Goal: Task Accomplishment & Management: Manage account settings

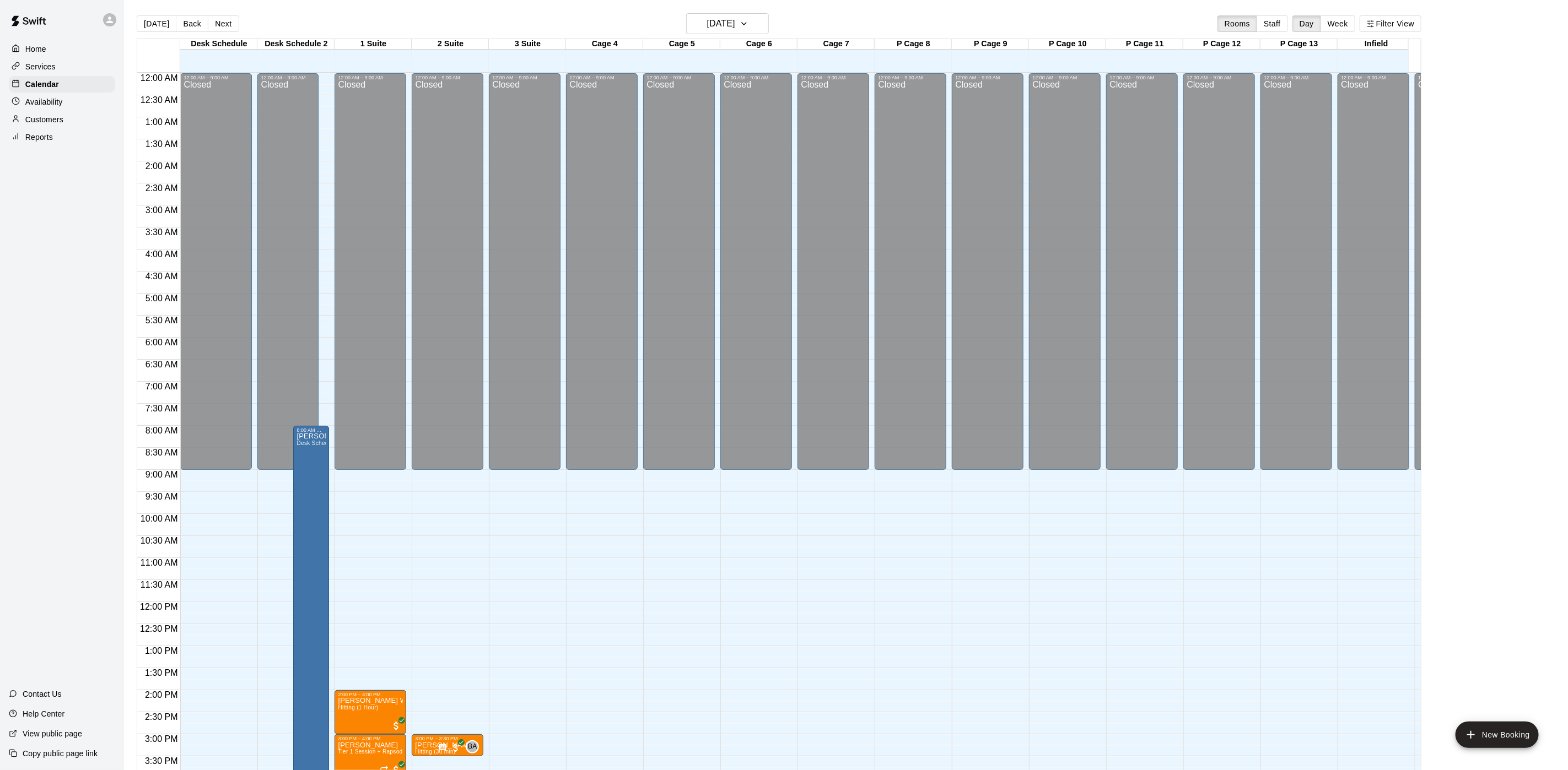
scroll to position [361, 0]
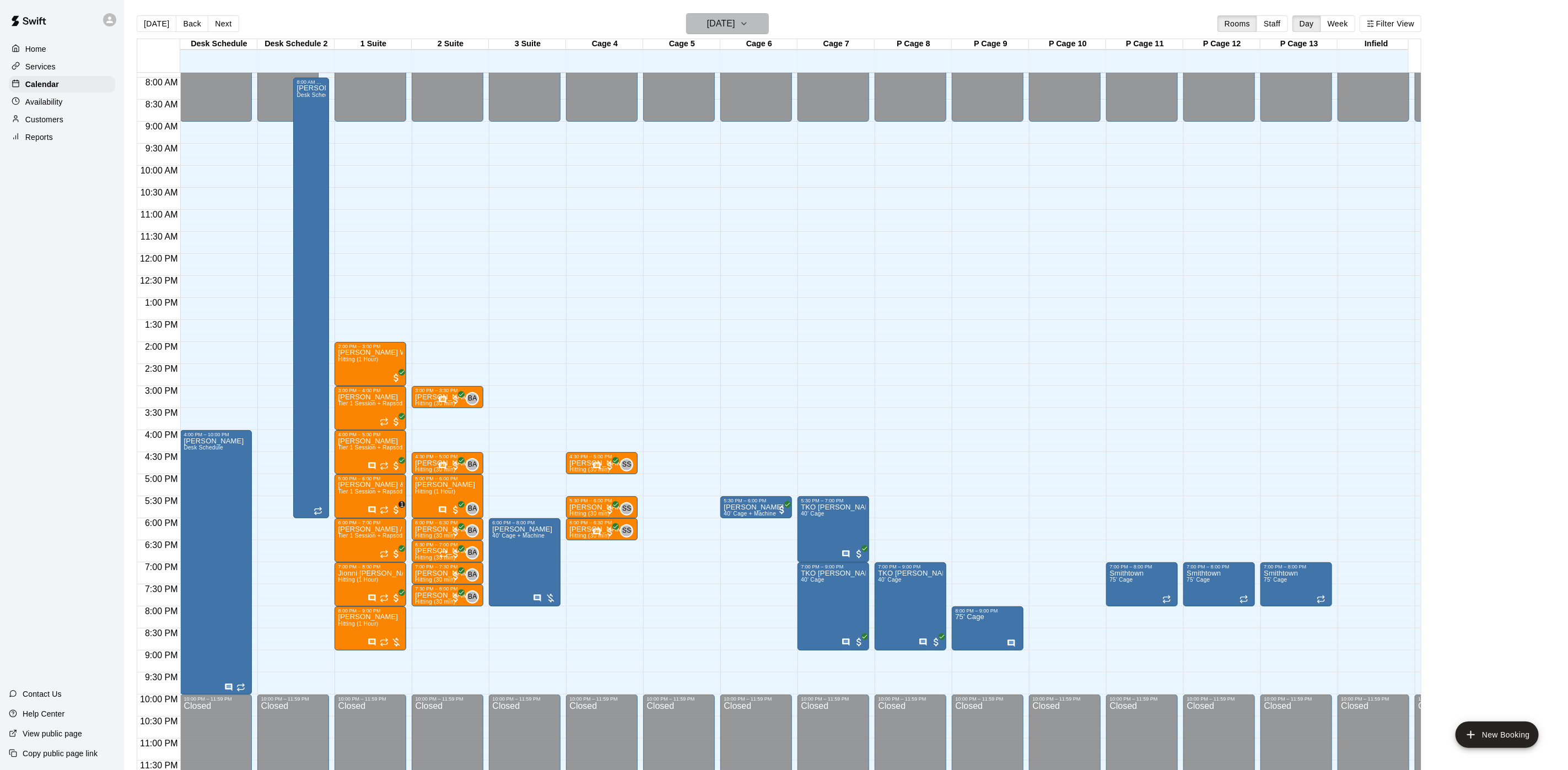
click at [736, 16] on h6 "[DATE]" at bounding box center [722, 23] width 28 height 15
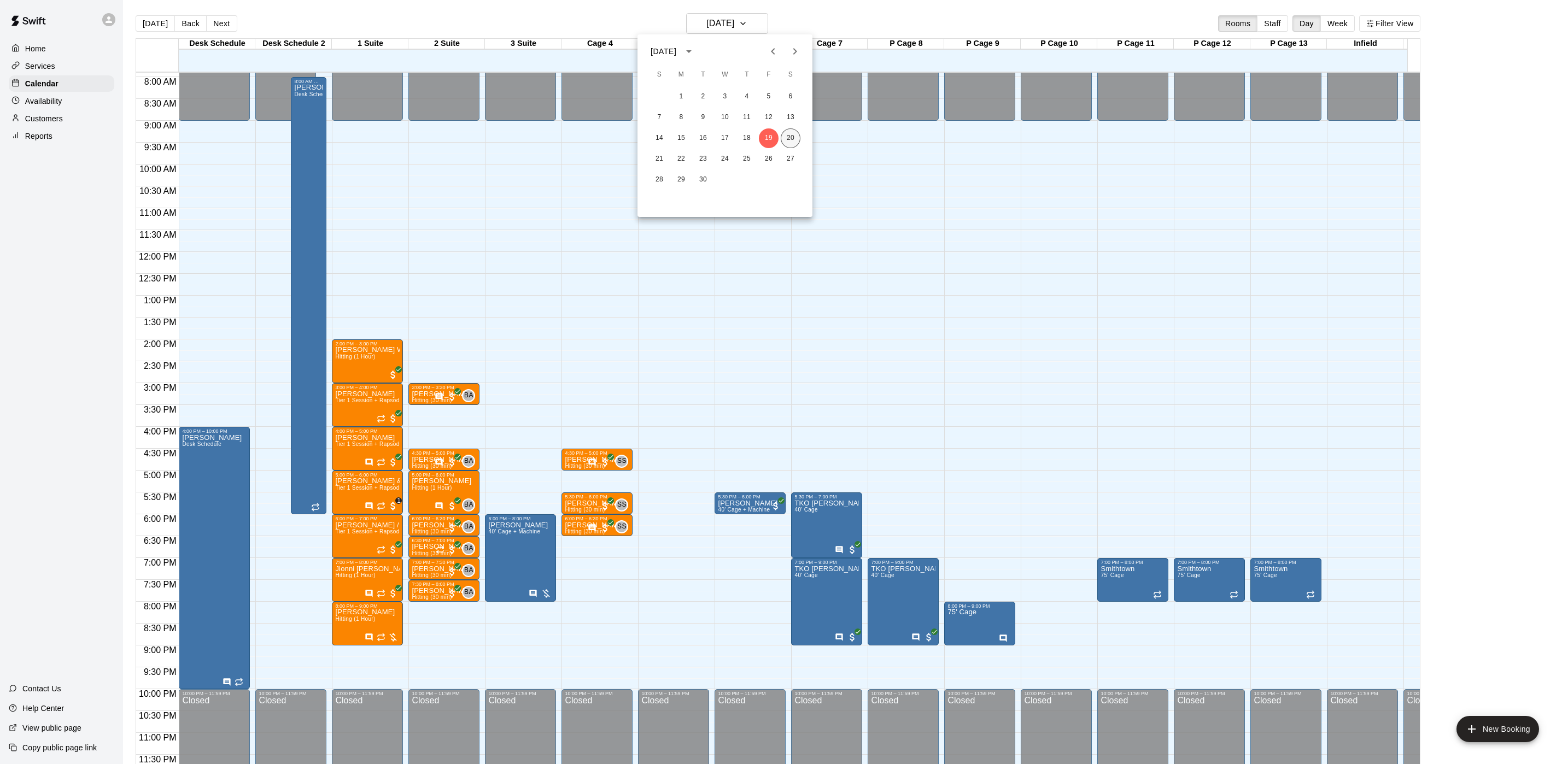
click at [783, 136] on button "20" at bounding box center [790, 138] width 19 height 19
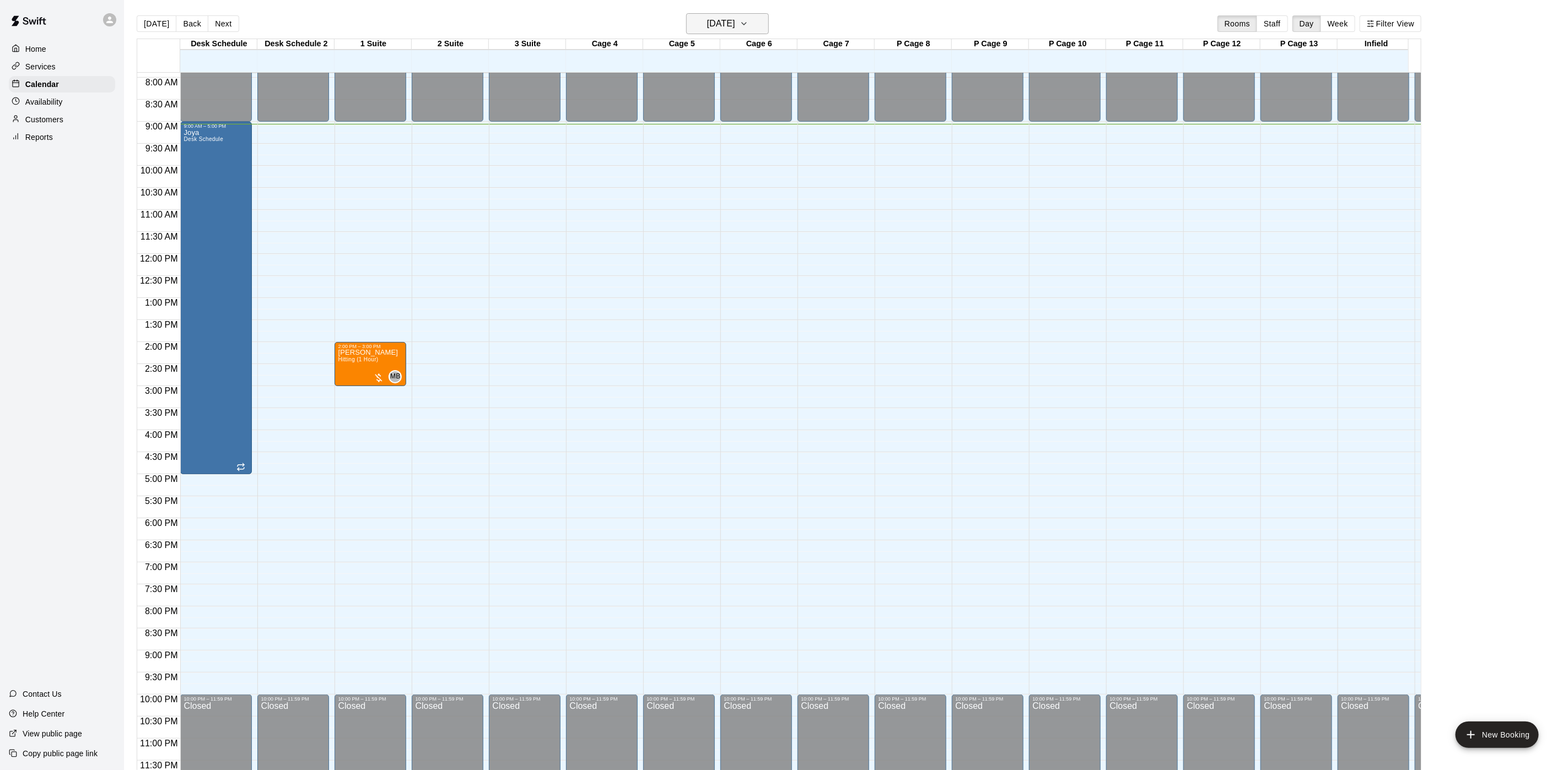
click at [747, 15] on button "[DATE]" at bounding box center [727, 24] width 82 height 21
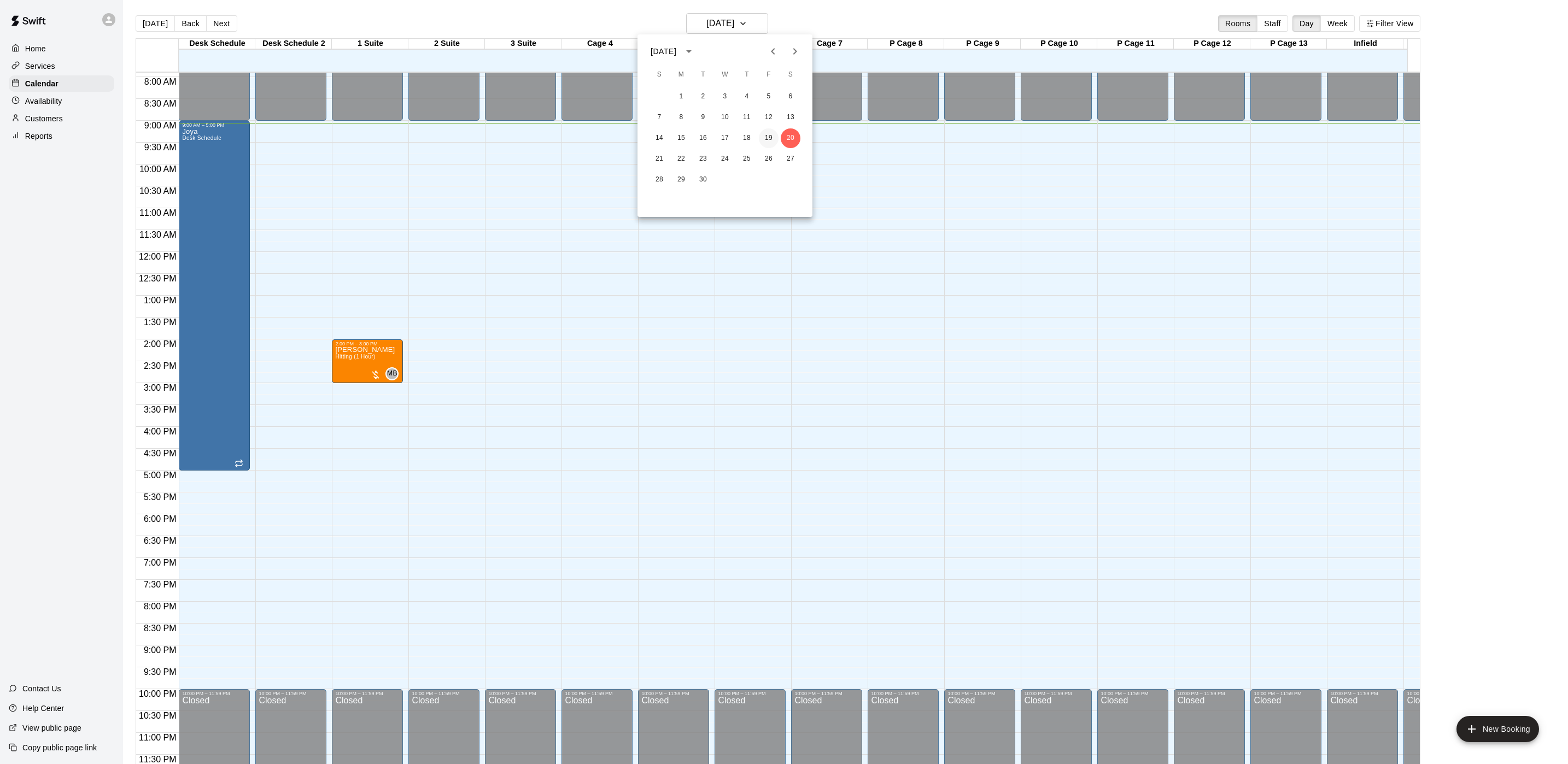
click at [766, 132] on button "19" at bounding box center [768, 138] width 19 height 19
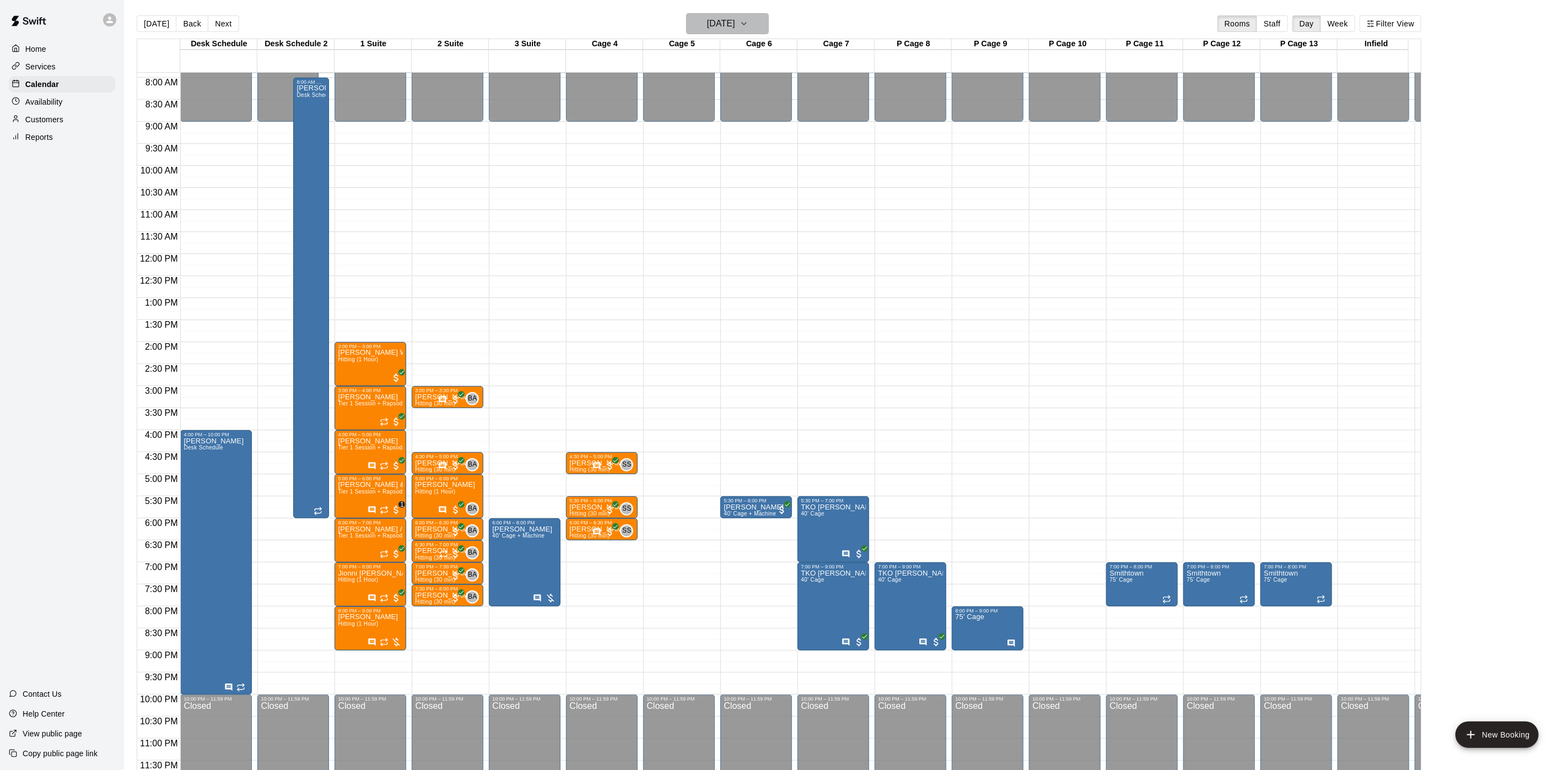
click at [748, 25] on icon "button" at bounding box center [745, 23] width 9 height 13
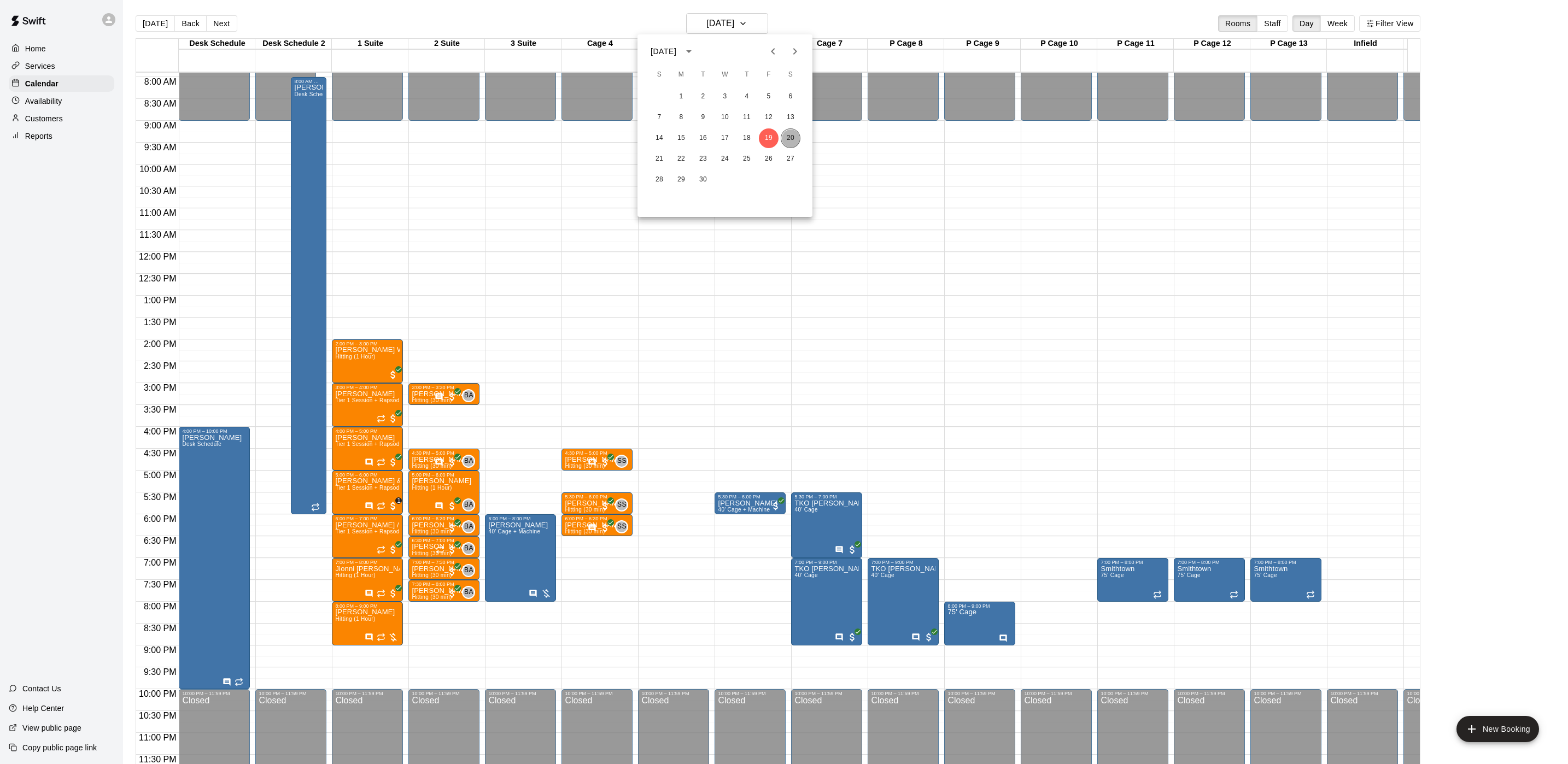
click at [795, 137] on button "20" at bounding box center [790, 138] width 19 height 19
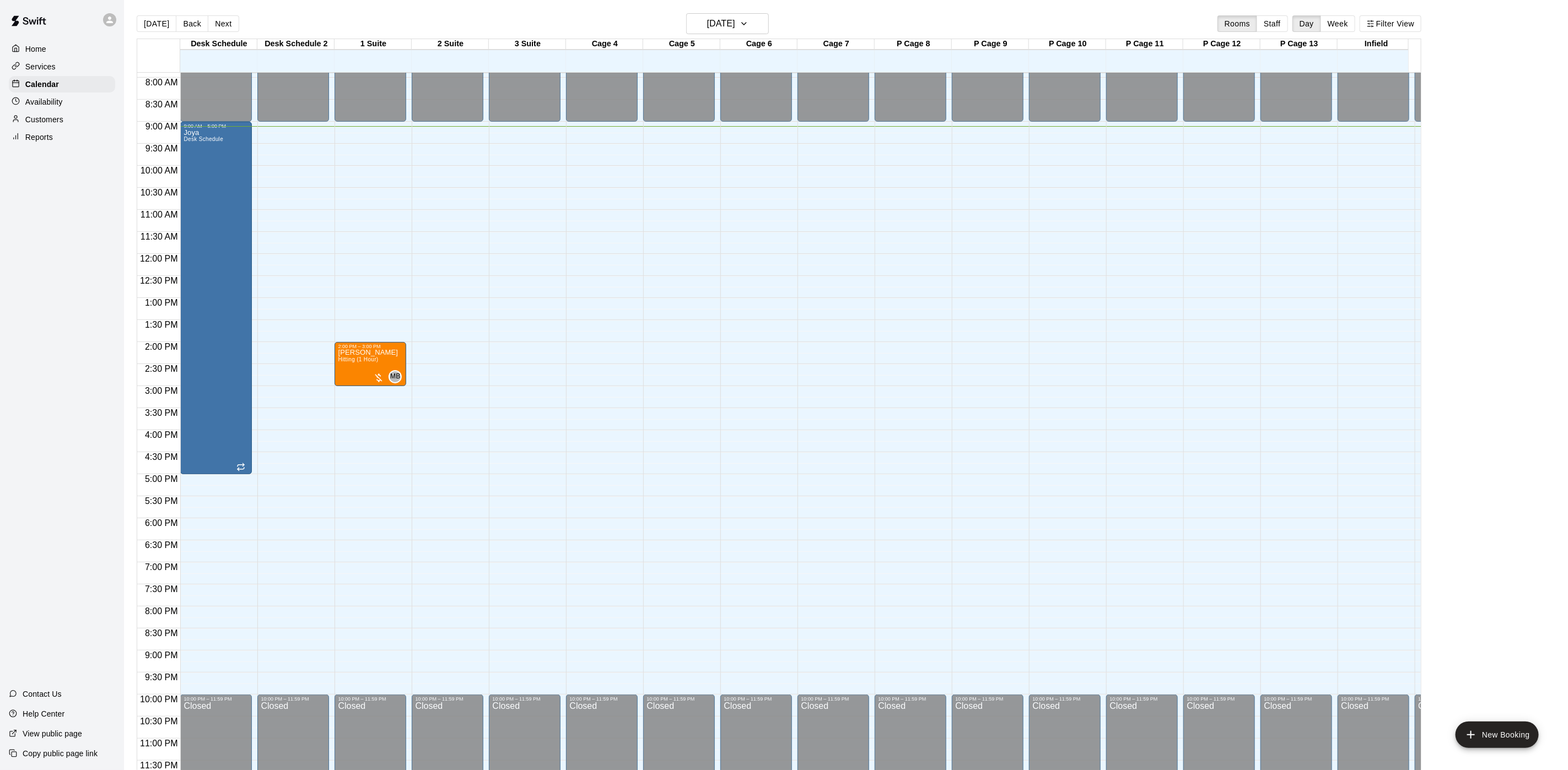
click at [748, 34] on div "[DATE] Back [DATE][DATE] Rooms Staff Day Week Filter View" at bounding box center [779, 26] width 1285 height 26
click at [736, 27] on h6 "[DATE]" at bounding box center [722, 23] width 28 height 15
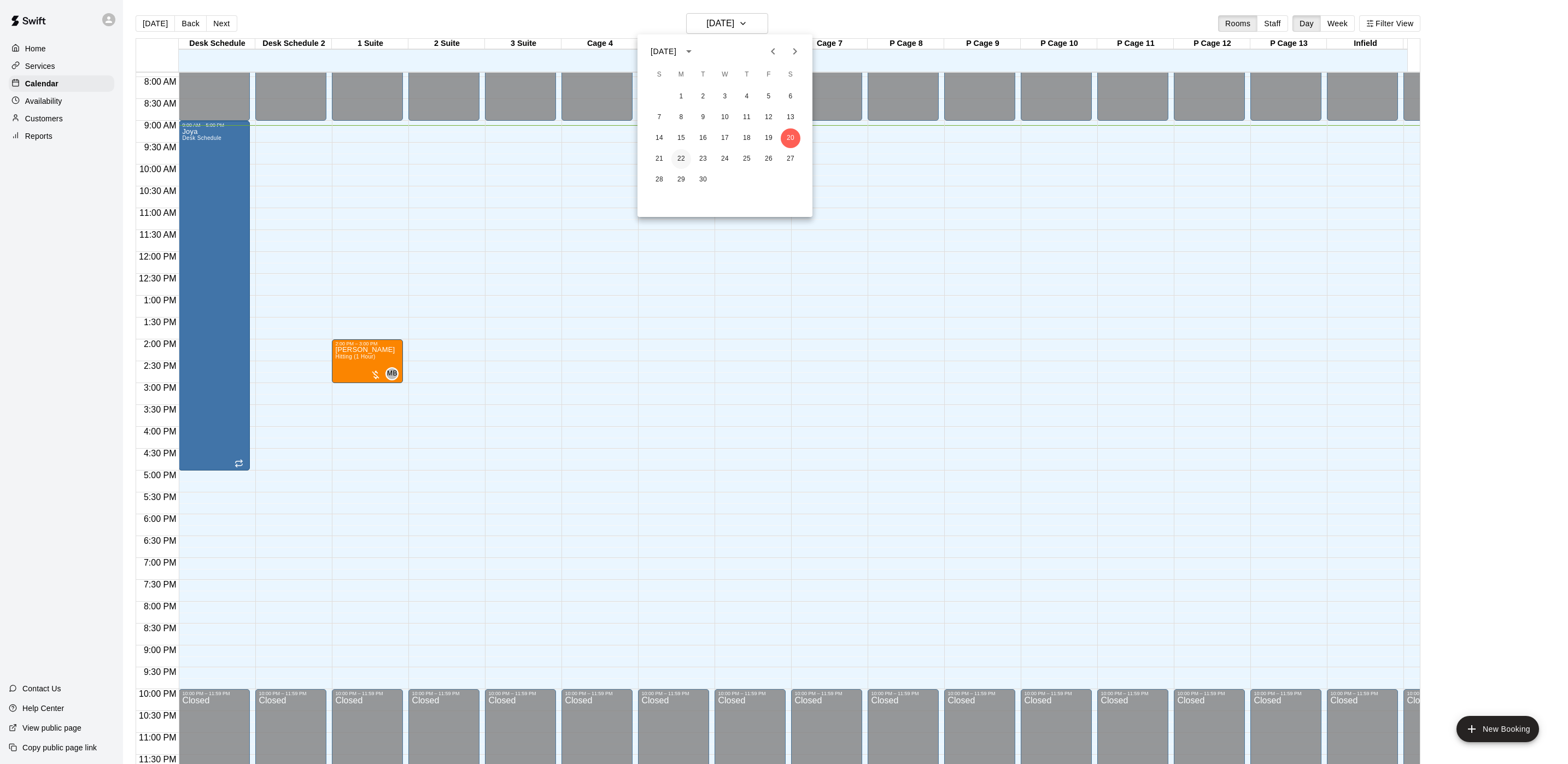
click at [683, 158] on button "22" at bounding box center [681, 159] width 19 height 19
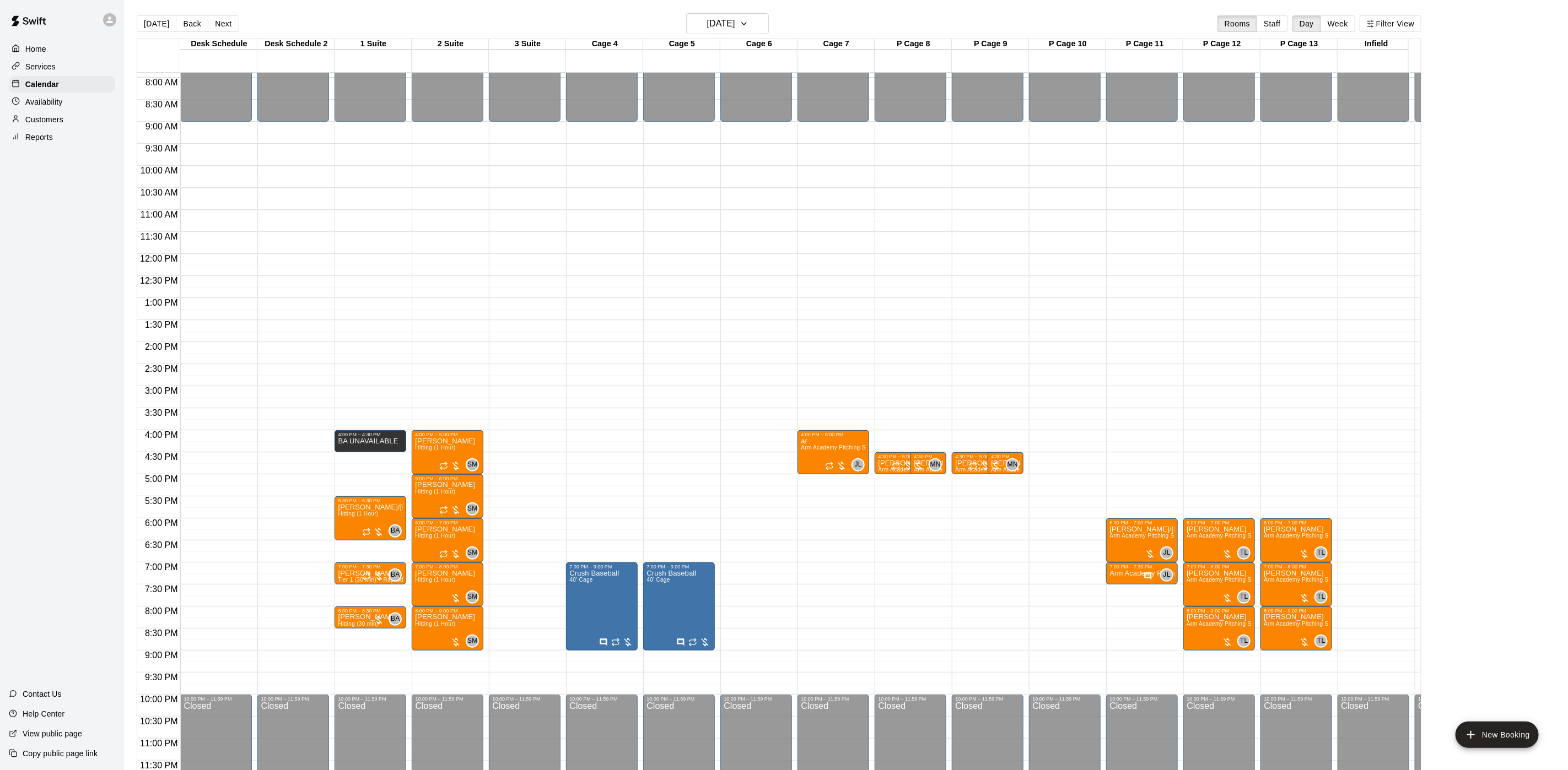
click at [741, 10] on main "[DATE] Back [DATE][DATE] Rooms Staff Day Week Filter View Desk Schedule 22 Mon …" at bounding box center [845, 393] width 1444 height 788
click at [736, 26] on h6 "[DATE]" at bounding box center [722, 23] width 28 height 15
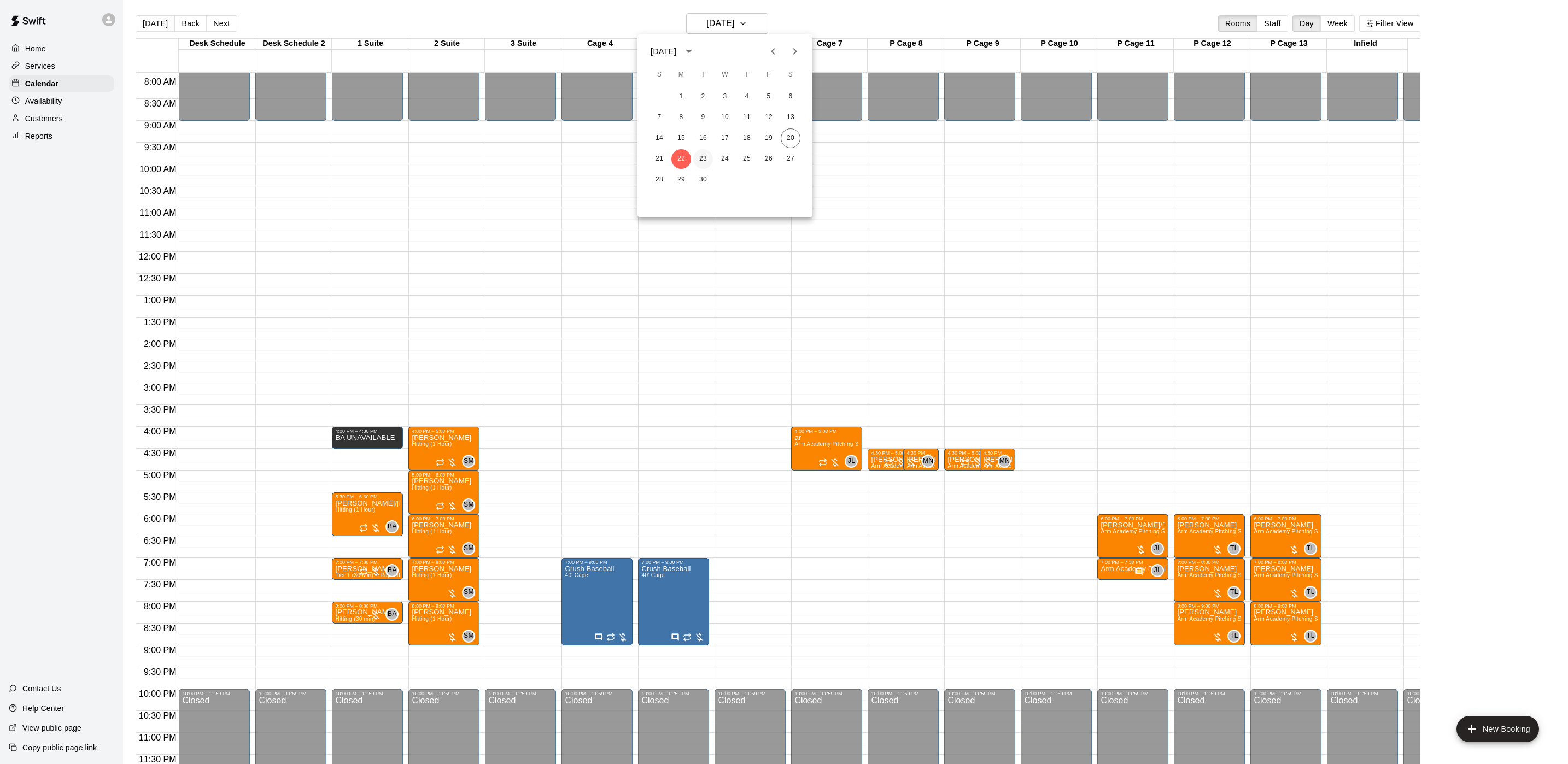
click at [704, 162] on button "23" at bounding box center [702, 159] width 19 height 19
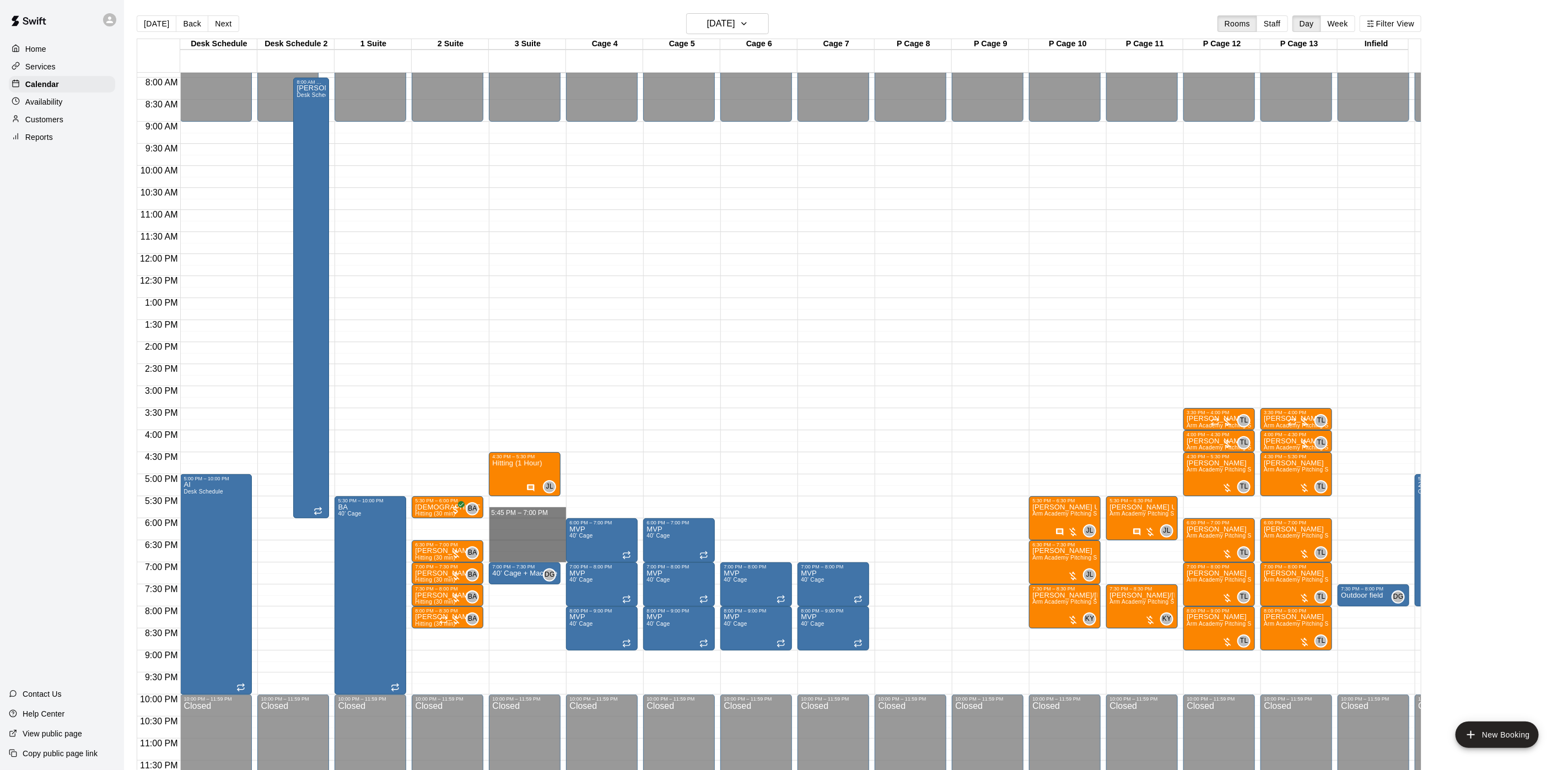
drag, startPoint x: 531, startPoint y: 499, endPoint x: 531, endPoint y: 542, distance: 43.0
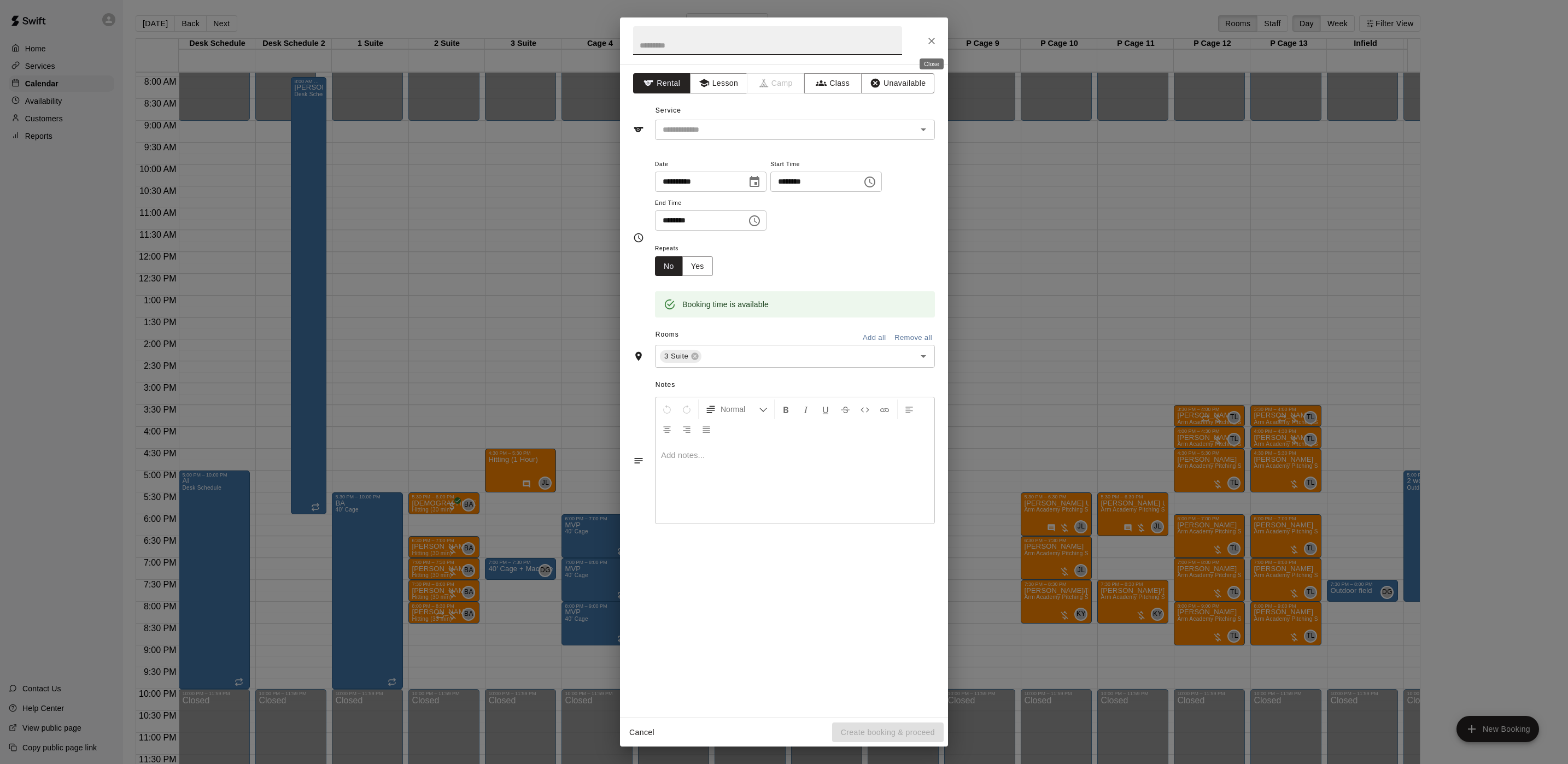
click at [926, 41] on icon "Close" at bounding box center [931, 41] width 11 height 11
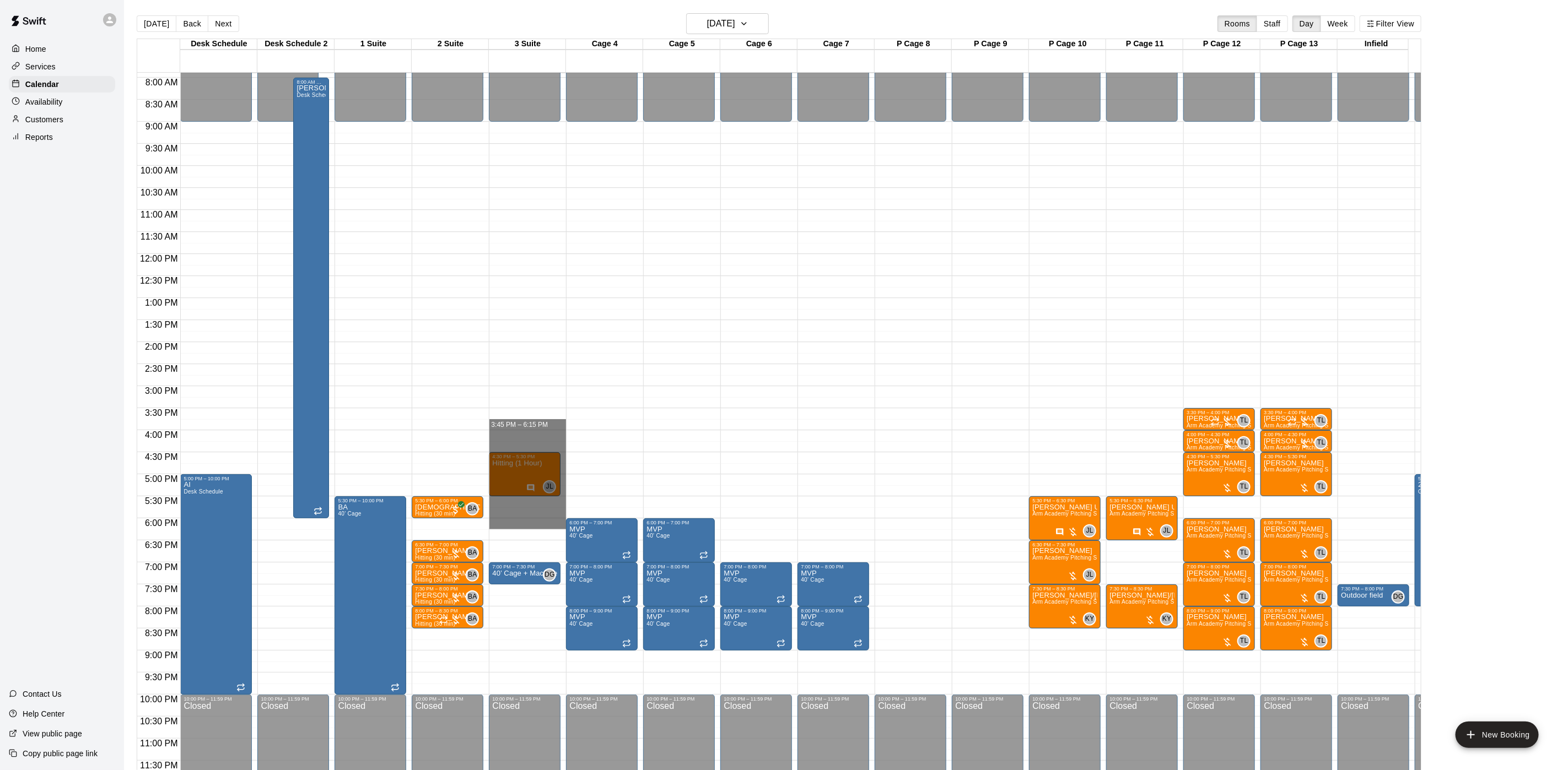
drag, startPoint x: 513, startPoint y: 507, endPoint x: 766, endPoint y: 400, distance: 274.7
click at [766, 400] on div "12:00 AM 12:30 AM 1:00 AM 1:30 AM 2:00 AM 2:30 AM 3:00 AM 3:30 AM 4:00 AM 4:30 …" at bounding box center [779, 428] width 1284 height 711
drag, startPoint x: 519, startPoint y: 488, endPoint x: 521, endPoint y: 541, distance: 53.0
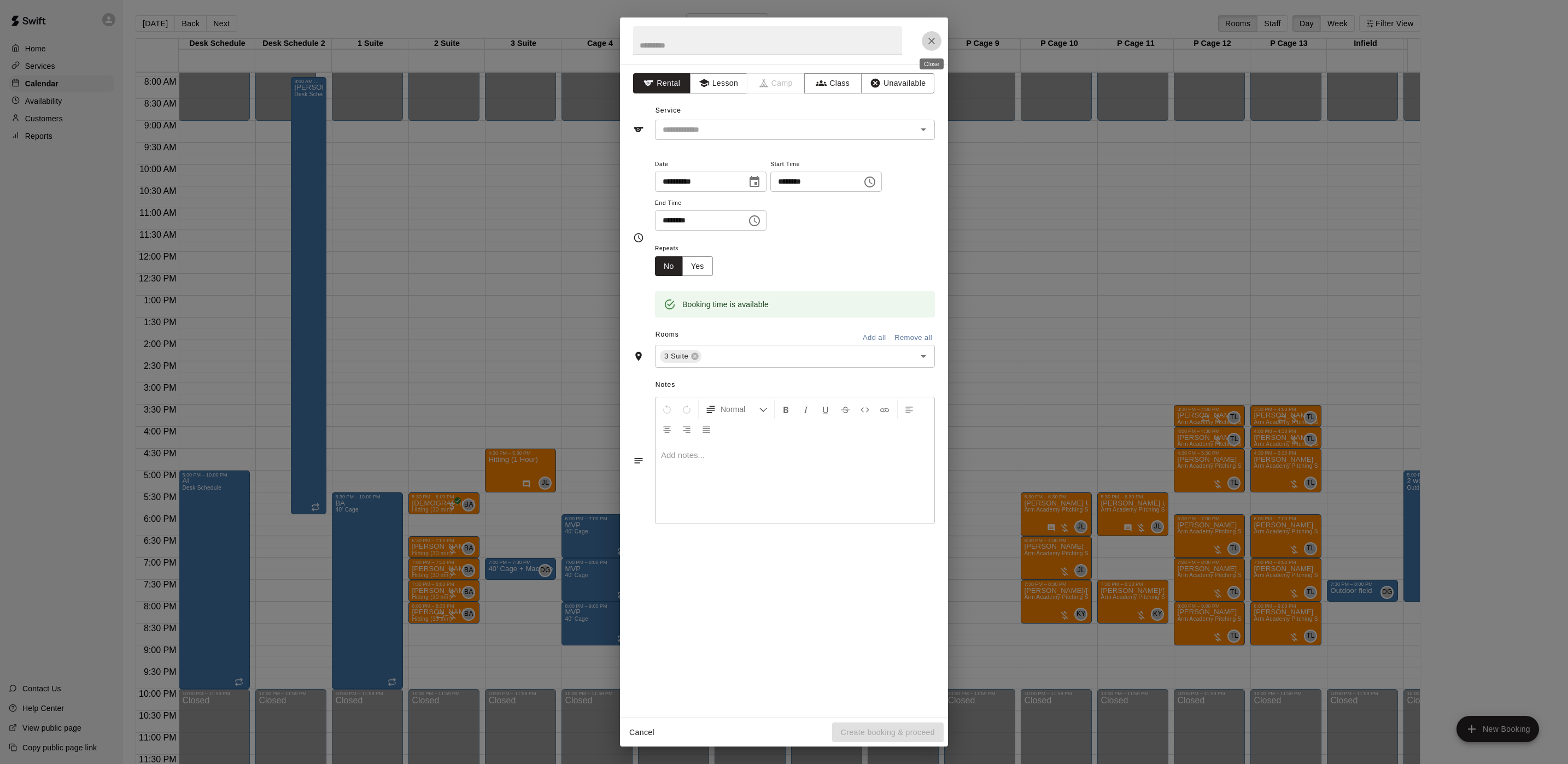
click at [925, 38] on button "Close" at bounding box center [931, 41] width 19 height 19
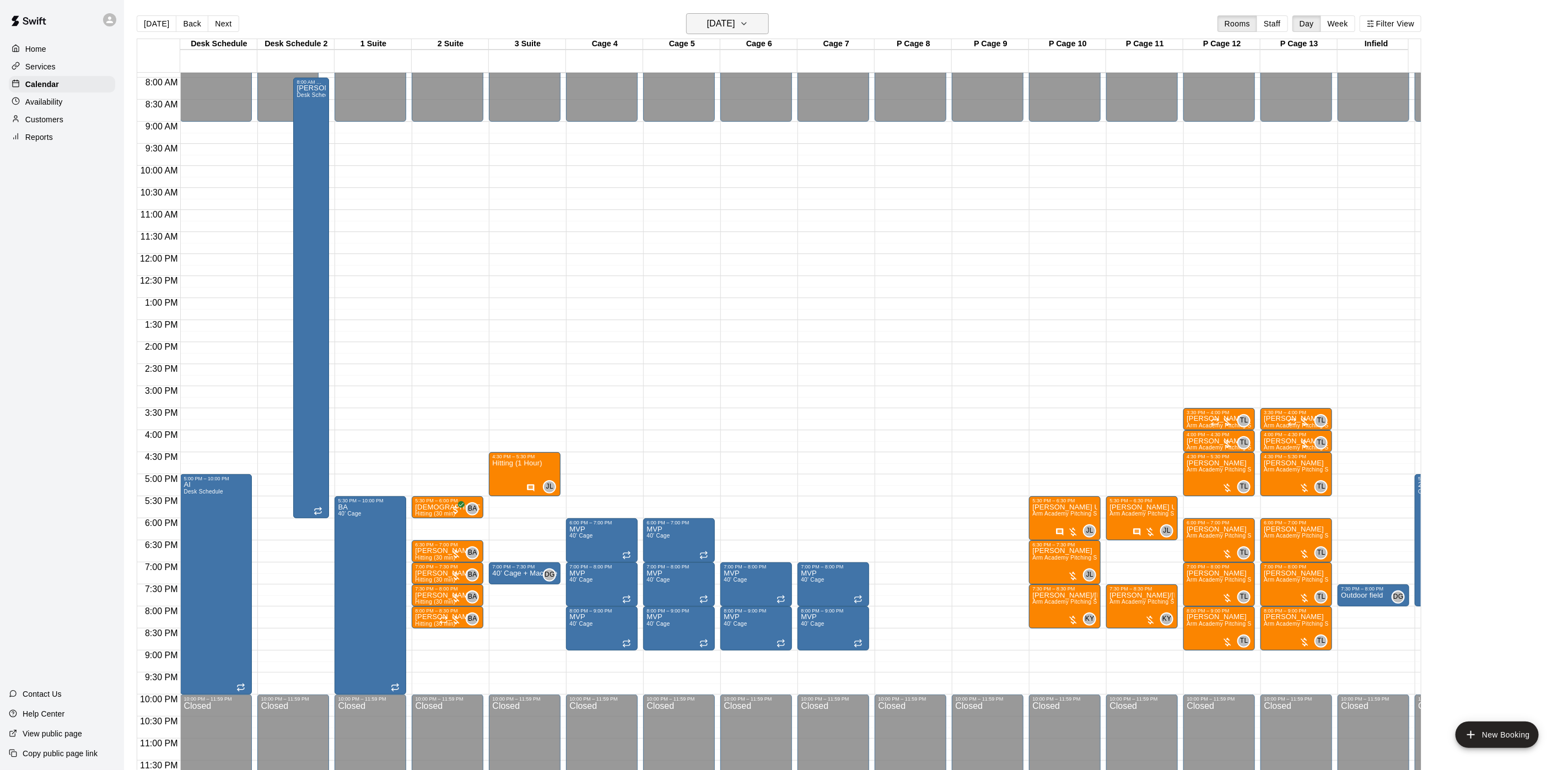
click at [748, 27] on icon "button" at bounding box center [745, 23] width 9 height 13
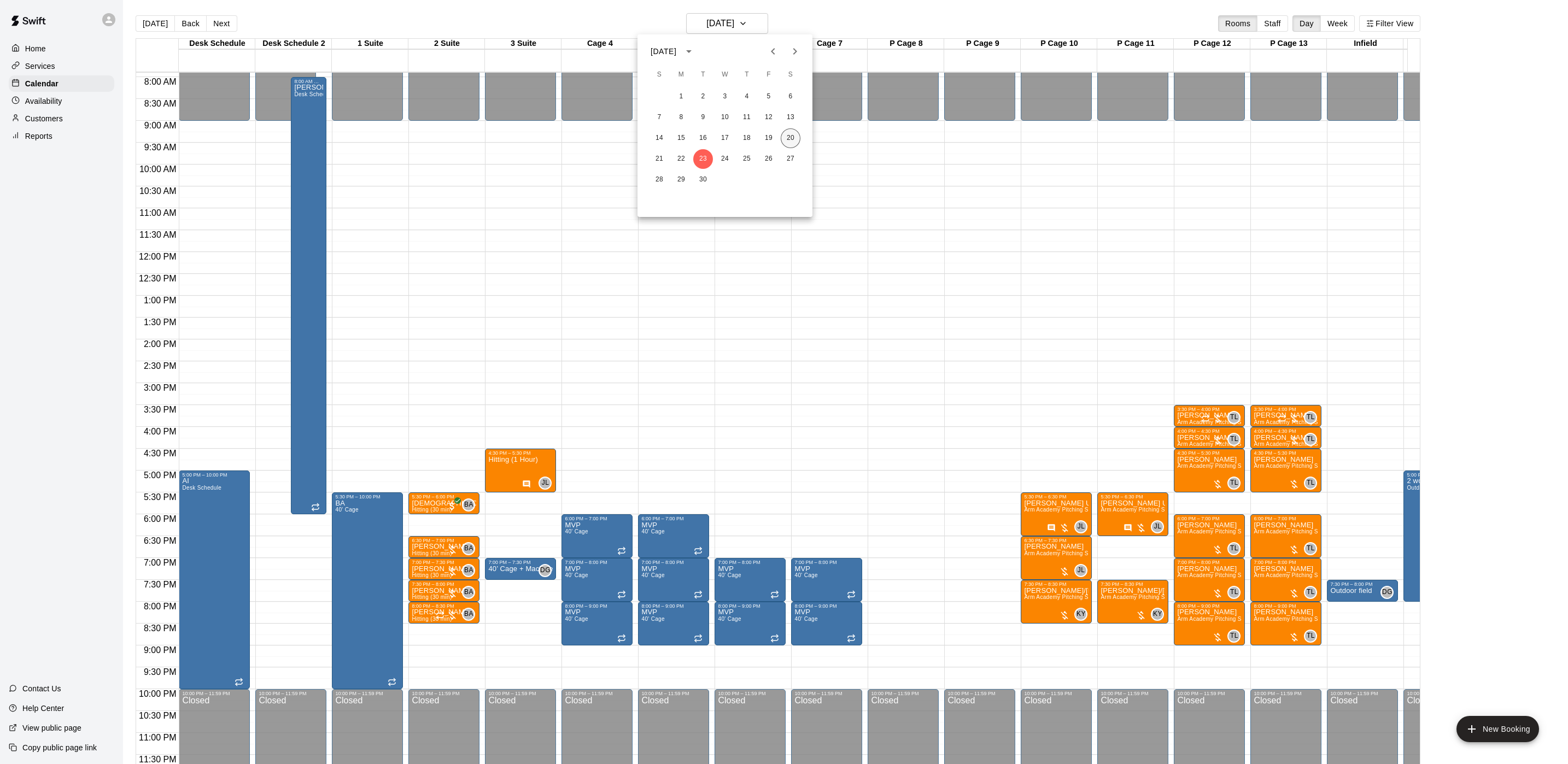
click at [799, 141] on button "20" at bounding box center [790, 138] width 19 height 19
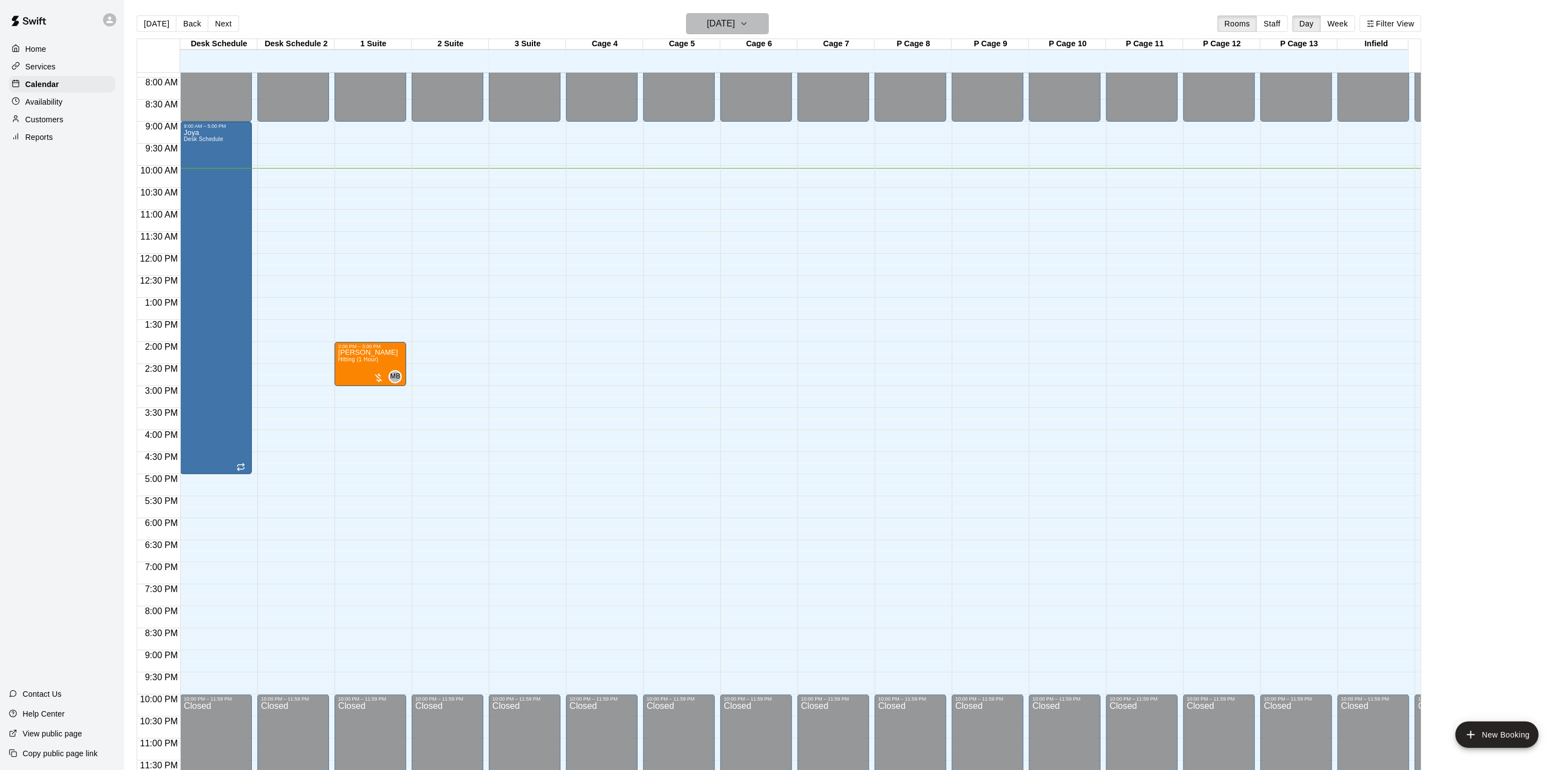
click at [769, 26] on button "[DATE]" at bounding box center [727, 24] width 82 height 21
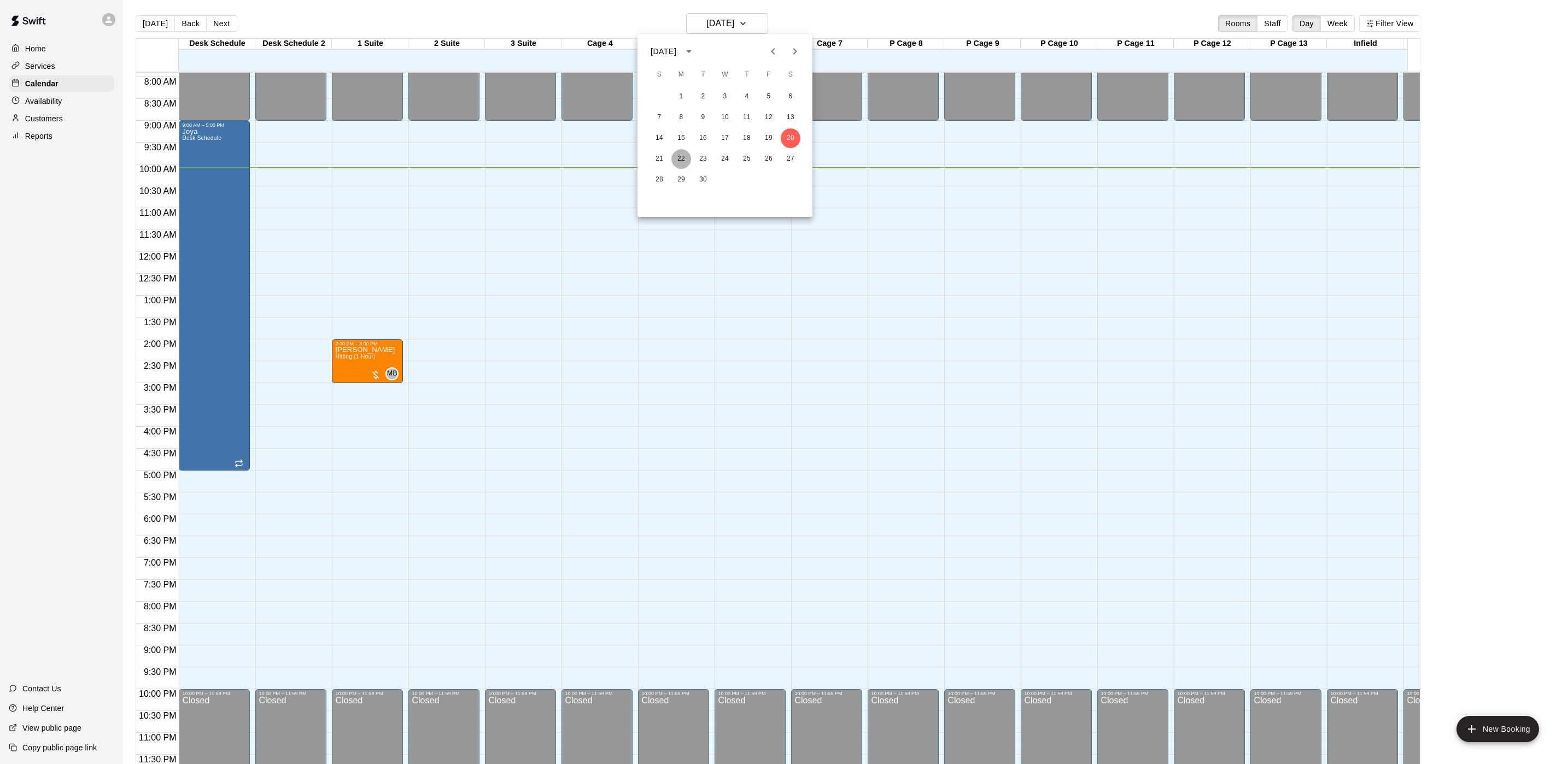
click at [688, 160] on button "22" at bounding box center [681, 159] width 19 height 19
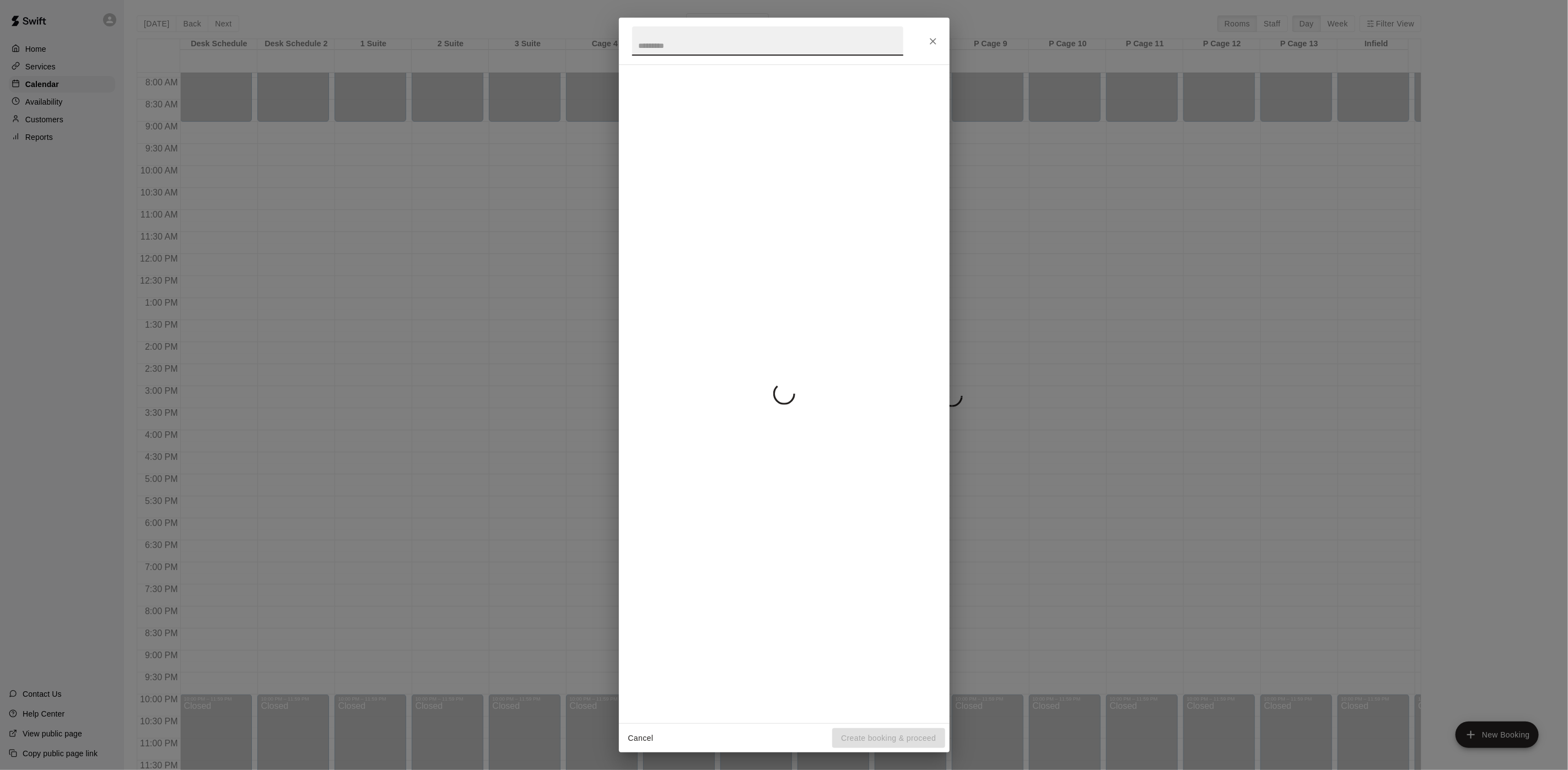
click at [735, 19] on h2 at bounding box center [768, 41] width 298 height 47
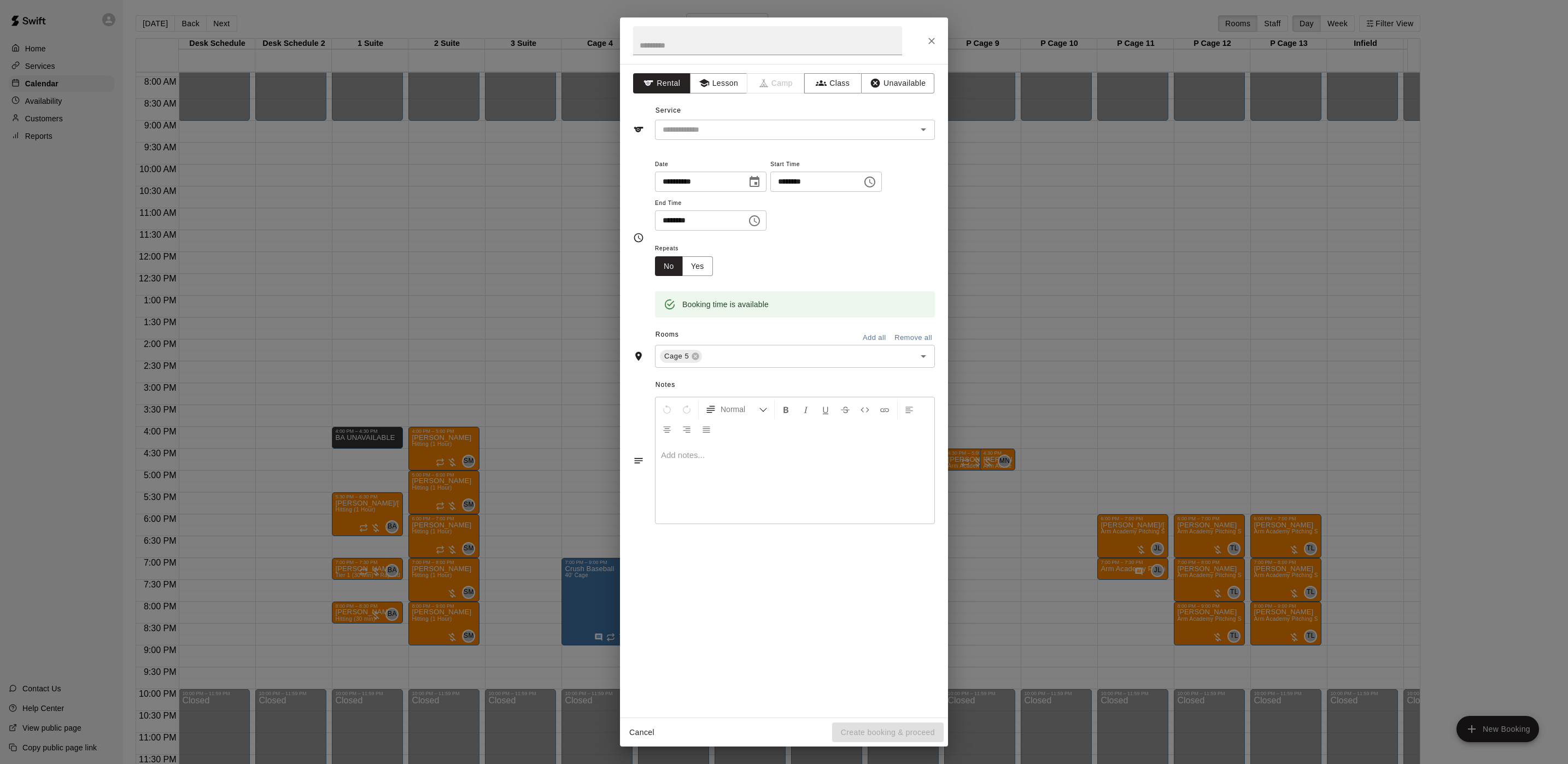
click at [935, 41] on icon "Close" at bounding box center [931, 41] width 11 height 11
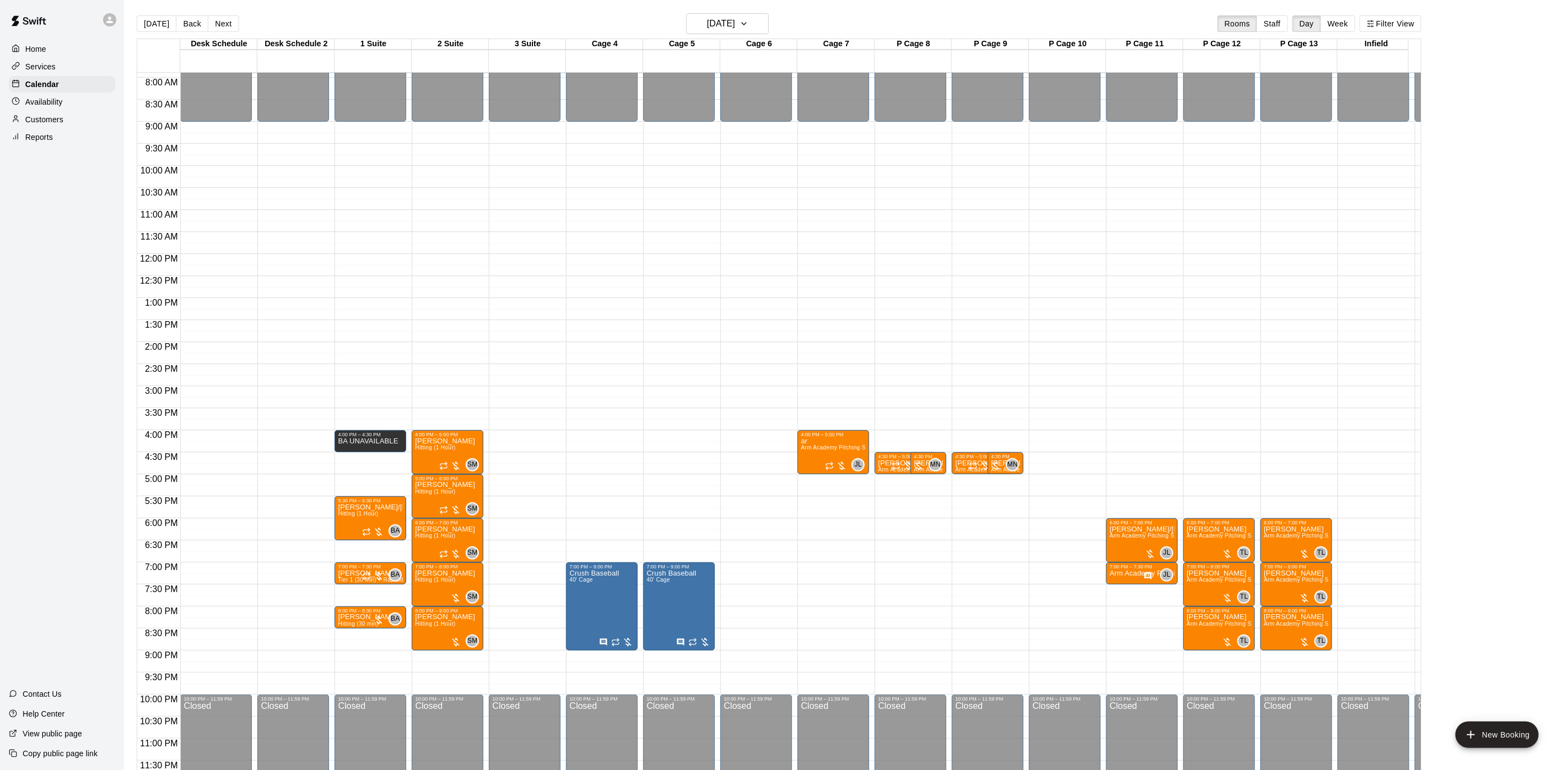
click at [765, 35] on div "[DATE] Back [DATE][DATE] Rooms Staff Day Week Filter View" at bounding box center [779, 26] width 1285 height 26
click at [748, 19] on icon "button" at bounding box center [745, 23] width 9 height 13
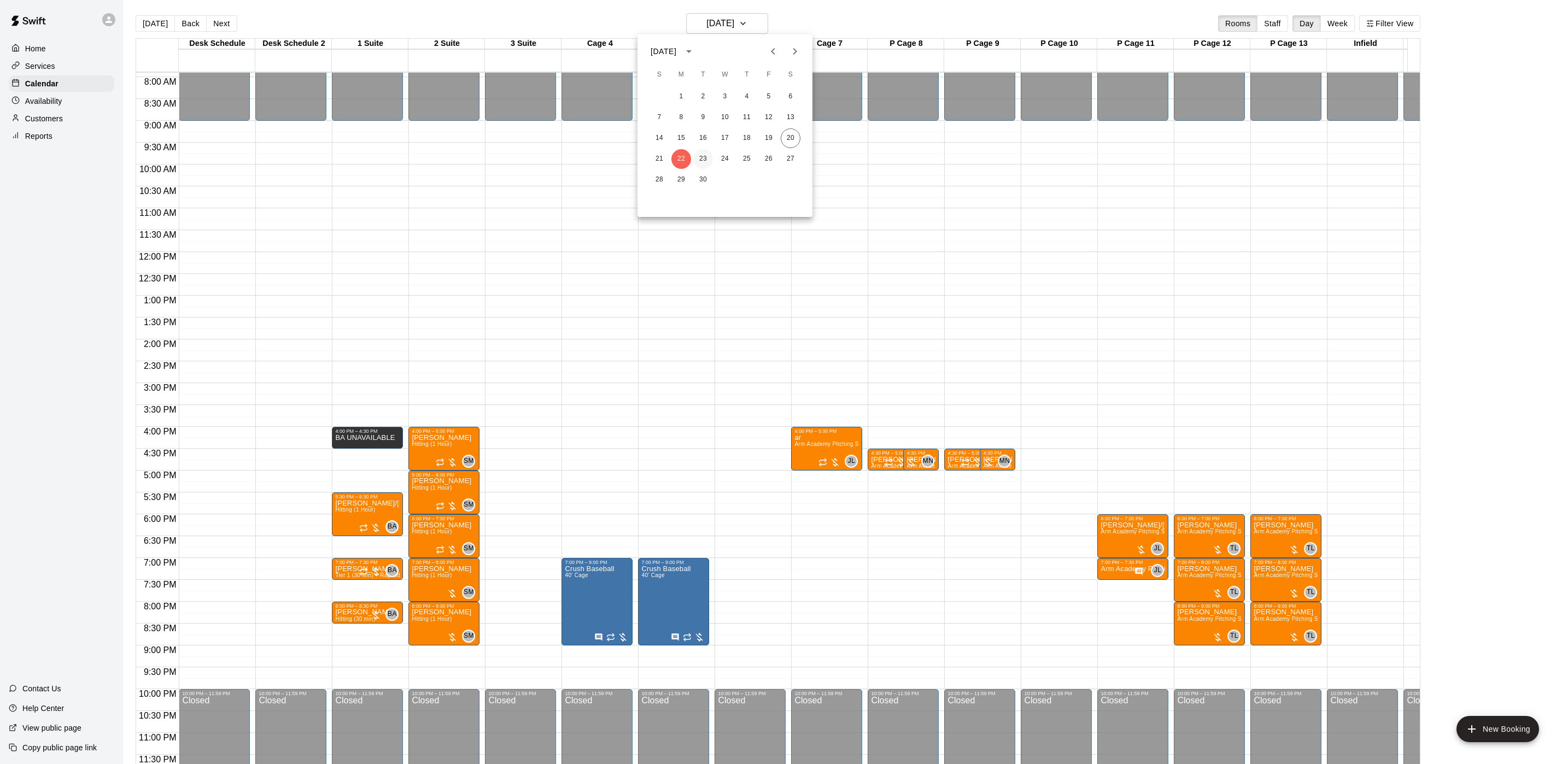
click at [702, 156] on button "23" at bounding box center [702, 159] width 19 height 19
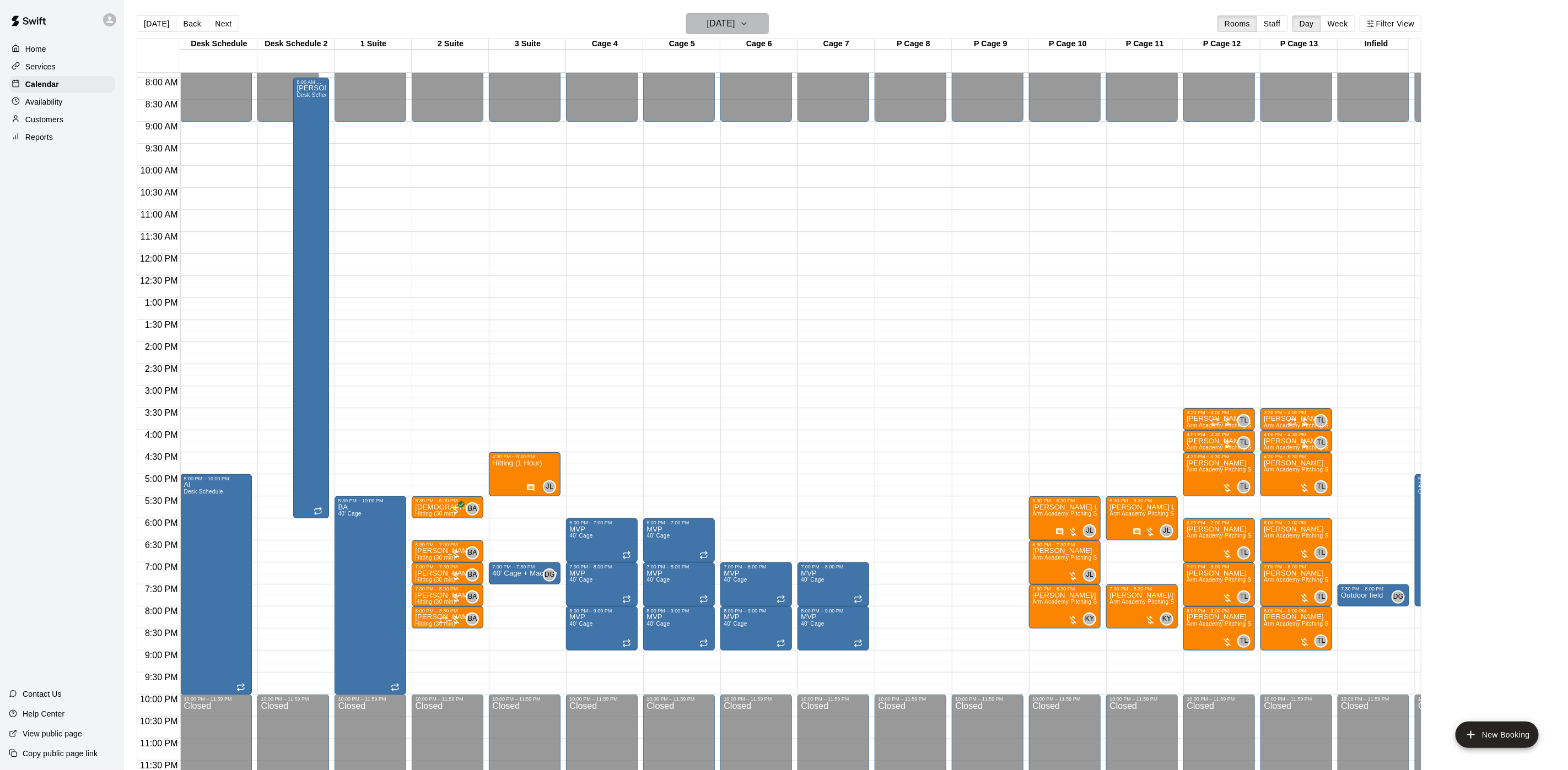
click at [712, 27] on h6 "[DATE]" at bounding box center [722, 23] width 28 height 15
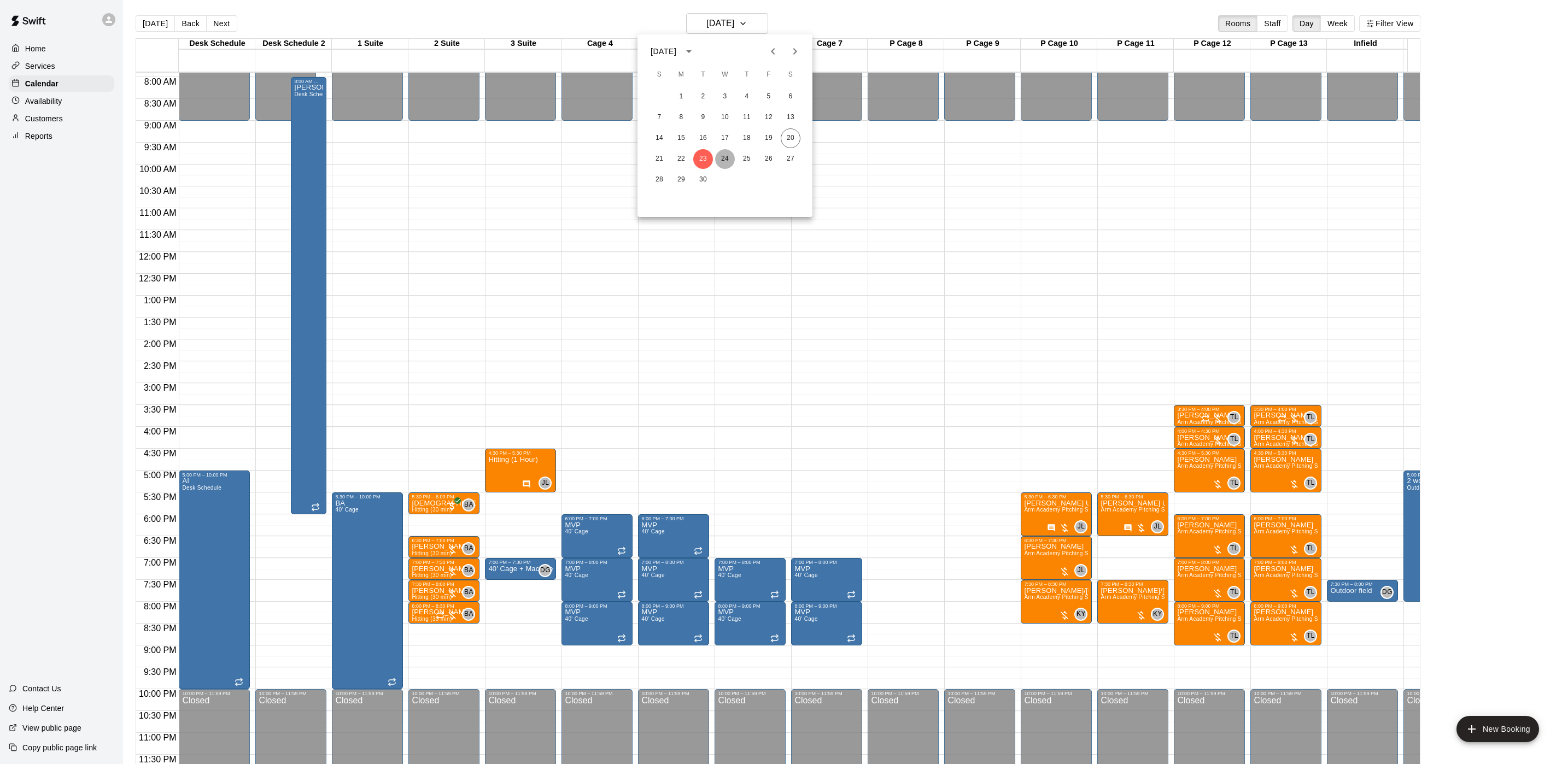
click at [729, 161] on button "24" at bounding box center [724, 159] width 19 height 19
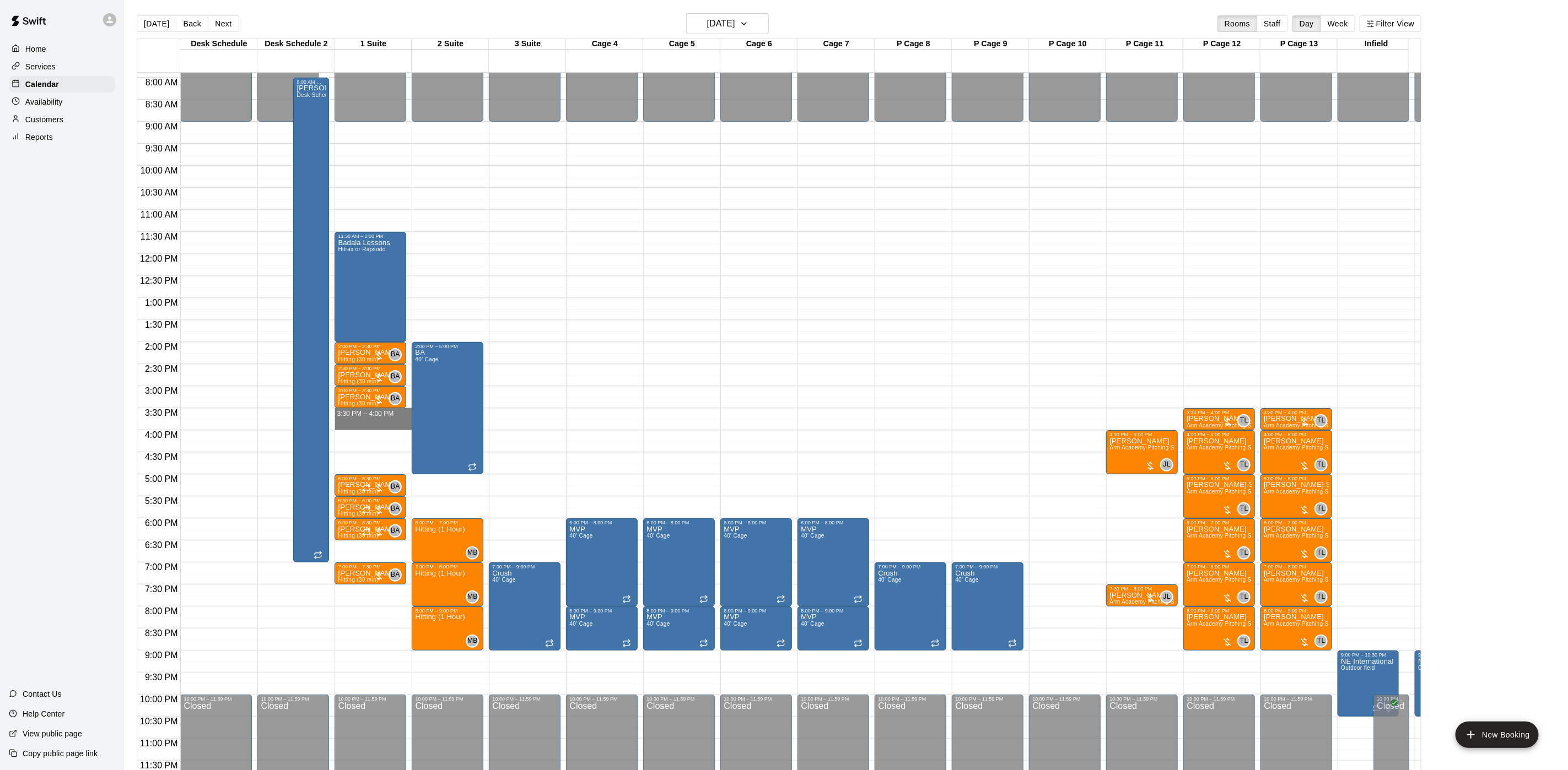
drag, startPoint x: 374, startPoint y: 399, endPoint x: 374, endPoint y: 414, distance: 15.0
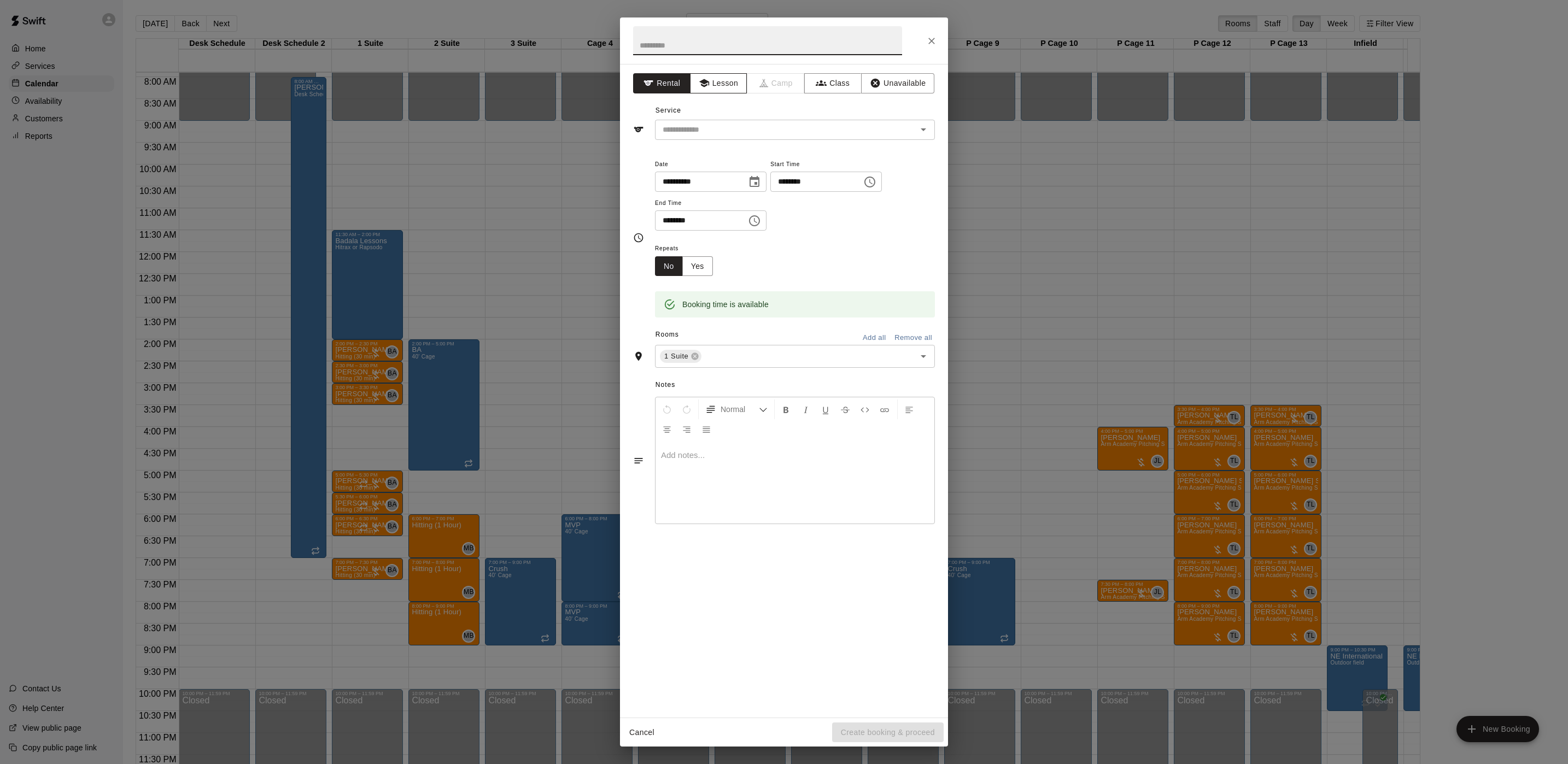
click at [730, 92] on button "Lesson" at bounding box center [718, 83] width 57 height 20
click at [743, 128] on input "text" at bounding box center [778, 130] width 241 height 14
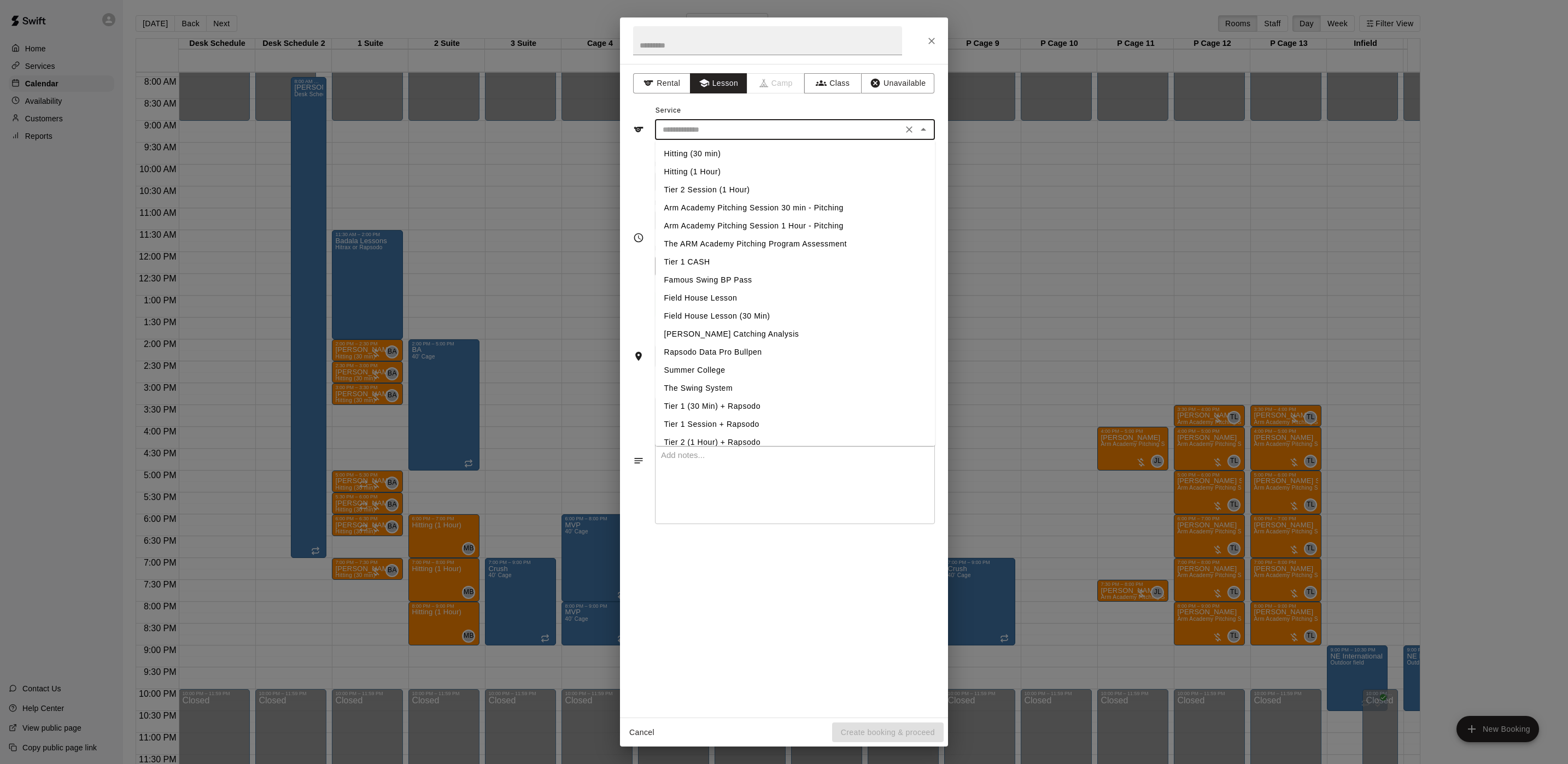
click at [739, 156] on li "Hitting (30 min)" at bounding box center [795, 154] width 280 height 18
type input "**********"
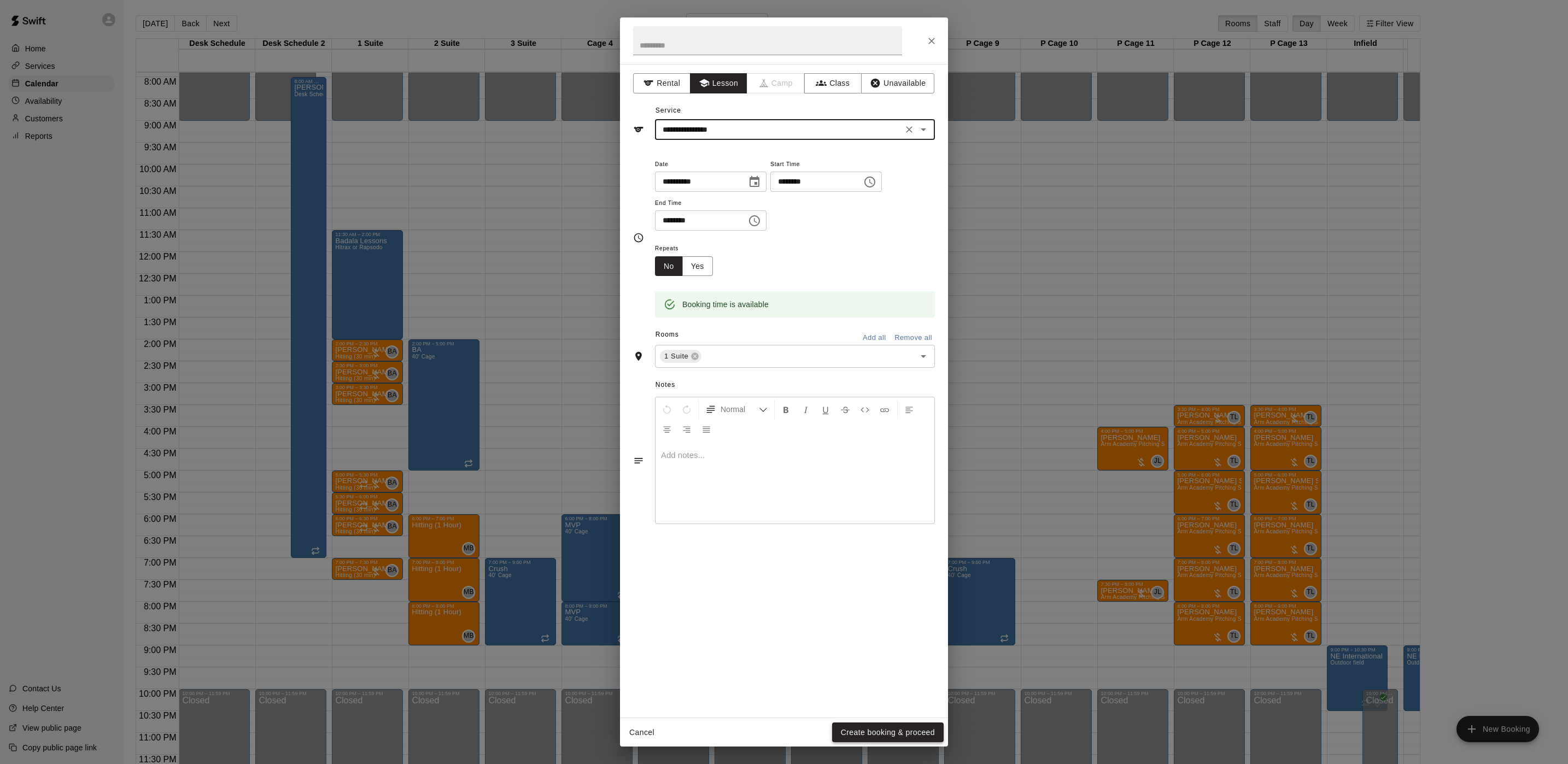
drag, startPoint x: 919, startPoint y: 721, endPoint x: 916, endPoint y: 727, distance: 6.7
click at [919, 724] on div "Cancel Create booking & proceed" at bounding box center [784, 732] width 328 height 29
click at [916, 727] on button "Create booking & proceed" at bounding box center [887, 732] width 111 height 20
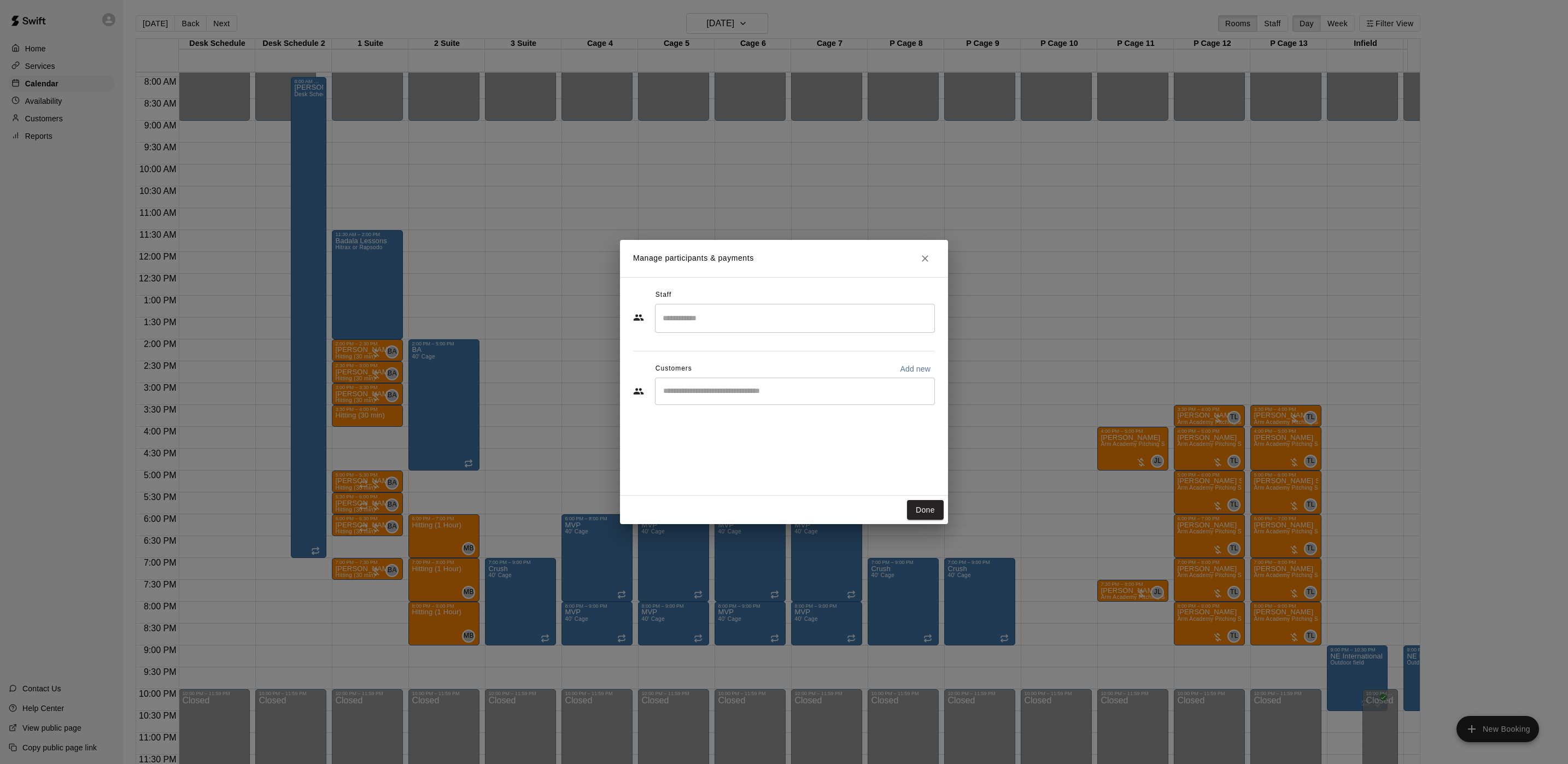
click at [719, 311] on input "Search staff" at bounding box center [795, 318] width 270 height 19
click at [697, 346] on p "[PERSON_NAME]" at bounding box center [716, 350] width 67 height 11
click at [726, 404] on div "​" at bounding box center [795, 391] width 280 height 27
type input "*****"
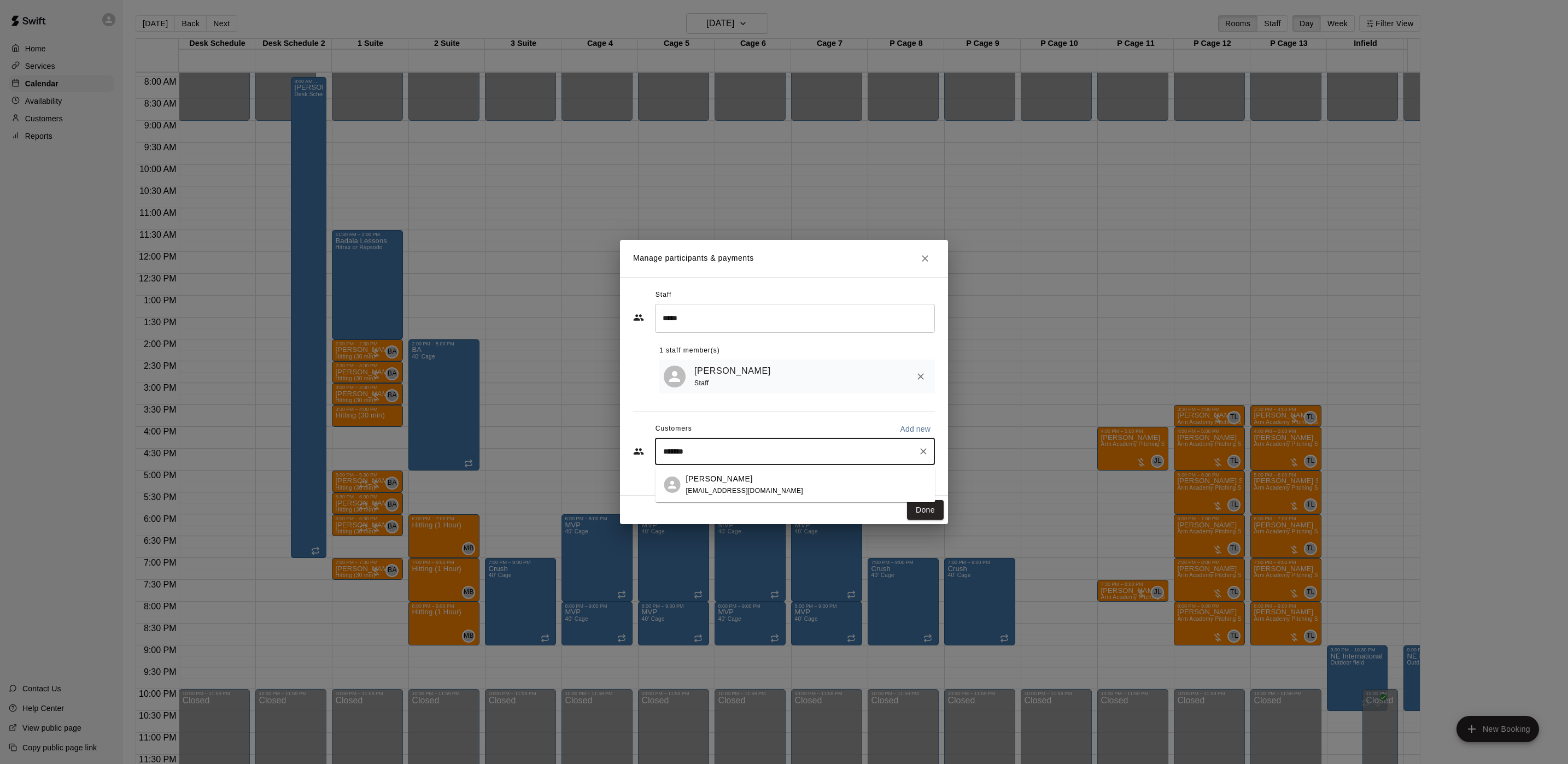
type input "********"
click at [808, 491] on div "[PERSON_NAME] [EMAIL_ADDRESS][DOMAIN_NAME]" at bounding box center [806, 485] width 240 height 24
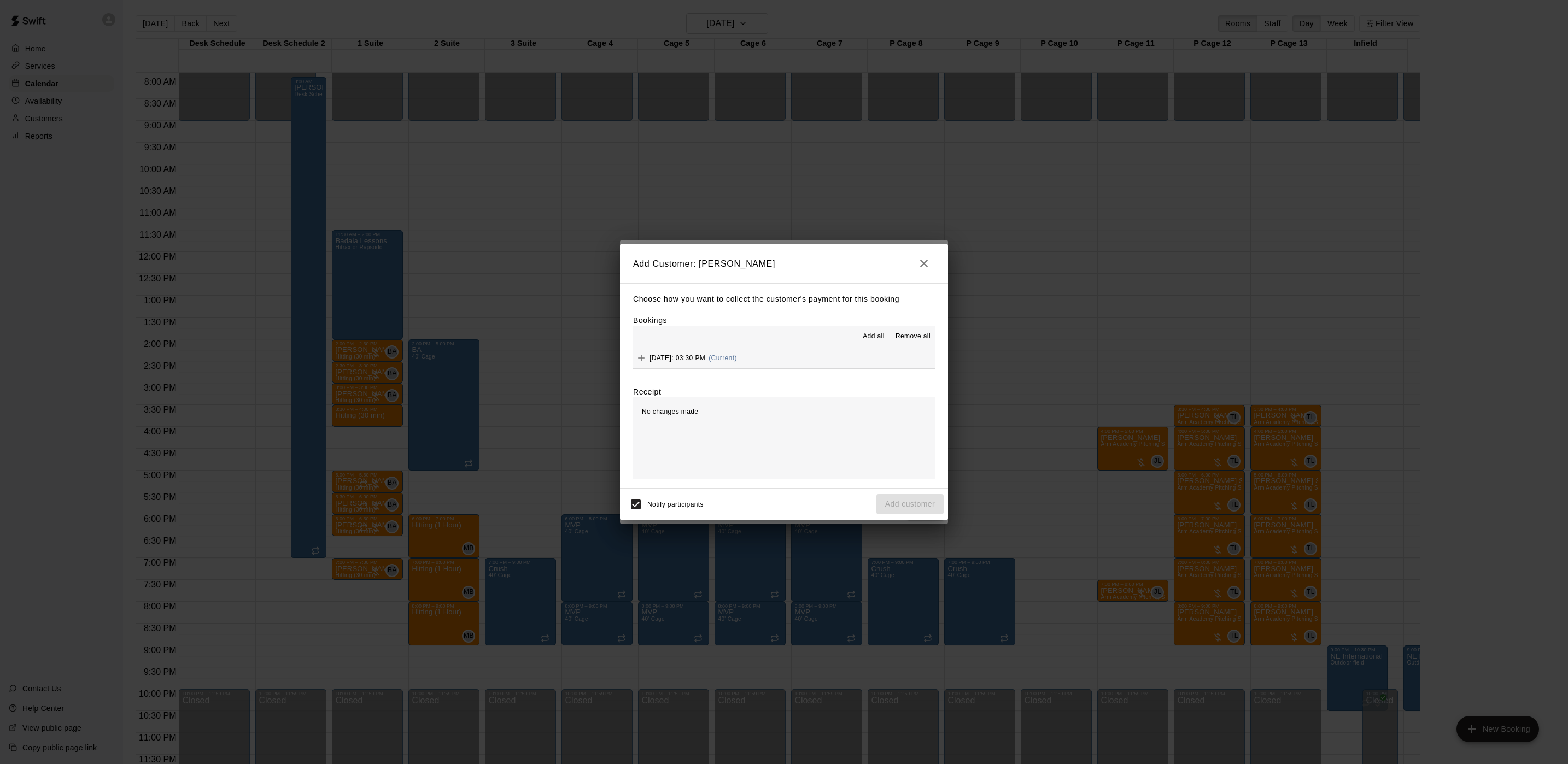
click at [822, 369] on div "Choose how you want to collect the customer's payment for this booking Bookings…" at bounding box center [784, 386] width 328 height 205
click at [825, 361] on button "[DATE]: 03:30 PM (Current)" at bounding box center [784, 358] width 302 height 20
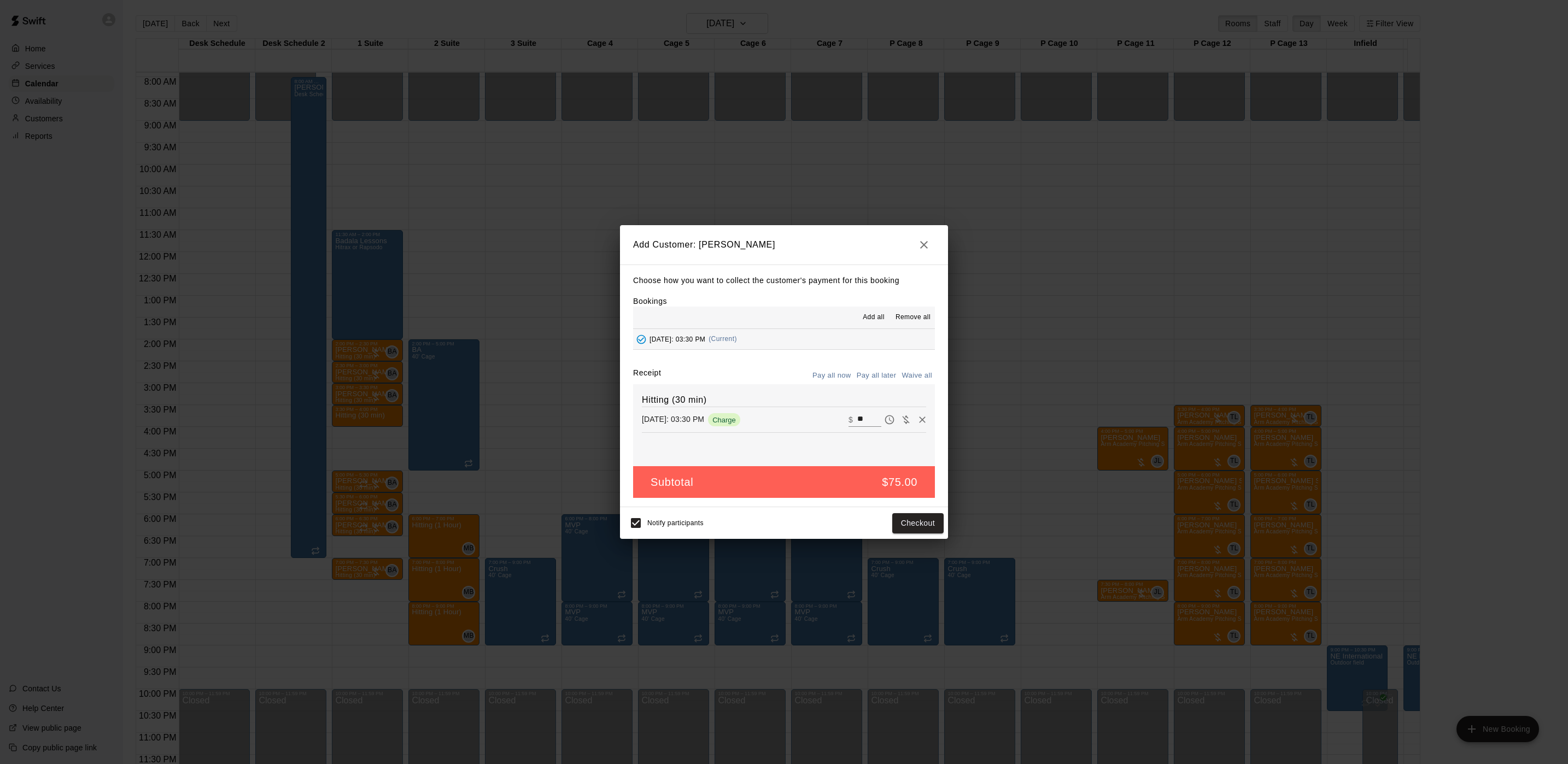
click at [861, 371] on button "Pay all later" at bounding box center [877, 375] width 46 height 17
click at [916, 517] on button "Add customer" at bounding box center [909, 523] width 68 height 20
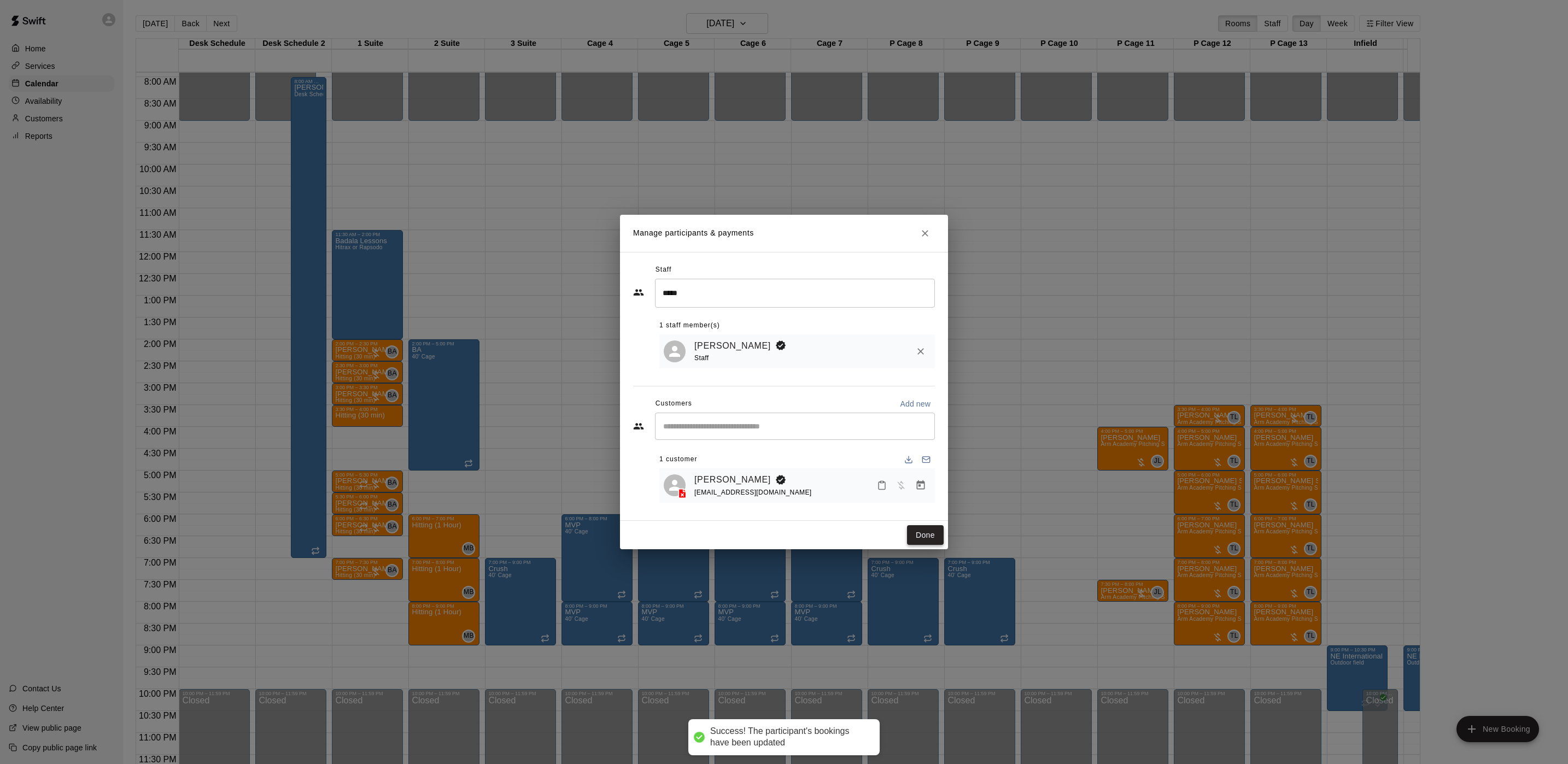
click at [919, 539] on button "Done" at bounding box center [925, 535] width 37 height 20
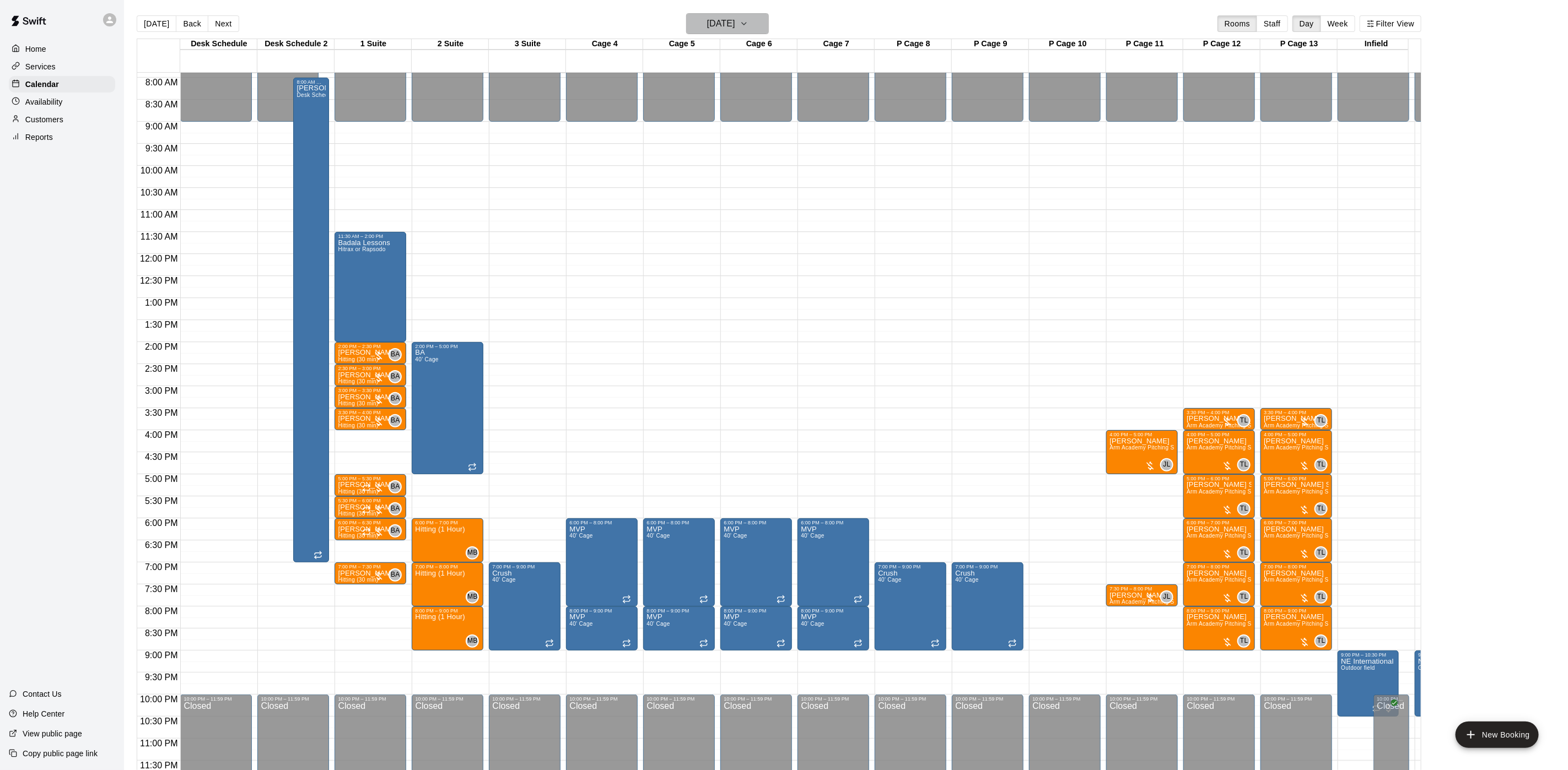
click at [748, 23] on icon "button" at bounding box center [745, 23] width 9 height 13
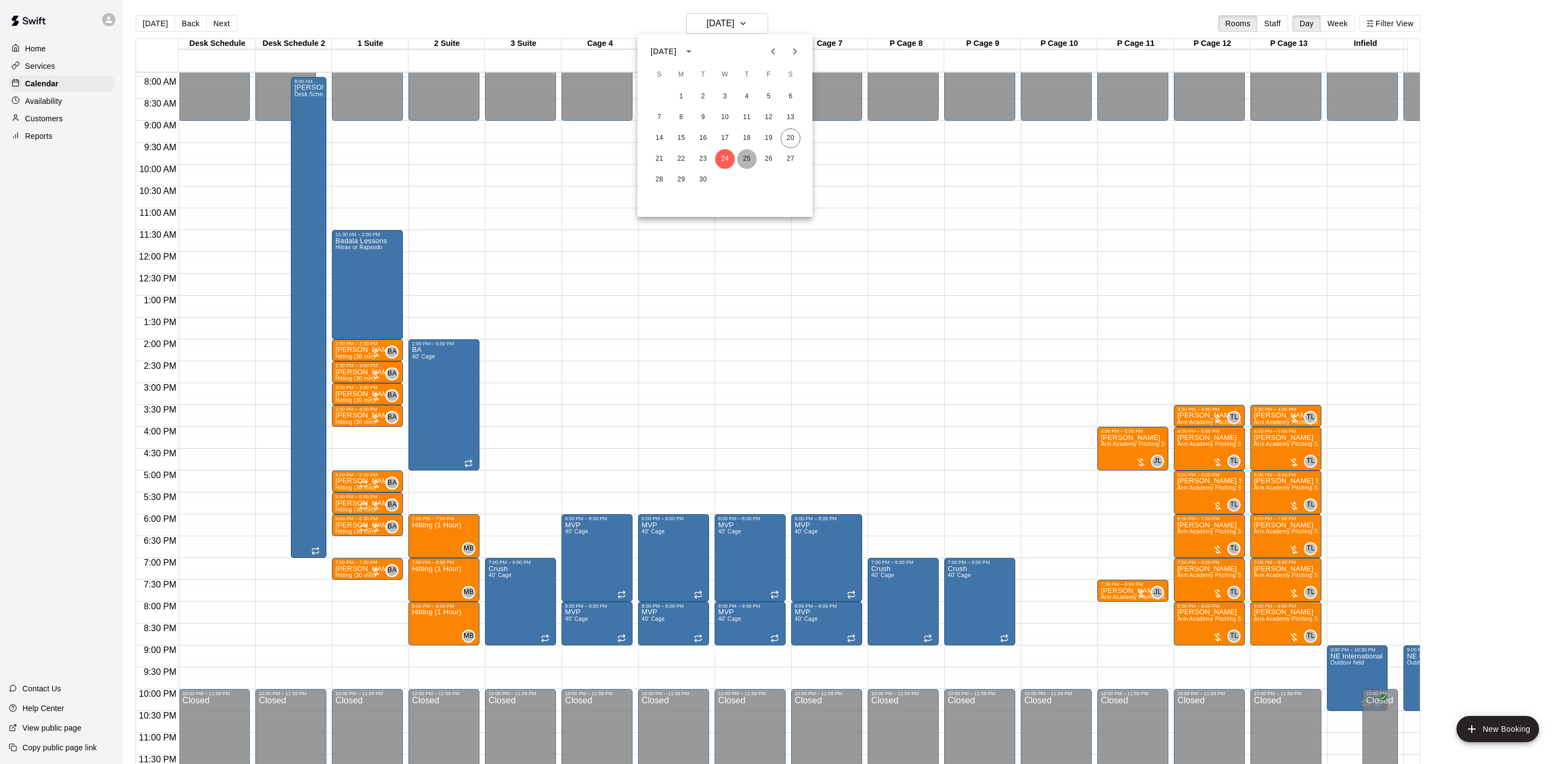
click at [750, 154] on button "25" at bounding box center [746, 159] width 19 height 19
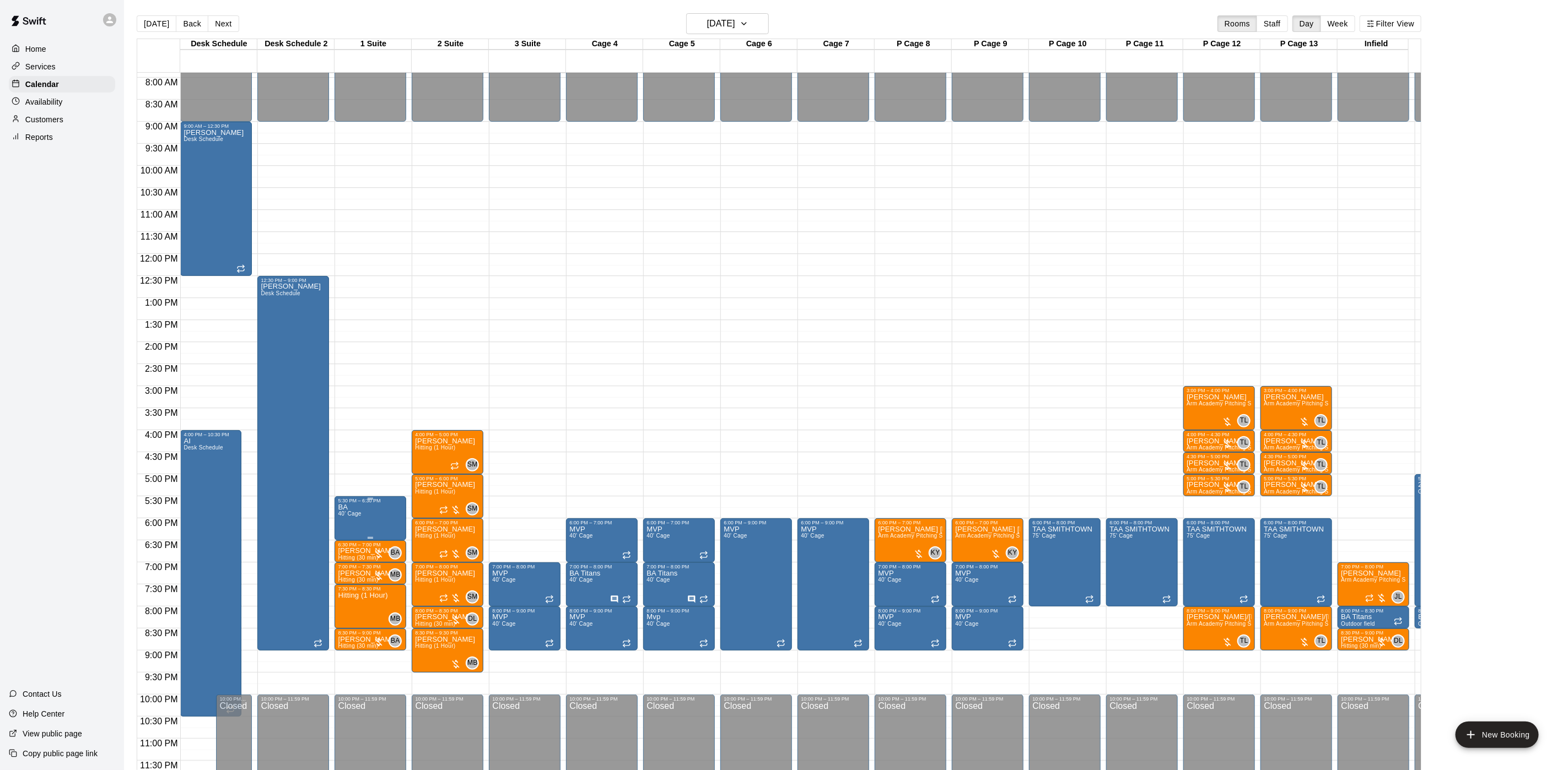
click at [370, 498] on div "5:30 PM – 6:30 PM" at bounding box center [371, 500] width 65 height 5
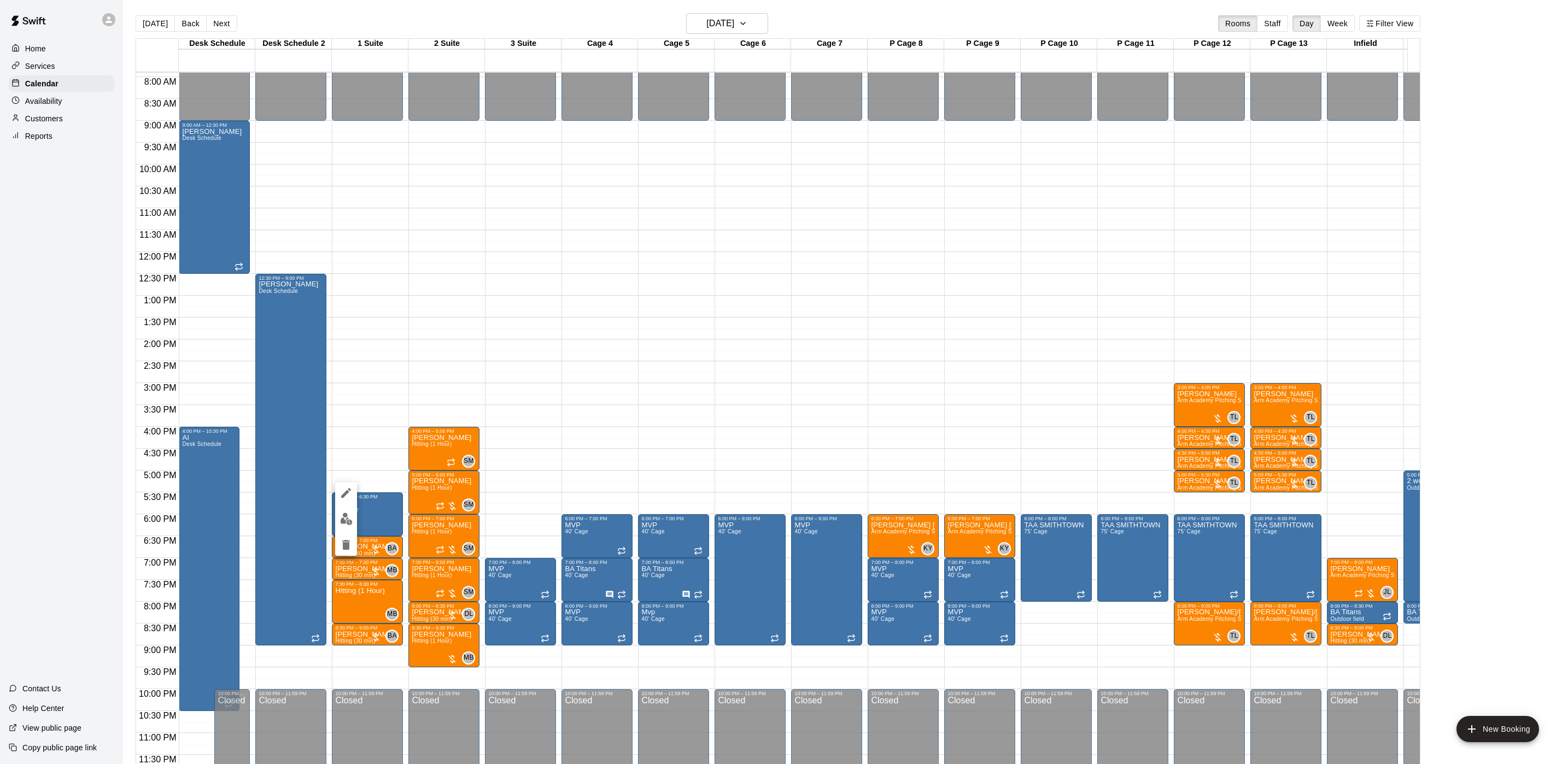
click at [345, 545] on icon "delete" at bounding box center [346, 545] width 8 height 10
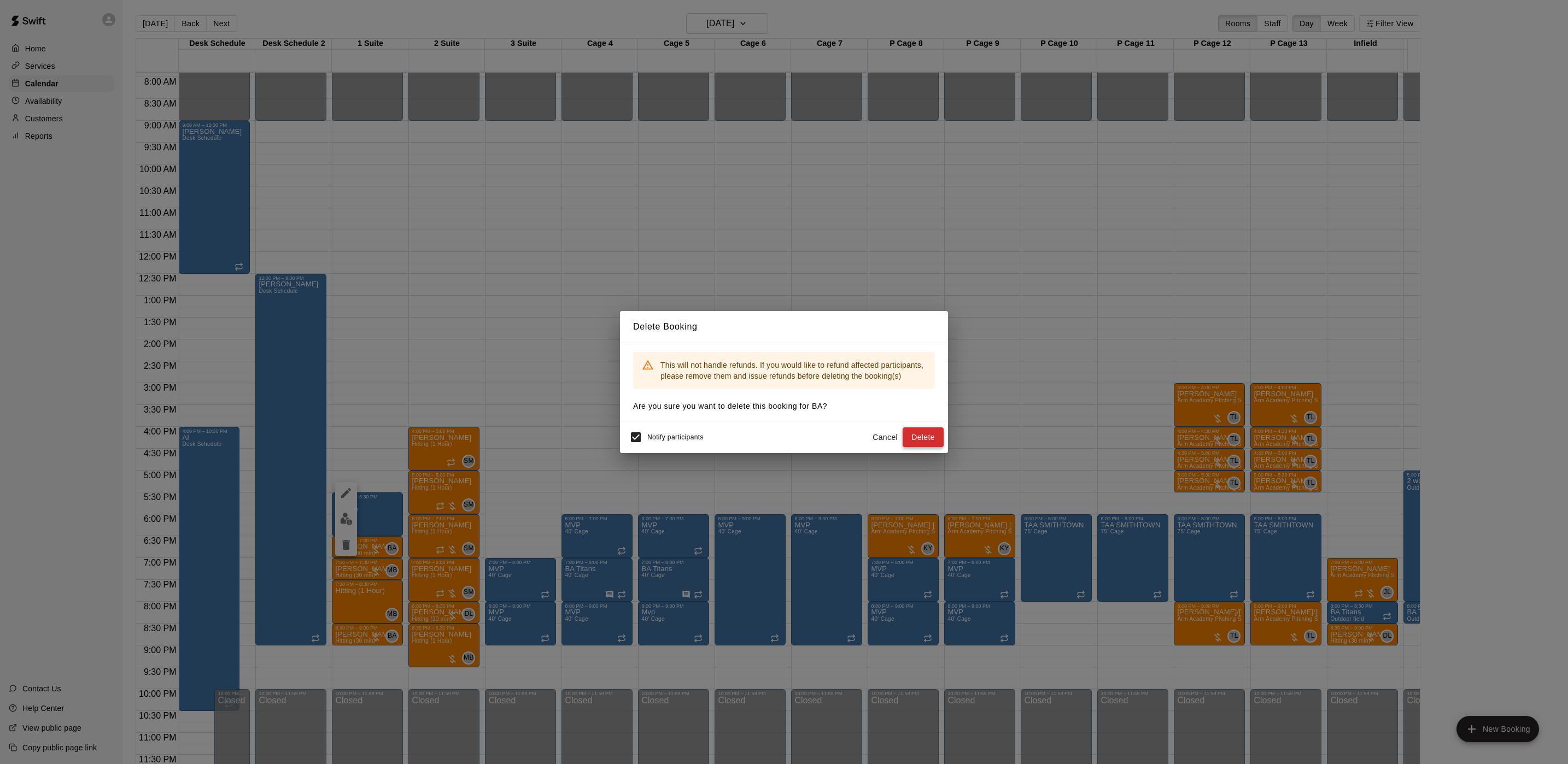
click at [918, 435] on button "Delete" at bounding box center [923, 437] width 41 height 20
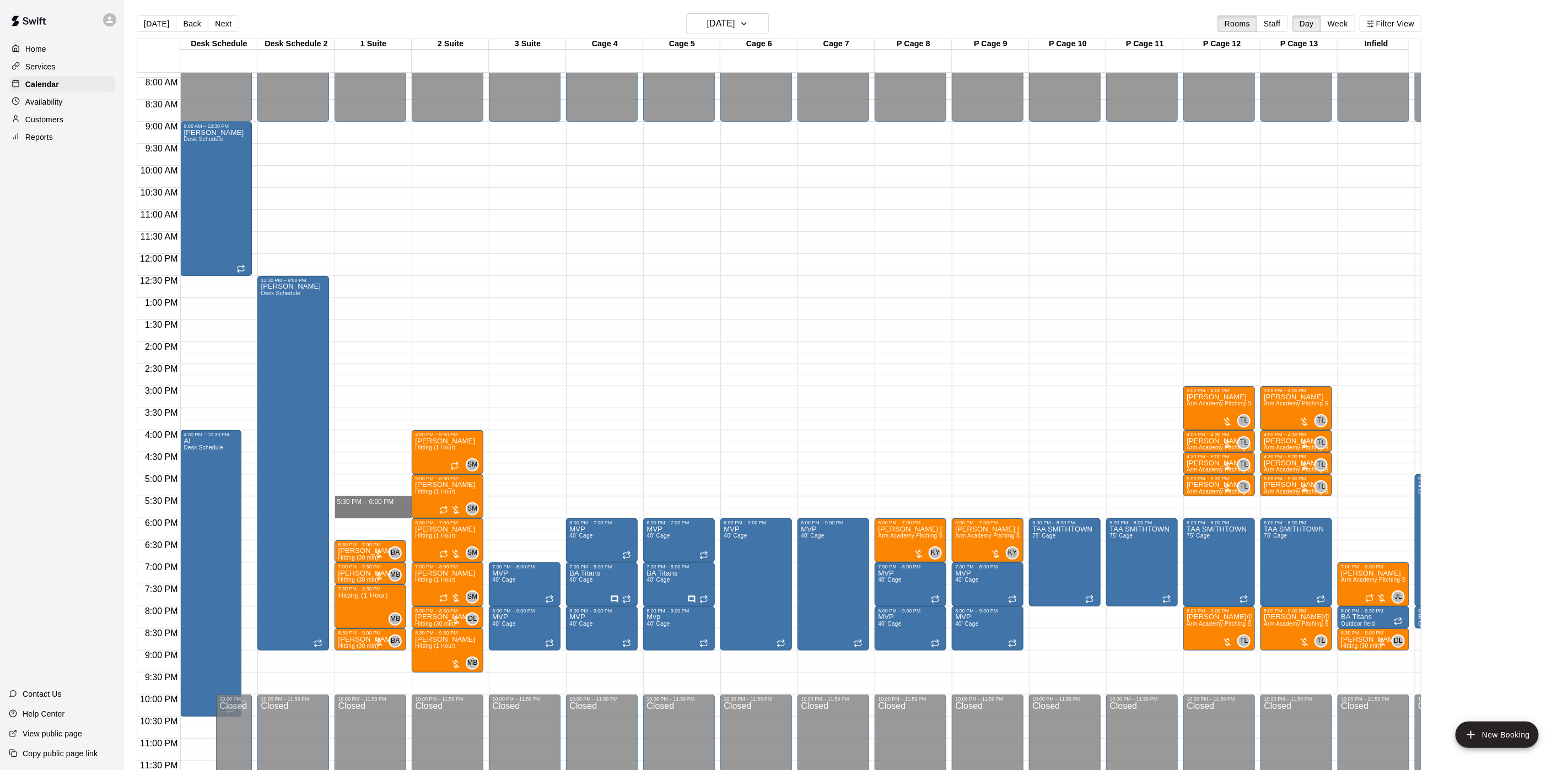
drag, startPoint x: 379, startPoint y: 486, endPoint x: 381, endPoint y: 499, distance: 13.2
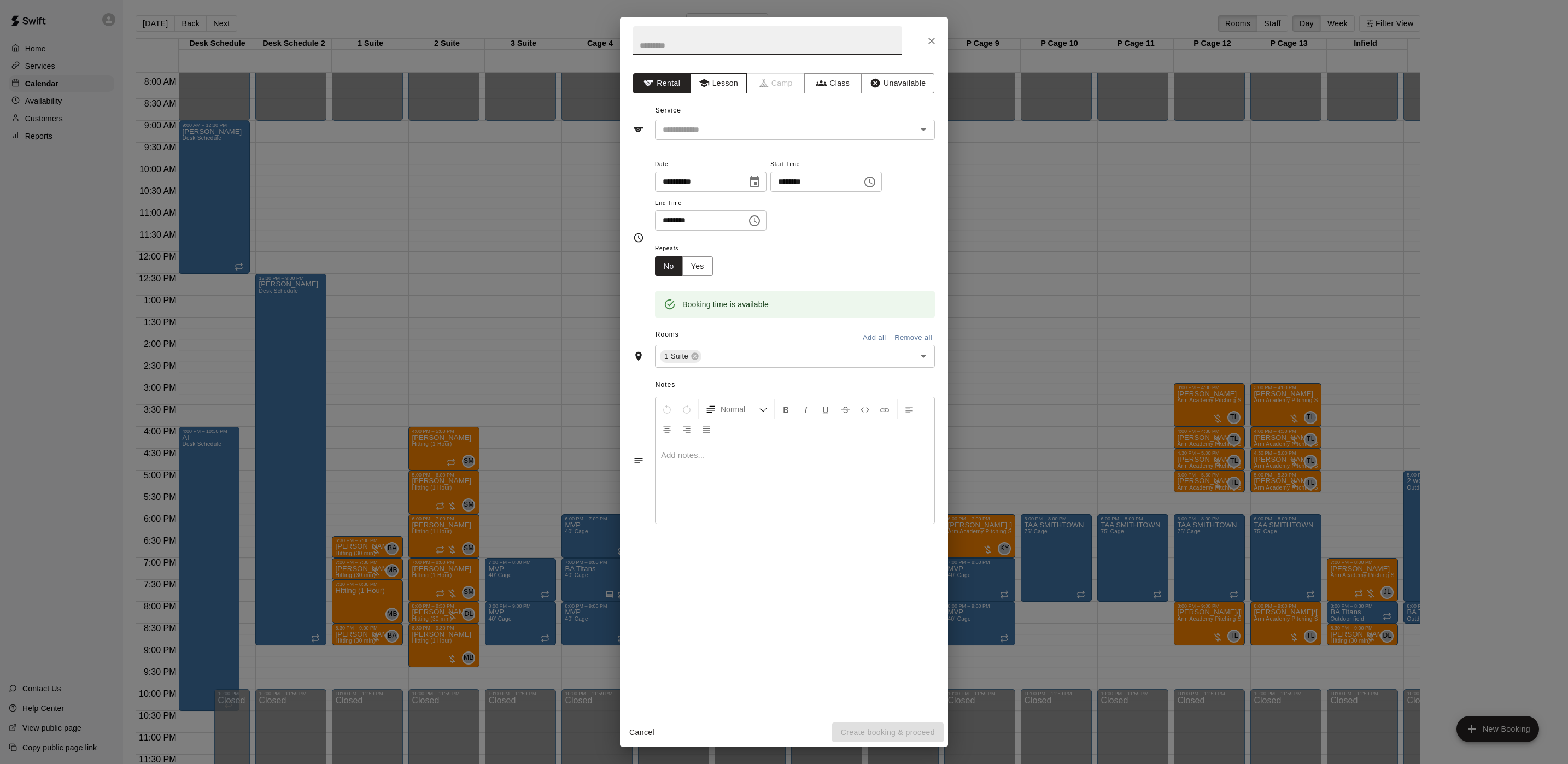
click at [728, 90] on button "Lesson" at bounding box center [718, 83] width 57 height 20
click at [735, 132] on input "text" at bounding box center [778, 130] width 241 height 14
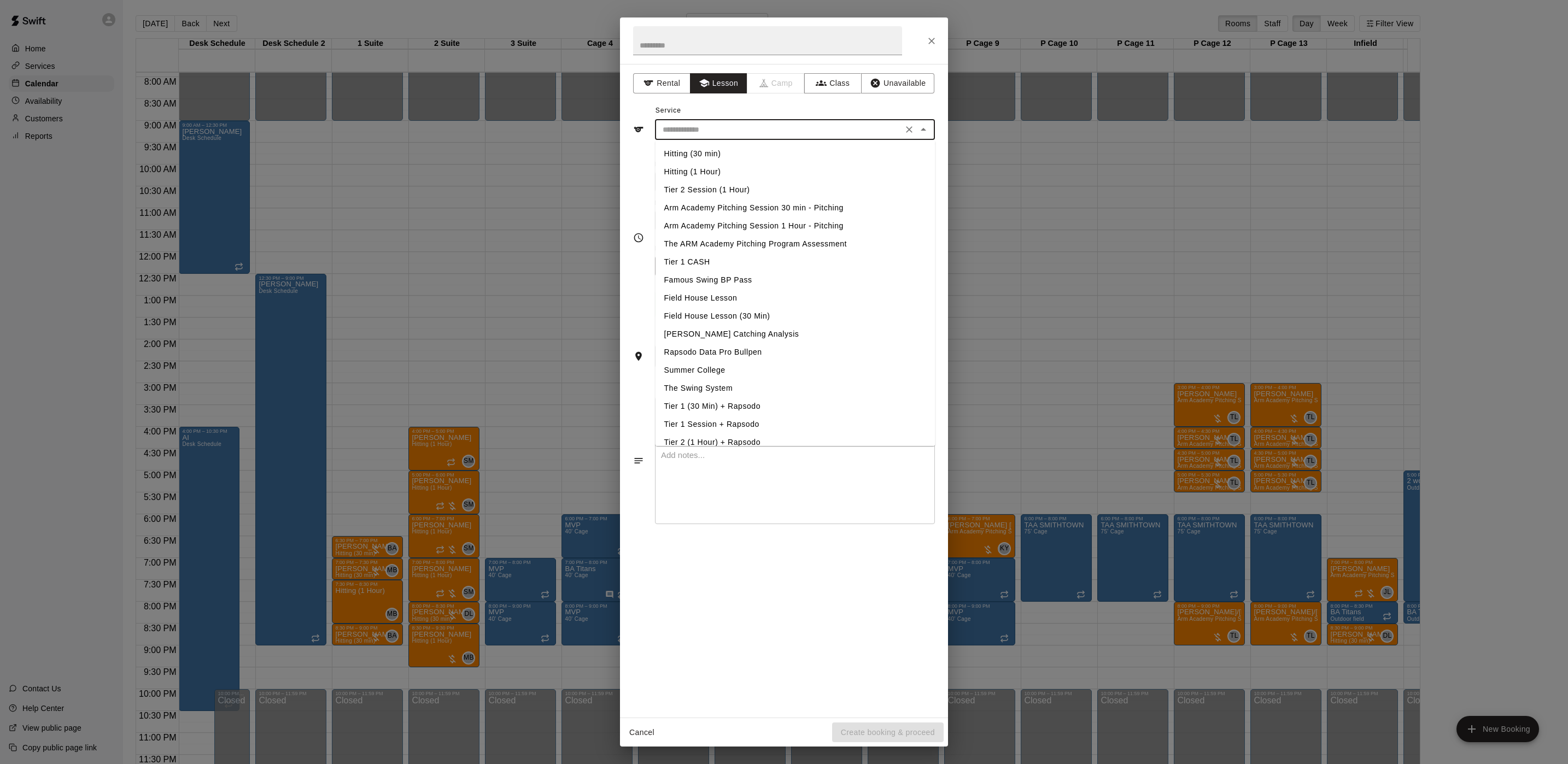
click at [725, 154] on li "Hitting (30 min)" at bounding box center [795, 154] width 280 height 18
type input "**********"
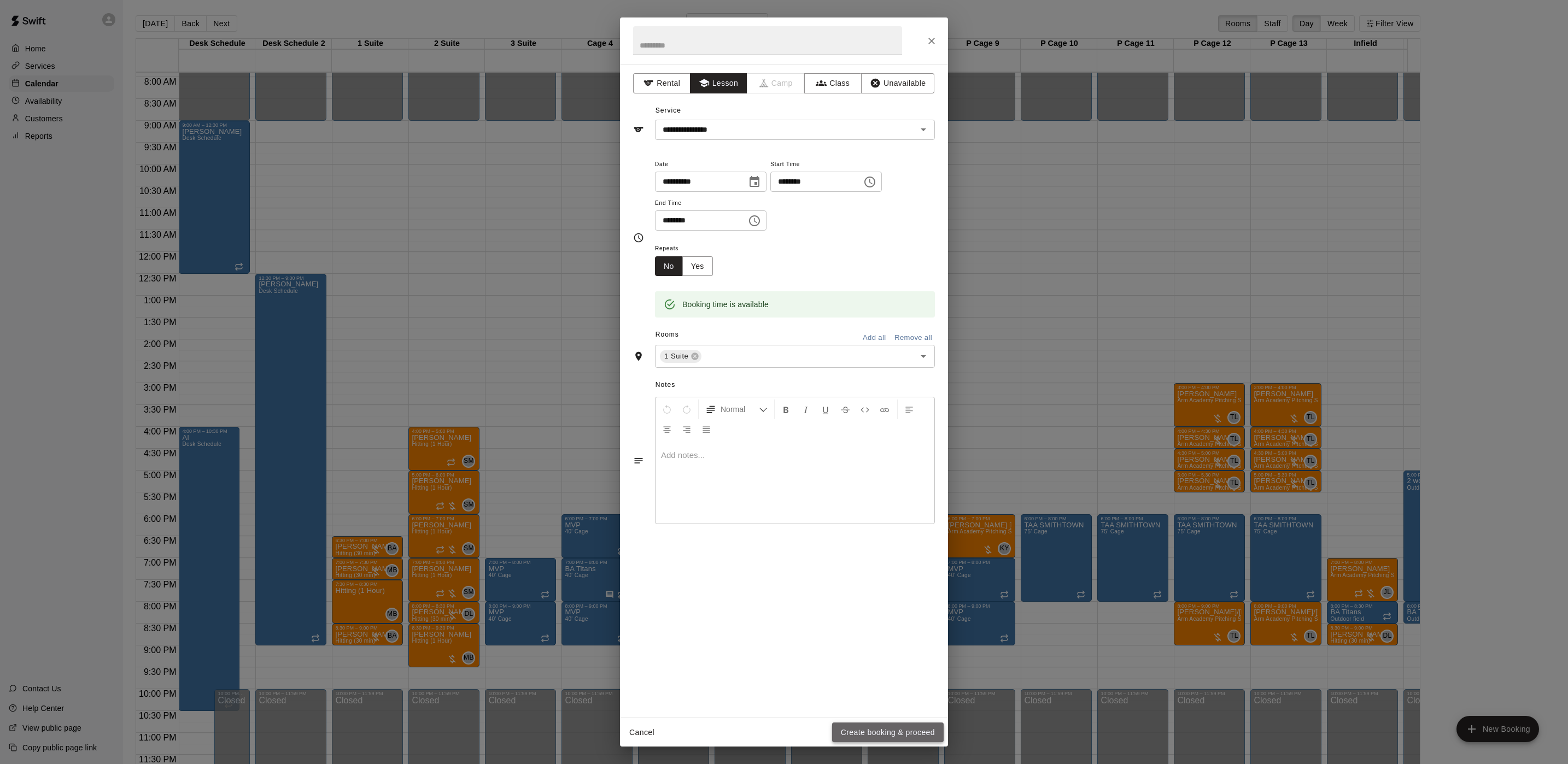
click at [896, 739] on button "Create booking & proceed" at bounding box center [887, 732] width 111 height 20
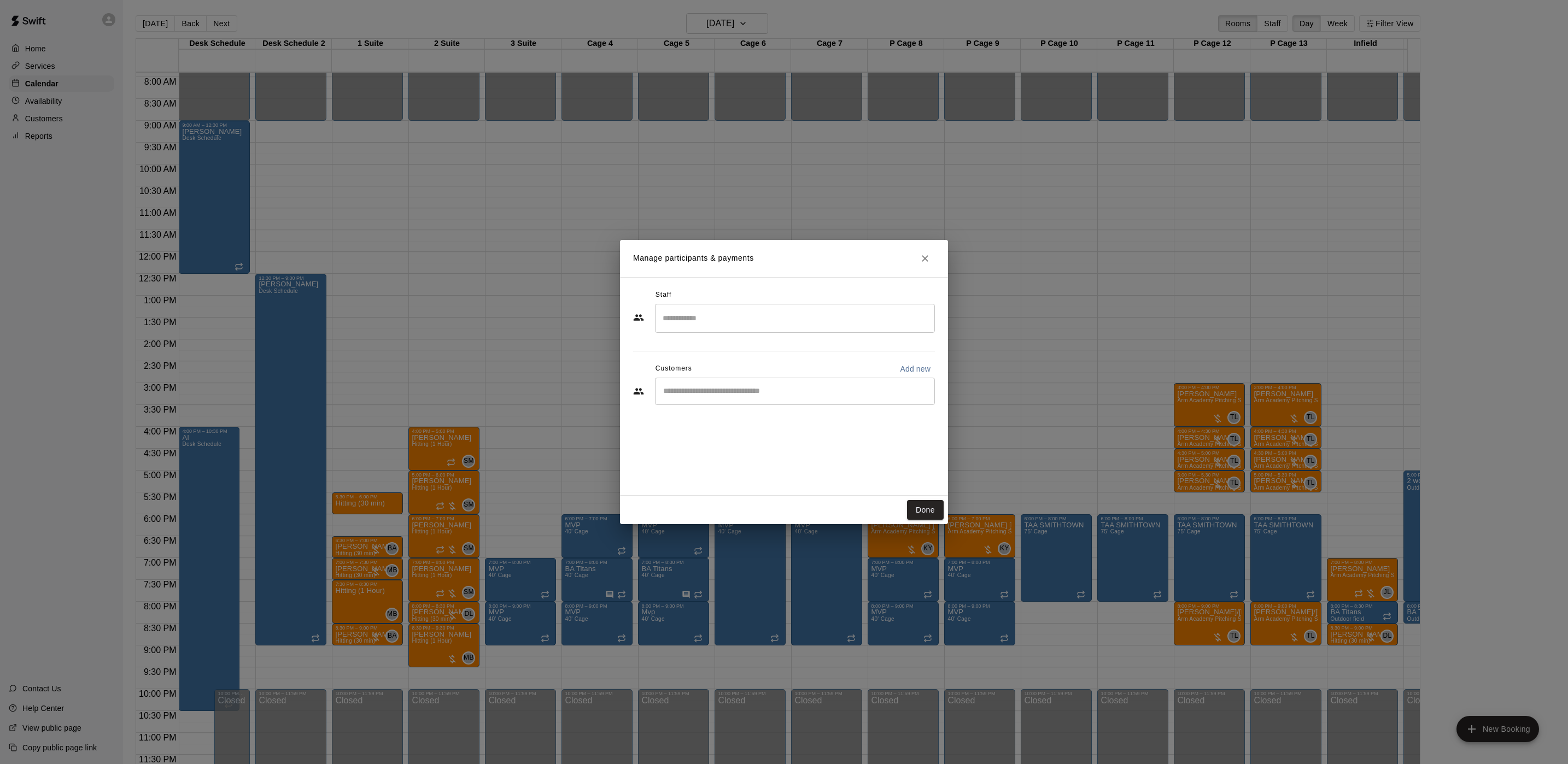
click at [859, 322] on input "Search staff" at bounding box center [795, 318] width 270 height 19
click at [859, 348] on div "[PERSON_NAME] Staff" at bounding box center [804, 355] width 243 height 21
type input "****"
click at [814, 386] on input "Start typing to search customers..." at bounding box center [795, 391] width 270 height 11
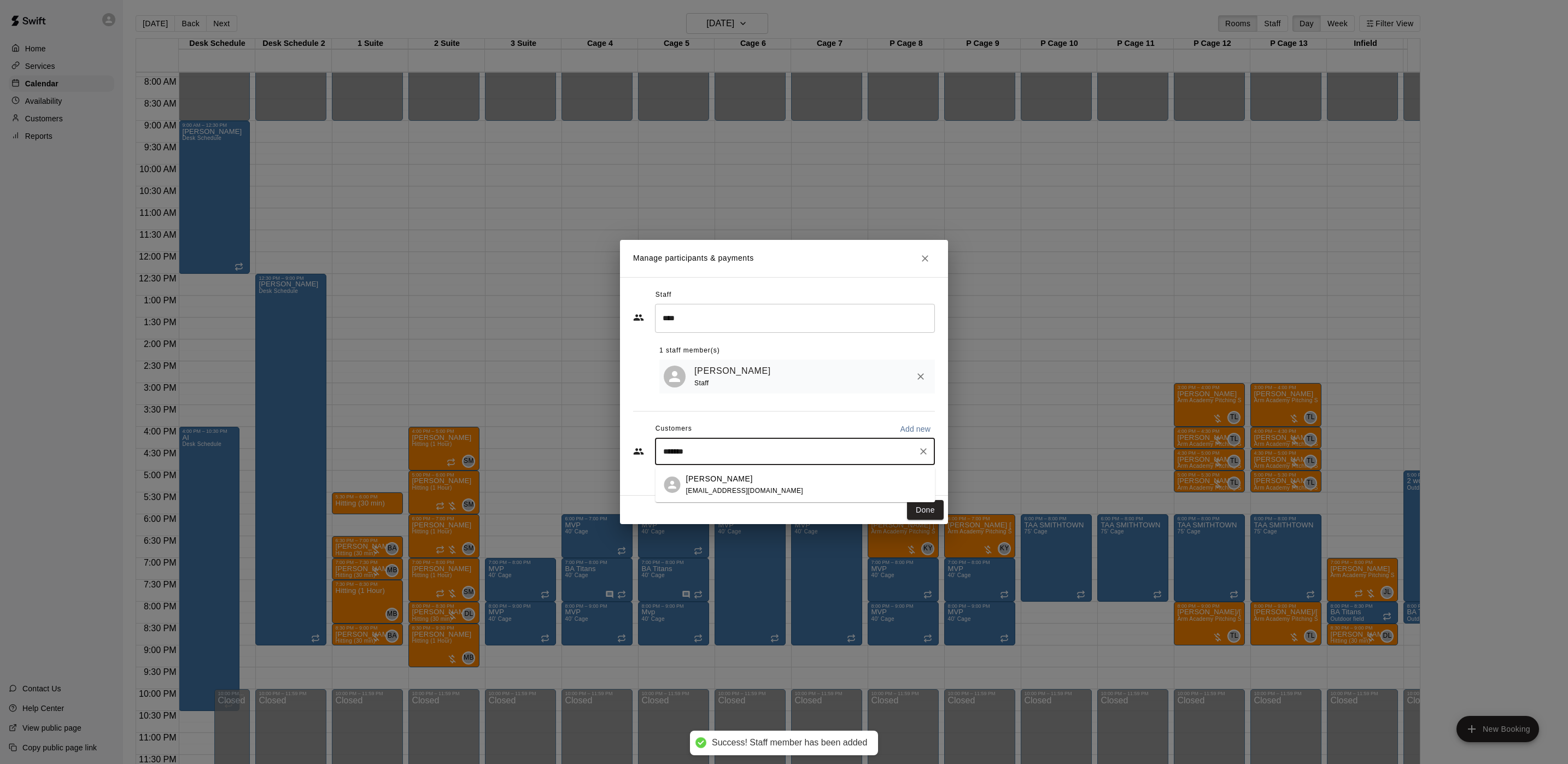
type input "********"
click at [734, 481] on p "[PERSON_NAME]" at bounding box center [719, 479] width 67 height 11
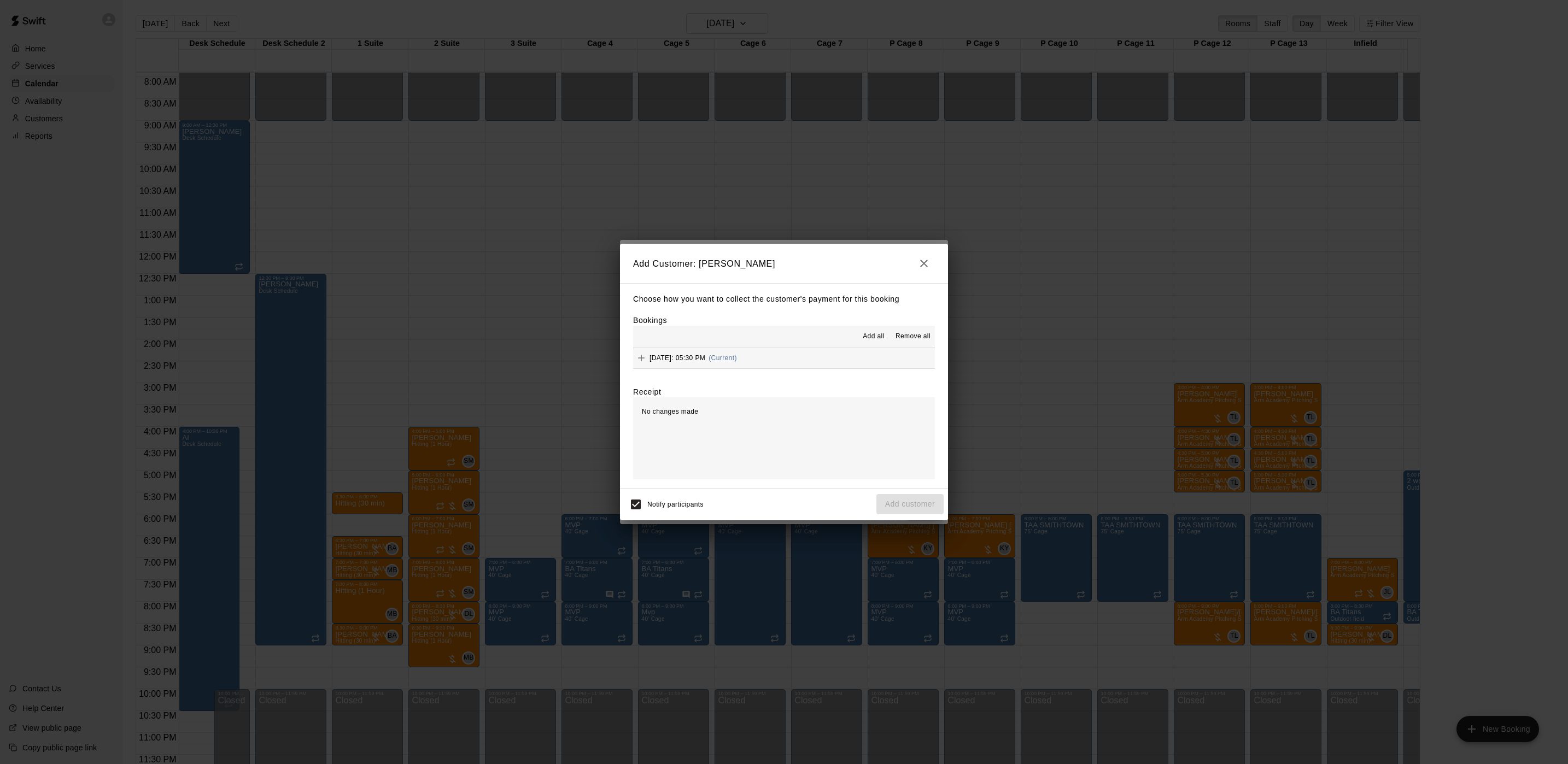
click at [835, 361] on button "[DATE]: 05:30 PM (Current)" at bounding box center [784, 358] width 302 height 20
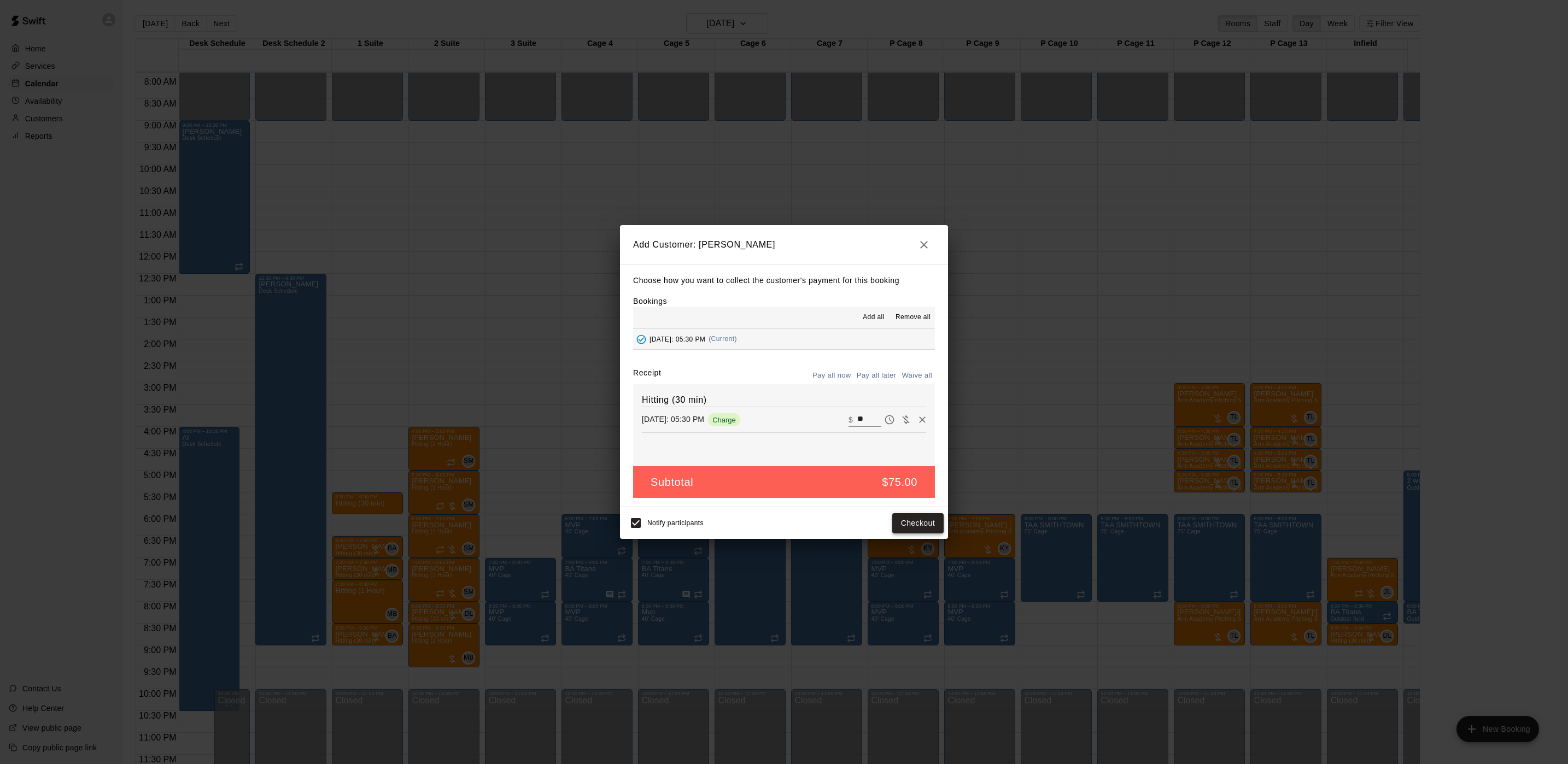
click at [902, 527] on button "Checkout" at bounding box center [917, 523] width 52 height 20
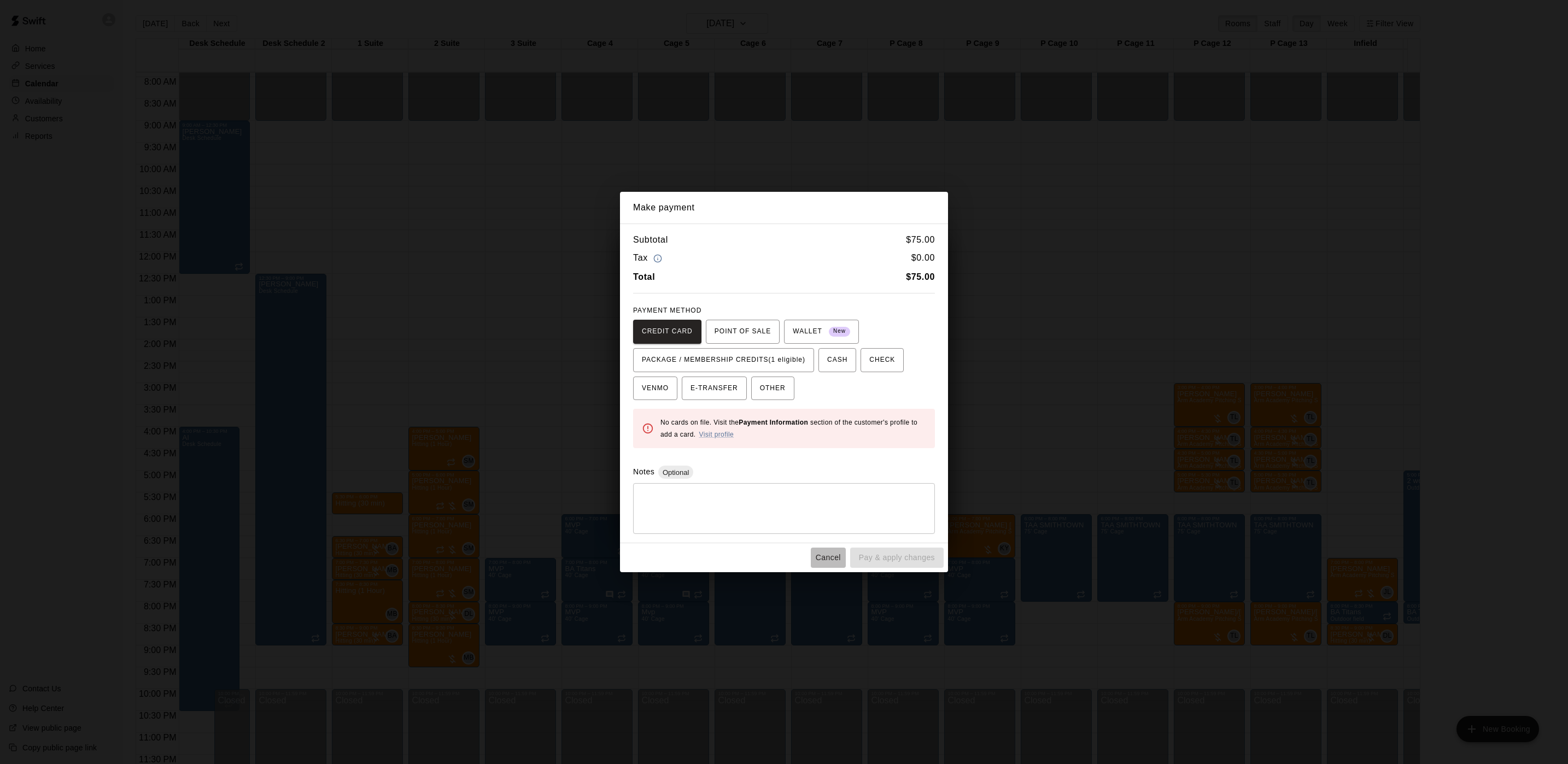
click at [823, 548] on button "Cancel" at bounding box center [828, 558] width 35 height 20
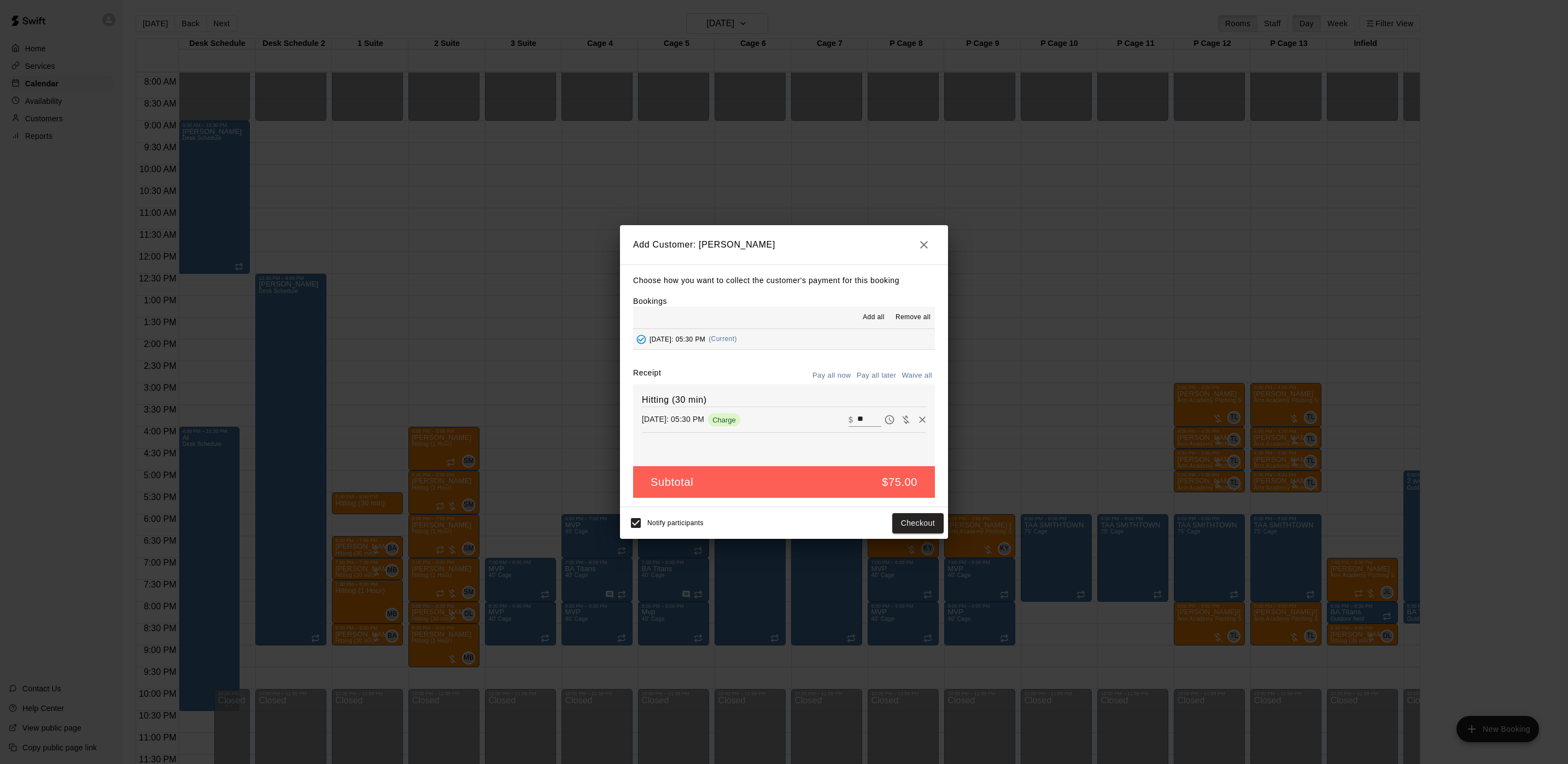
click at [885, 378] on button "Pay all later" at bounding box center [877, 375] width 46 height 17
click at [909, 515] on button "Add customer" at bounding box center [909, 523] width 68 height 20
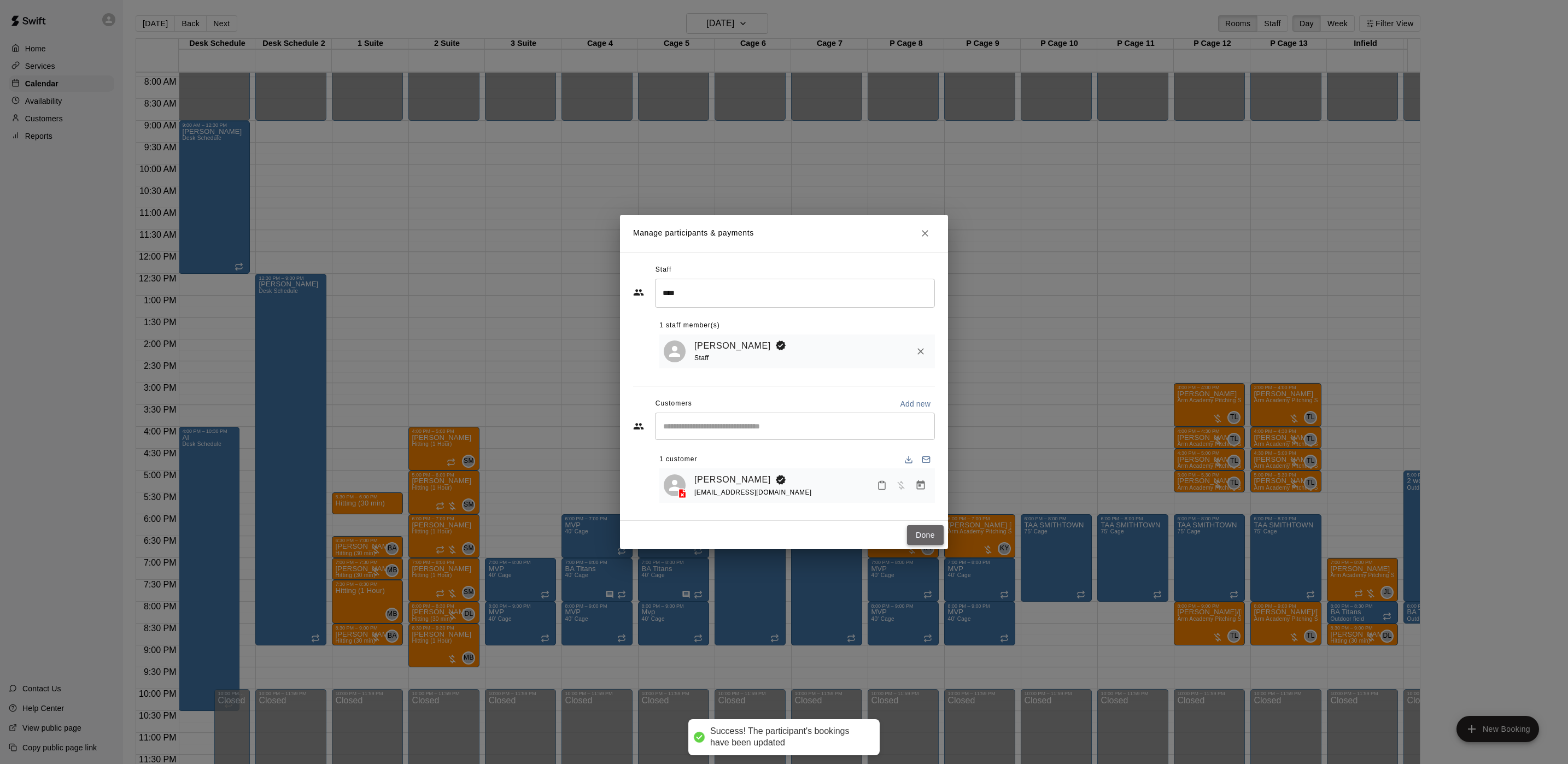
click at [923, 533] on button "Done" at bounding box center [925, 535] width 37 height 20
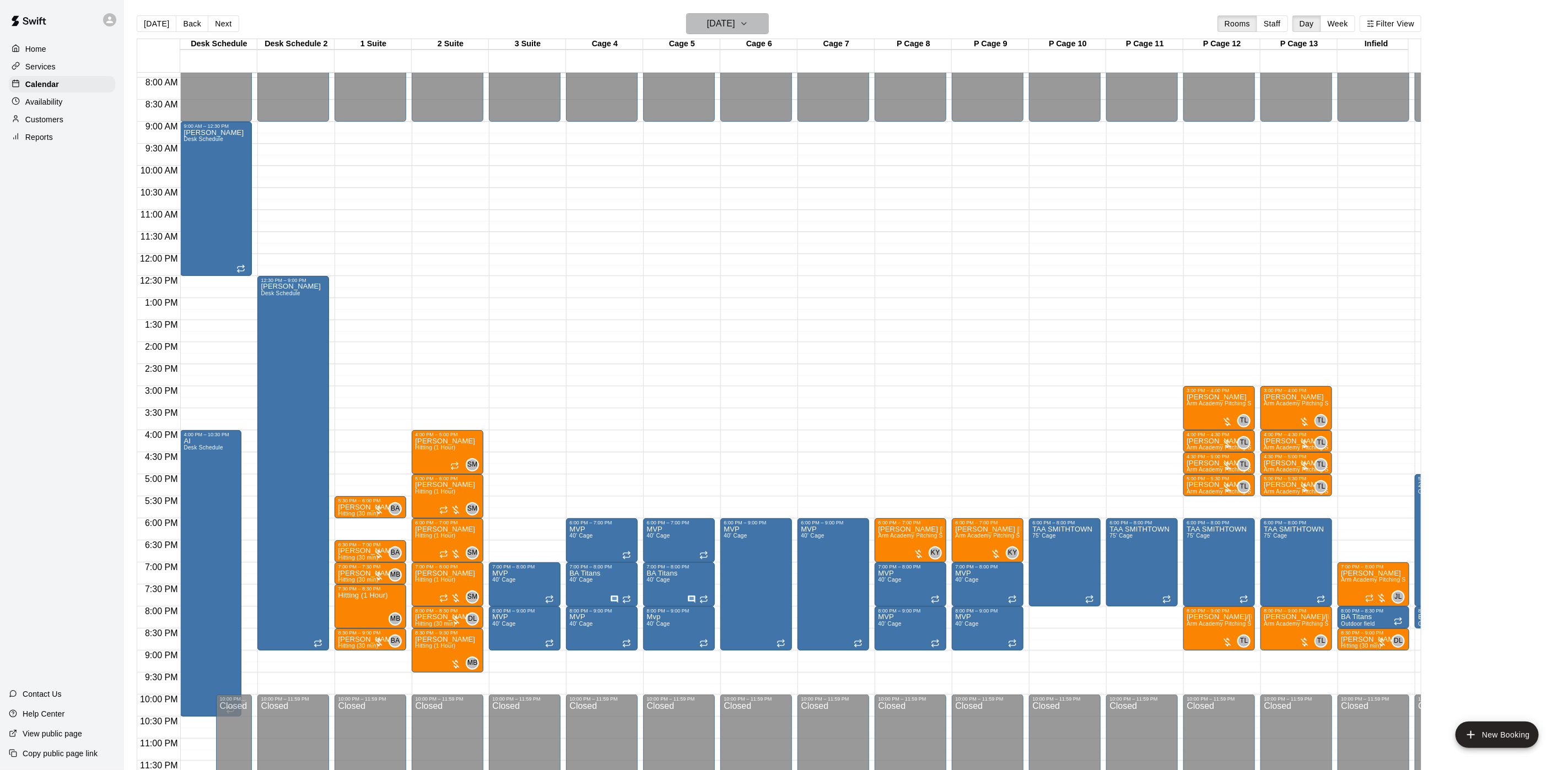
click at [736, 28] on h6 "[DATE]" at bounding box center [722, 23] width 28 height 15
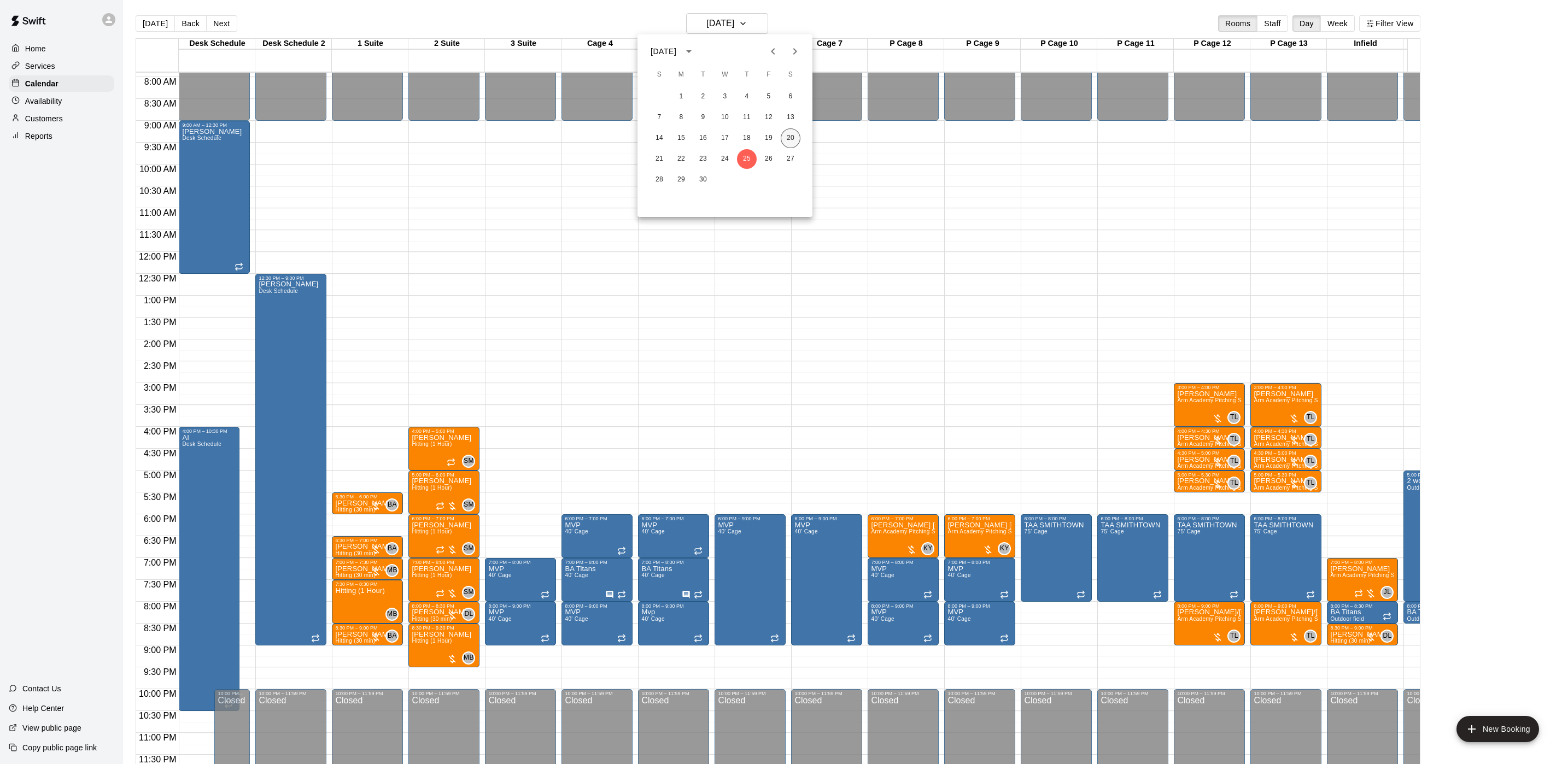
click at [797, 140] on button "20" at bounding box center [790, 138] width 19 height 19
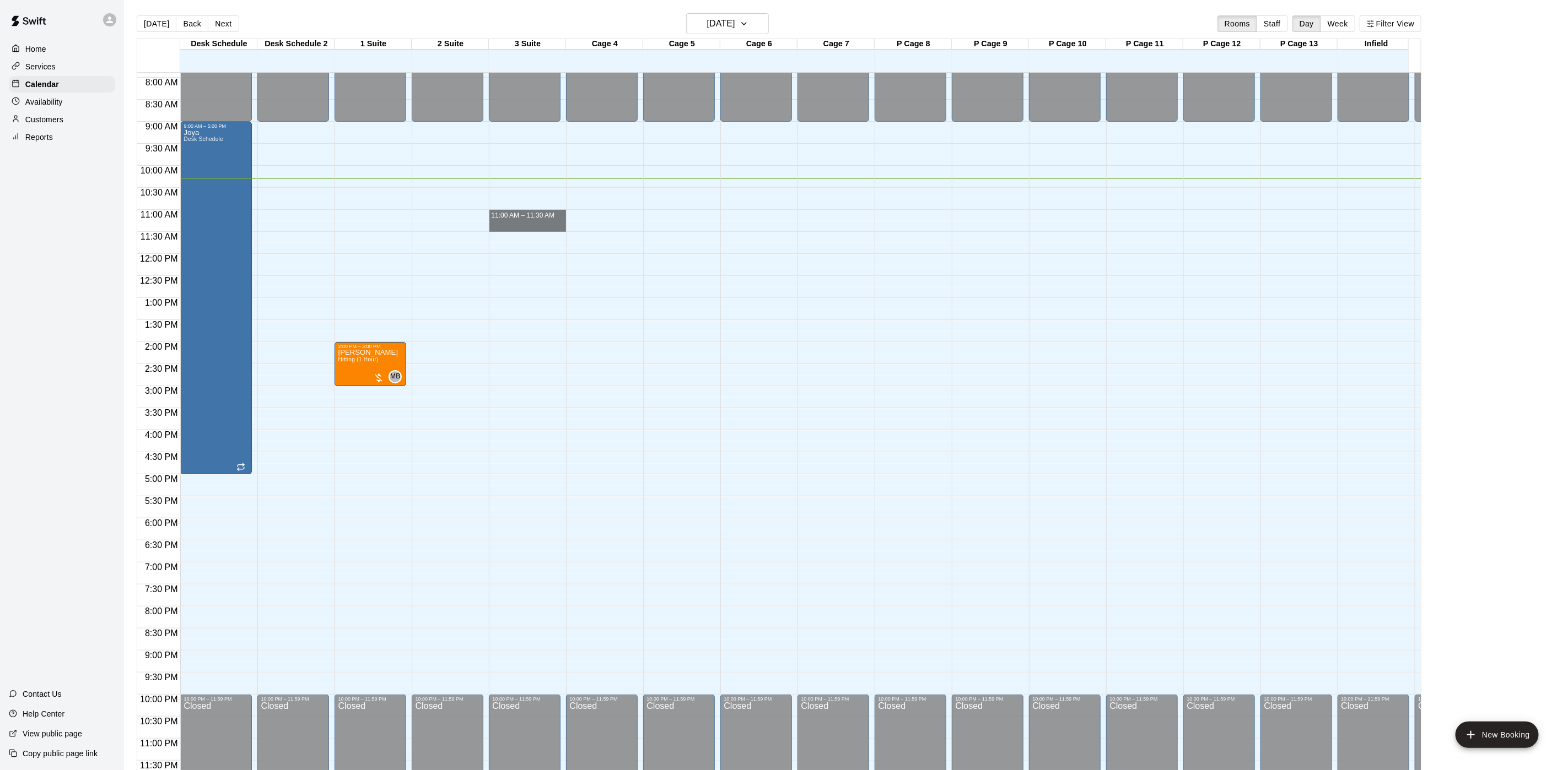
drag, startPoint x: 495, startPoint y: 202, endPoint x: 495, endPoint y: 210, distance: 8.0
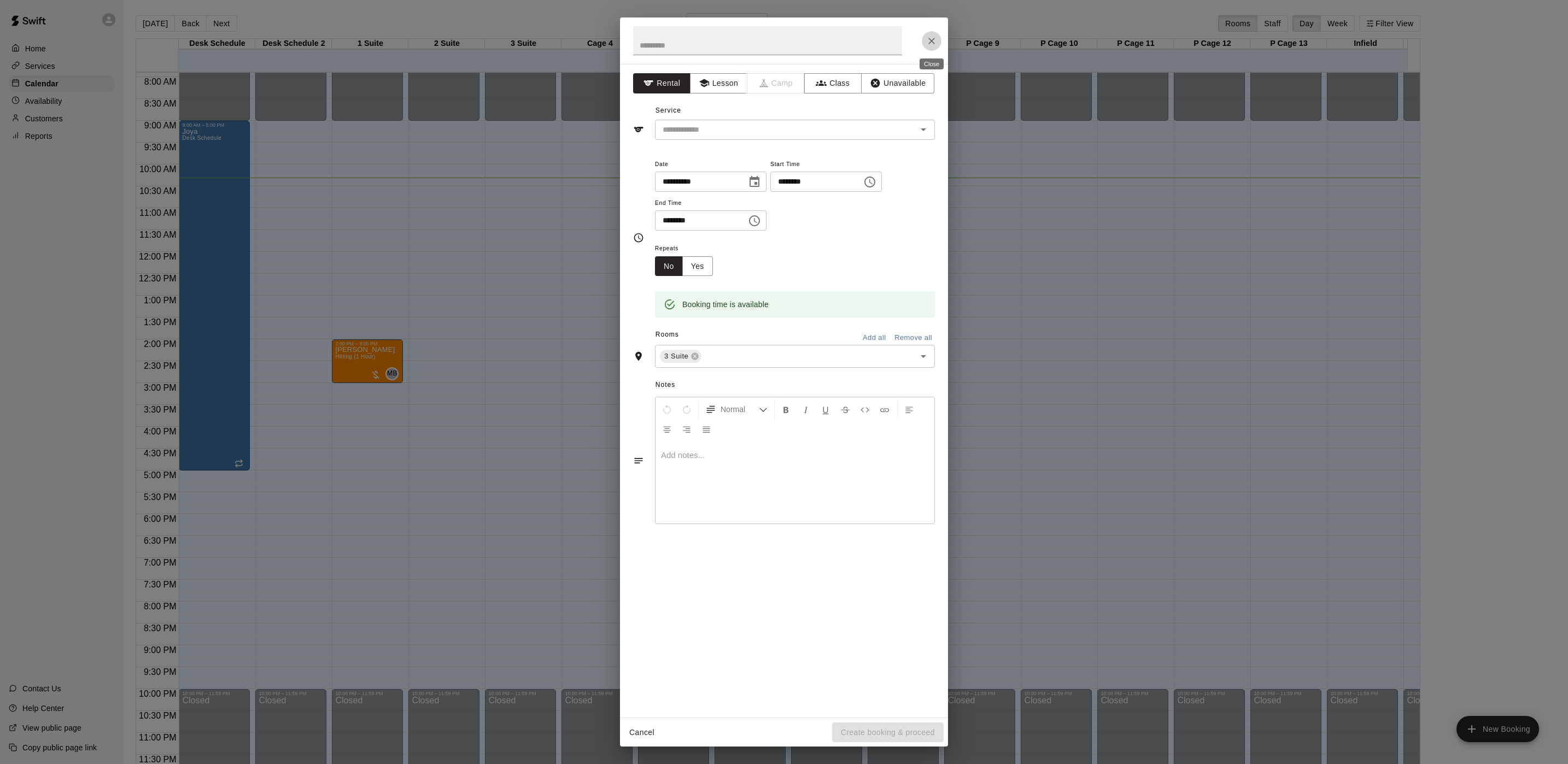
click at [935, 37] on icon "Close" at bounding box center [931, 41] width 11 height 11
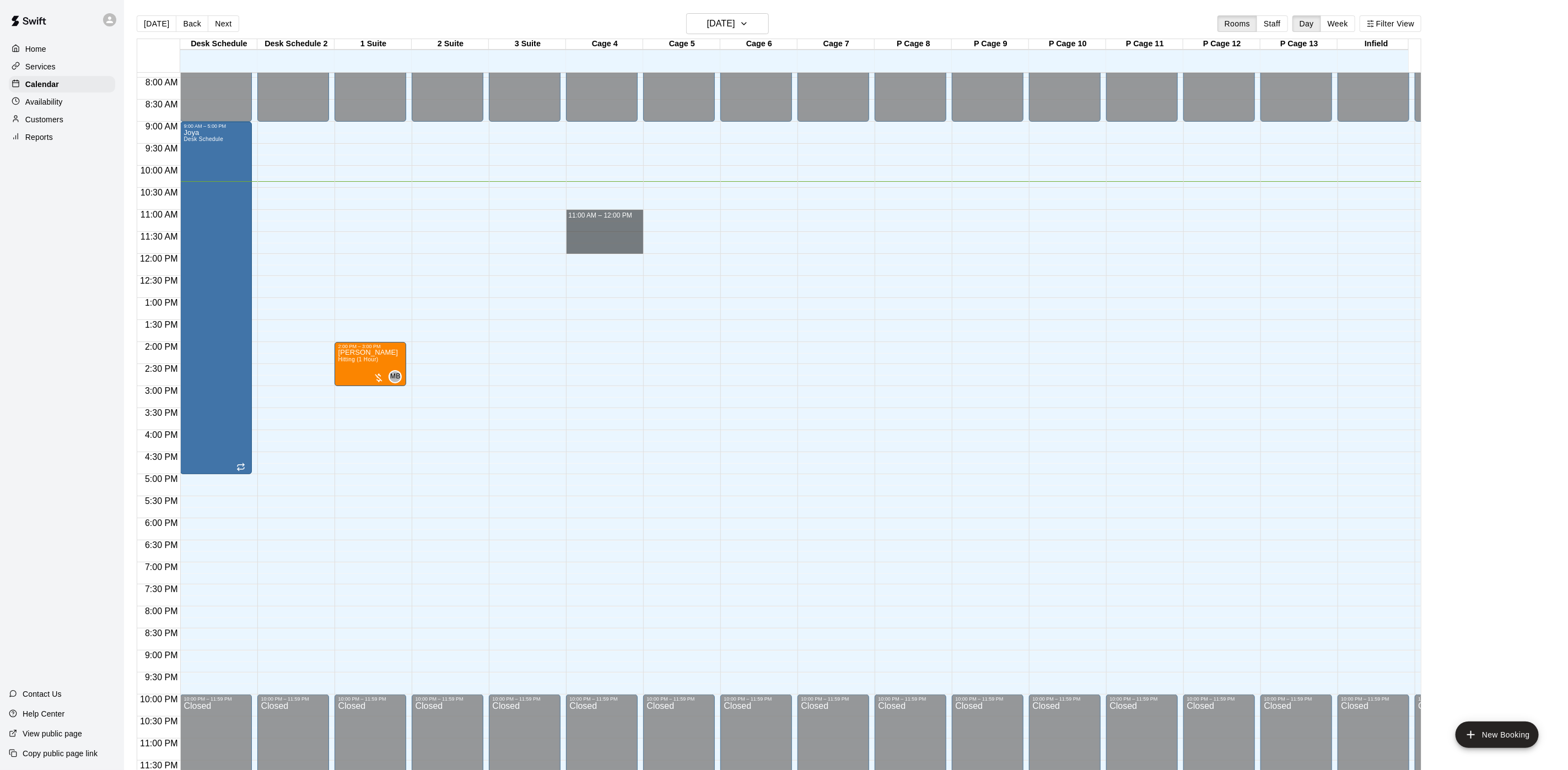
drag, startPoint x: 599, startPoint y: 202, endPoint x: 599, endPoint y: 233, distance: 31.0
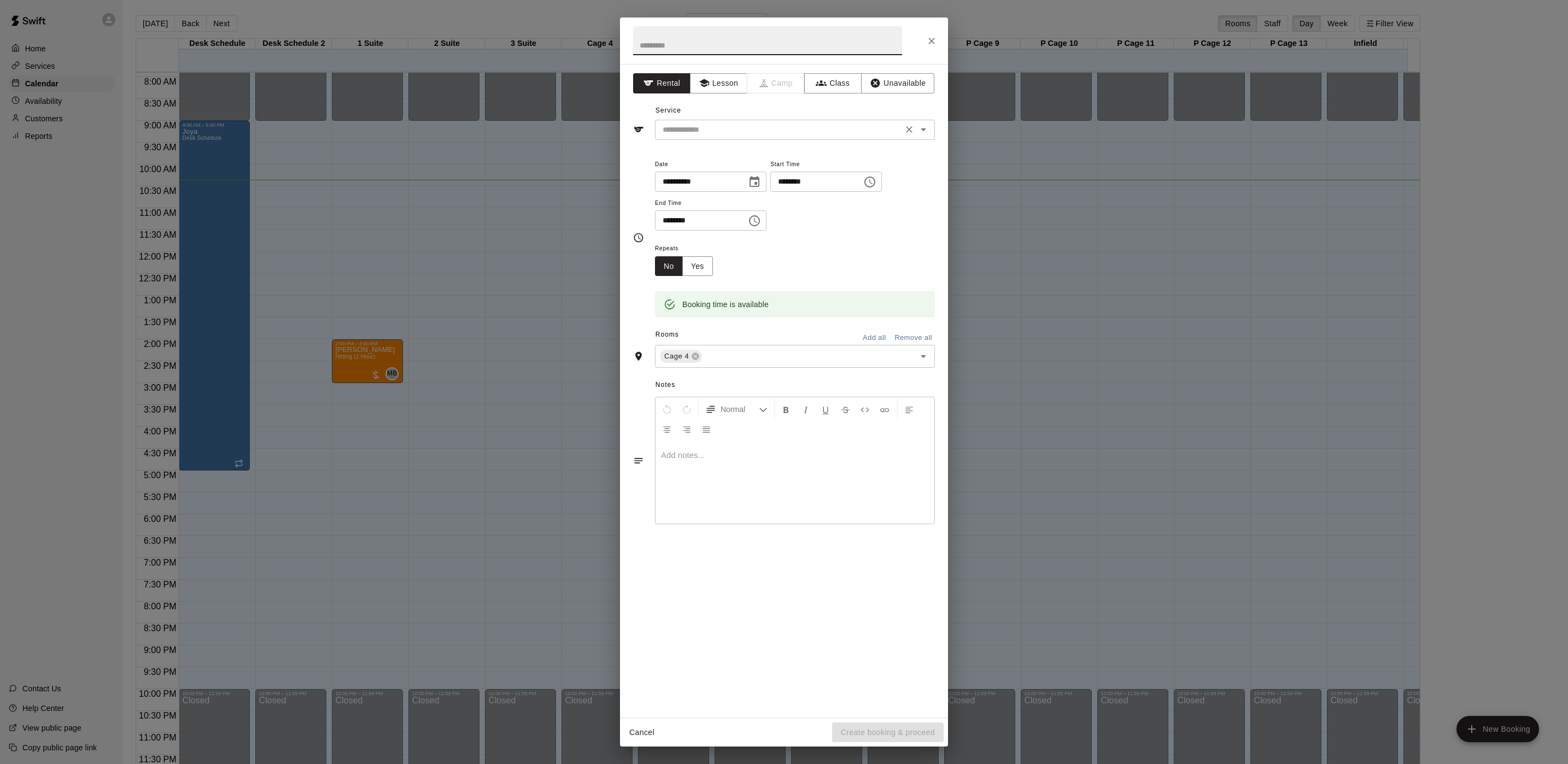
click at [713, 134] on input "text" at bounding box center [778, 130] width 241 height 14
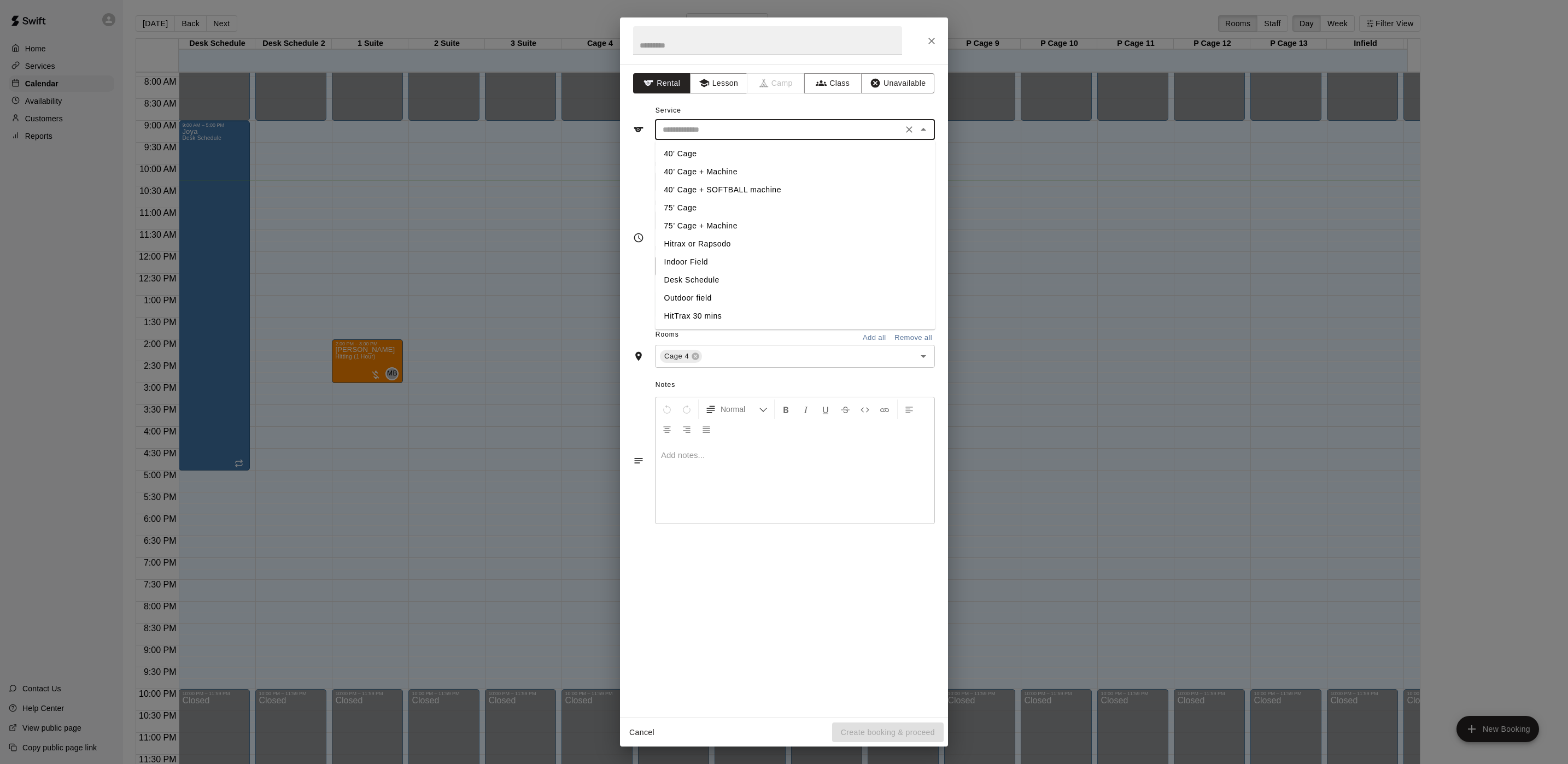
click at [704, 169] on li "40’ Cage + Machine" at bounding box center [795, 172] width 280 height 18
type input "**********"
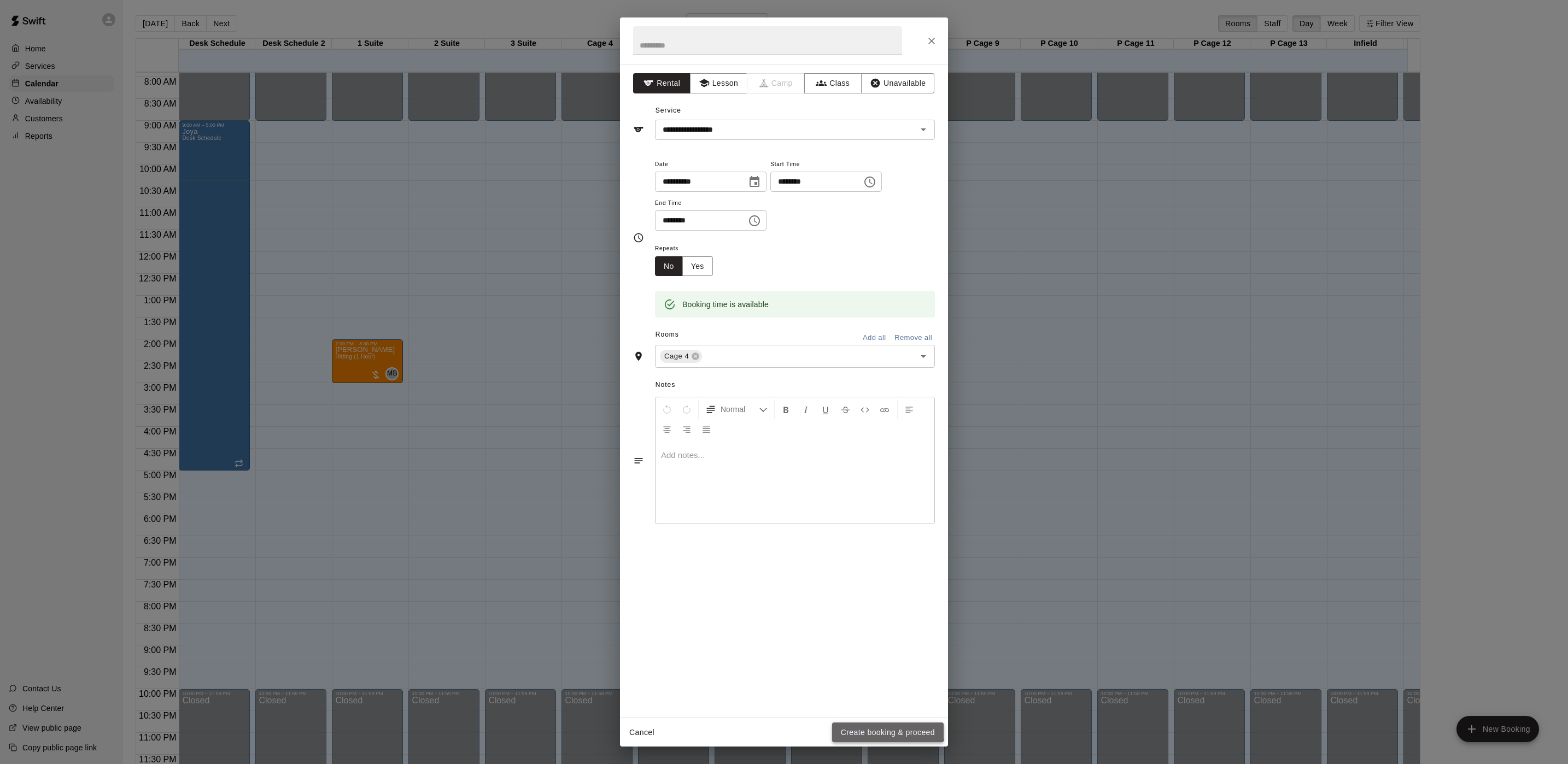
click at [866, 725] on button "Create booking & proceed" at bounding box center [887, 732] width 111 height 20
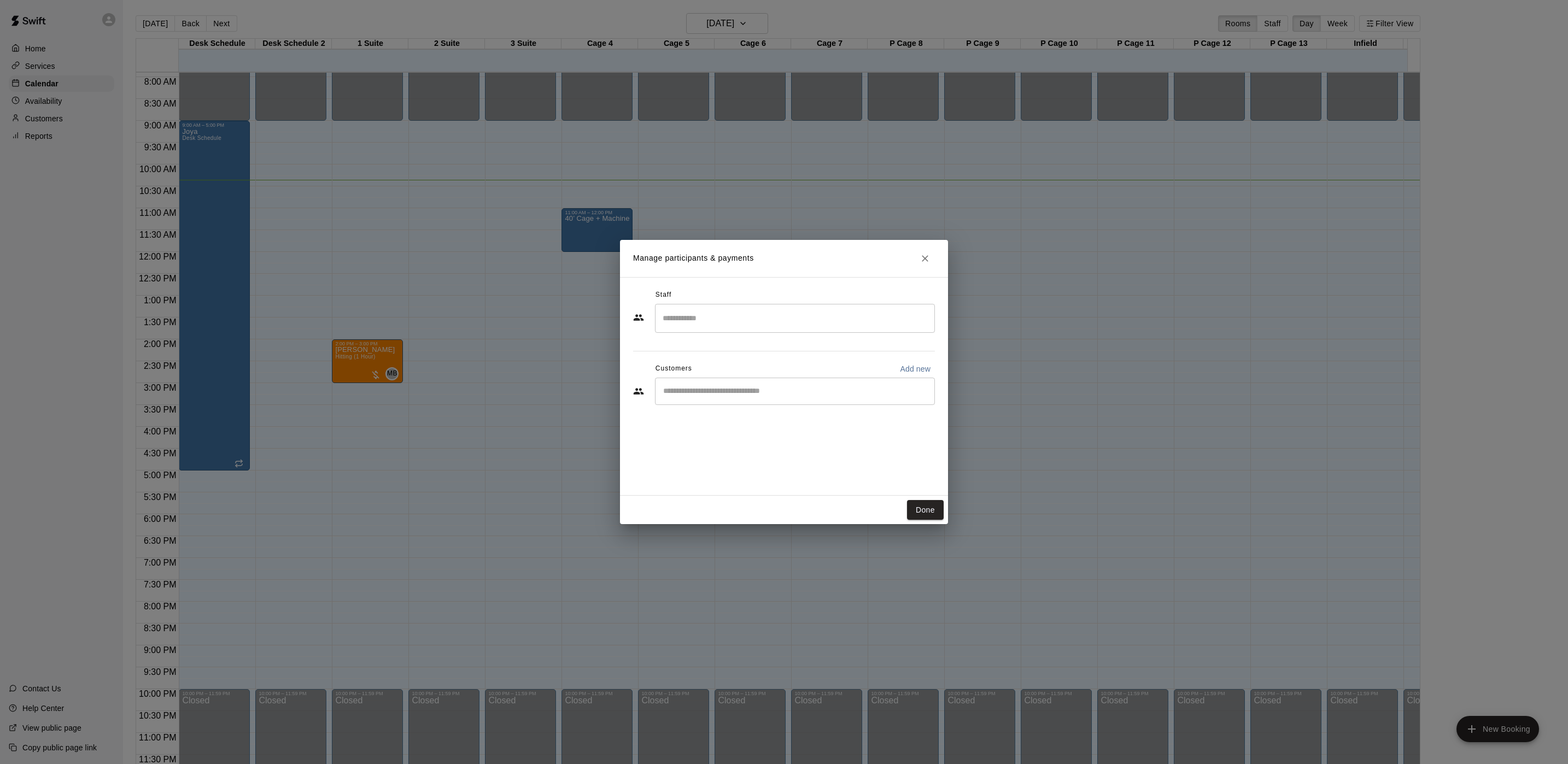
click at [719, 401] on div "​" at bounding box center [795, 391] width 280 height 27
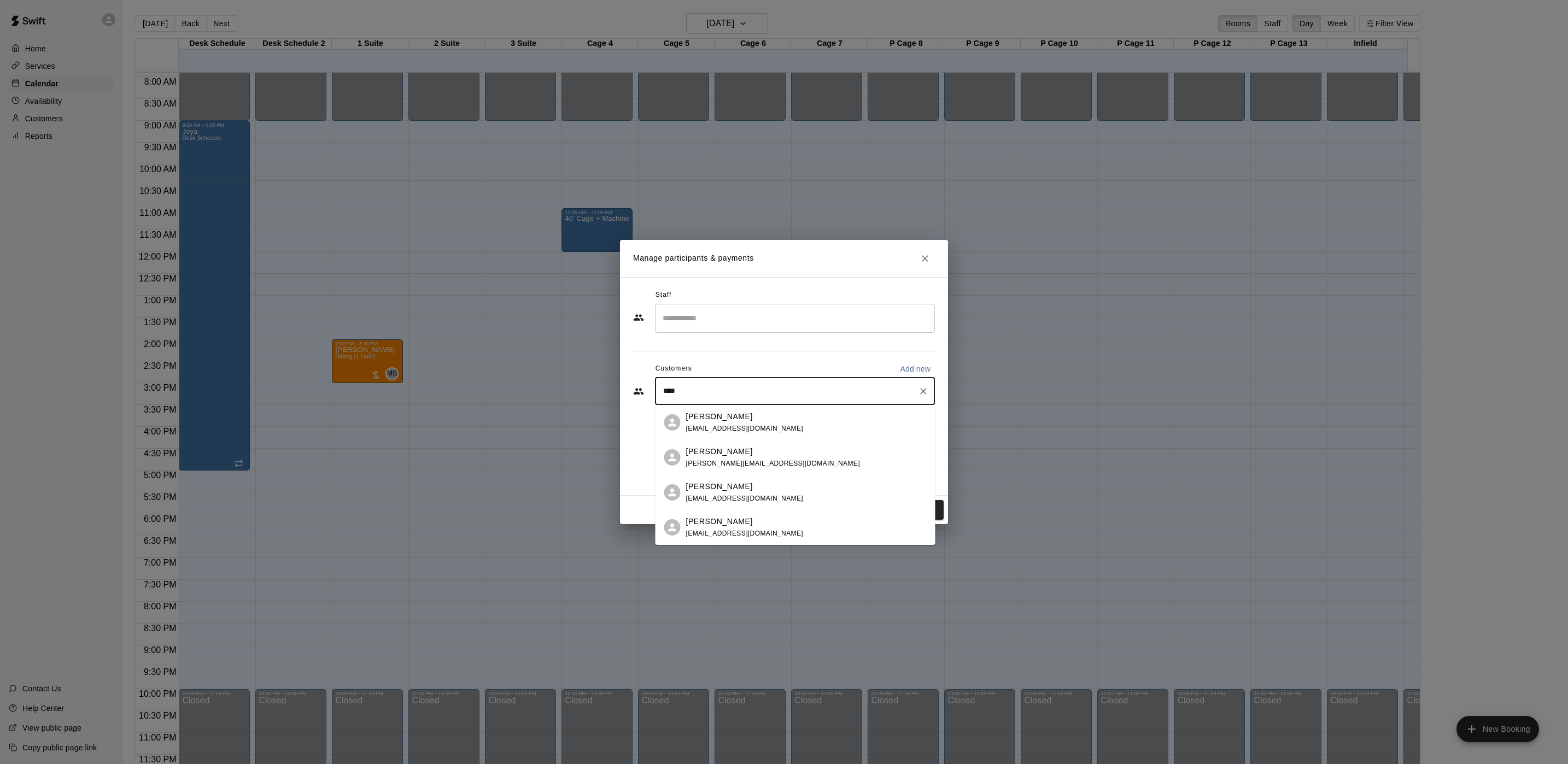
type input "*****"
click at [754, 467] on span "[PERSON_NAME][EMAIL_ADDRESS][DOMAIN_NAME]" at bounding box center [773, 463] width 174 height 8
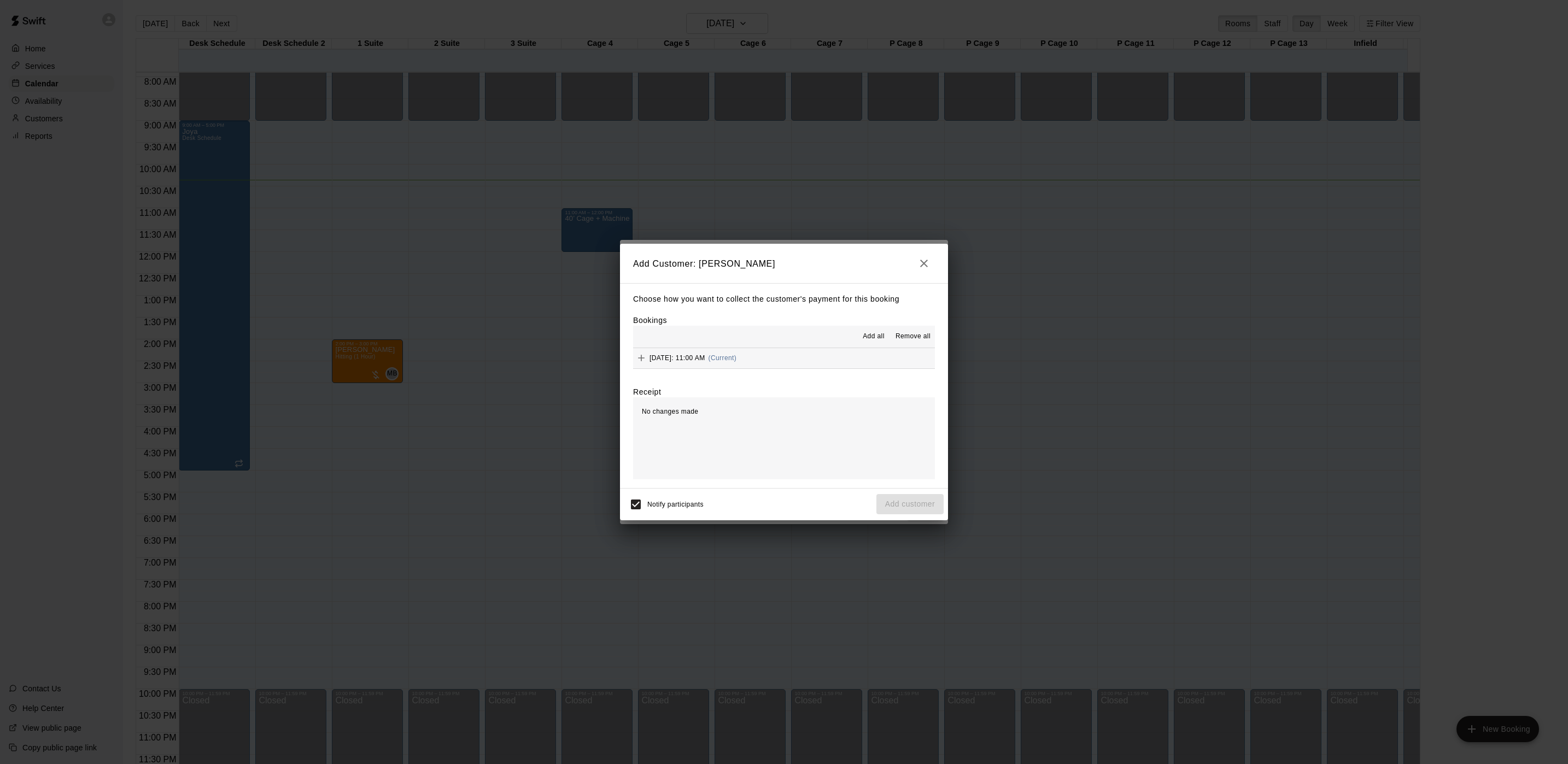
click at [705, 361] on span "[DATE]: 11:00 AM" at bounding box center [678, 358] width 56 height 8
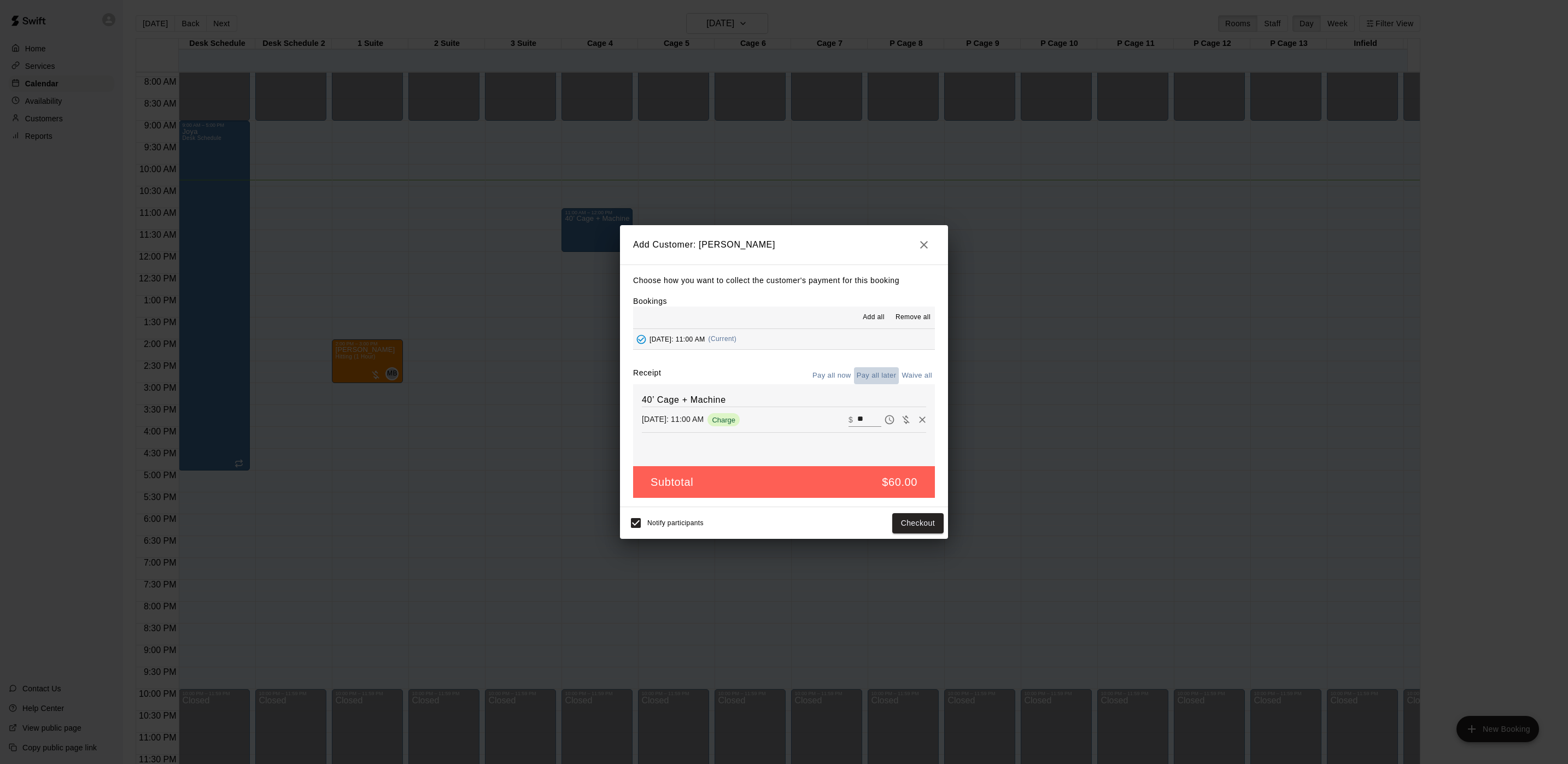
click at [880, 380] on button "Pay all later" at bounding box center [877, 375] width 46 height 17
click at [921, 527] on button "Add customer" at bounding box center [909, 523] width 68 height 20
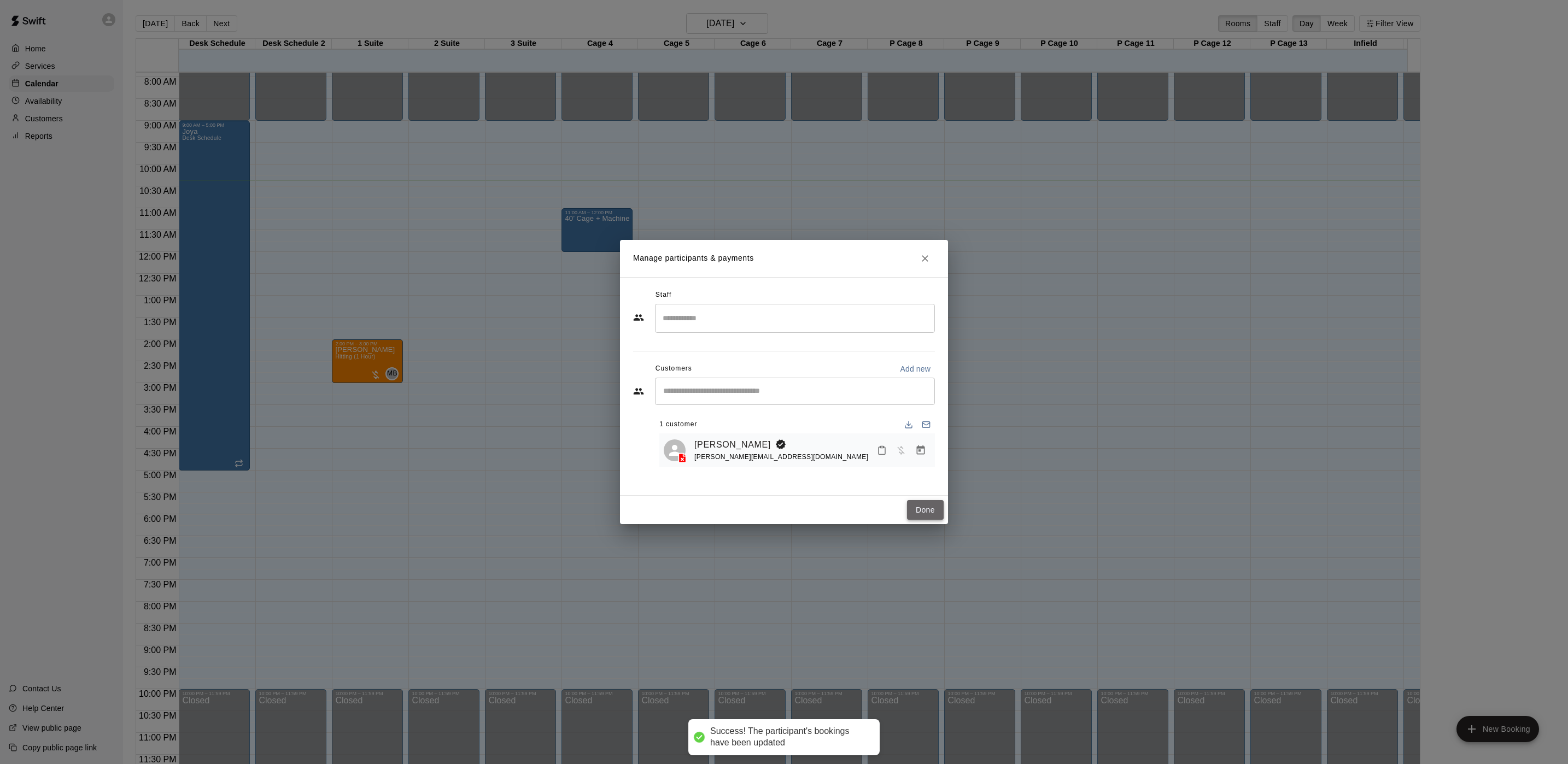
click at [925, 514] on button "Done" at bounding box center [925, 510] width 37 height 20
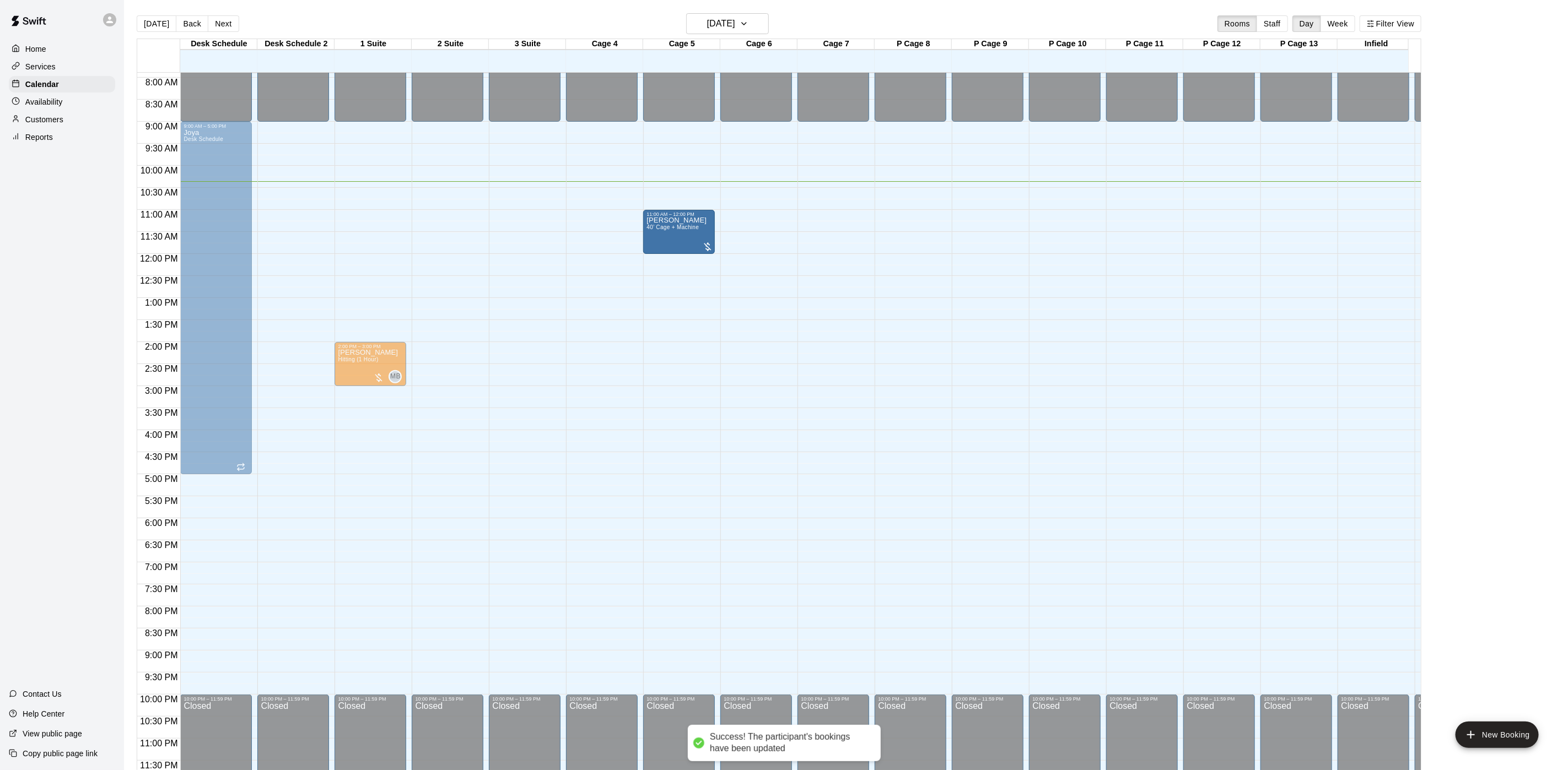
drag, startPoint x: 611, startPoint y: 232, endPoint x: 661, endPoint y: 233, distance: 50.0
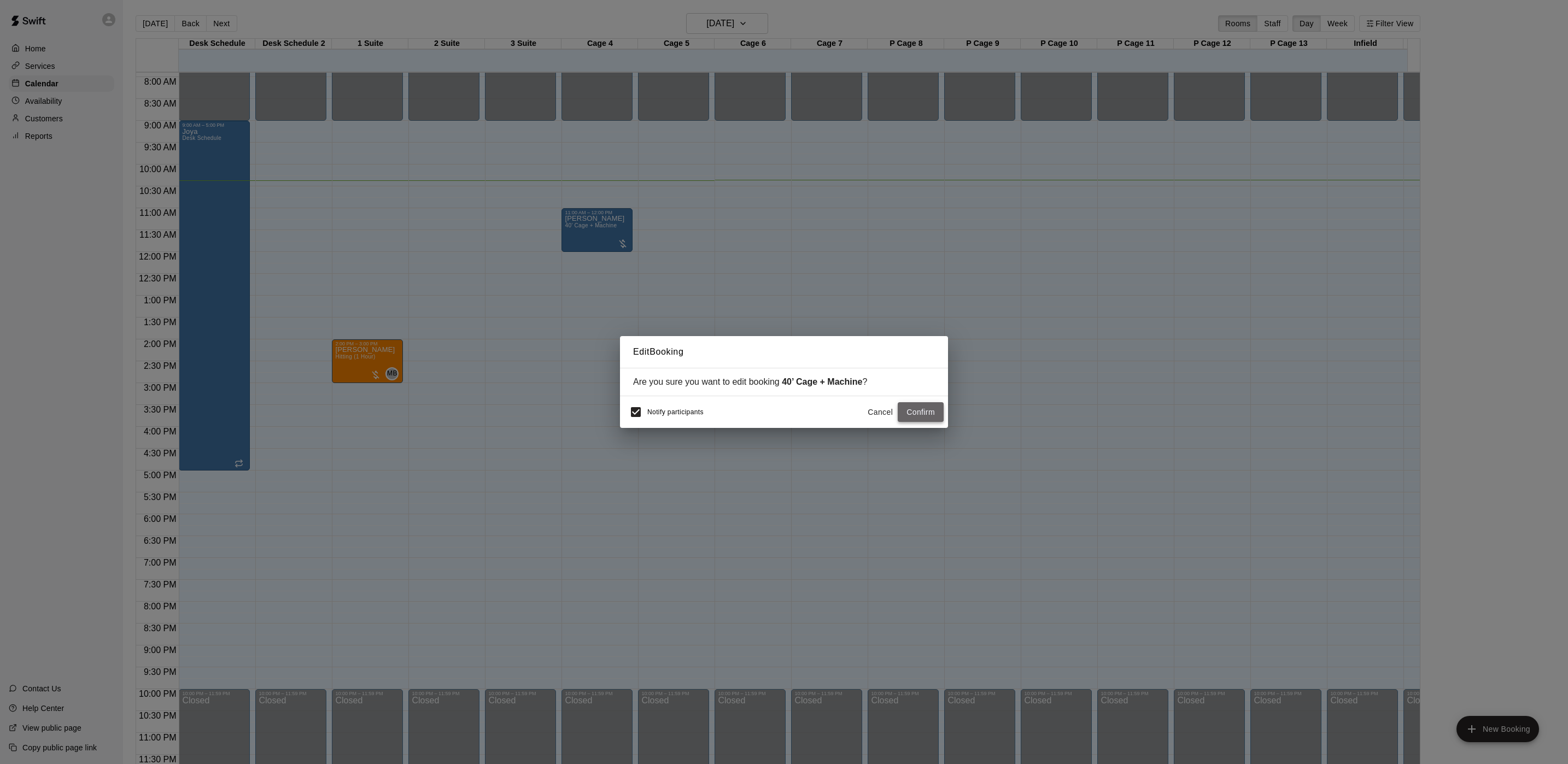
click at [928, 415] on button "Confirm" at bounding box center [920, 412] width 46 height 20
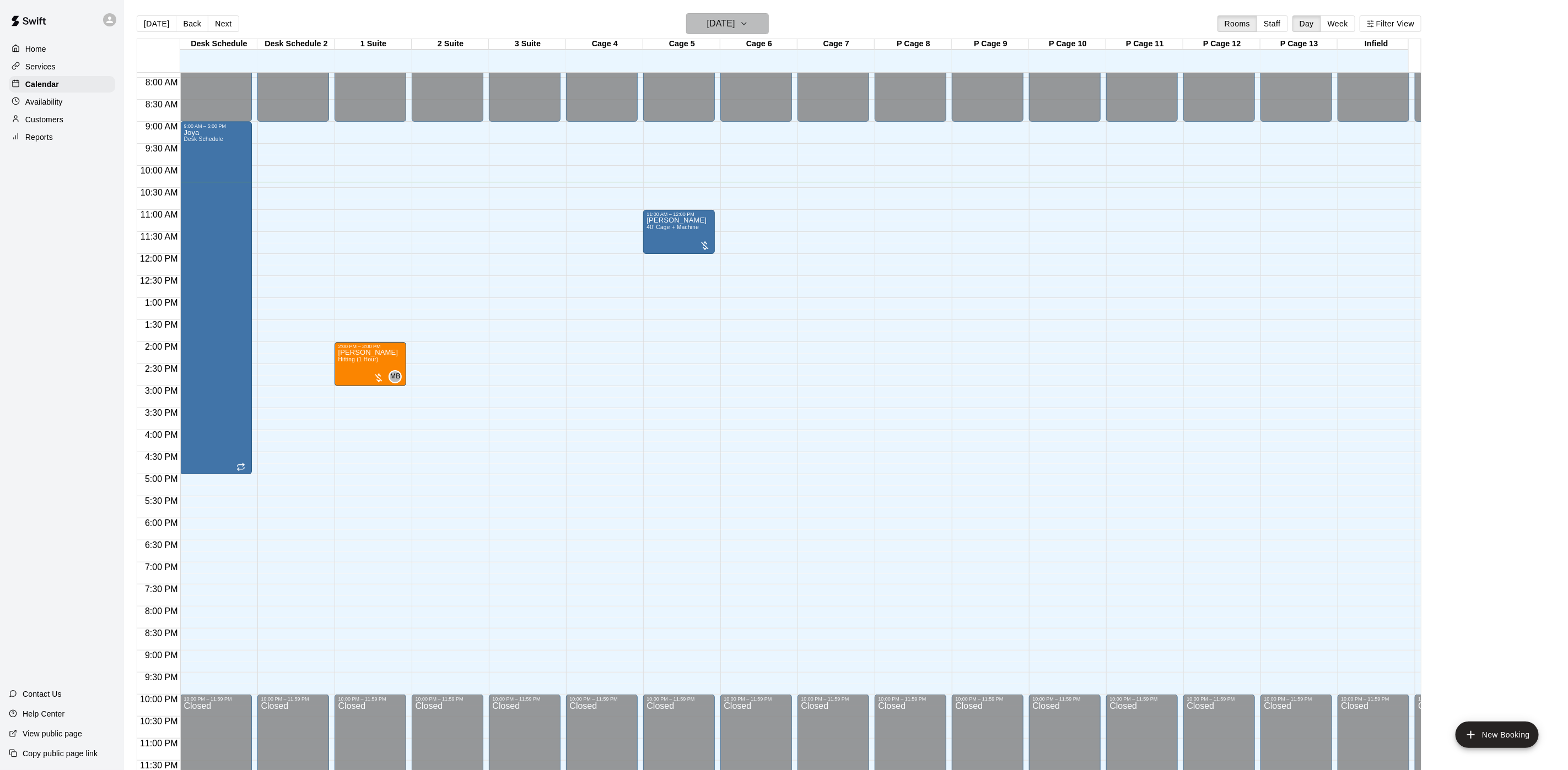
click at [730, 33] on button "[DATE]" at bounding box center [727, 24] width 82 height 21
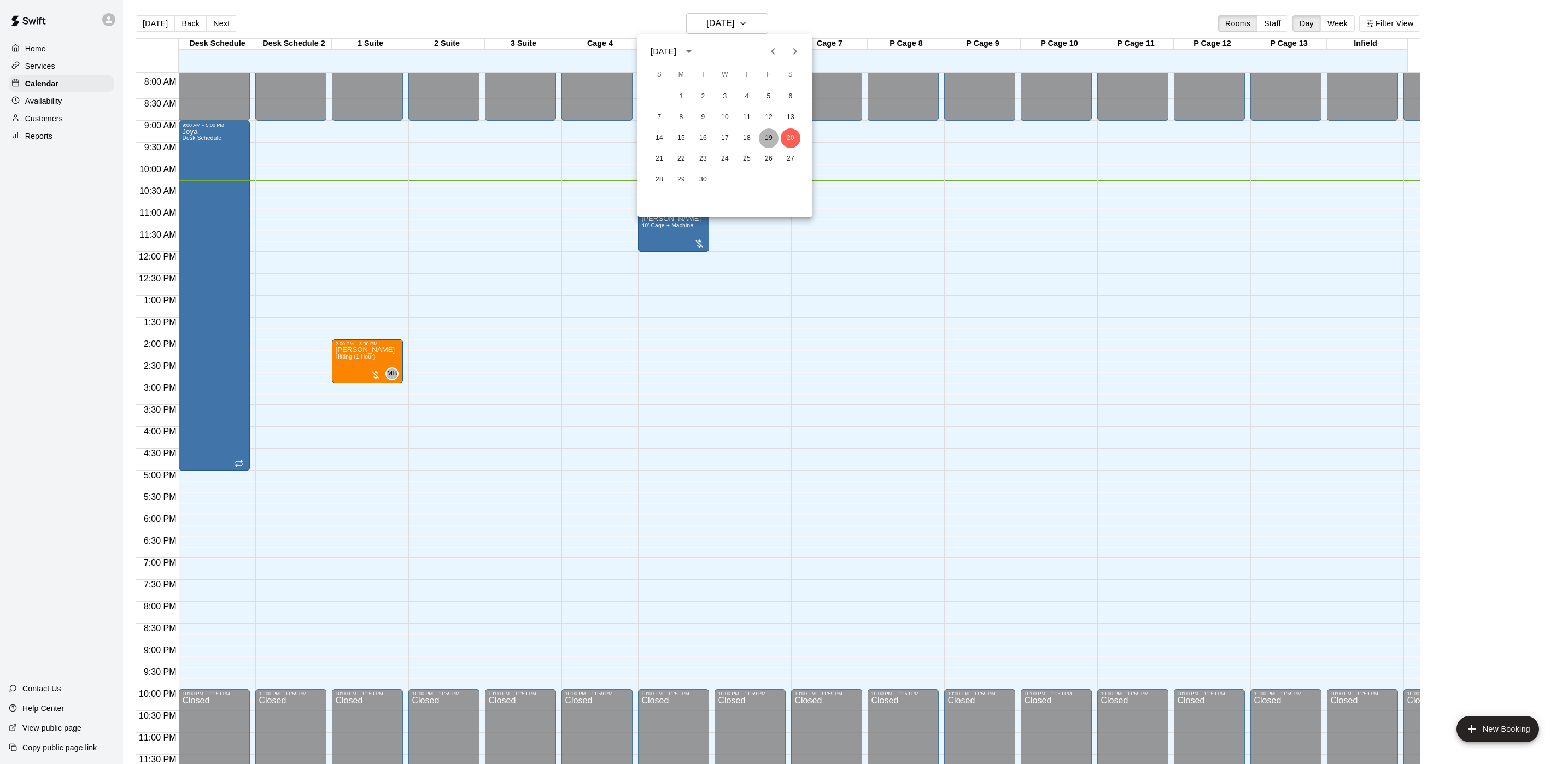
click at [759, 135] on button "19" at bounding box center [768, 138] width 19 height 19
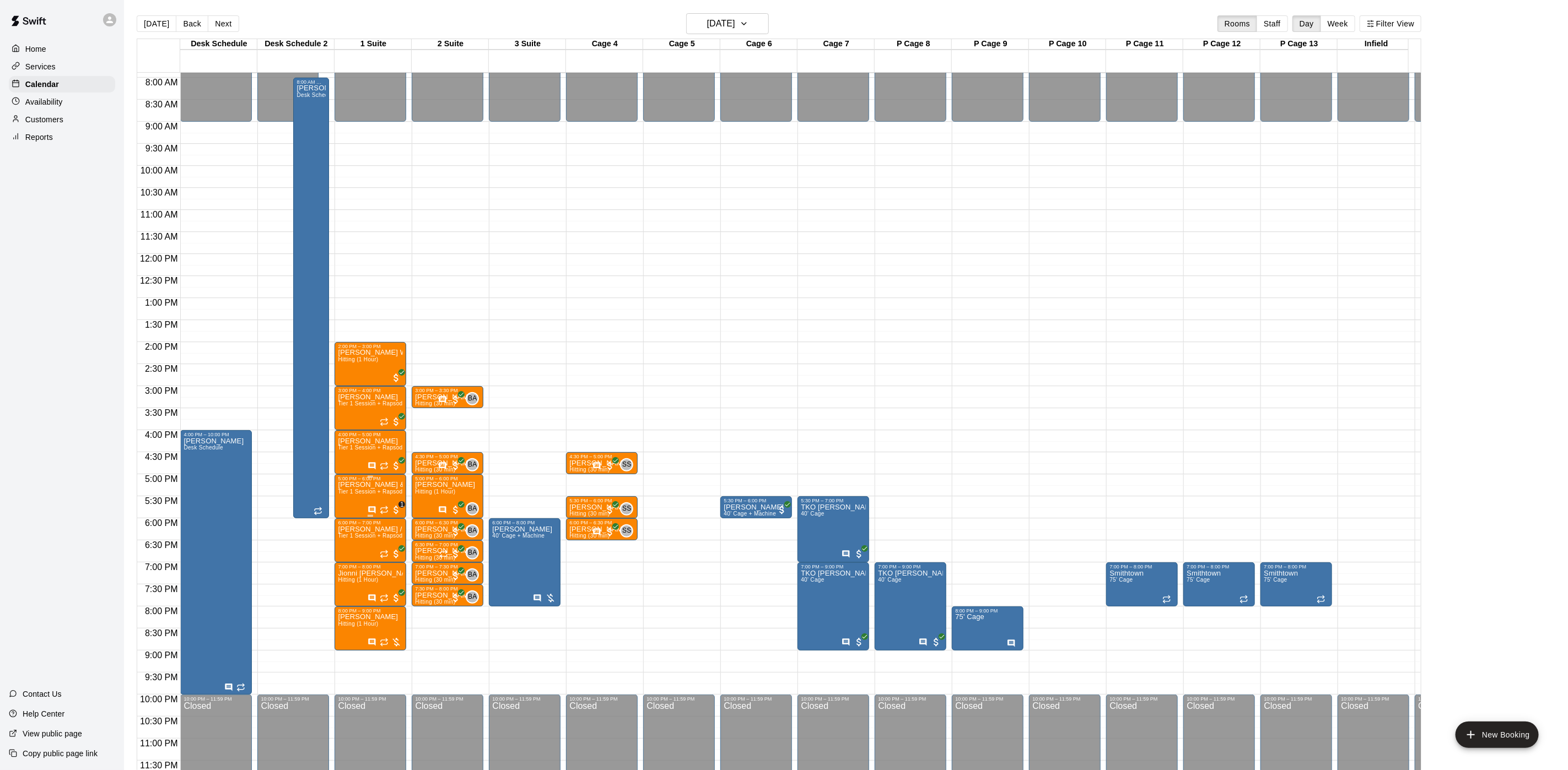
click at [374, 485] on p "[PERSON_NAME] & 1 other" at bounding box center [371, 485] width 65 height 0
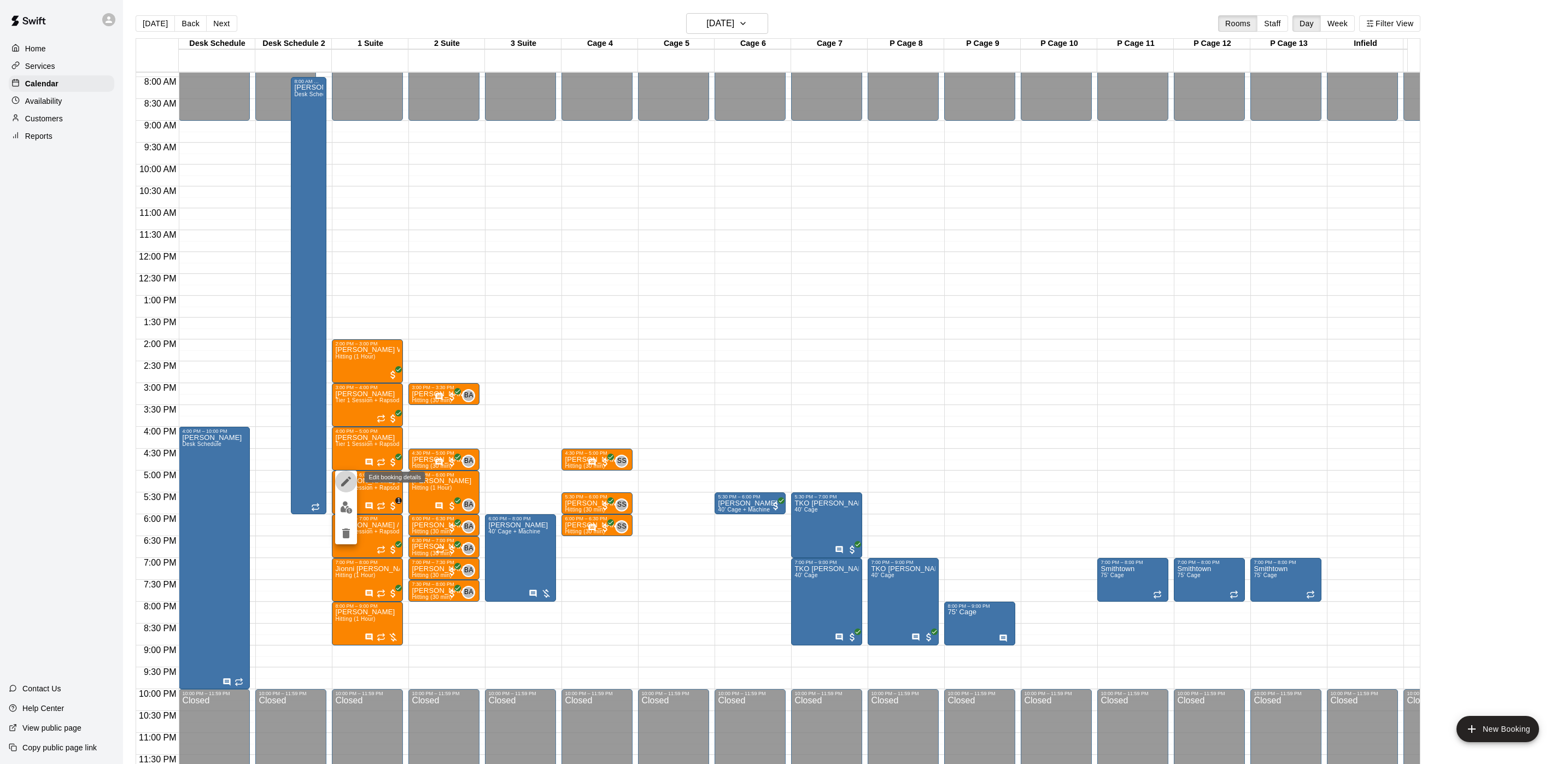
click at [348, 486] on icon "edit" at bounding box center [346, 482] width 13 height 13
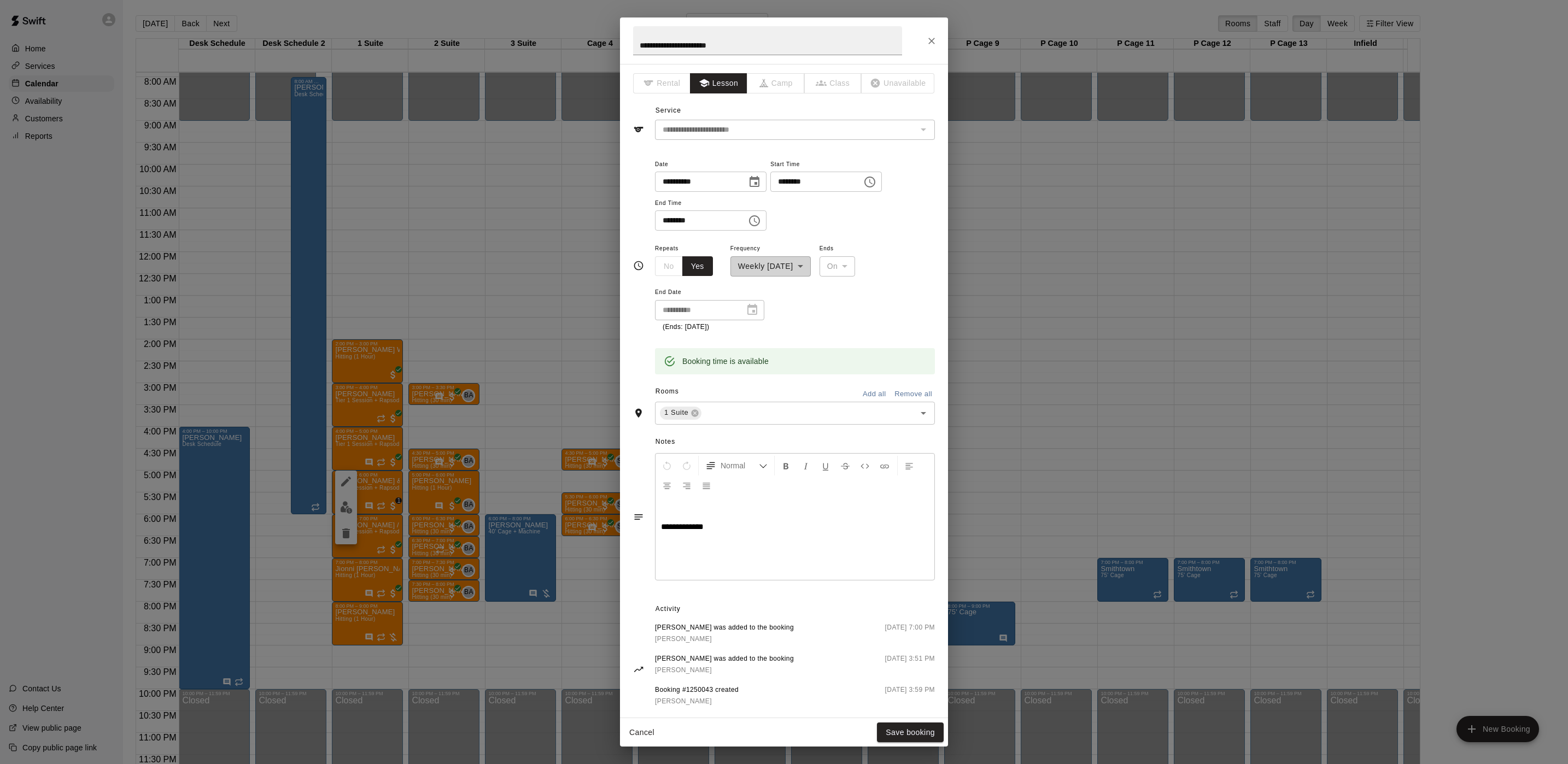
click at [799, 268] on div "**********" at bounding box center [771, 260] width 81 height 35
click at [766, 314] on div "**********" at bounding box center [795, 287] width 280 height 90
click at [761, 312] on div "**********" at bounding box center [709, 310] width 110 height 20
click at [759, 307] on div "**********" at bounding box center [709, 310] width 110 height 20
click at [759, 307] on div "**********" at bounding box center [709, 310] width 110 height 20
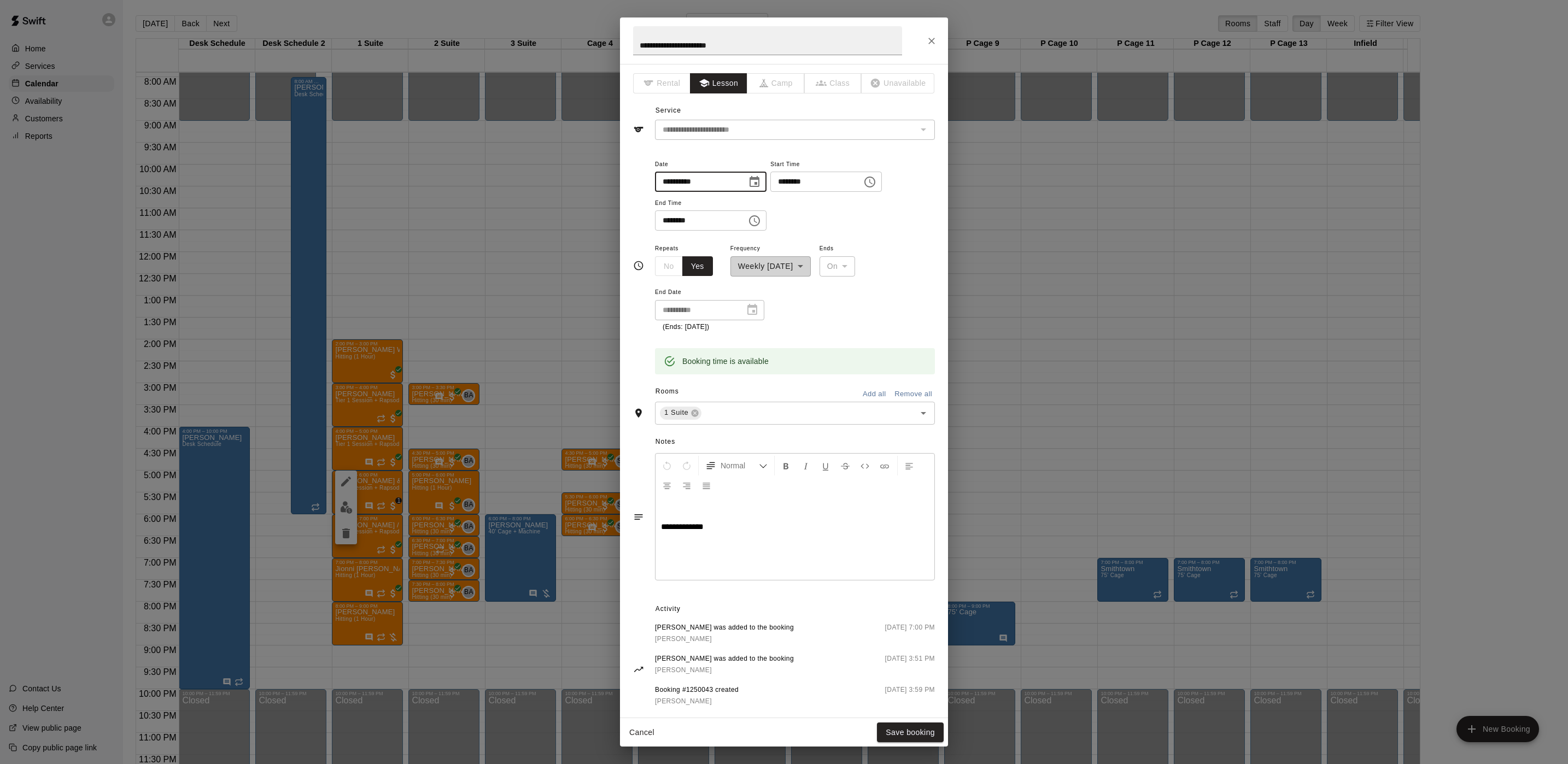
click at [734, 186] on input "**********" at bounding box center [697, 182] width 84 height 20
click at [759, 186] on icon "Choose date, selected date is Sep 19, 2025" at bounding box center [754, 182] width 10 height 11
click at [790, 318] on button "26" at bounding box center [787, 318] width 19 height 19
type input "**********"
click at [925, 730] on button "Save booking" at bounding box center [910, 732] width 67 height 20
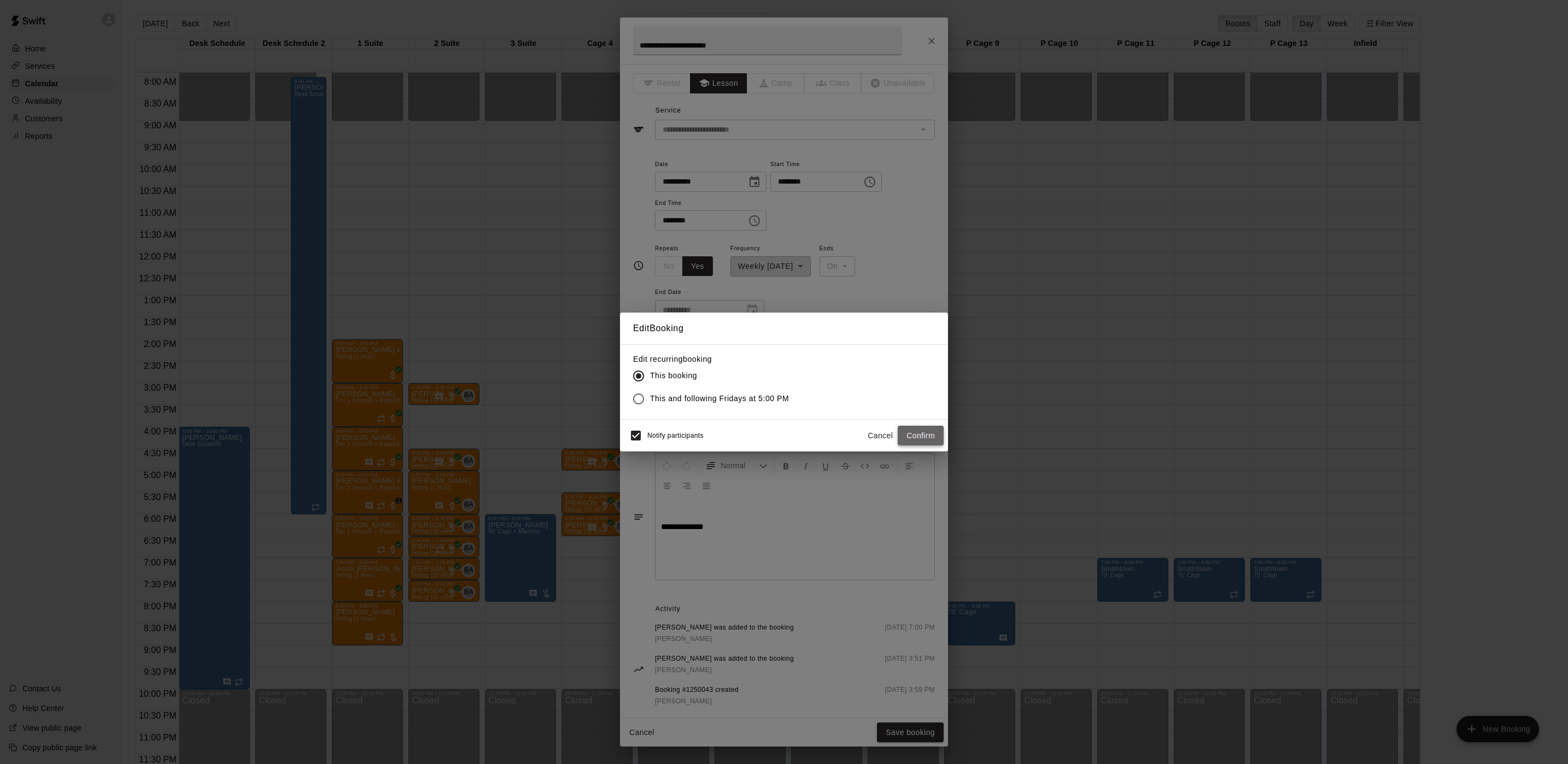
click at [909, 431] on button "Confirm" at bounding box center [920, 436] width 46 height 20
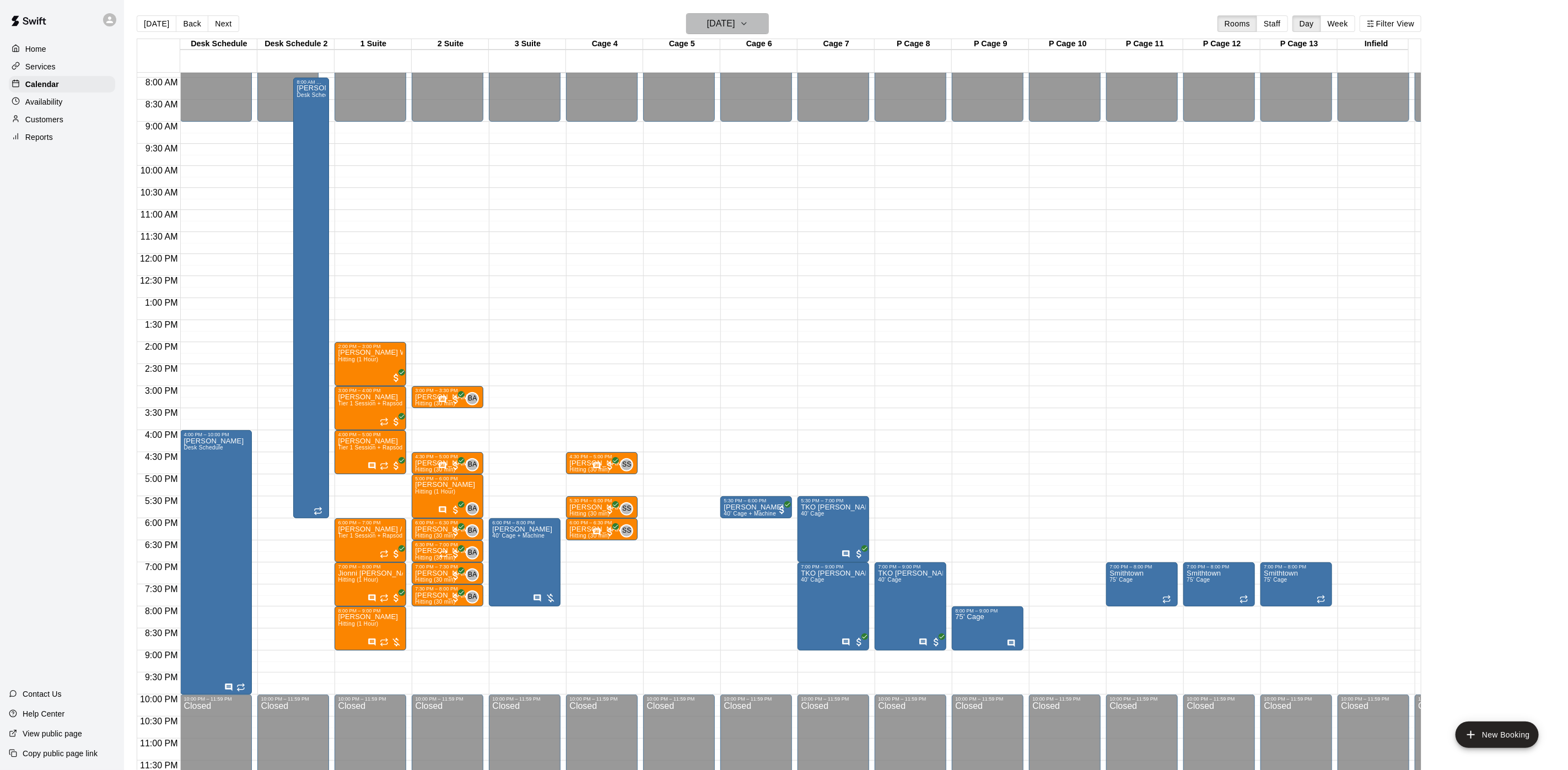
click at [736, 26] on h6 "[DATE]" at bounding box center [722, 23] width 28 height 15
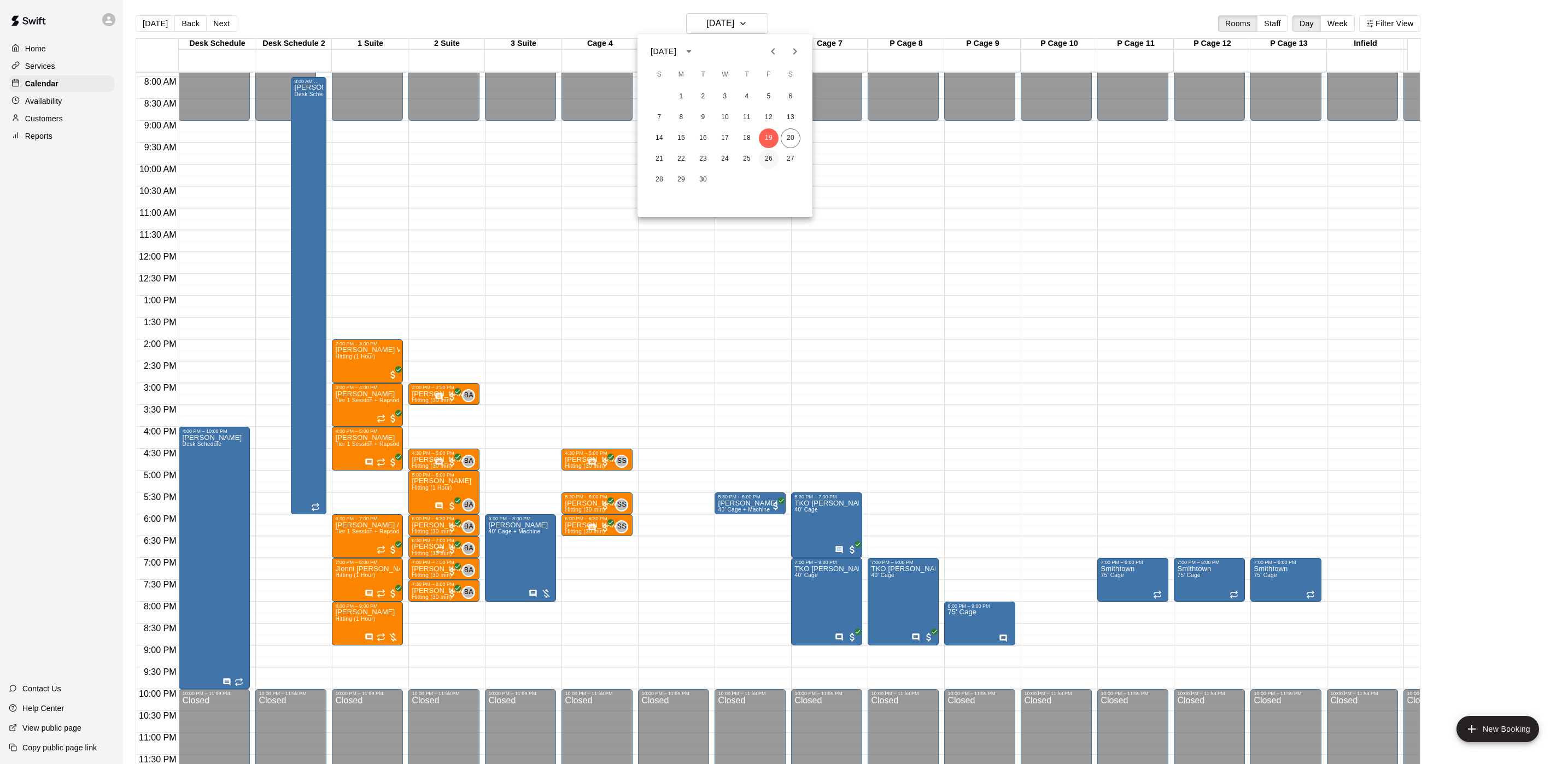
drag, startPoint x: 773, startPoint y: 156, endPoint x: 776, endPoint y: 166, distance: 10.4
click at [773, 158] on button "26" at bounding box center [768, 159] width 19 height 19
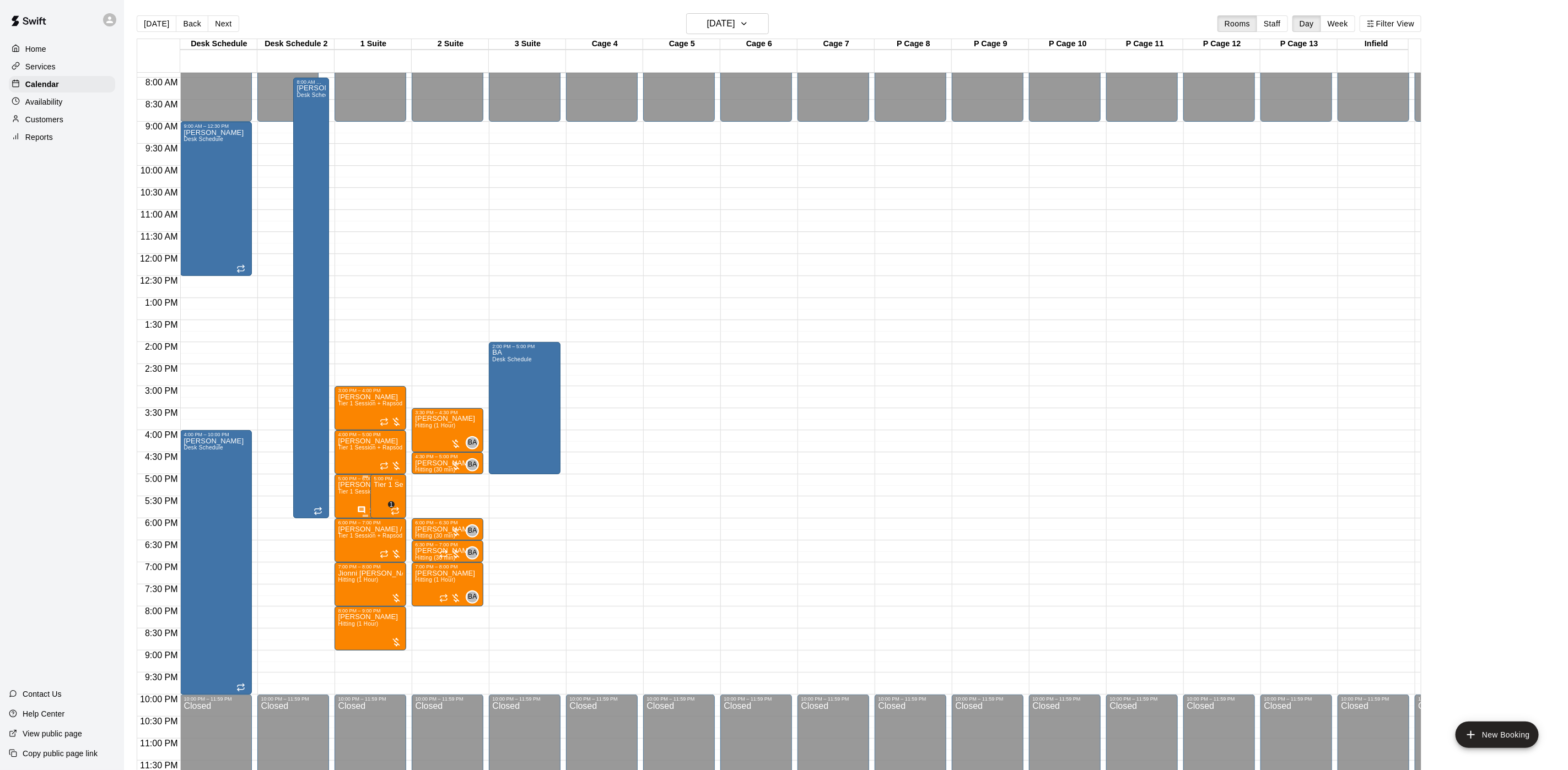
click at [349, 489] on span "Tier 1 Session + Rapsodo" at bounding box center [371, 492] width 68 height 6
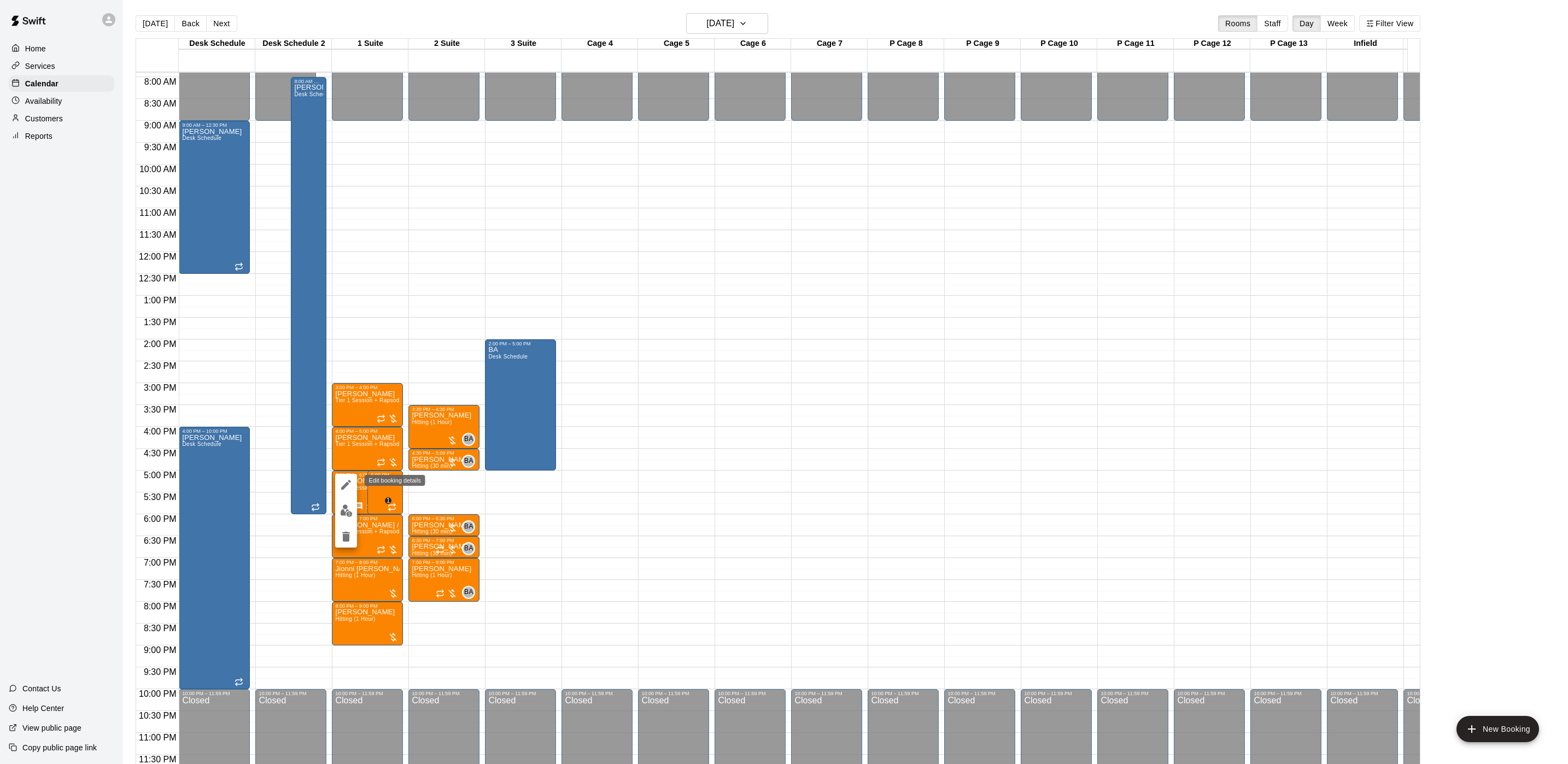
click at [350, 487] on icon "edit" at bounding box center [346, 484] width 13 height 13
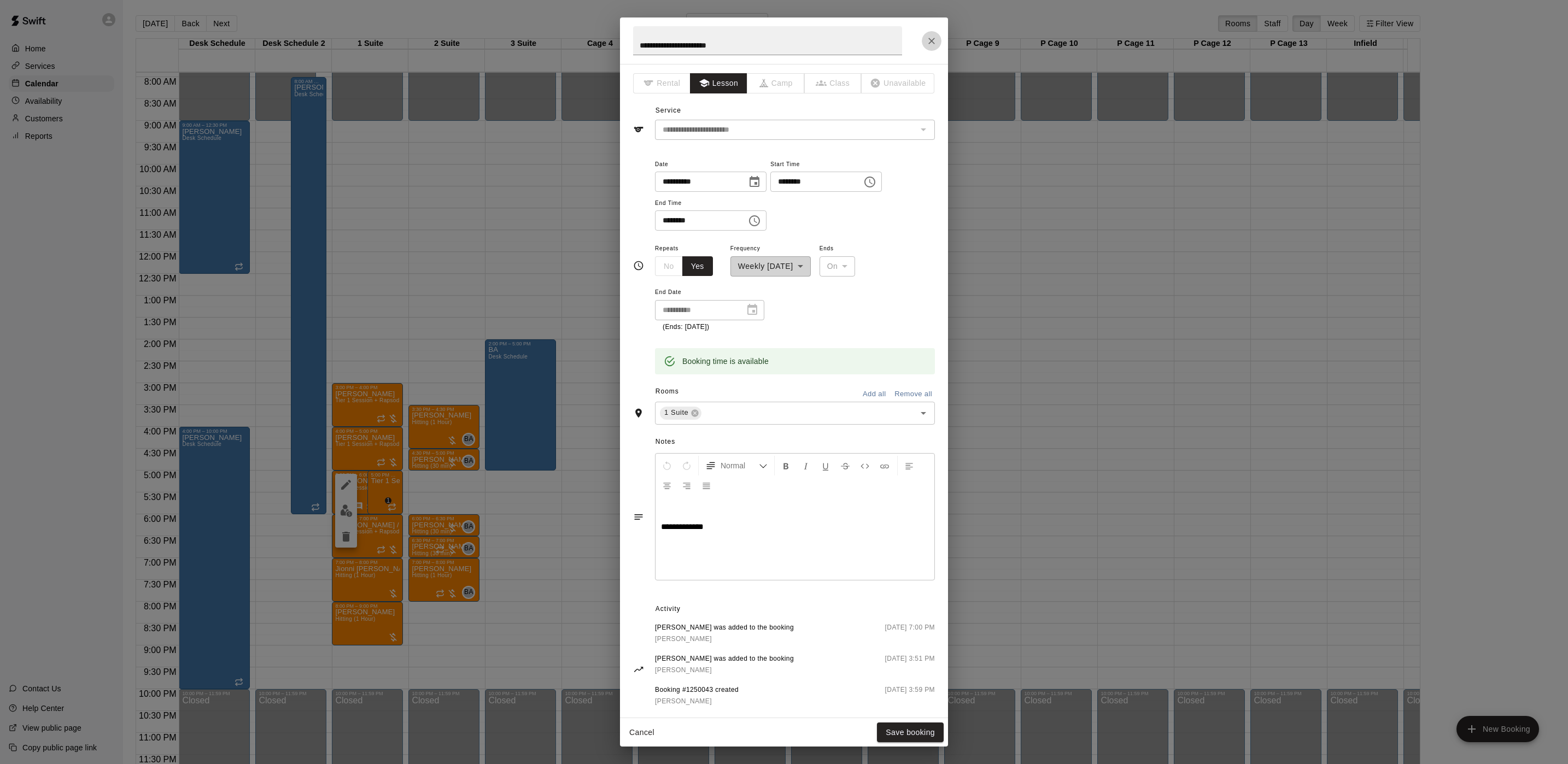
click at [930, 39] on icon "Close" at bounding box center [930, 40] width 6 height 6
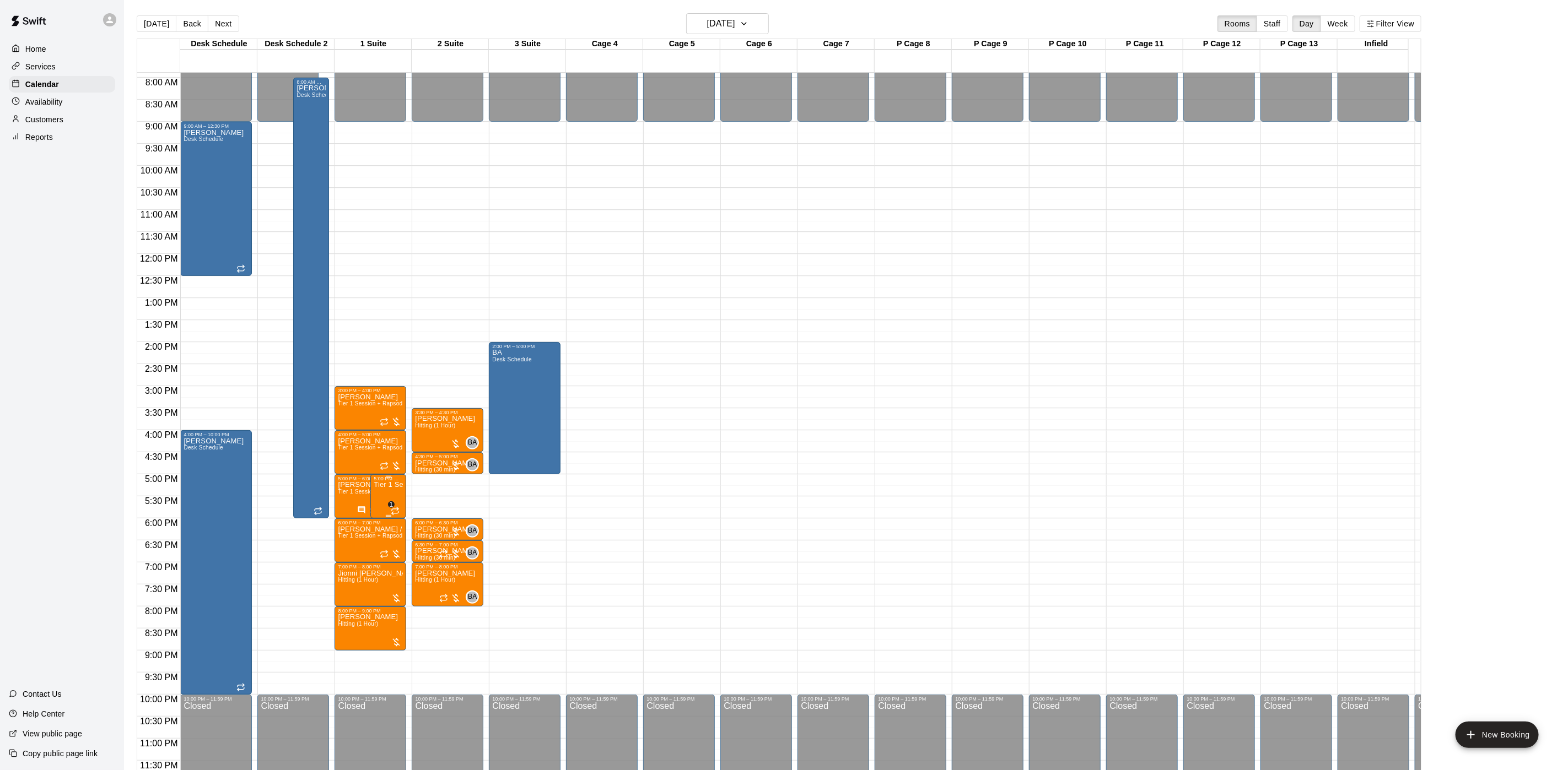
click at [386, 485] on p "Tier 1 Session + Rapsodo" at bounding box center [388, 485] width 29 height 0
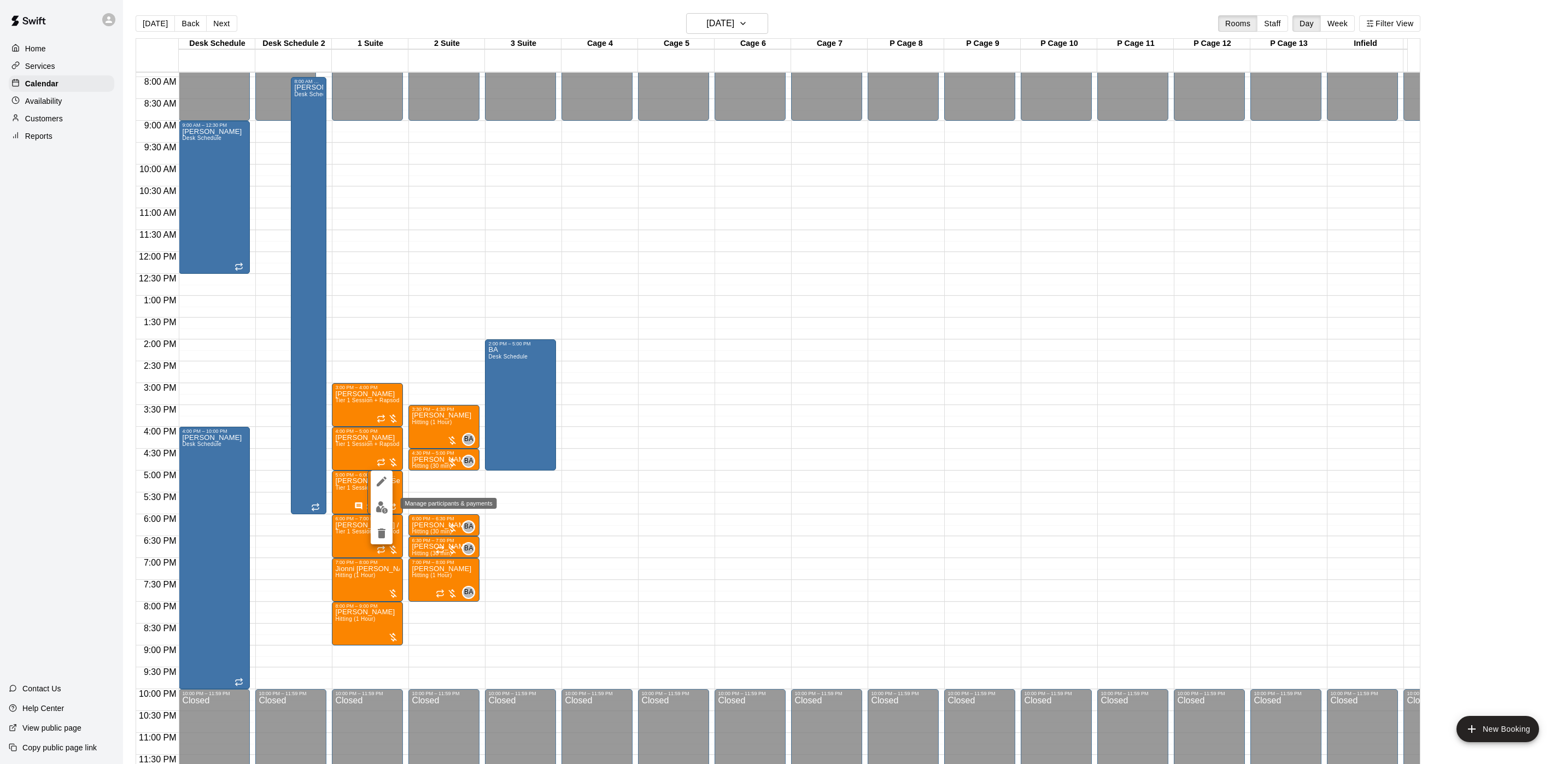
click at [385, 507] on img "edit" at bounding box center [381, 508] width 12 height 12
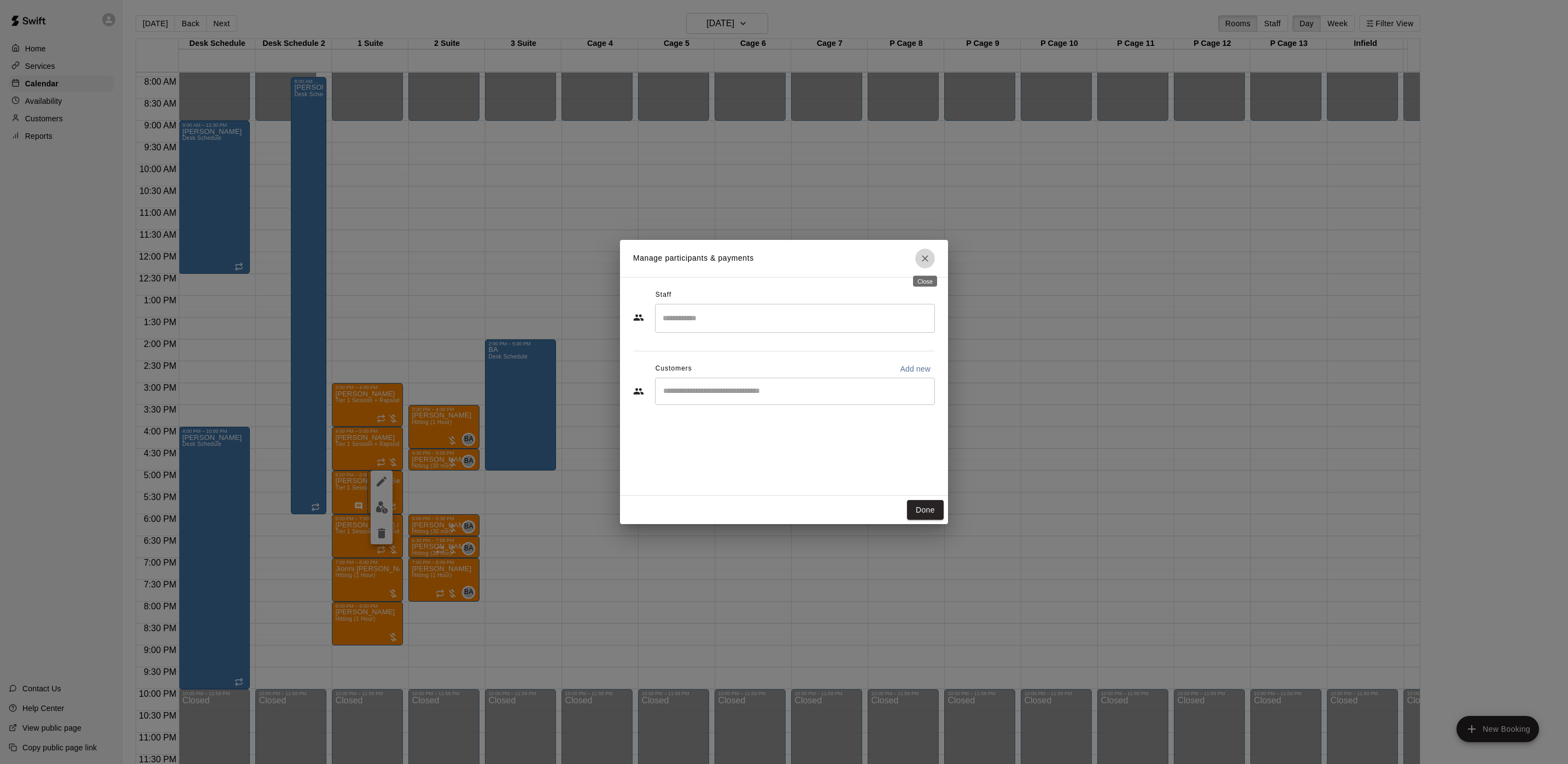
click at [927, 256] on icon "Close" at bounding box center [924, 259] width 11 height 11
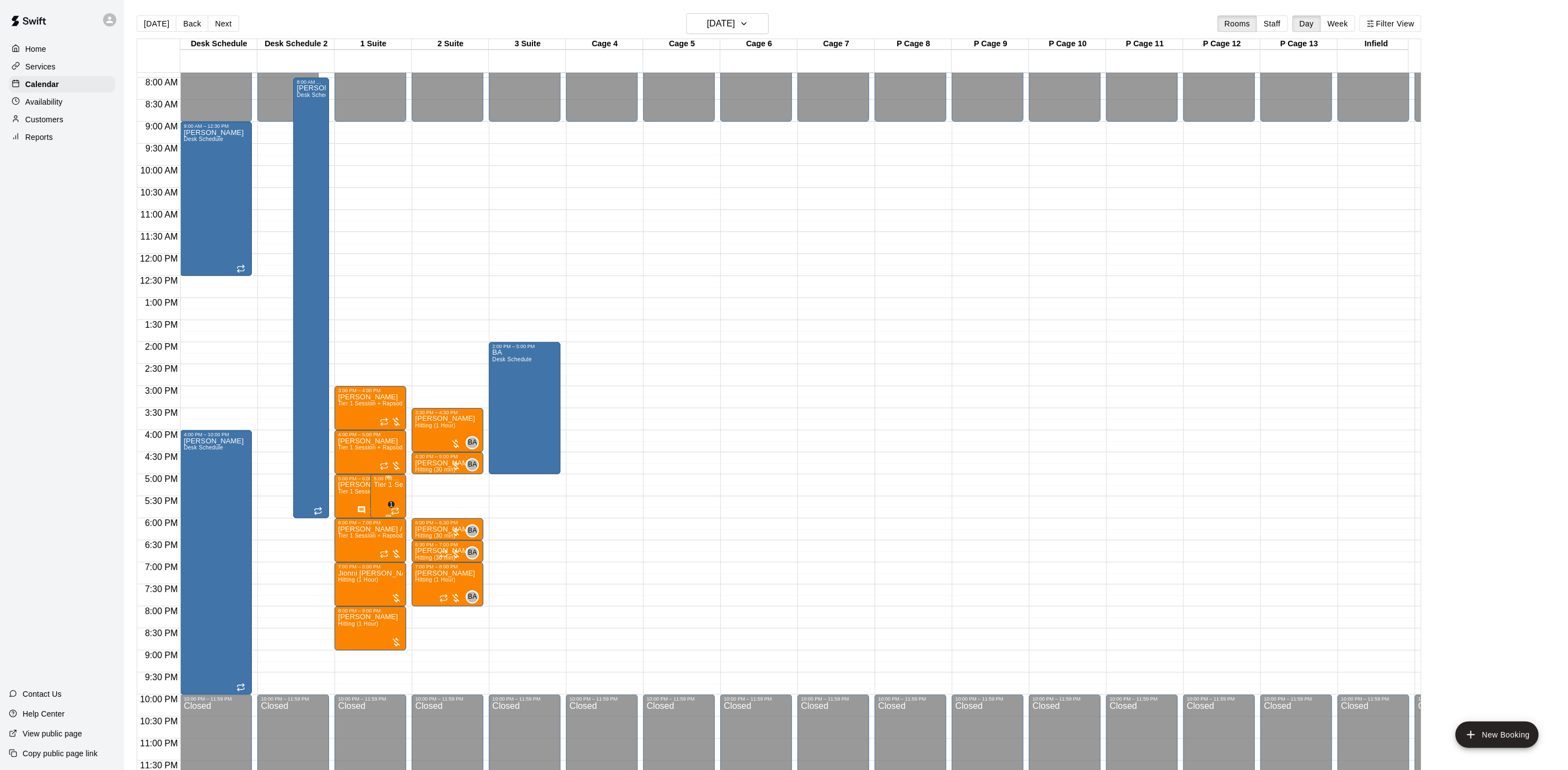
click at [401, 485] on p "Tier 1 Session + Rapsodo" at bounding box center [388, 485] width 29 height 0
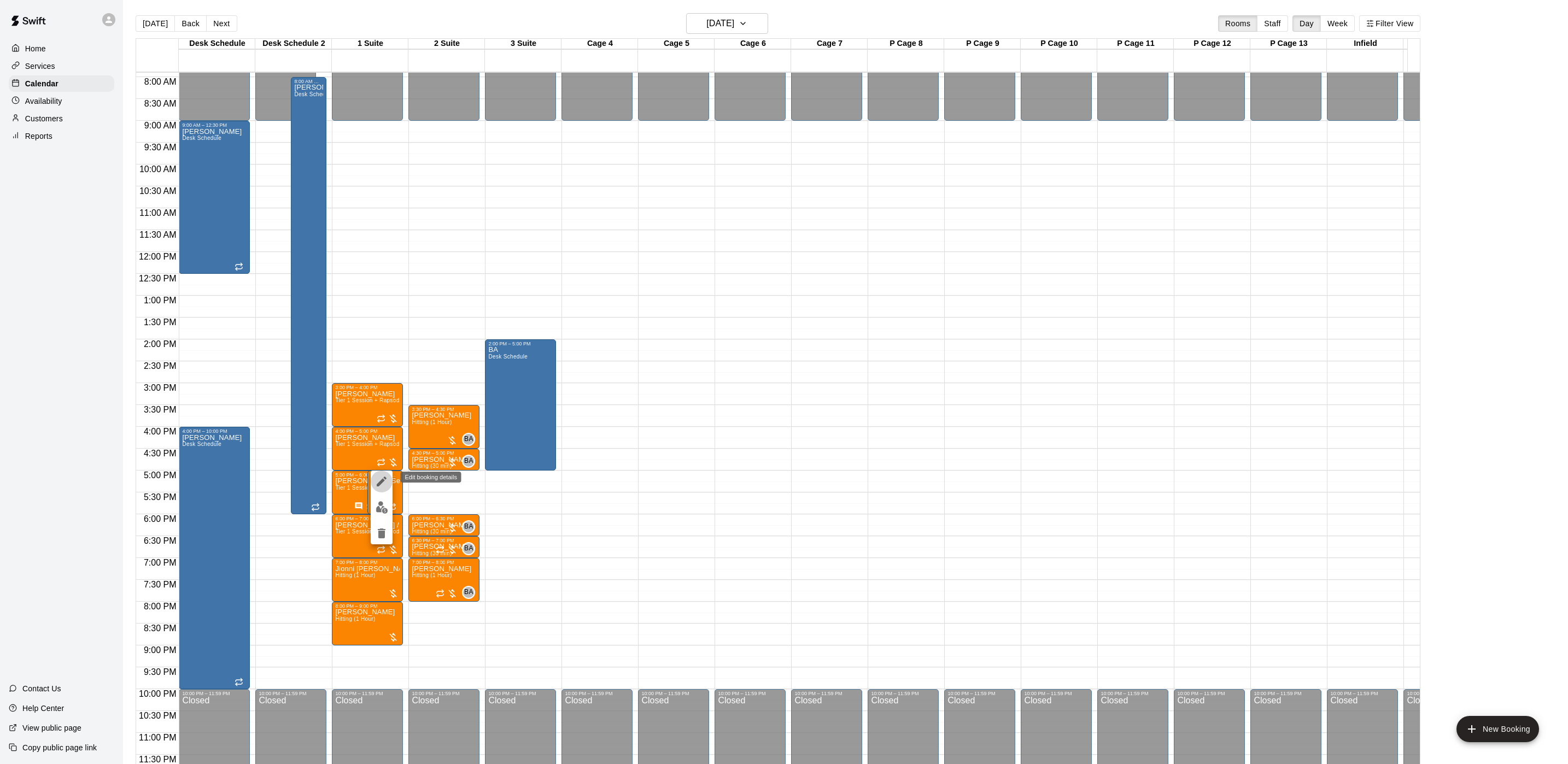
click at [385, 482] on icon "edit" at bounding box center [381, 482] width 13 height 13
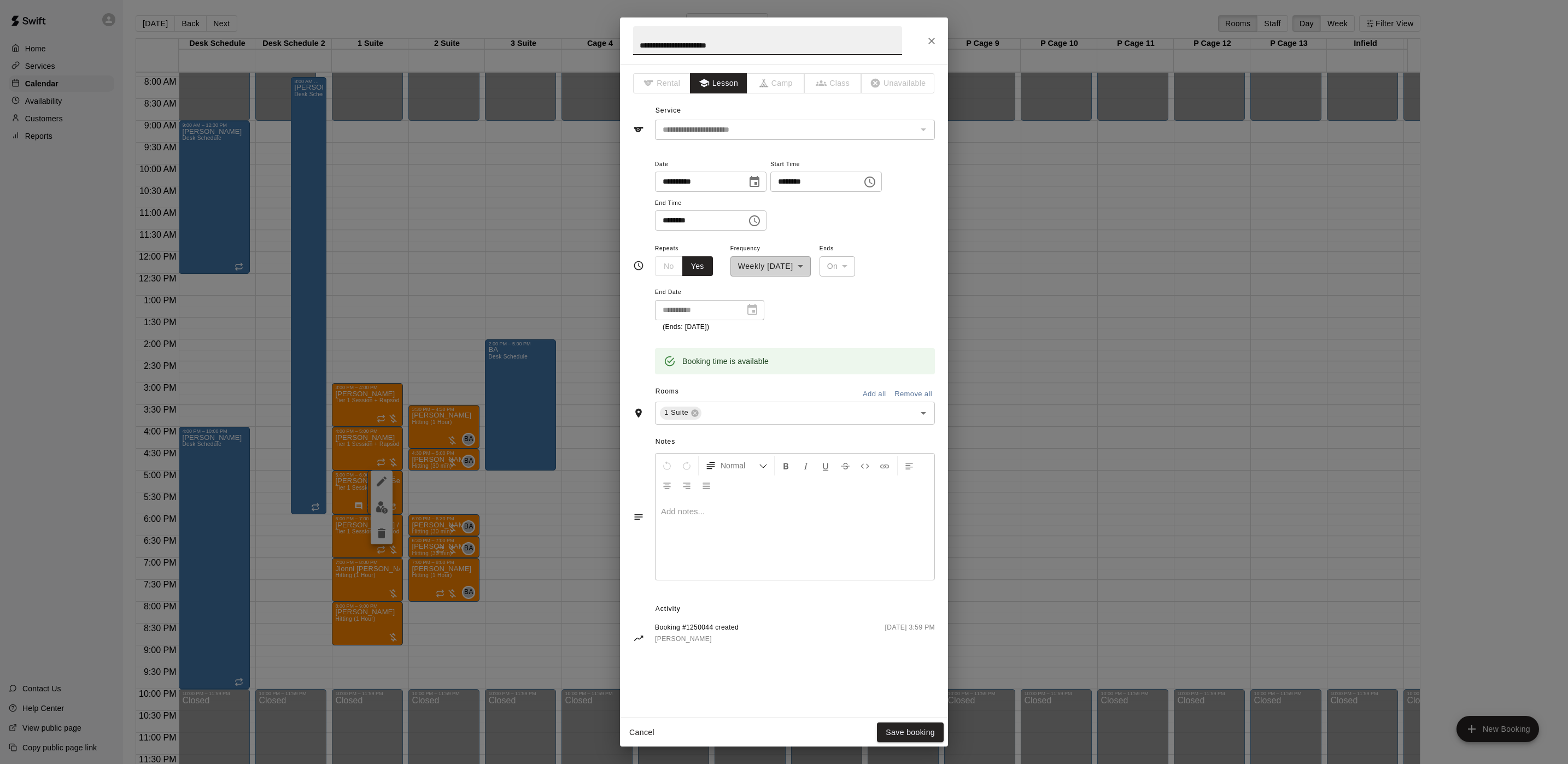
click at [927, 41] on icon "Close" at bounding box center [931, 41] width 11 height 11
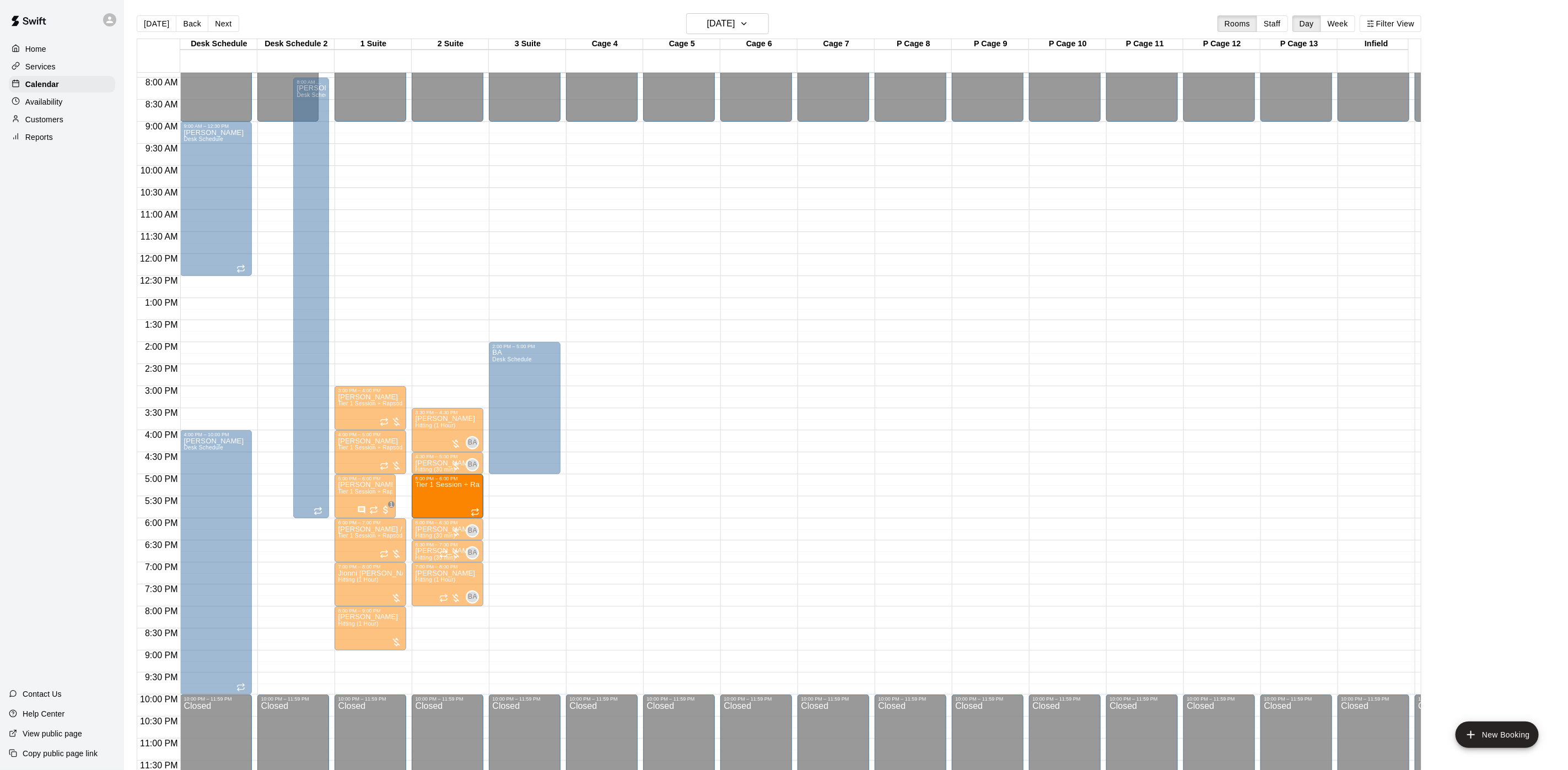
drag, startPoint x: 396, startPoint y: 473, endPoint x: 447, endPoint y: 479, distance: 51.4
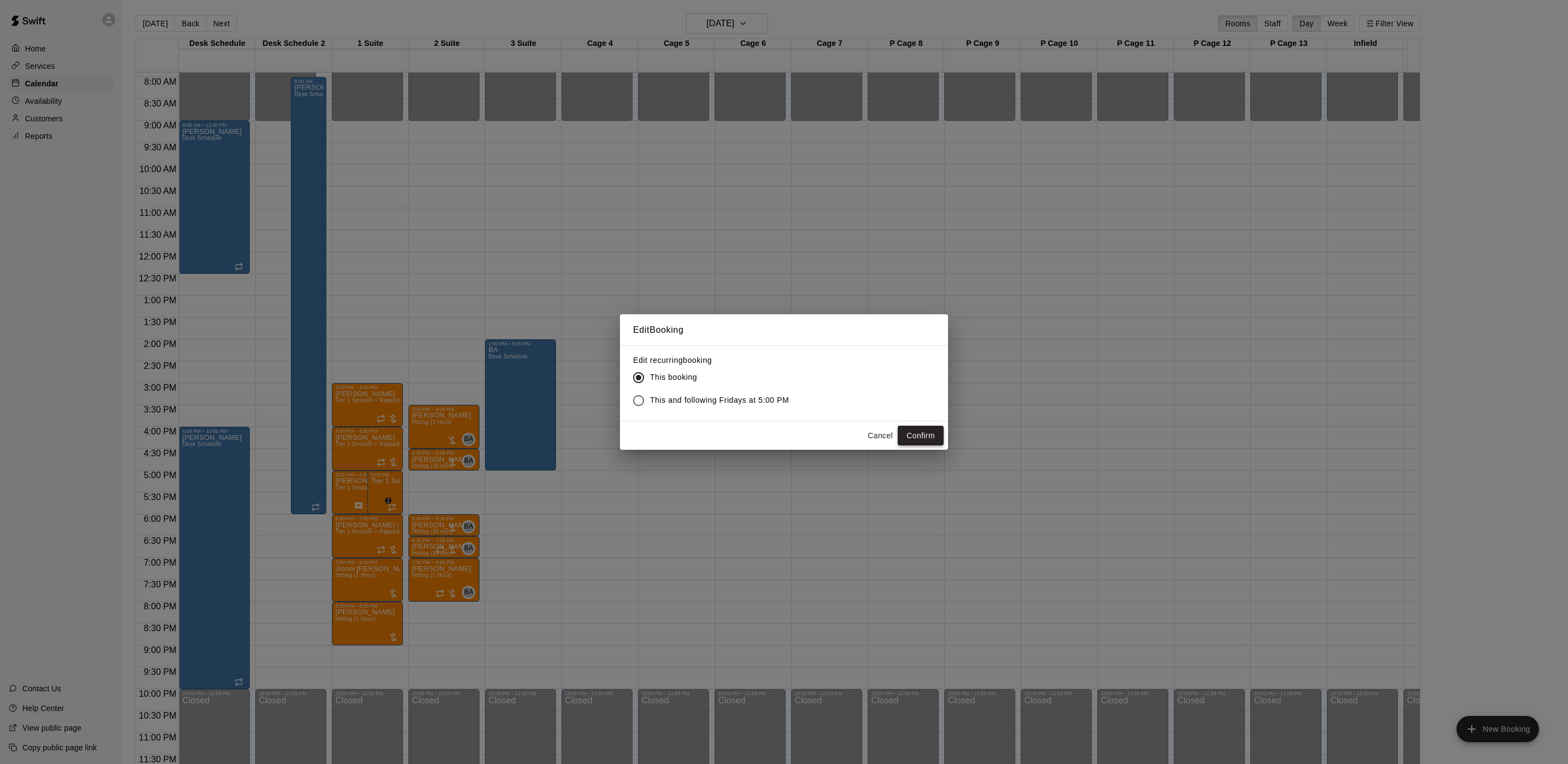
click at [917, 438] on button "Confirm" at bounding box center [920, 436] width 46 height 20
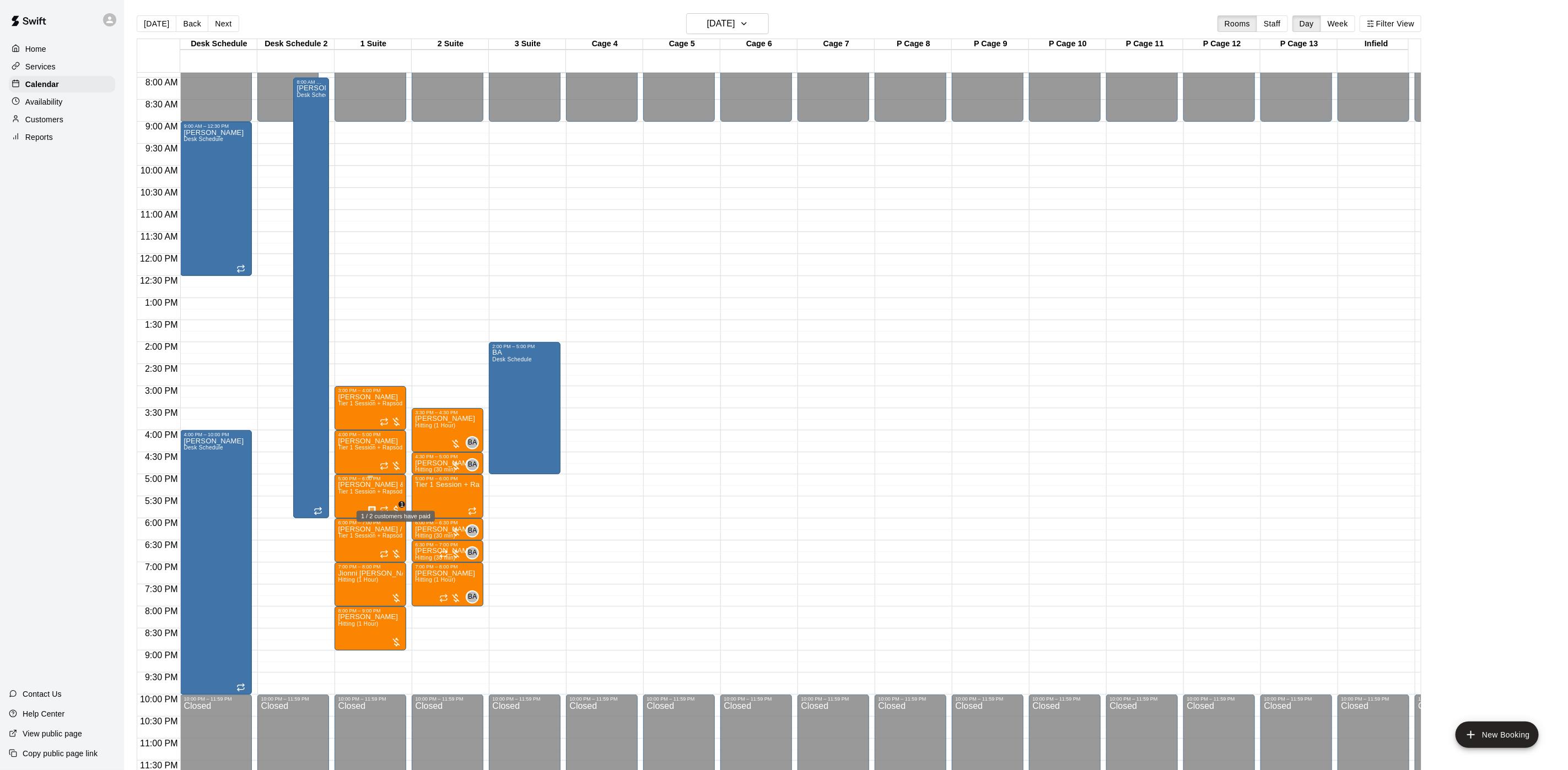
click at [395, 505] on span "1" at bounding box center [396, 510] width 11 height 11
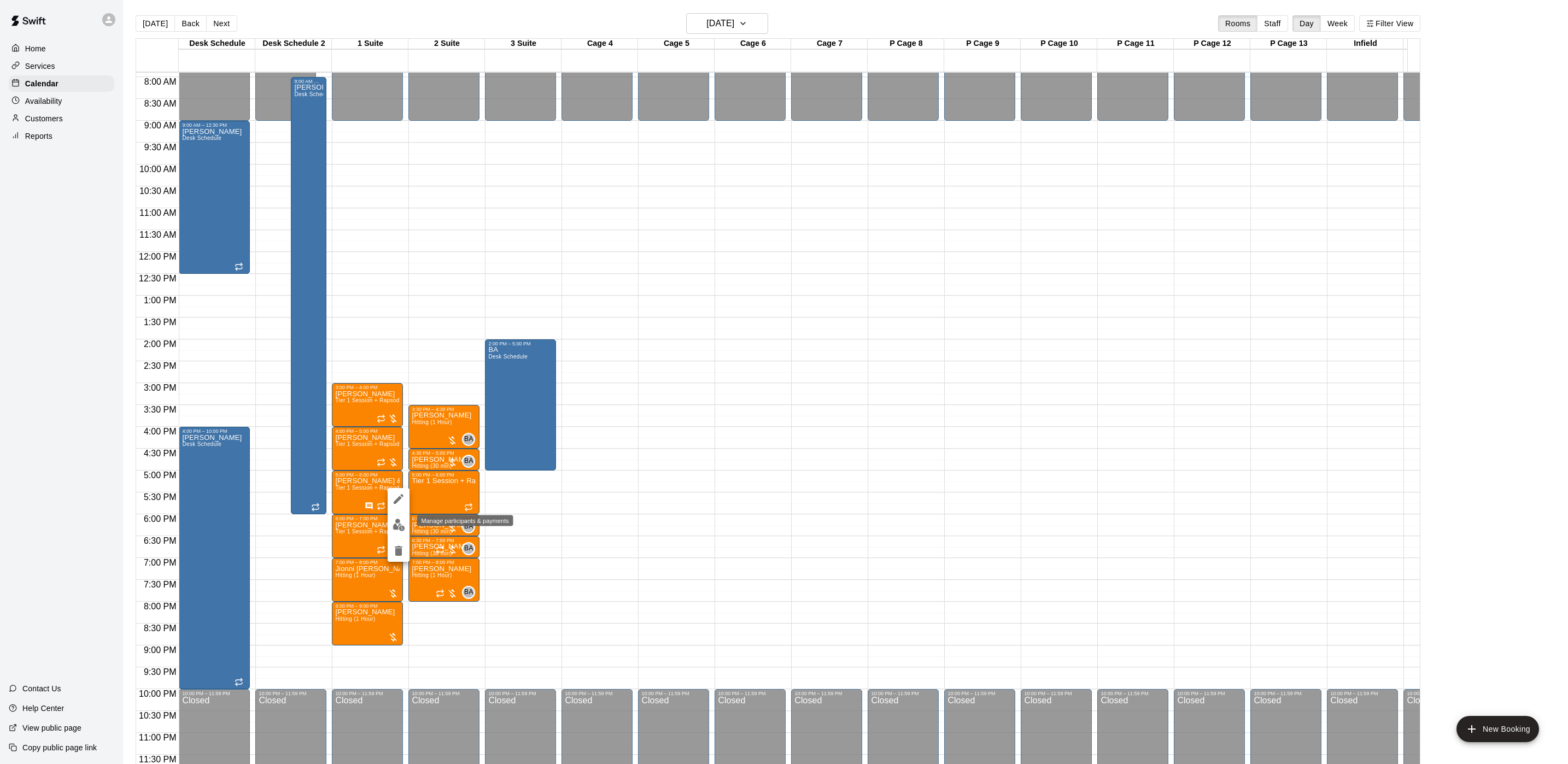
click at [406, 528] on button "edit" at bounding box center [398, 525] width 22 height 21
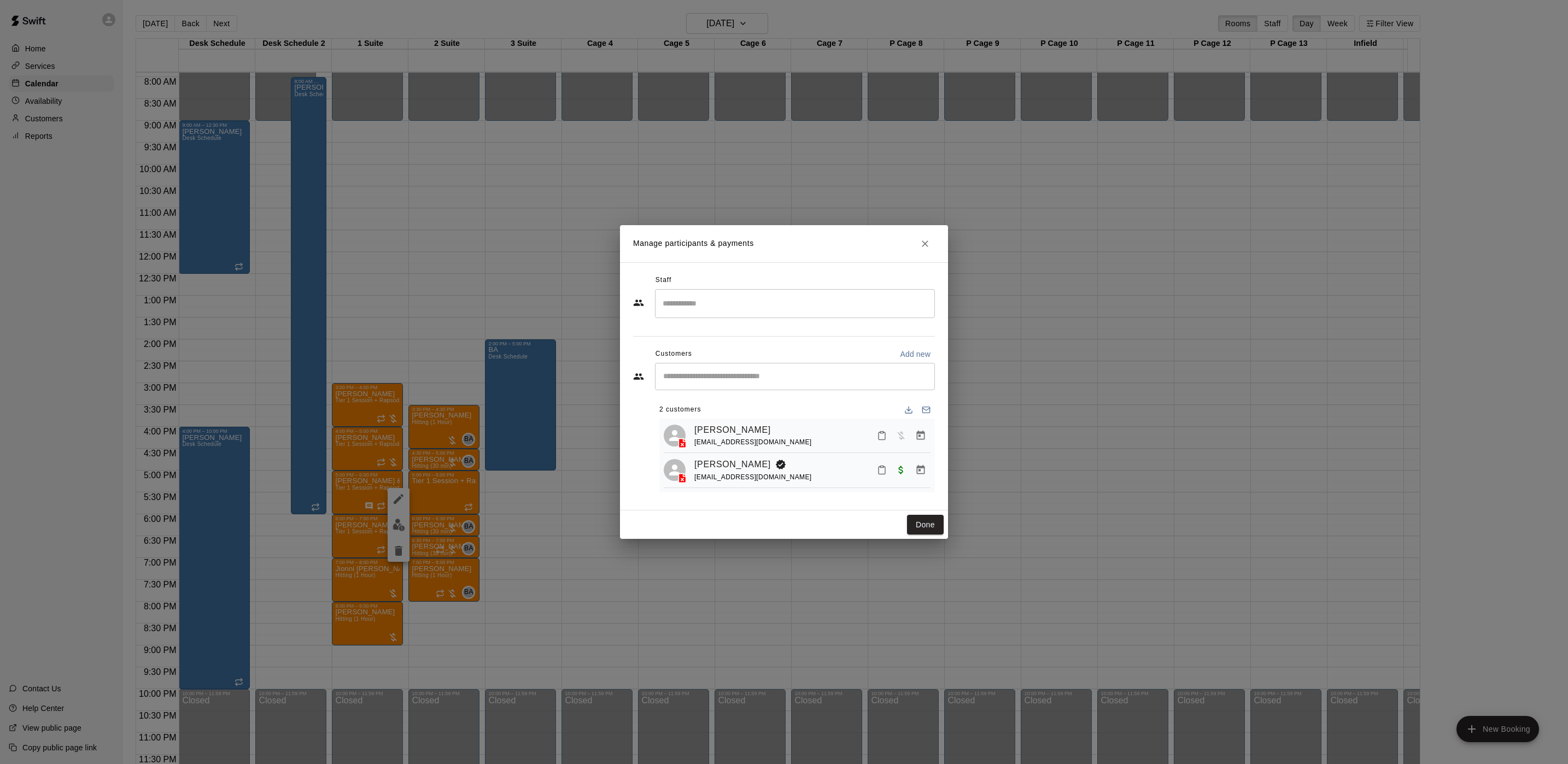
click at [927, 240] on icon "Close" at bounding box center [924, 243] width 6 height 6
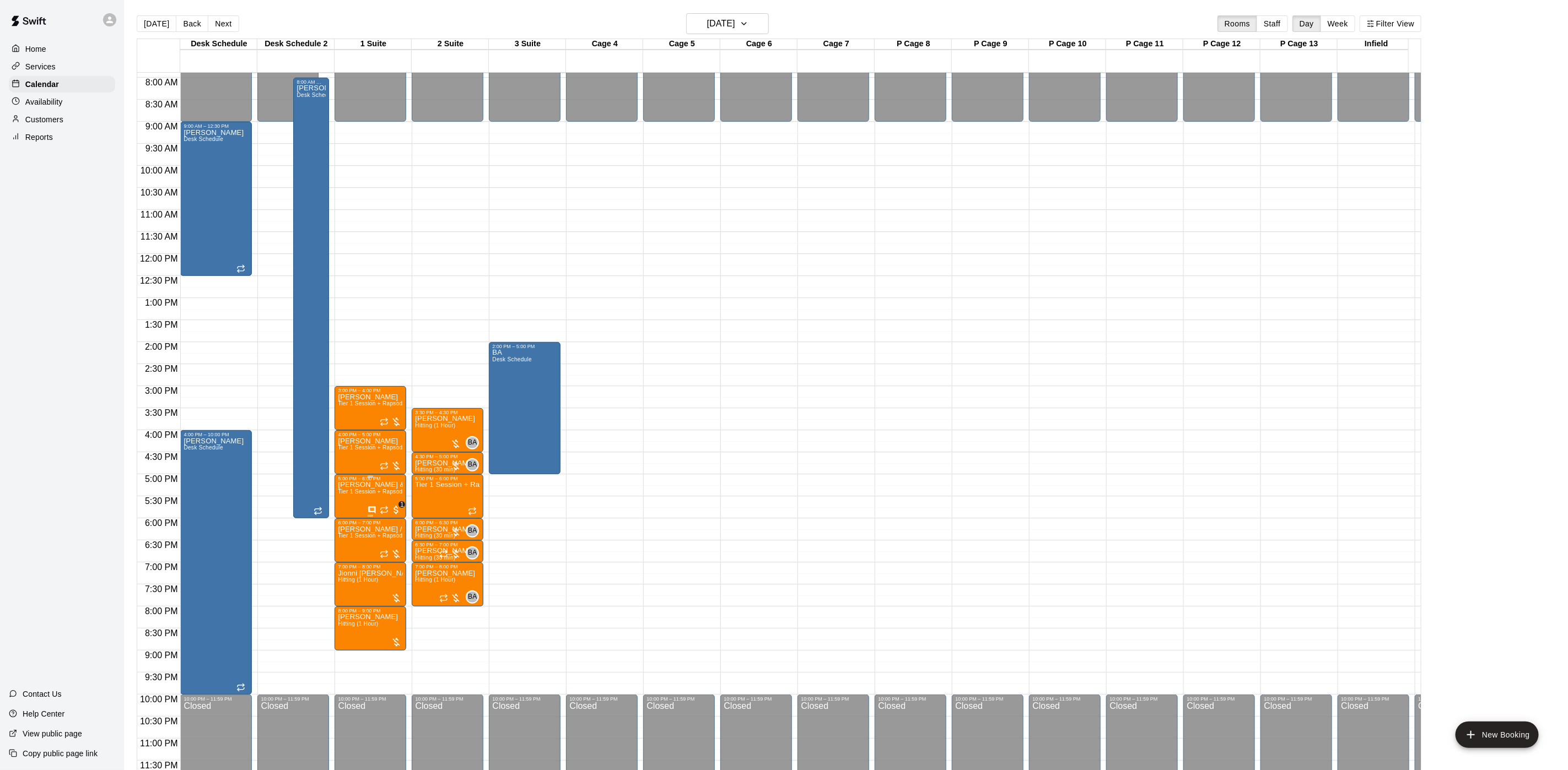
click at [399, 489] on span "Tier 1 Session + Rapsodo" at bounding box center [371, 492] width 68 height 6
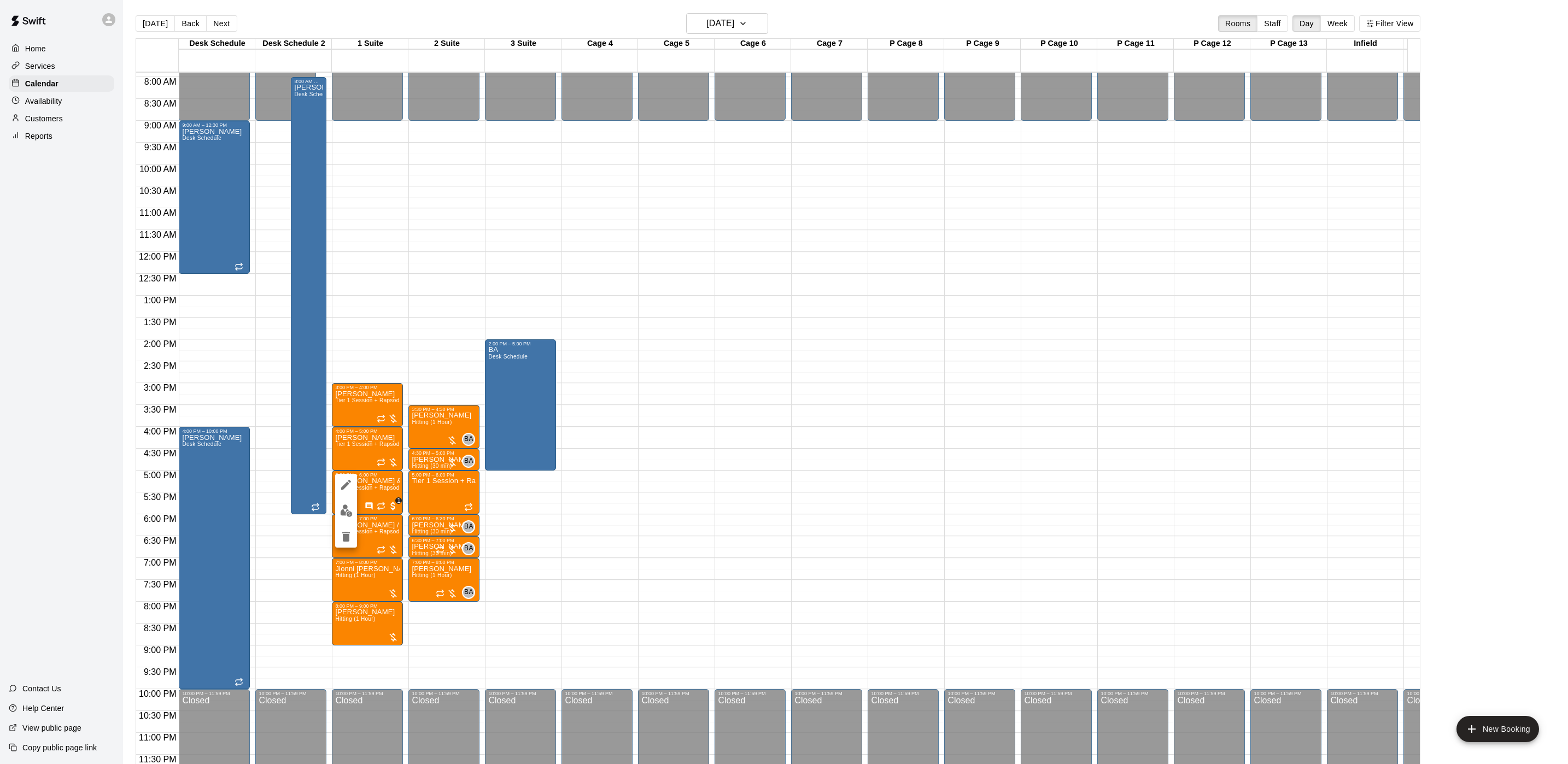
click at [460, 467] on div at bounding box center [784, 382] width 1568 height 764
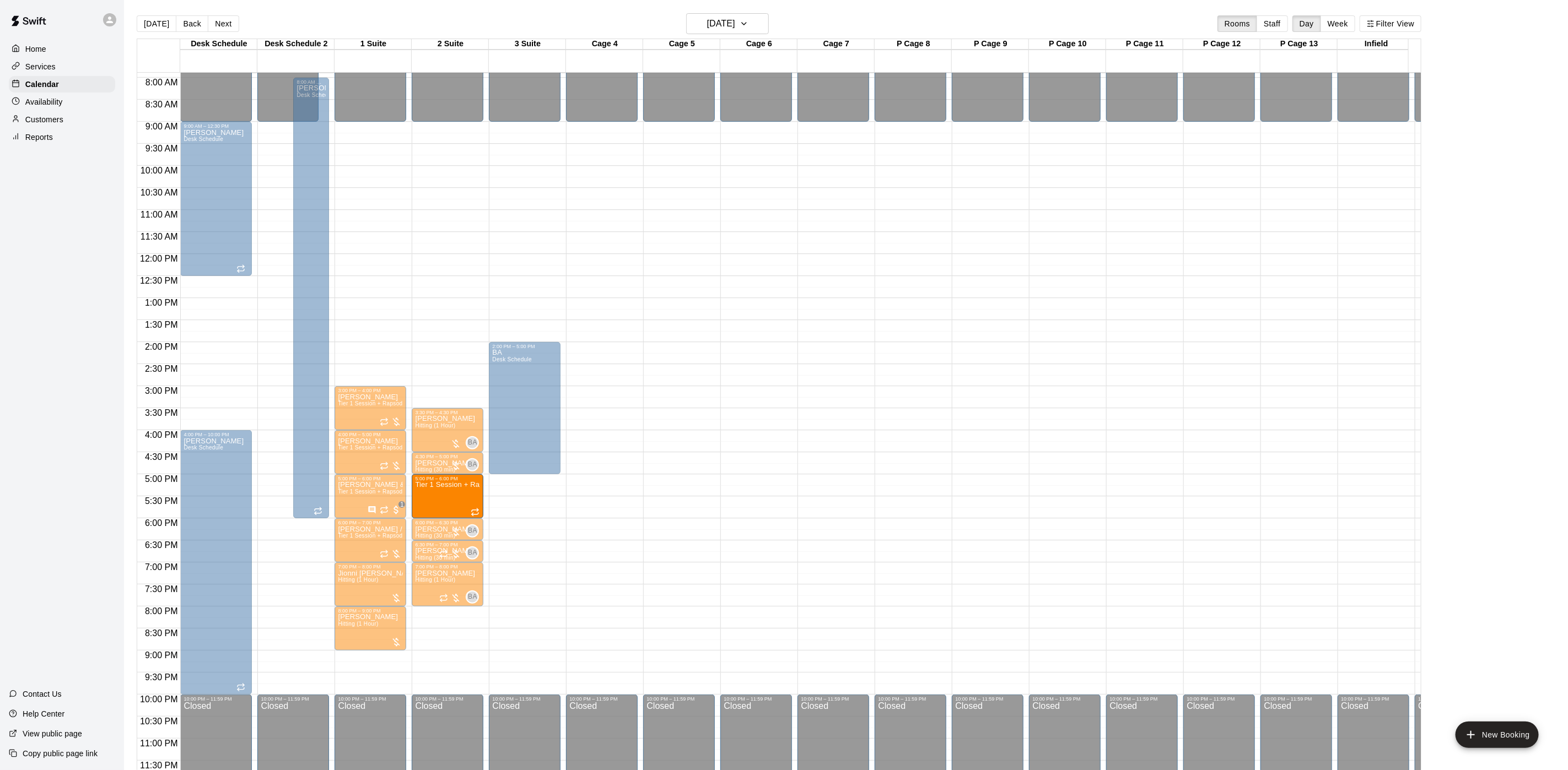
drag, startPoint x: 463, startPoint y: 475, endPoint x: 447, endPoint y: 475, distance: 16.0
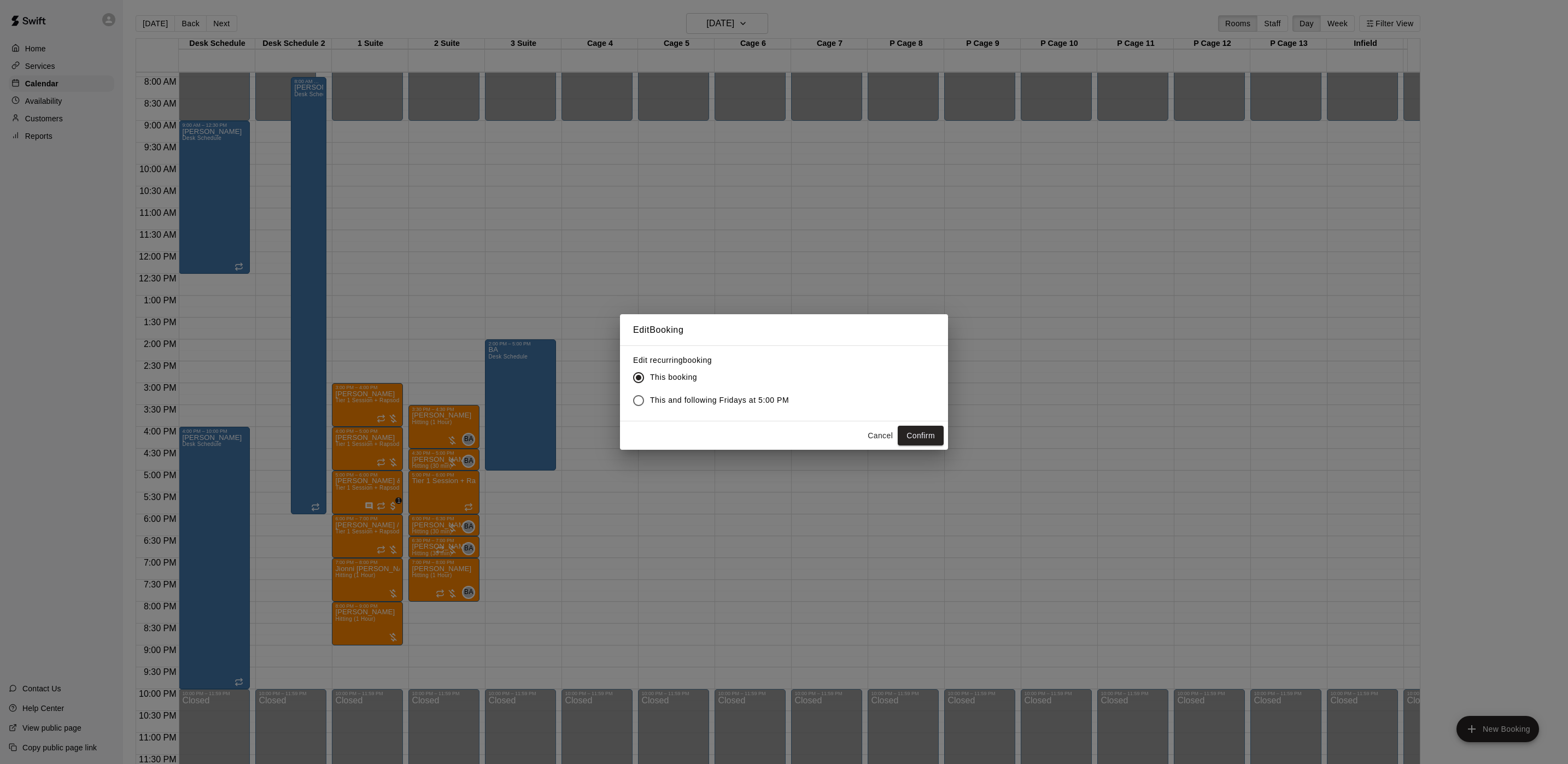
click at [346, 487] on div "Edit Booking Edit recurring booking This booking This and following Fridays at …" at bounding box center [784, 382] width 1568 height 764
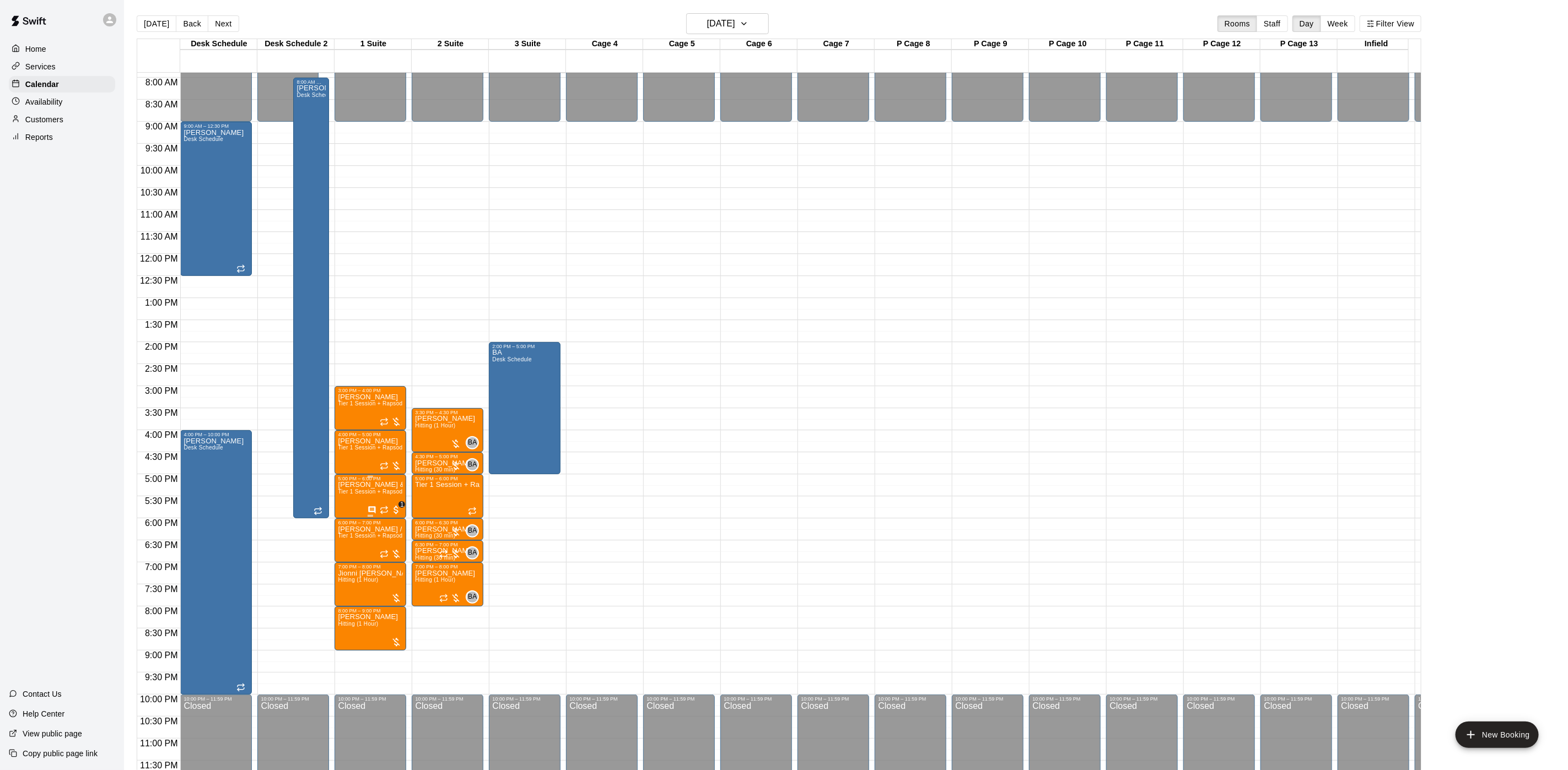
click at [372, 489] on span "Tier 1 Session + Rapsodo" at bounding box center [371, 492] width 68 height 6
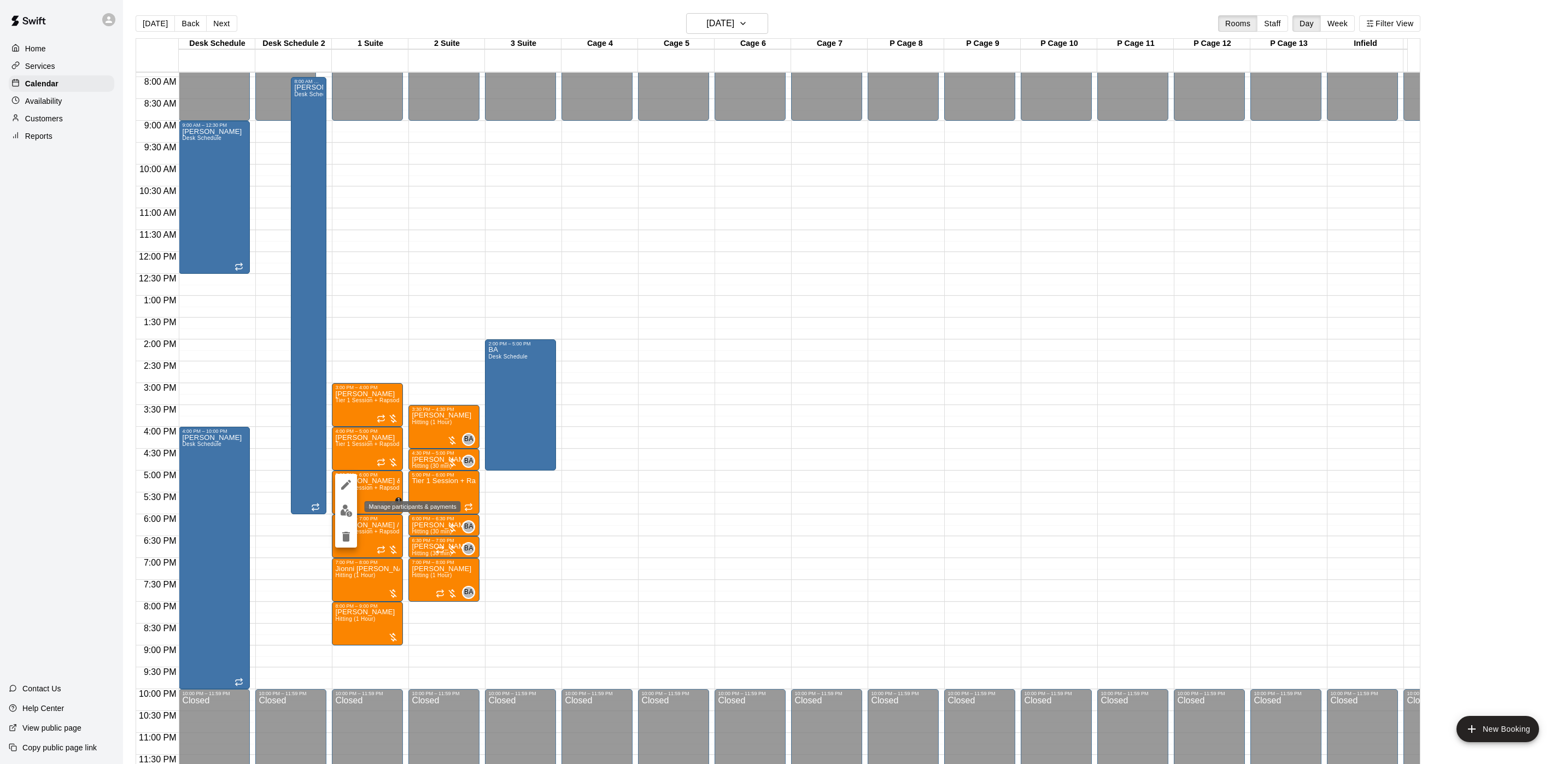
click at [346, 511] on img "edit" at bounding box center [346, 511] width 12 height 12
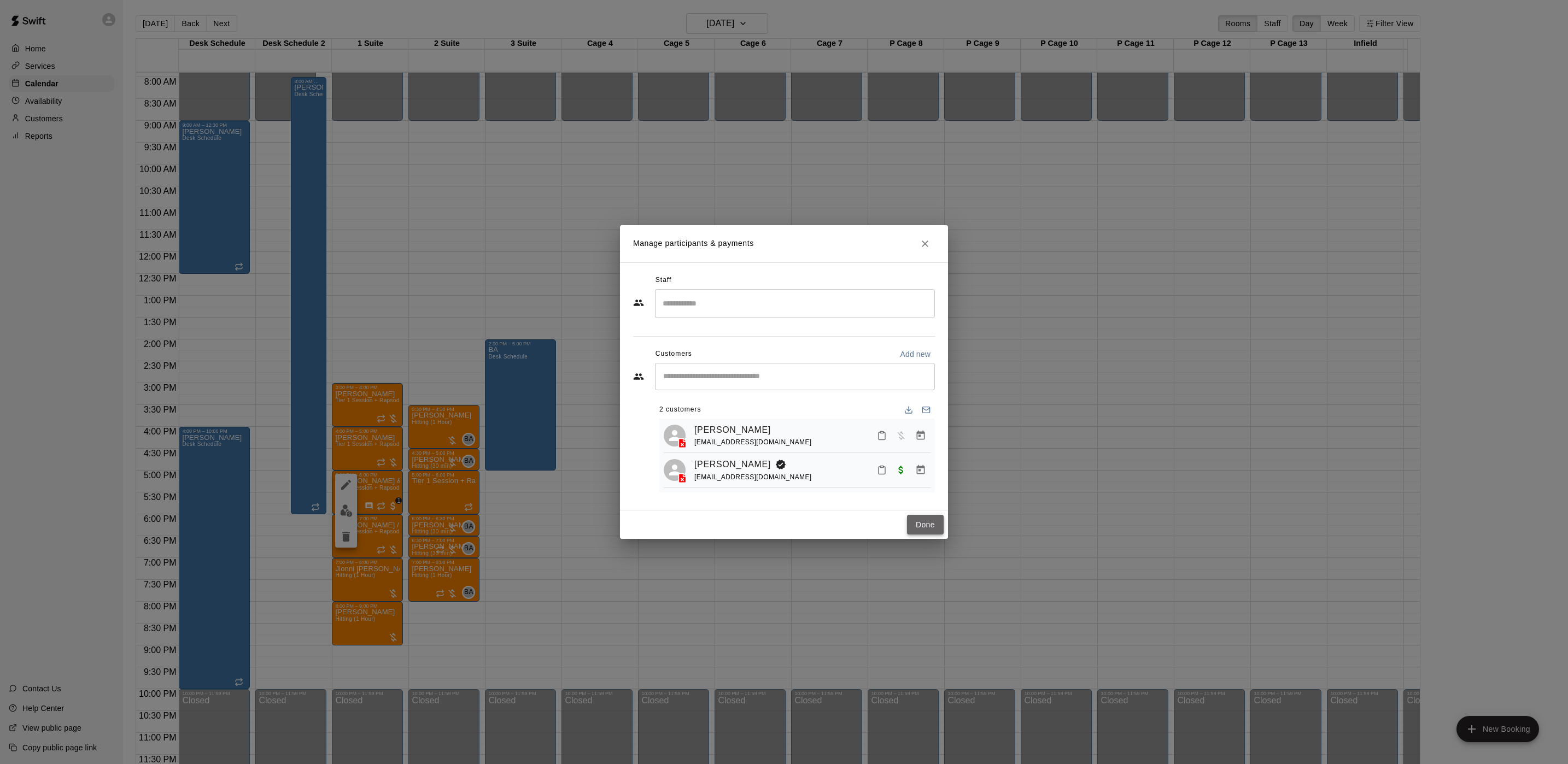
click at [938, 525] on button "Done" at bounding box center [925, 525] width 37 height 20
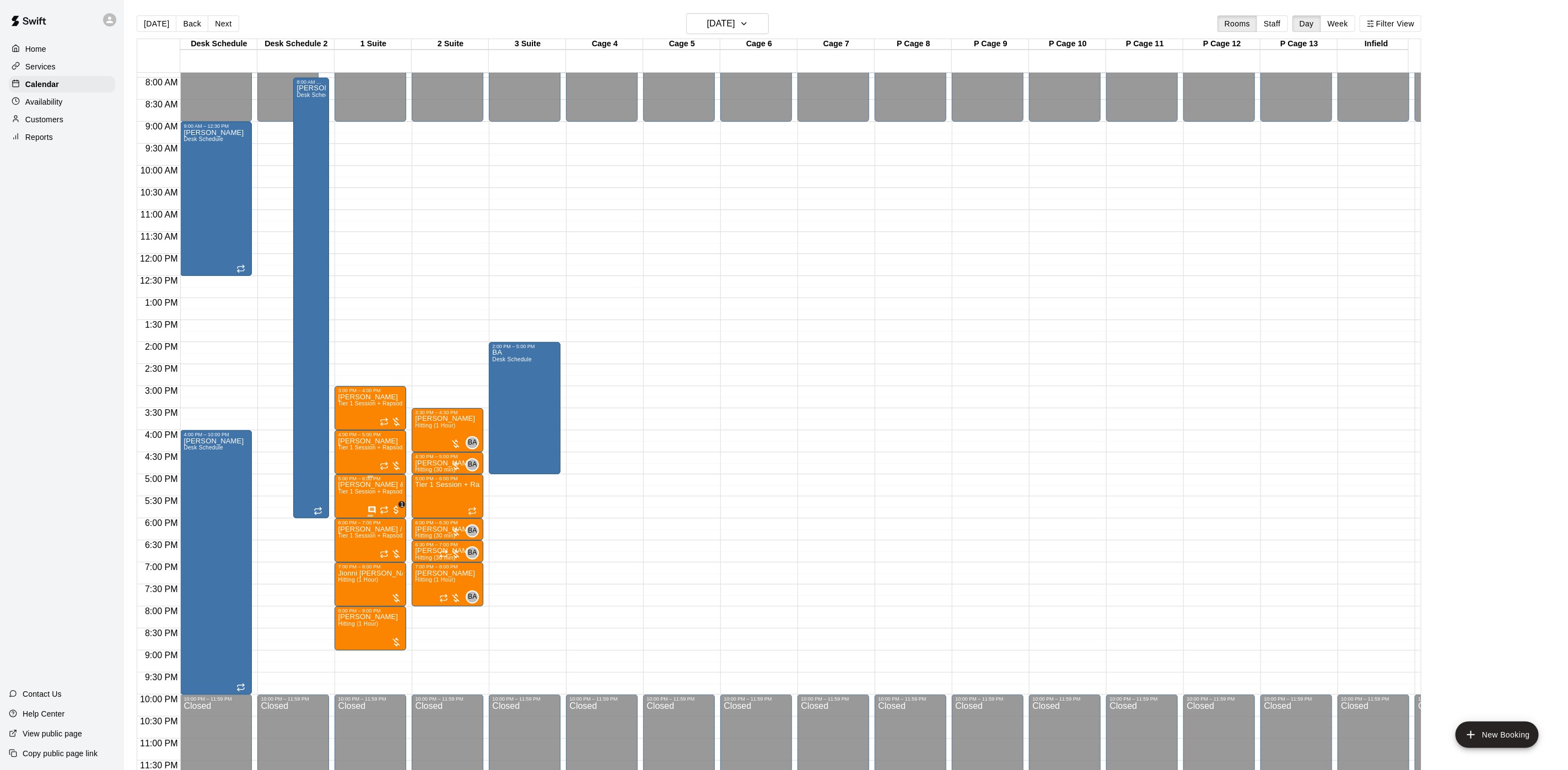
click at [399, 485] on p "[PERSON_NAME] & 1 other" at bounding box center [371, 485] width 65 height 0
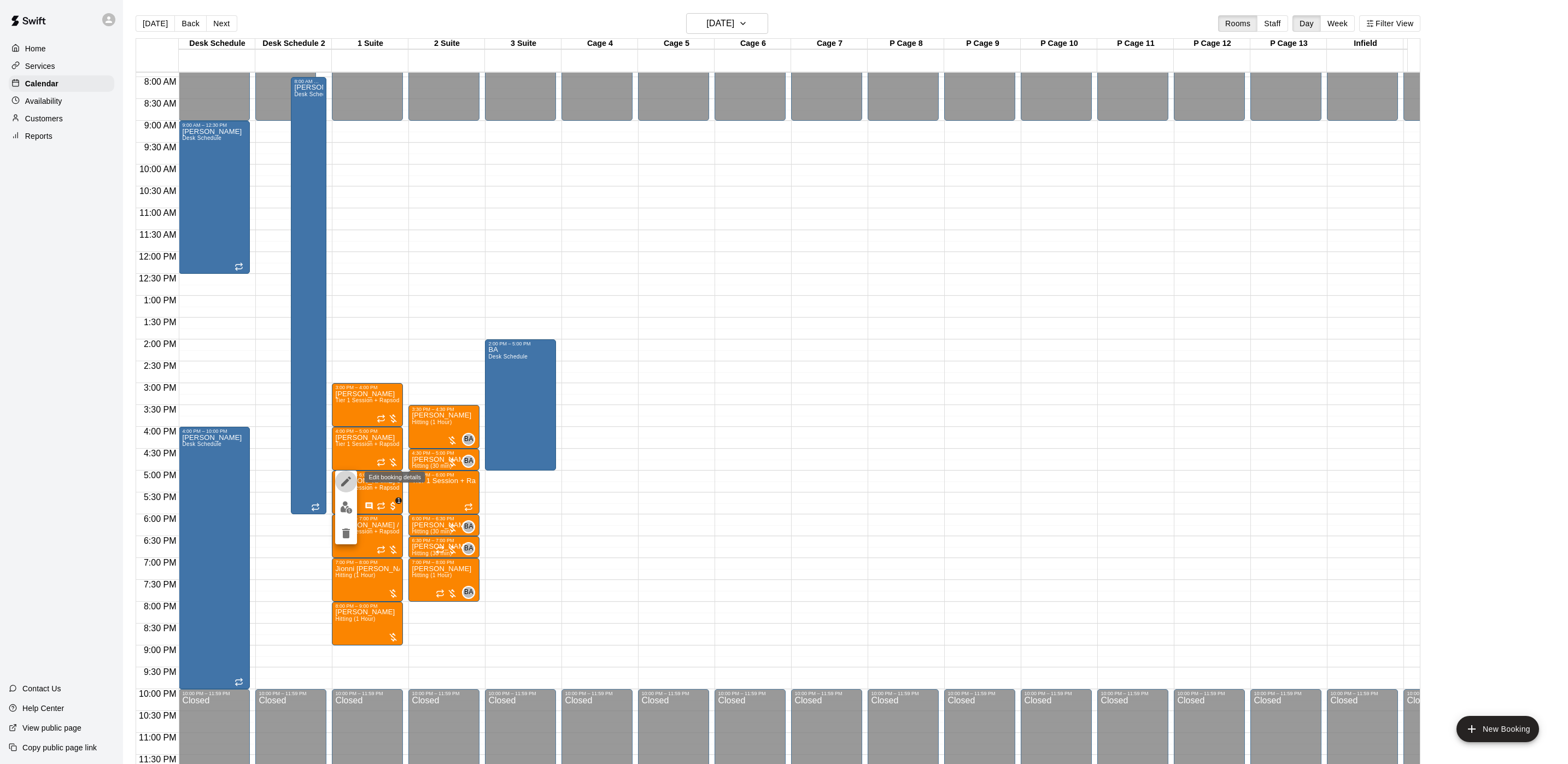
click at [345, 484] on icon "edit" at bounding box center [346, 482] width 10 height 10
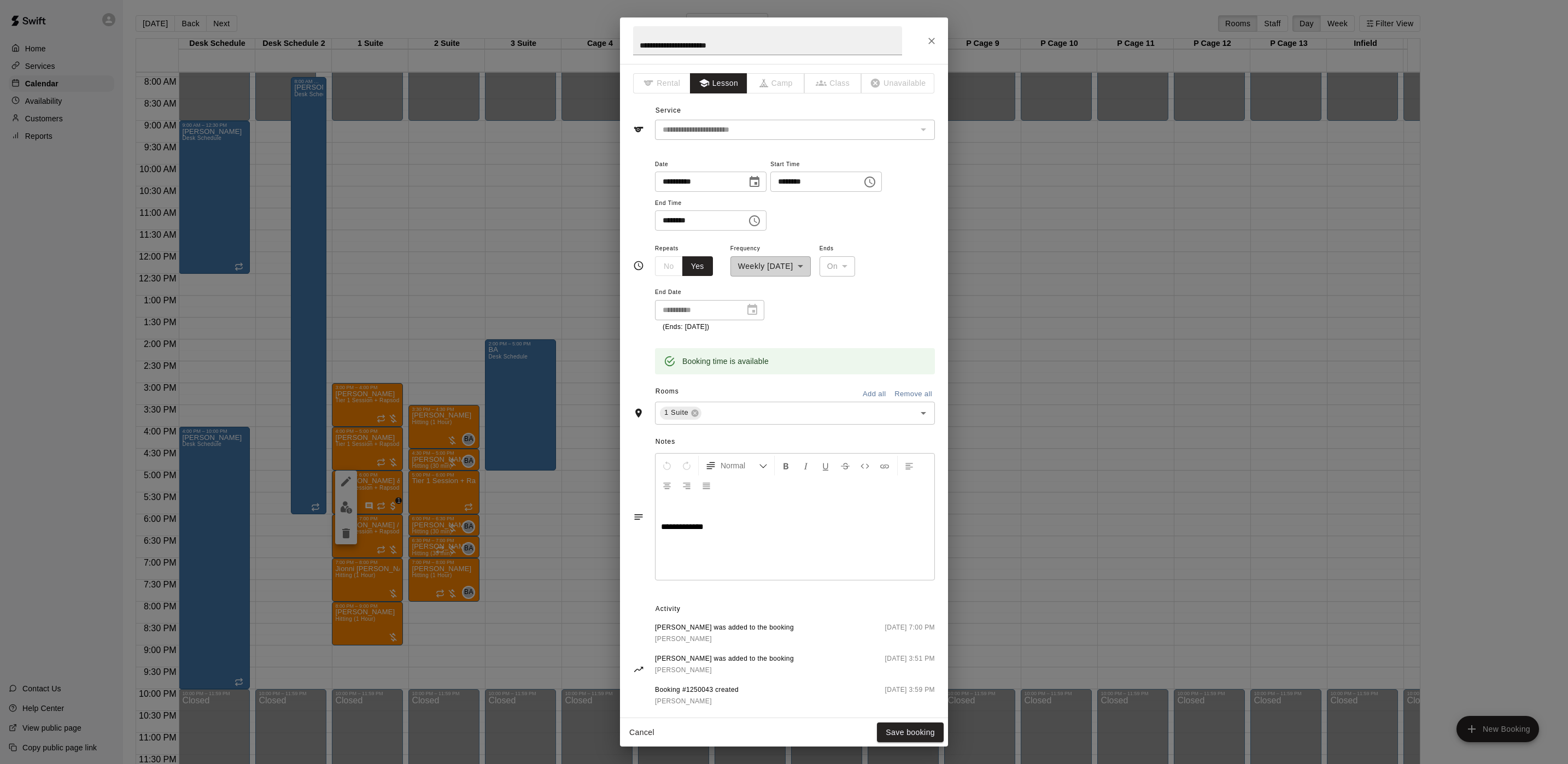
click at [928, 43] on icon "Close" at bounding box center [931, 41] width 11 height 11
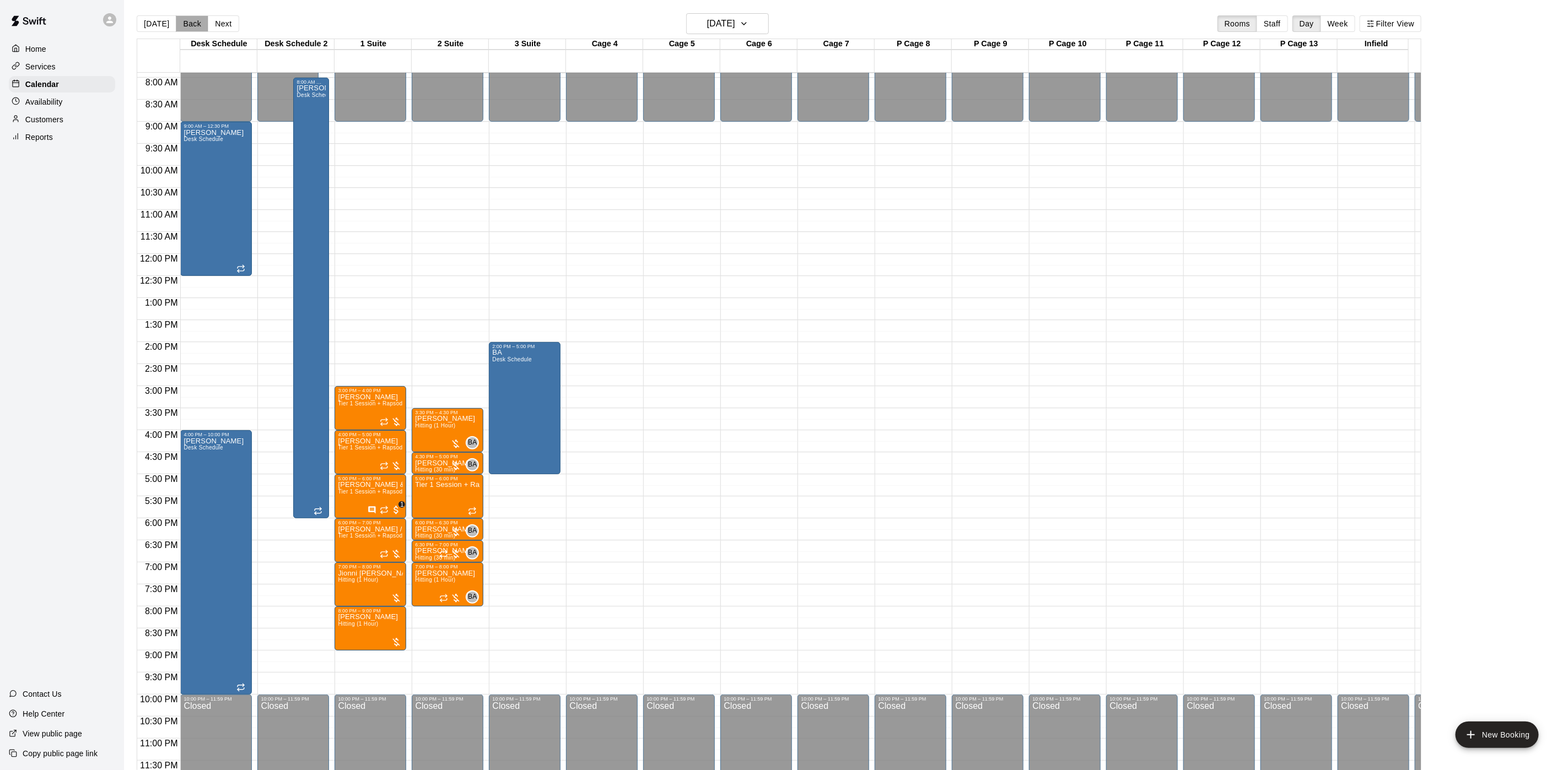
click at [194, 21] on button "Back" at bounding box center [192, 23] width 33 height 17
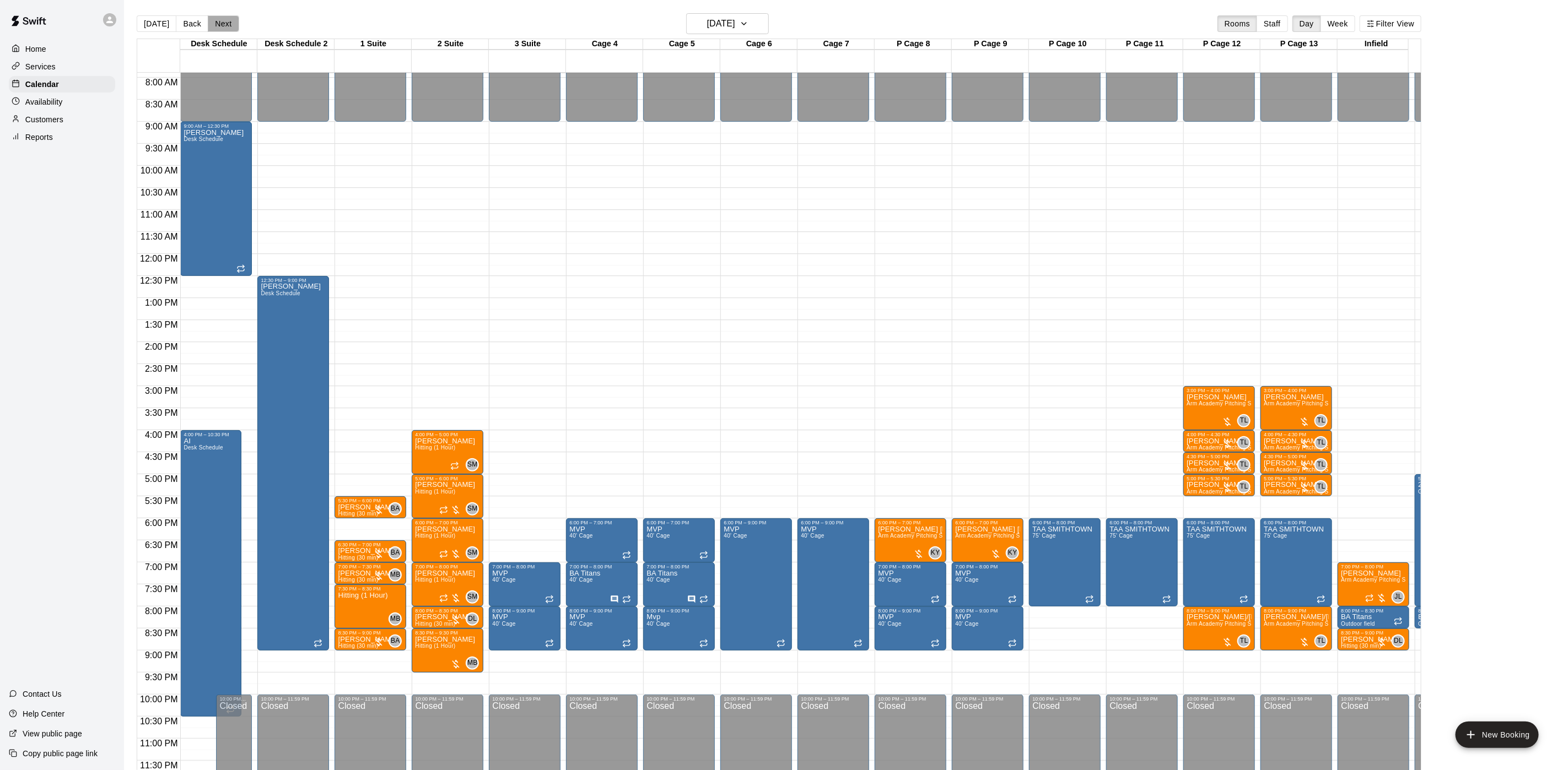
click at [232, 20] on button "Next" at bounding box center [223, 23] width 31 height 17
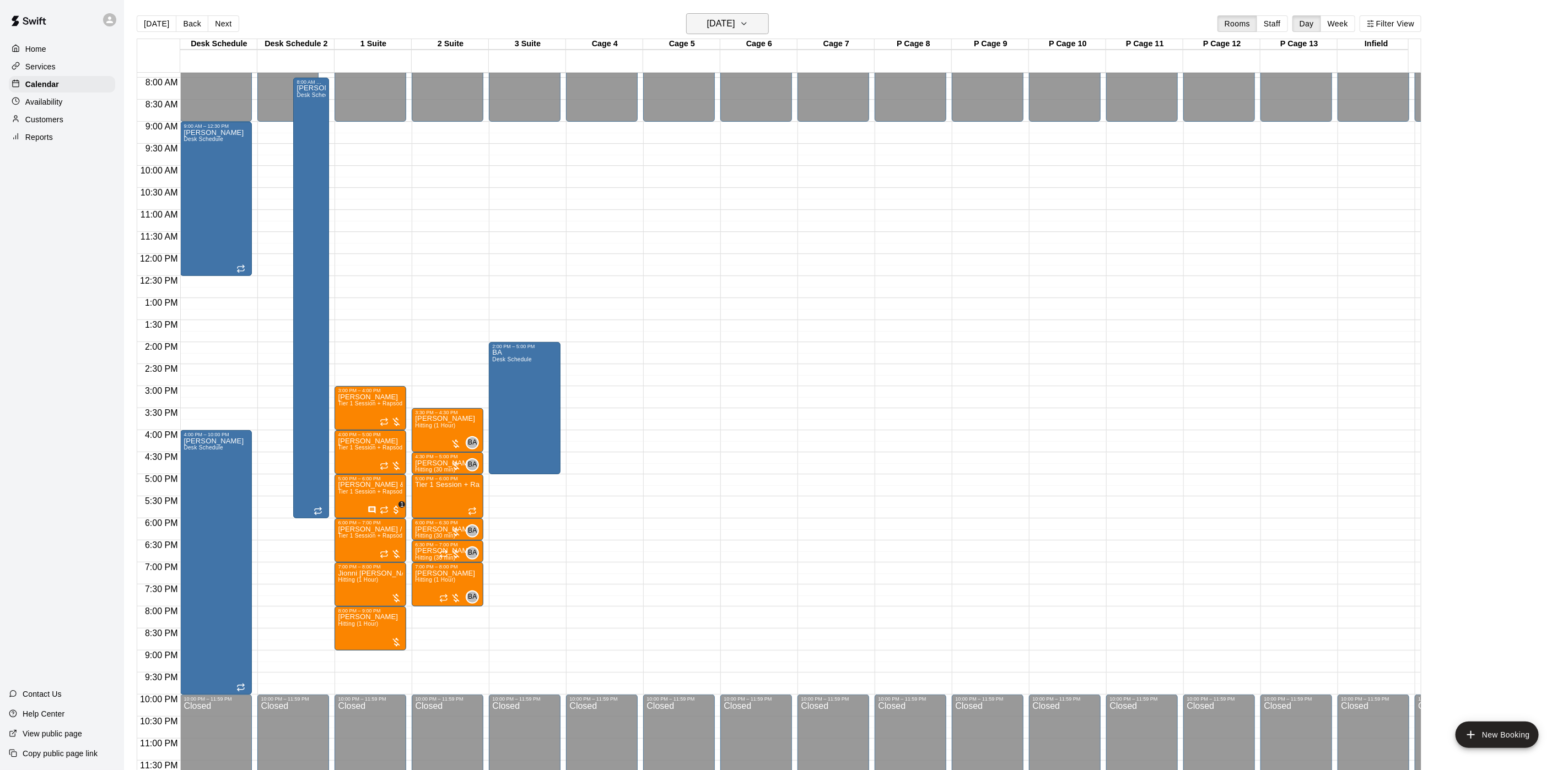
click at [756, 34] on button "[DATE]" at bounding box center [727, 24] width 82 height 21
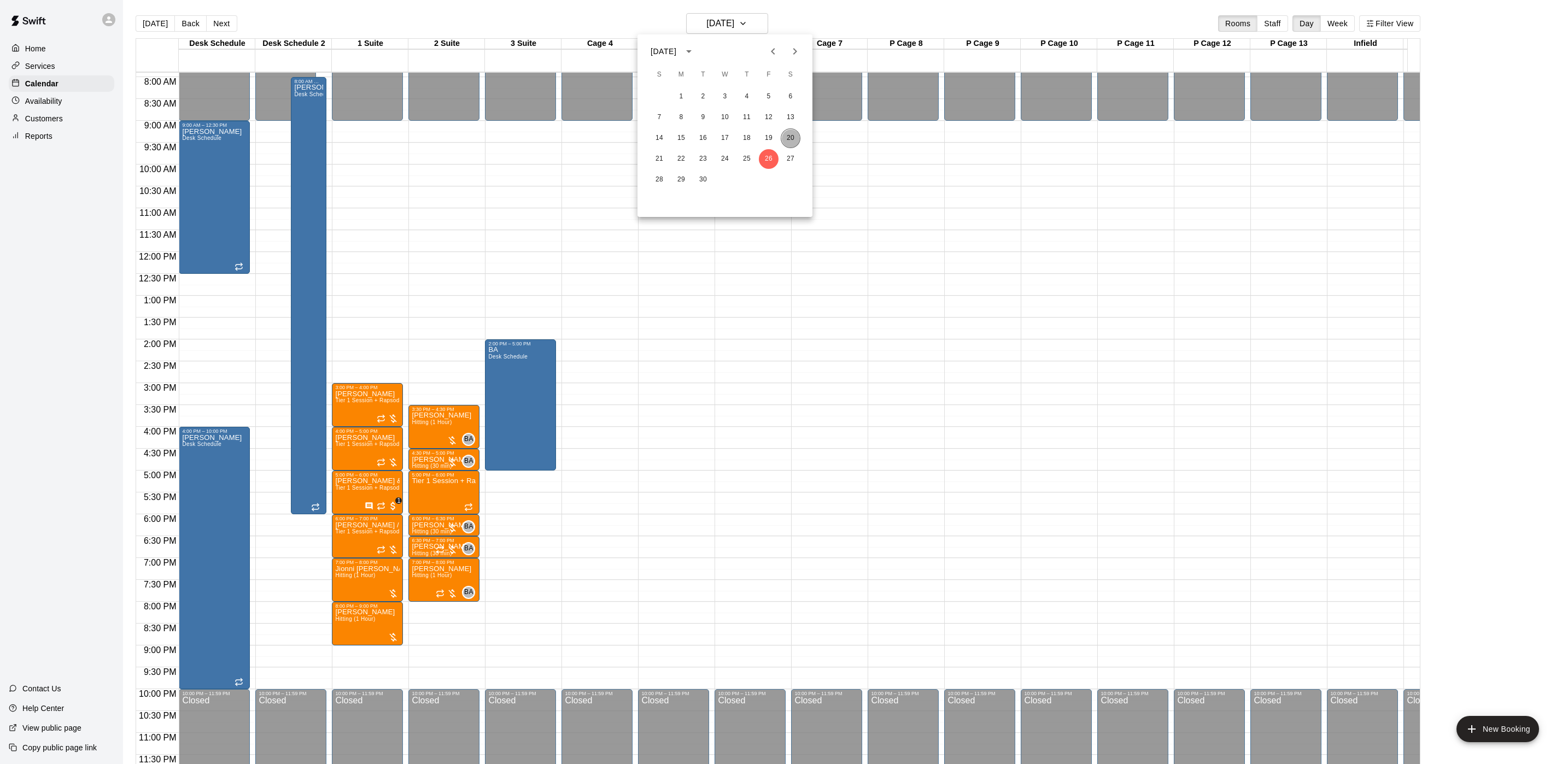
click at [786, 139] on button "20" at bounding box center [790, 138] width 19 height 19
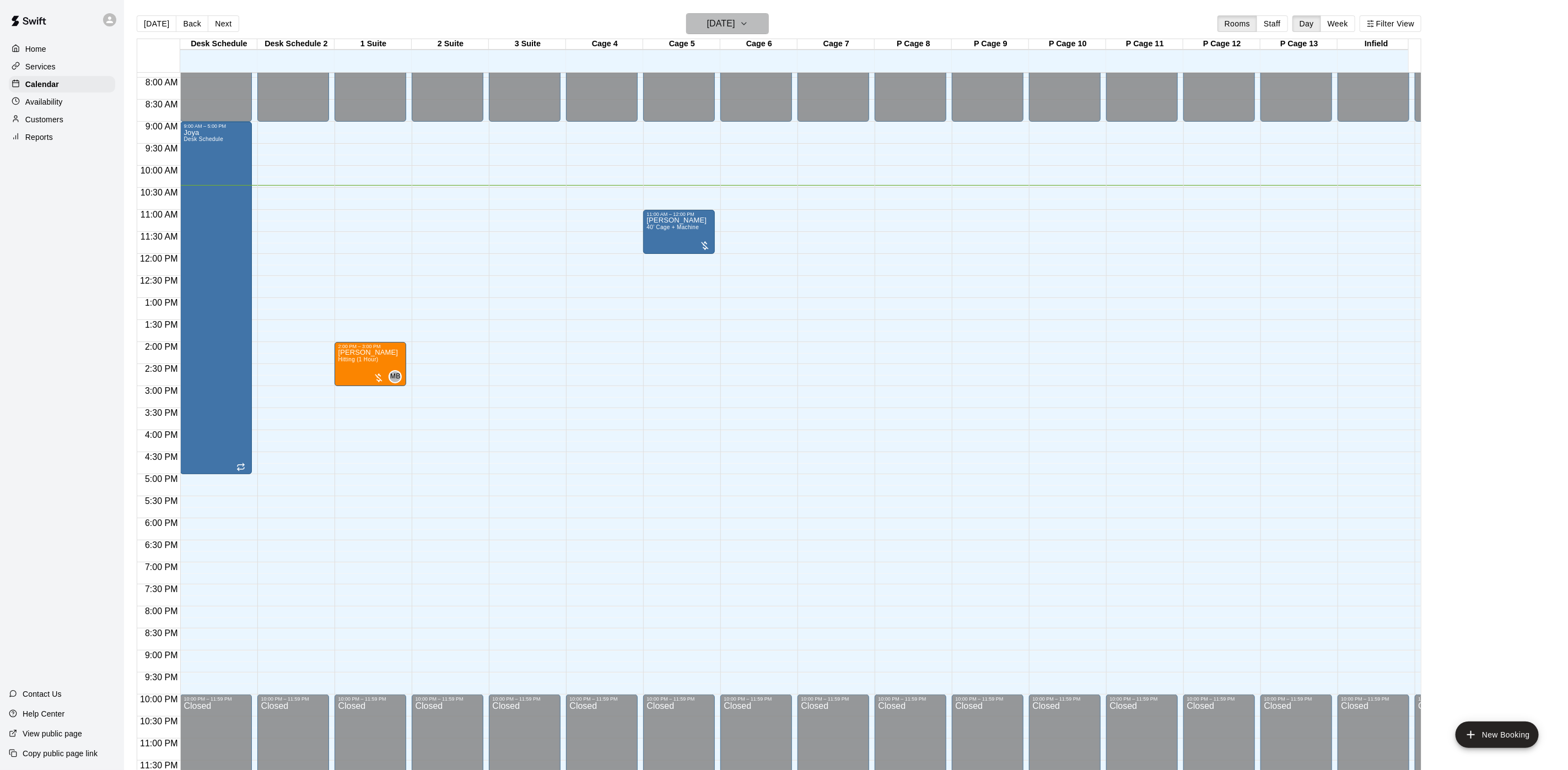
click at [748, 27] on icon "button" at bounding box center [745, 23] width 9 height 13
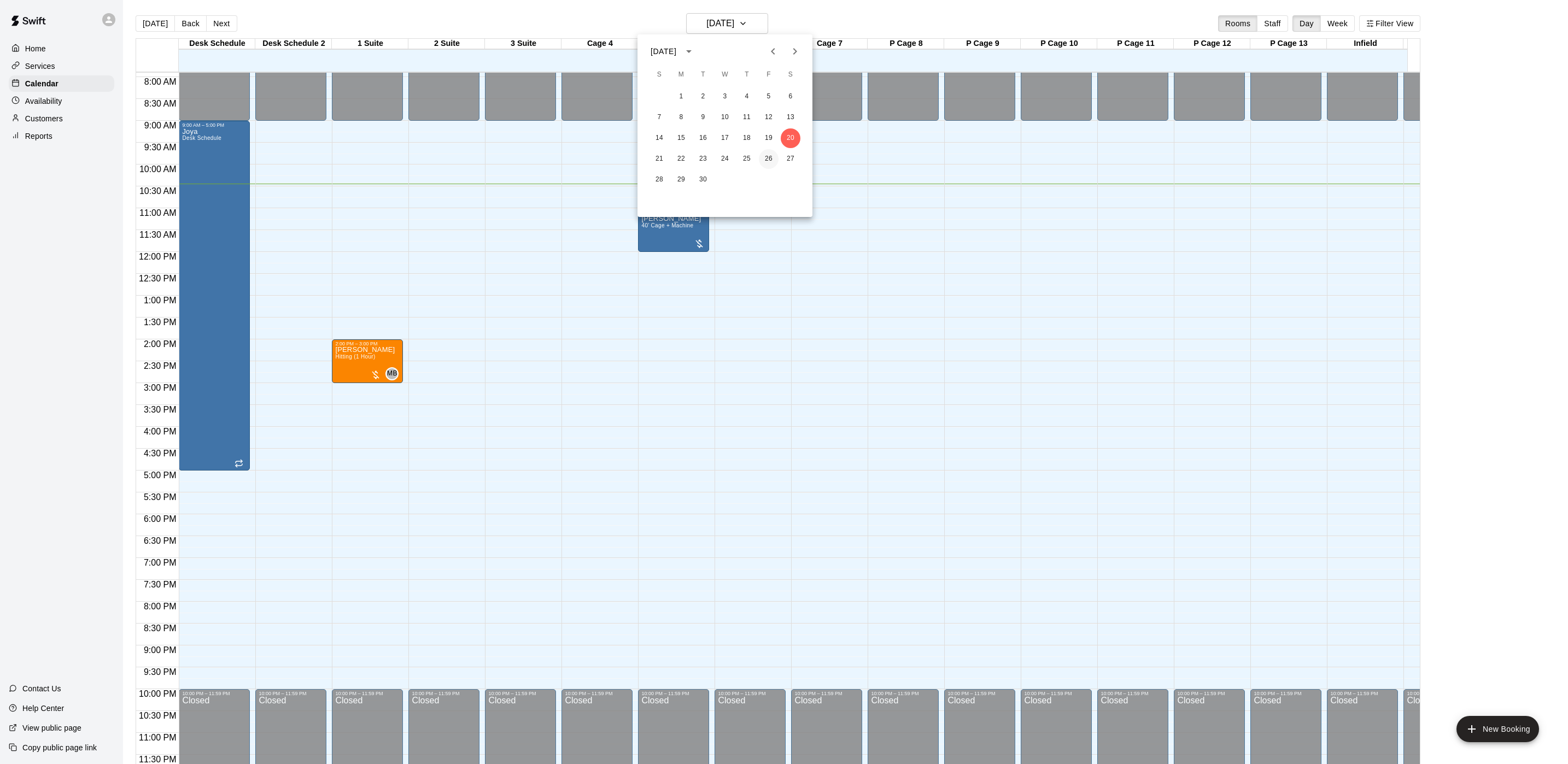
click at [770, 158] on button "26" at bounding box center [768, 159] width 19 height 19
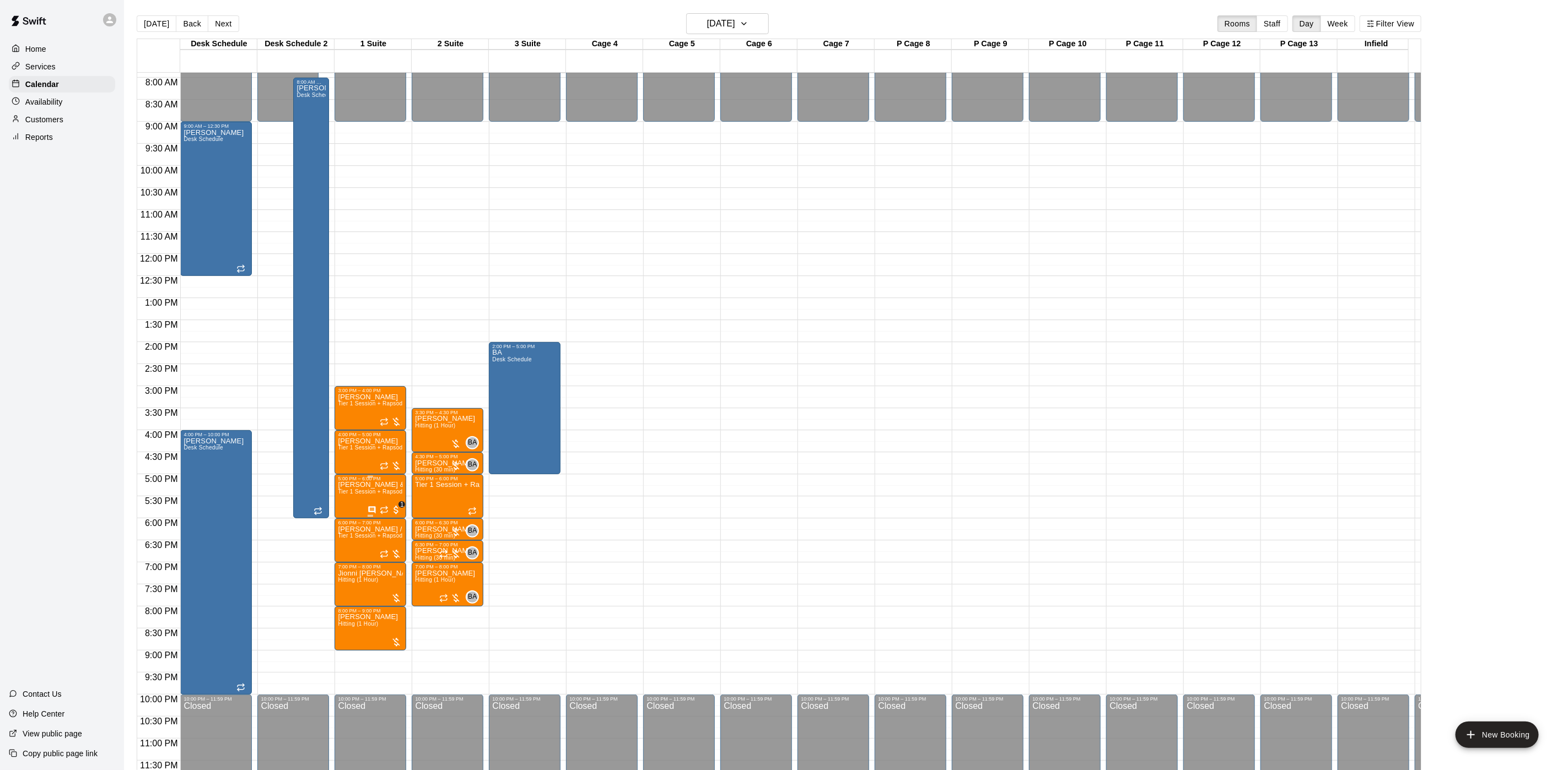
click at [390, 489] on span "Tier 1 Session + Rapsodo" at bounding box center [371, 492] width 68 height 6
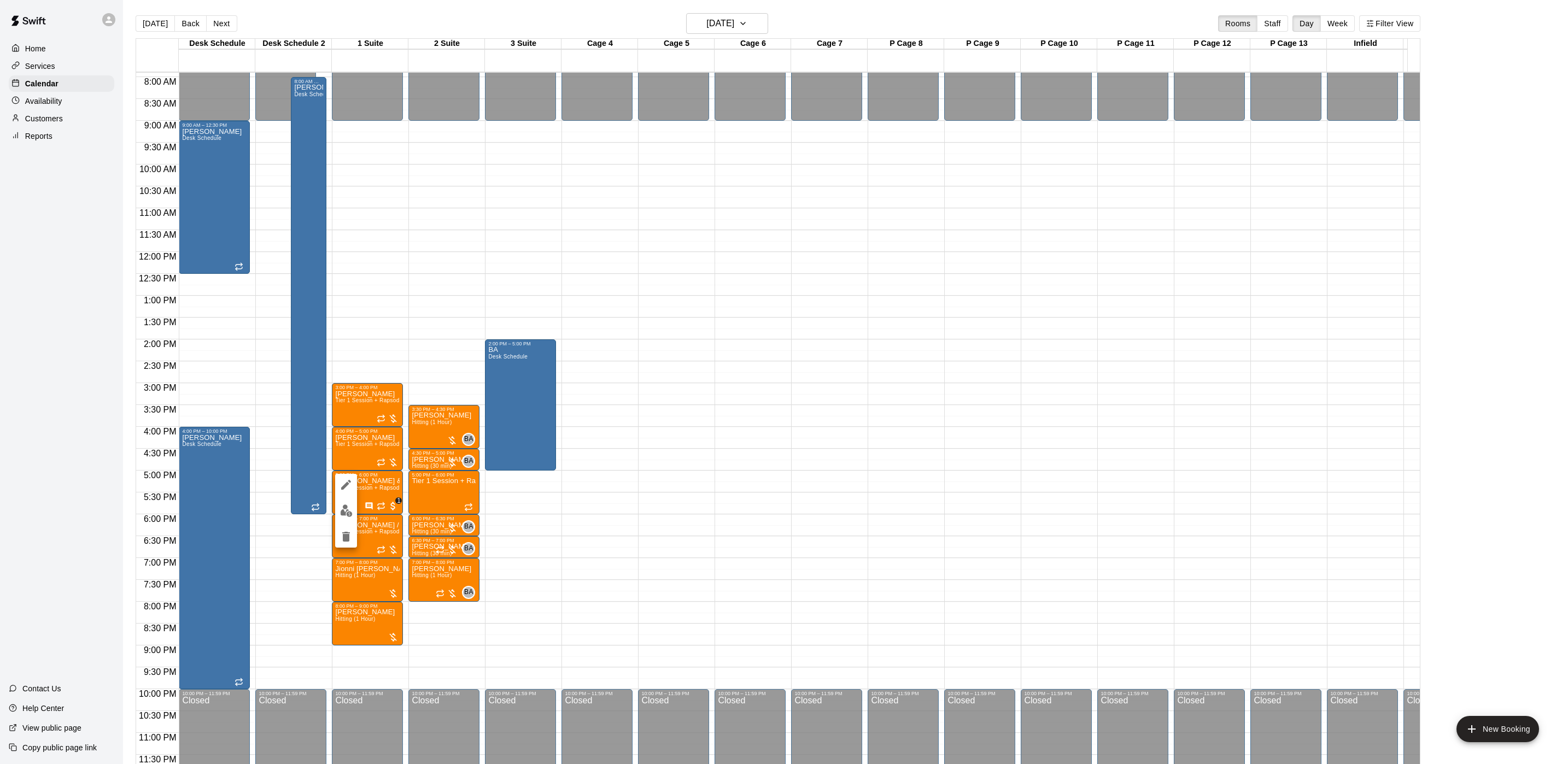
click at [352, 502] on button "edit" at bounding box center [346, 511] width 22 height 21
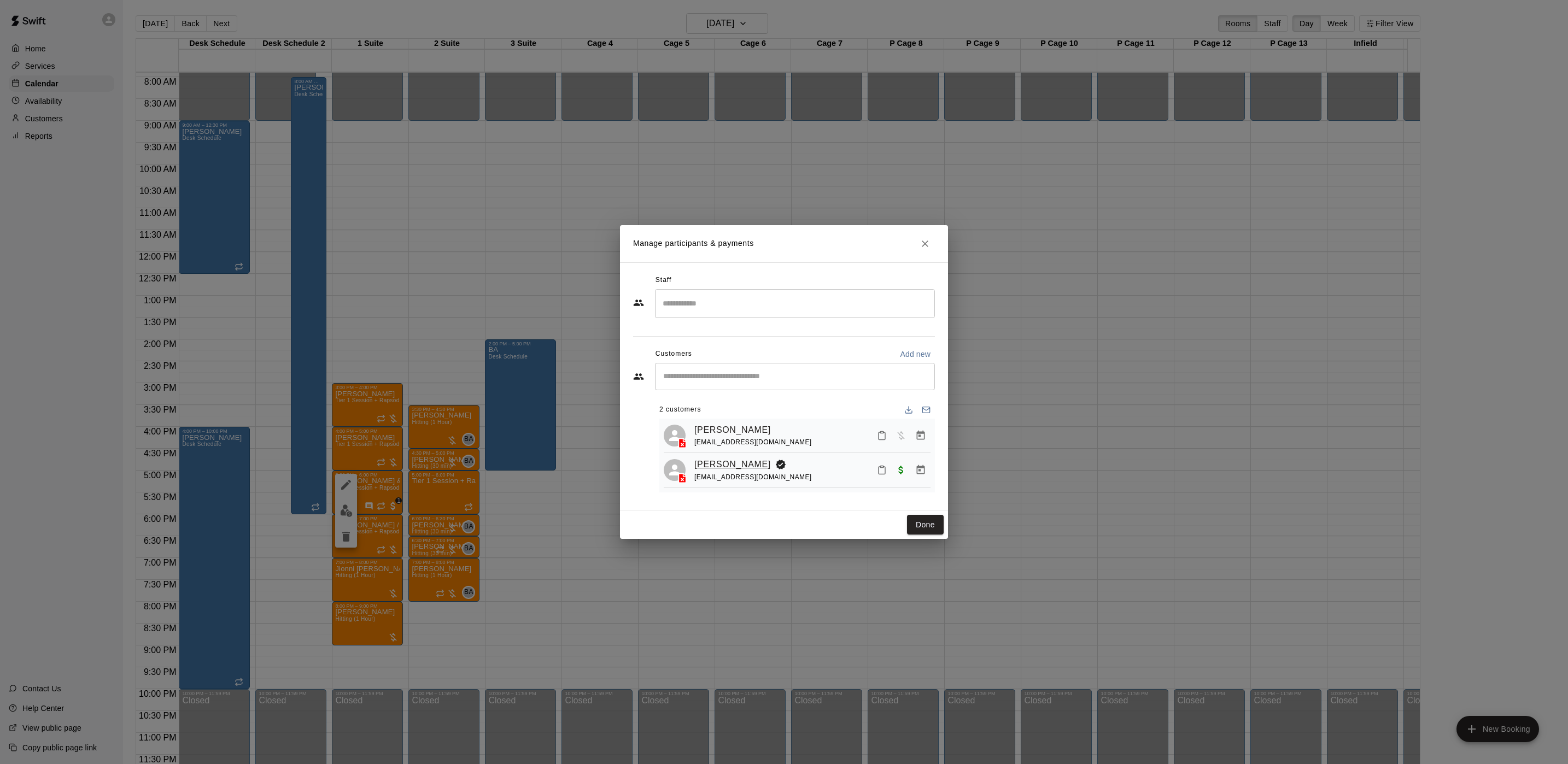
click at [697, 463] on link "[PERSON_NAME]" at bounding box center [732, 465] width 76 height 14
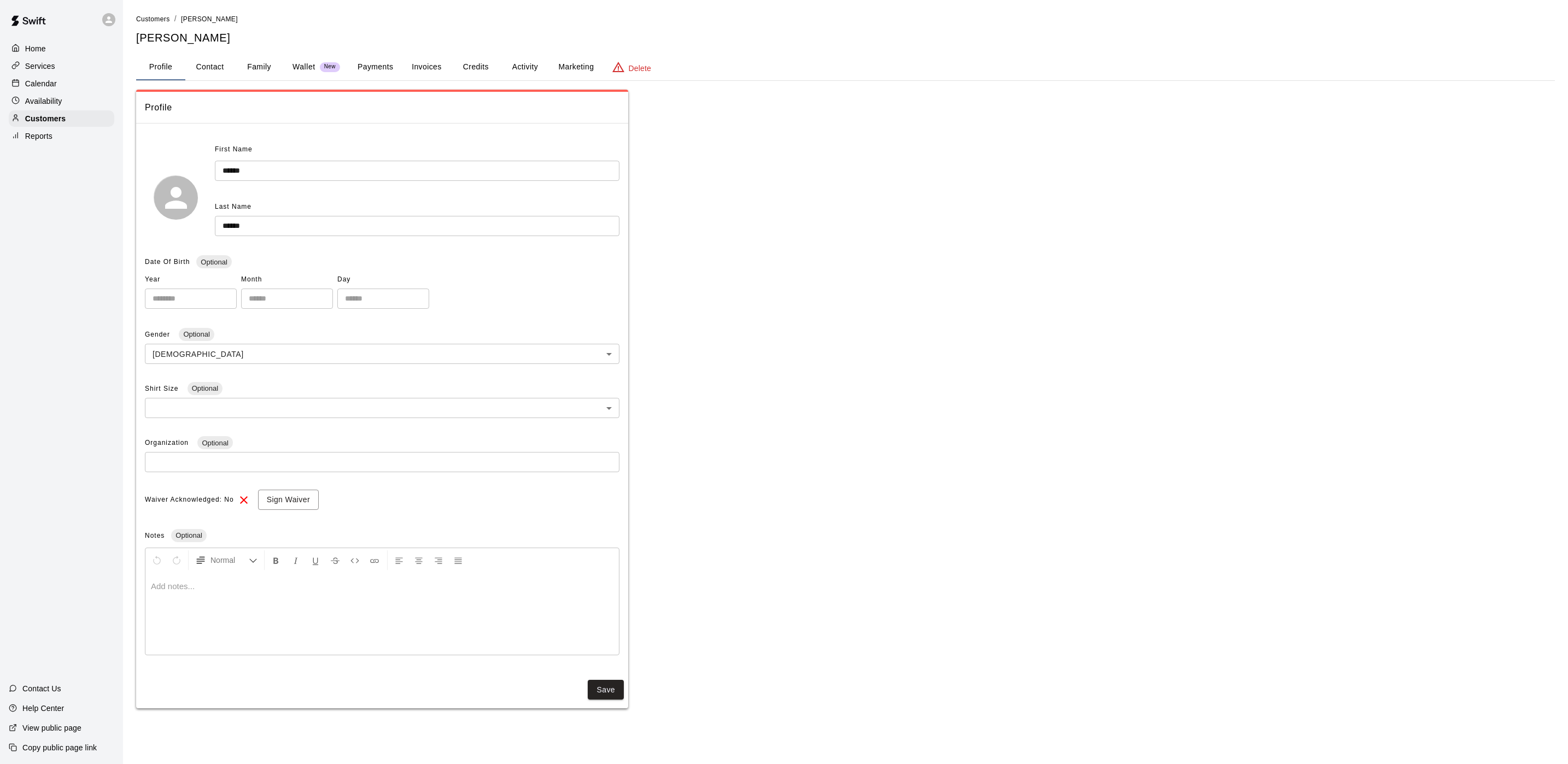
click at [41, 89] on p "Calendar" at bounding box center [41, 83] width 32 height 11
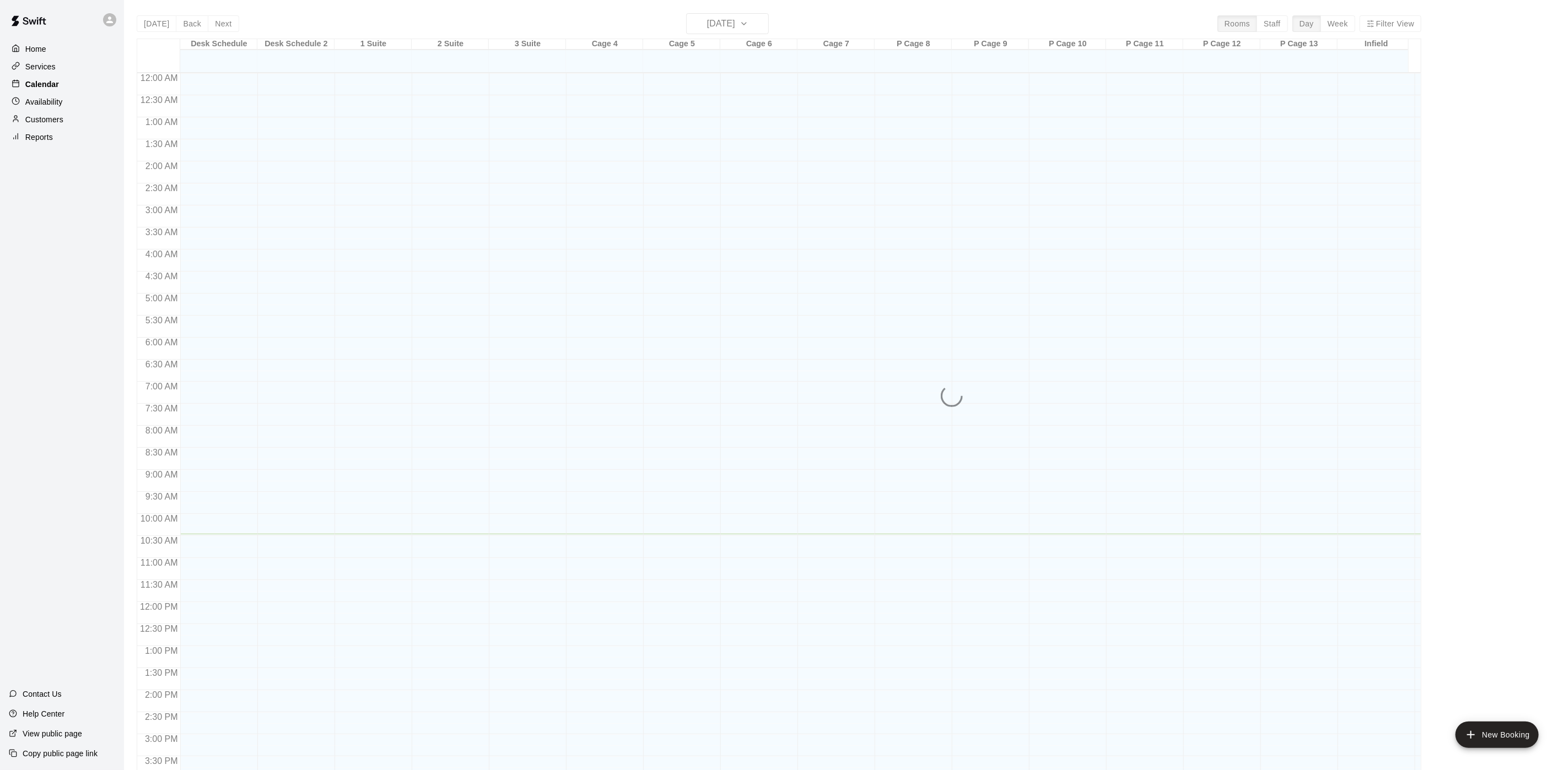
scroll to position [316, 0]
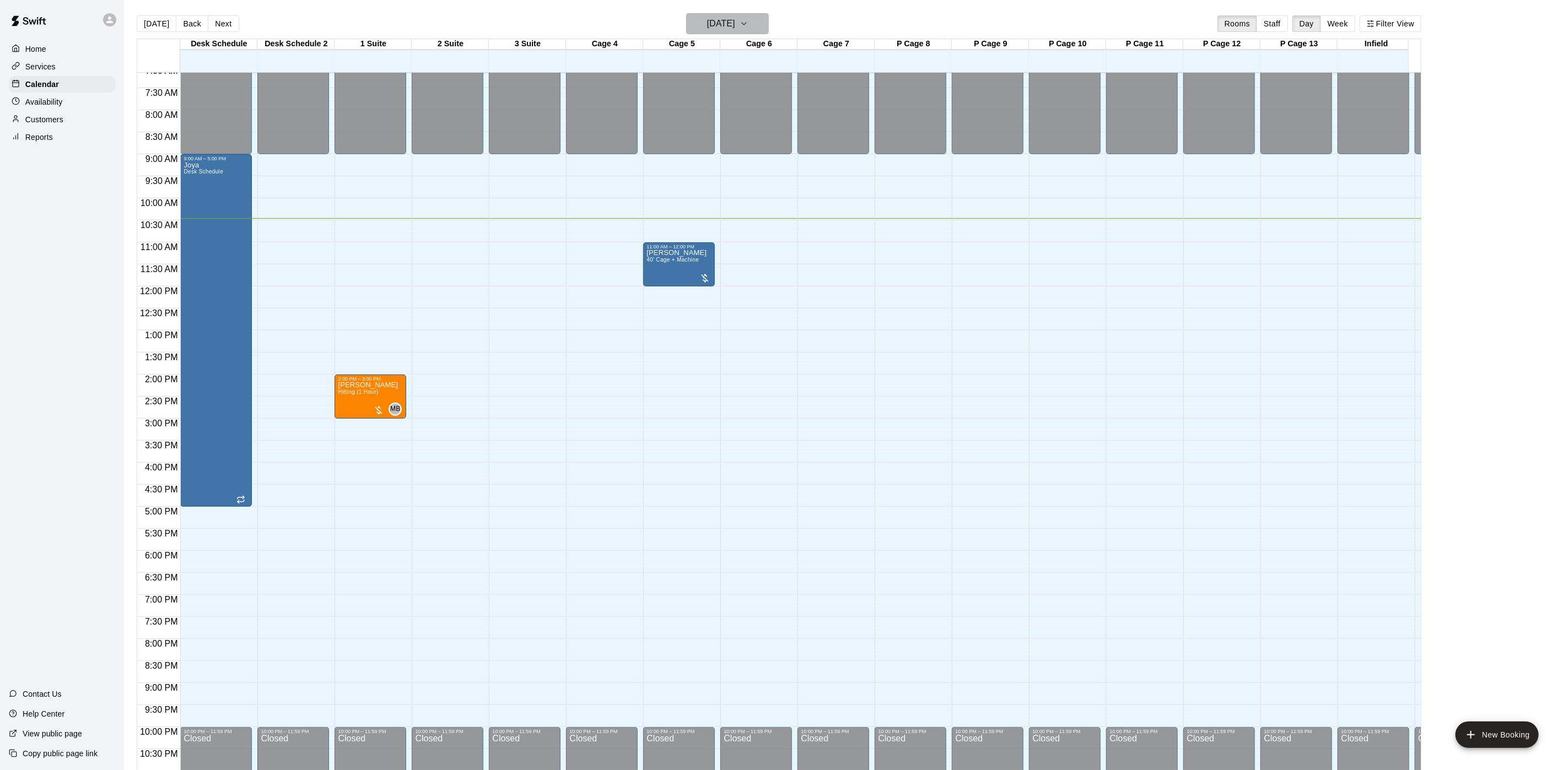
click at [769, 28] on button "[DATE]" at bounding box center [727, 24] width 82 height 21
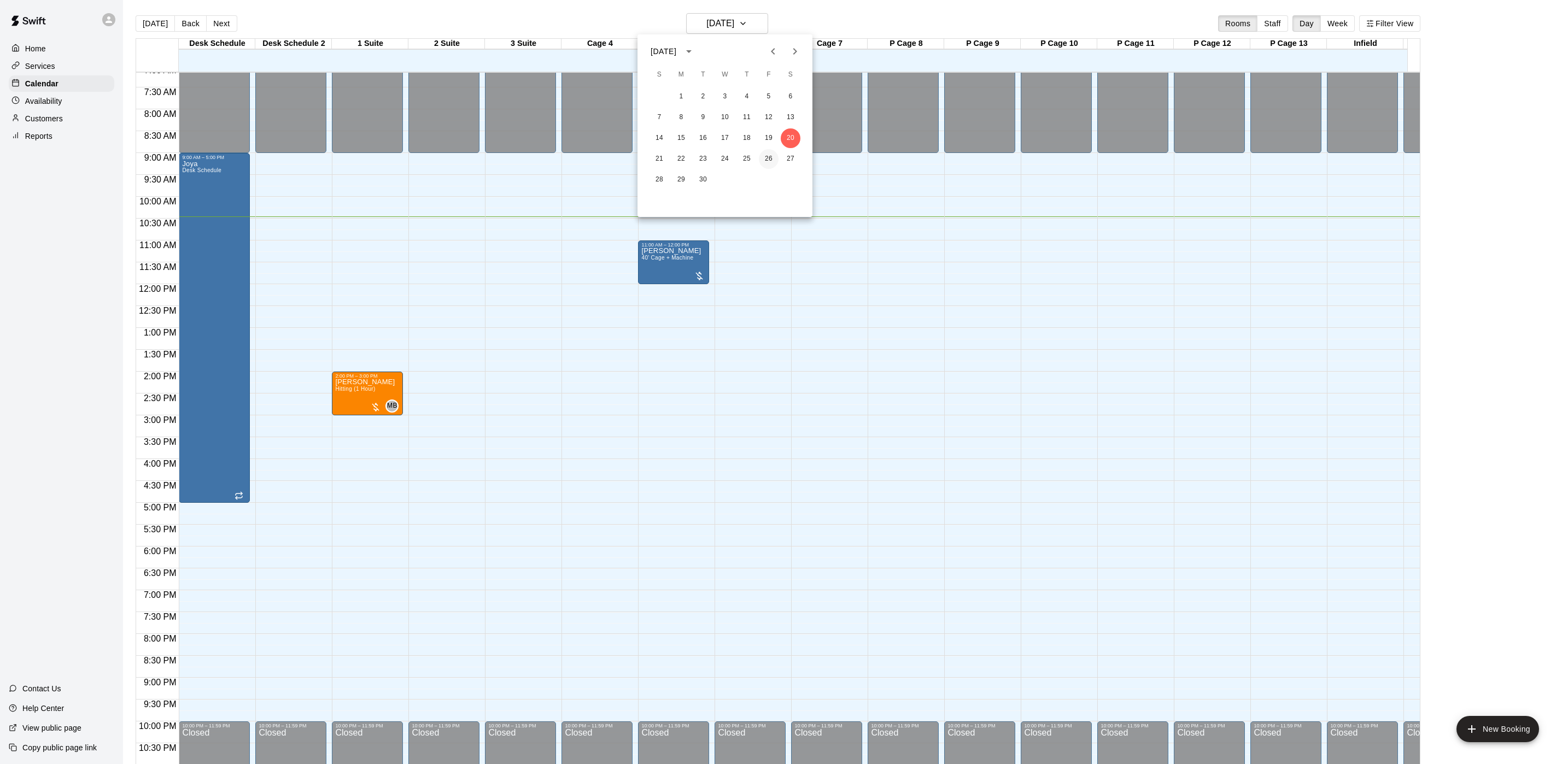
click at [773, 164] on button "26" at bounding box center [768, 159] width 19 height 19
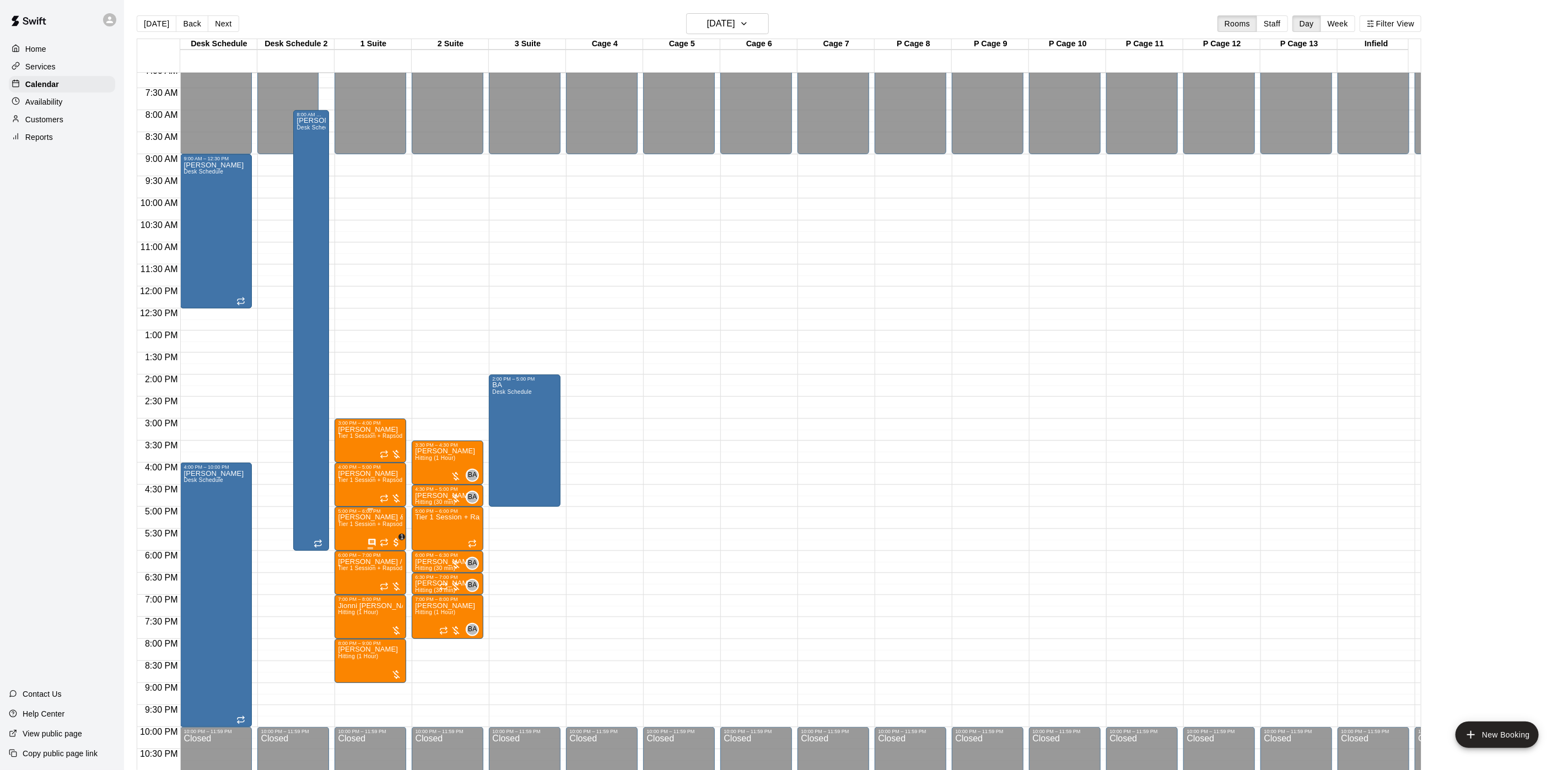
click at [391, 528] on span "Tier 1 Session + Rapsodo" at bounding box center [371, 524] width 68 height 6
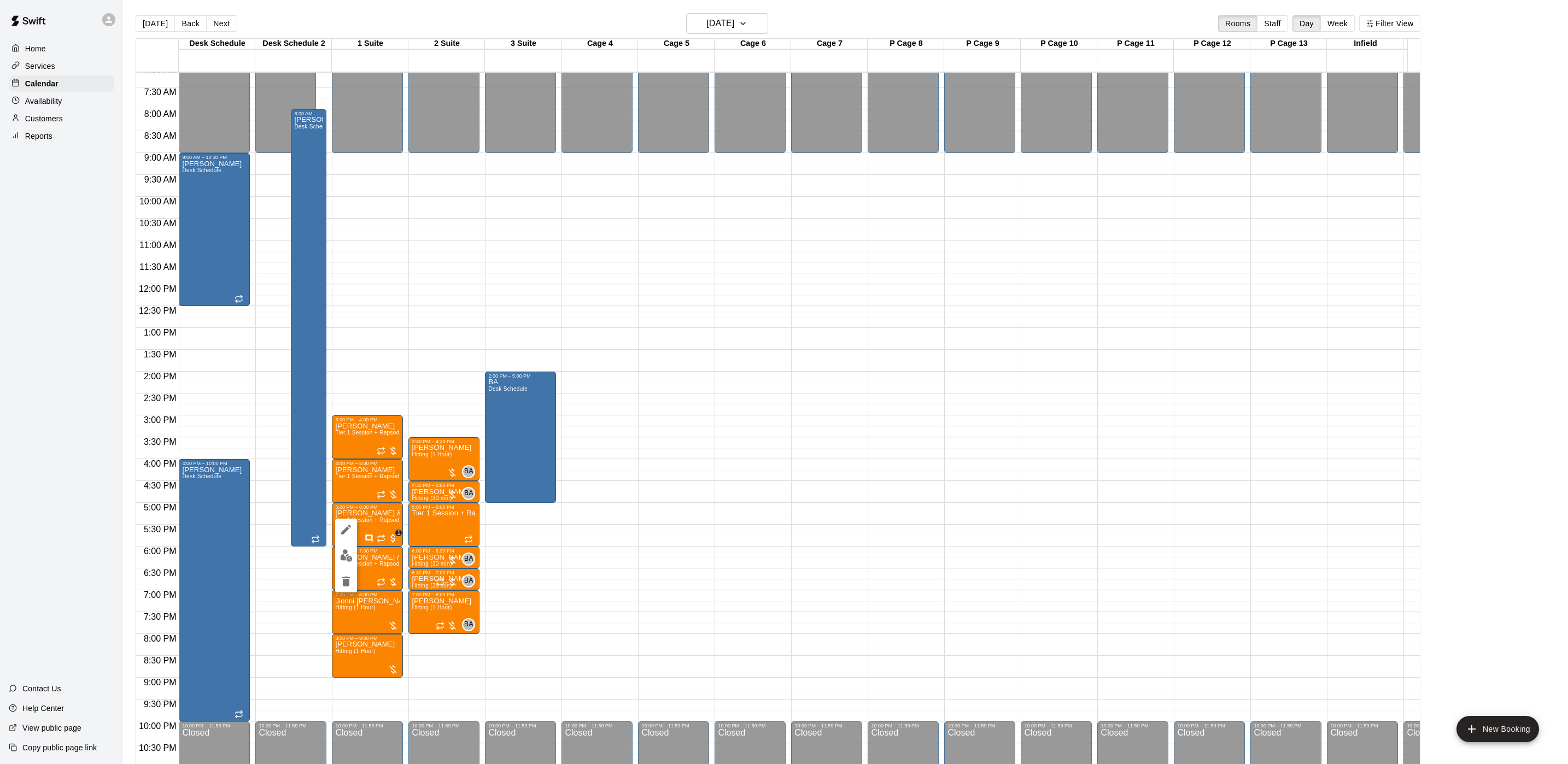
click at [460, 531] on div at bounding box center [784, 382] width 1568 height 764
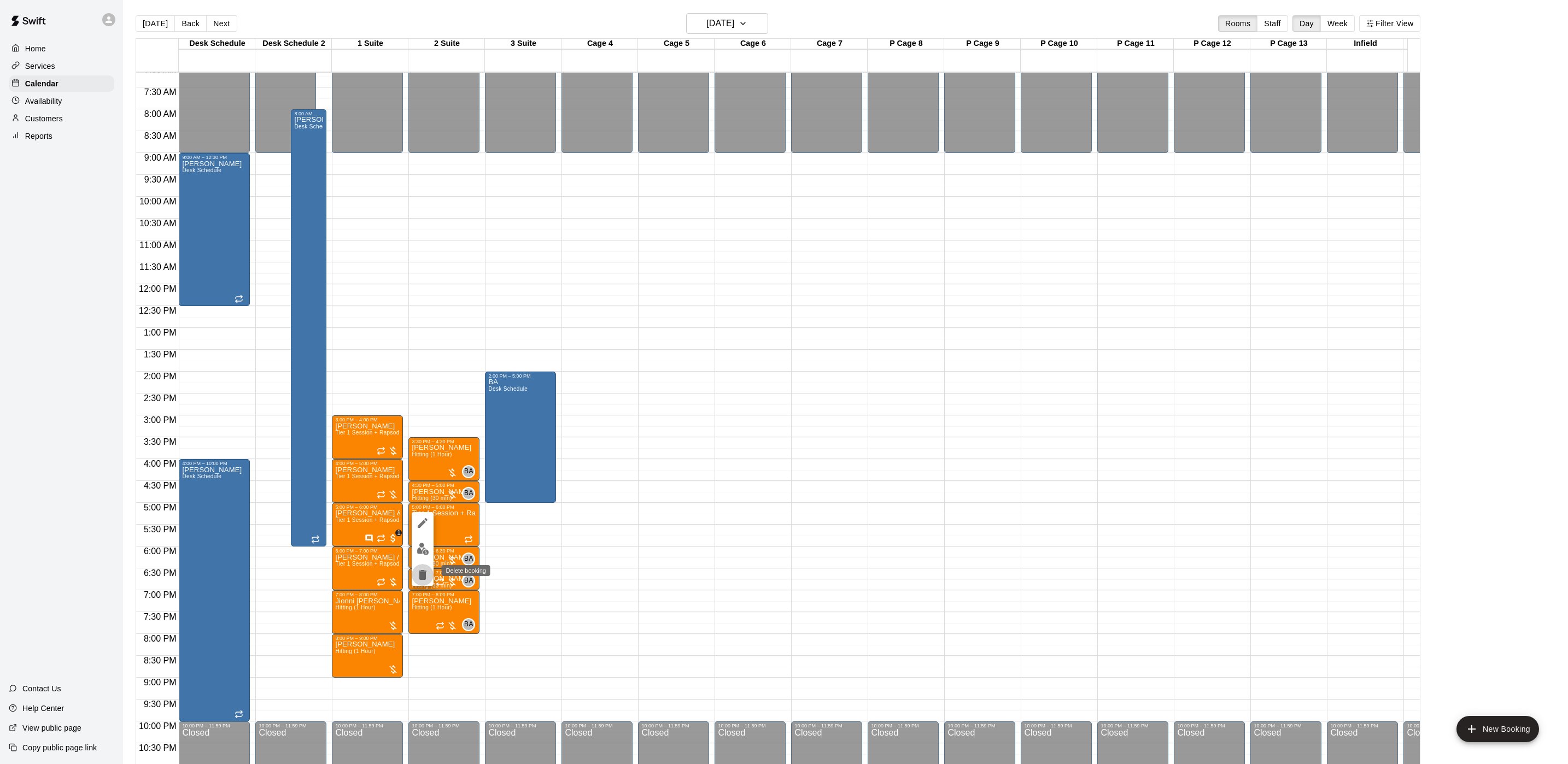
click at [420, 573] on icon "delete" at bounding box center [422, 575] width 8 height 10
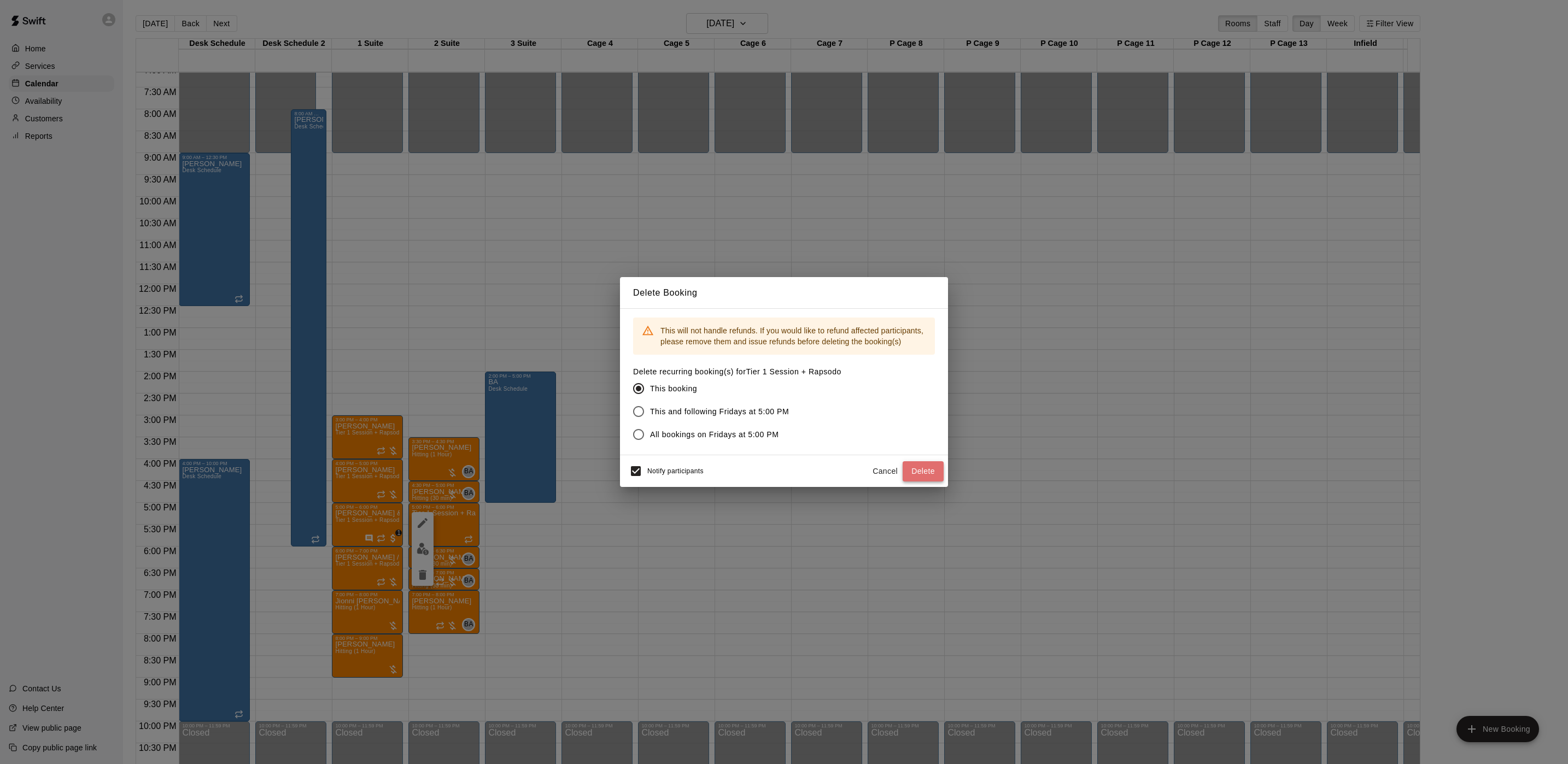
click at [927, 475] on button "Delete" at bounding box center [923, 471] width 41 height 20
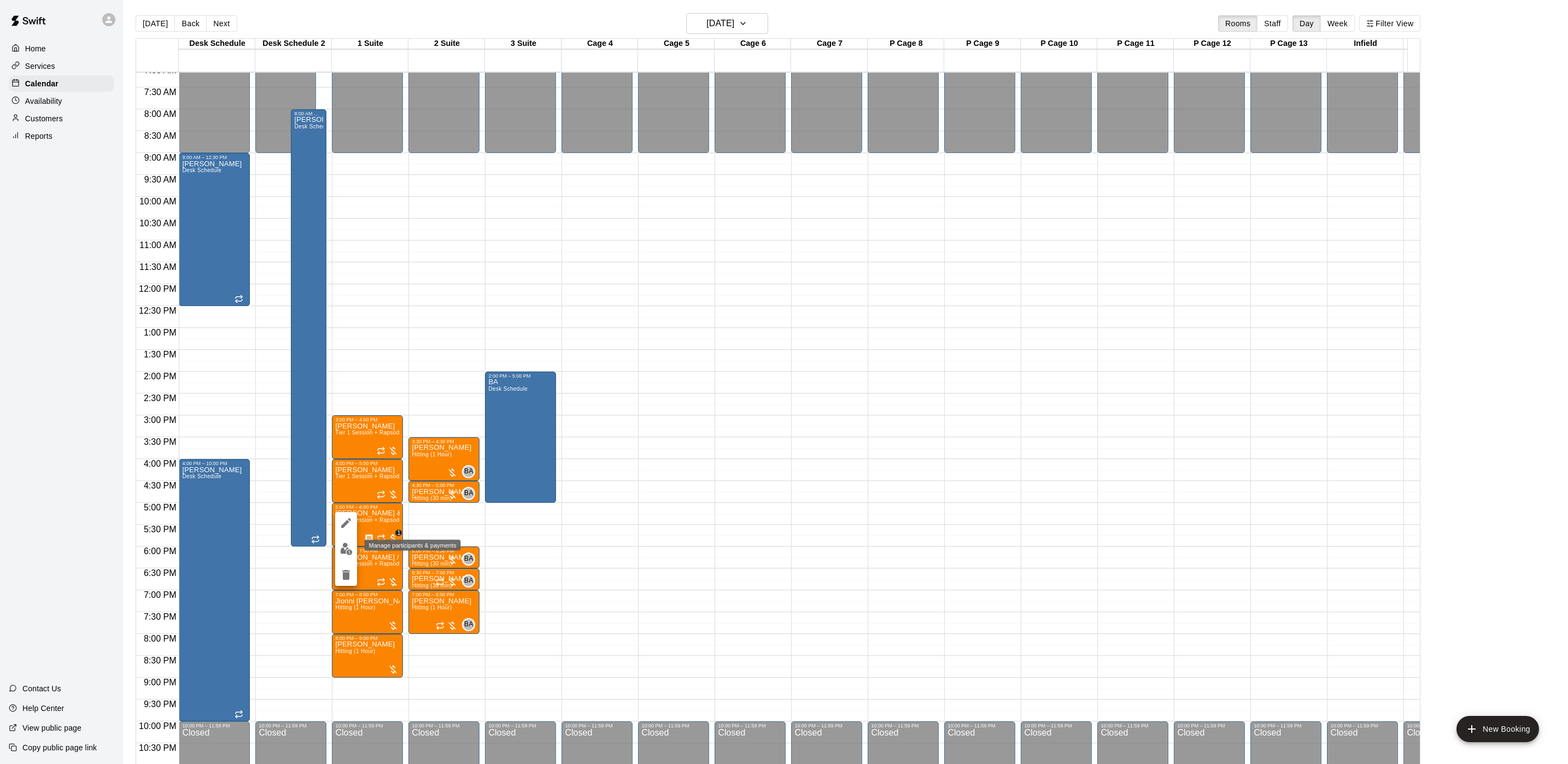
click at [352, 553] on img "edit" at bounding box center [346, 549] width 12 height 12
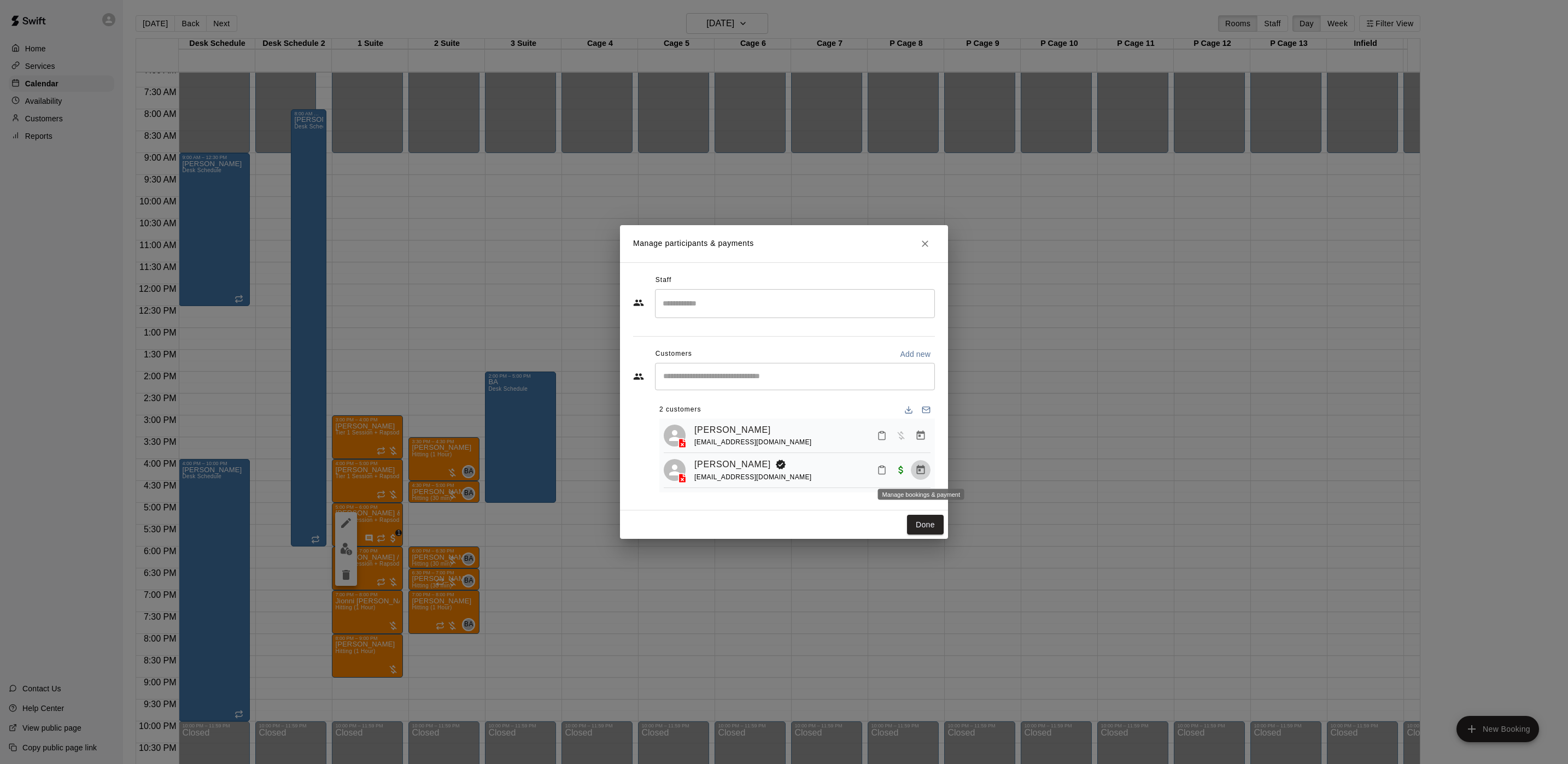
click at [921, 465] on button "Manage bookings & payment" at bounding box center [920, 470] width 19 height 19
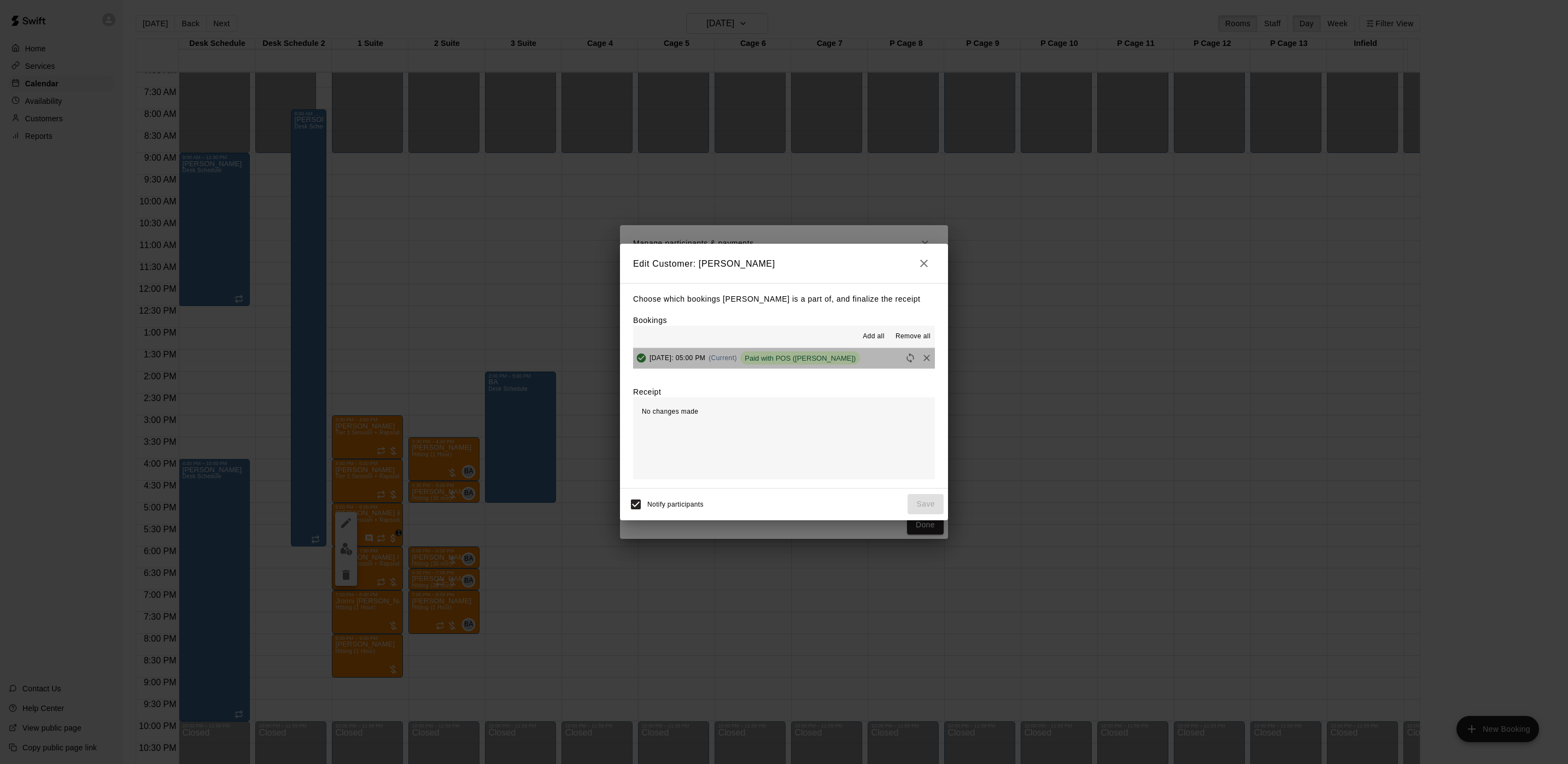
click at [808, 356] on span "Paid with POS ([PERSON_NAME])" at bounding box center [800, 358] width 120 height 8
click at [931, 513] on div "Notify participants Save" at bounding box center [784, 504] width 319 height 23
click at [927, 268] on icon "button" at bounding box center [923, 263] width 13 height 13
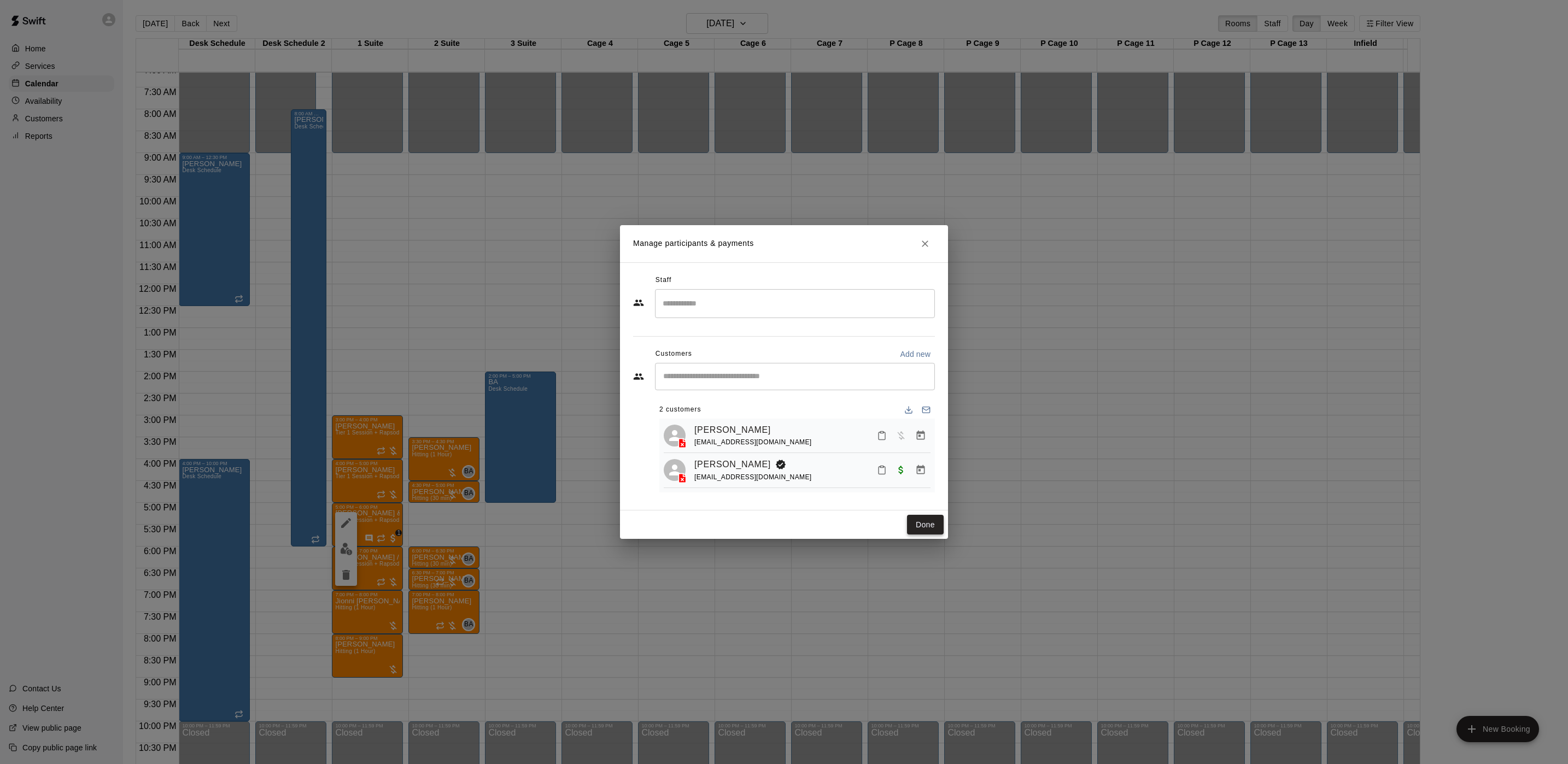
click at [923, 527] on button "Done" at bounding box center [925, 525] width 37 height 20
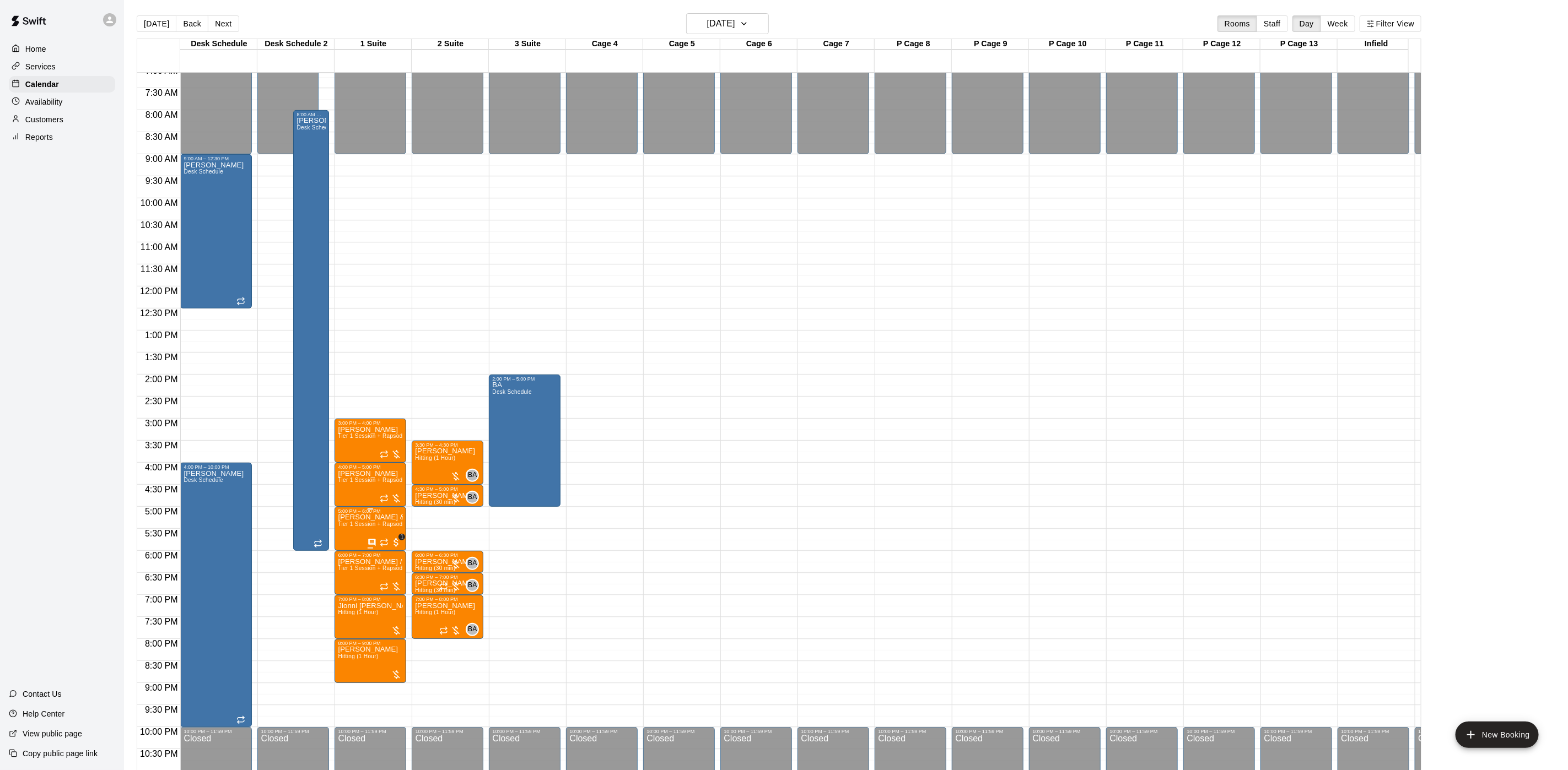
click at [382, 517] on p "[PERSON_NAME] & 1 other" at bounding box center [371, 517] width 65 height 0
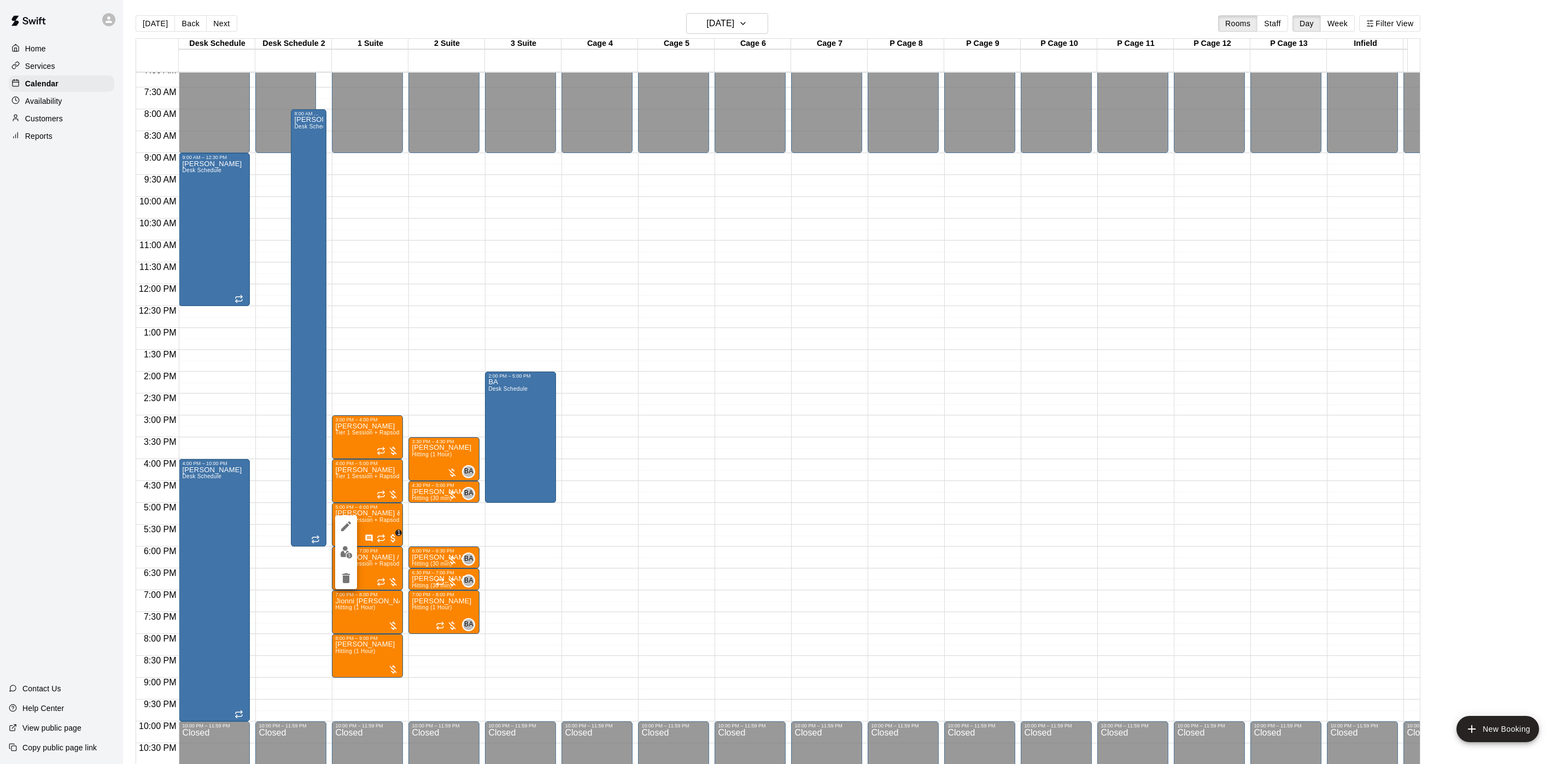
click at [341, 528] on icon "edit" at bounding box center [346, 526] width 13 height 13
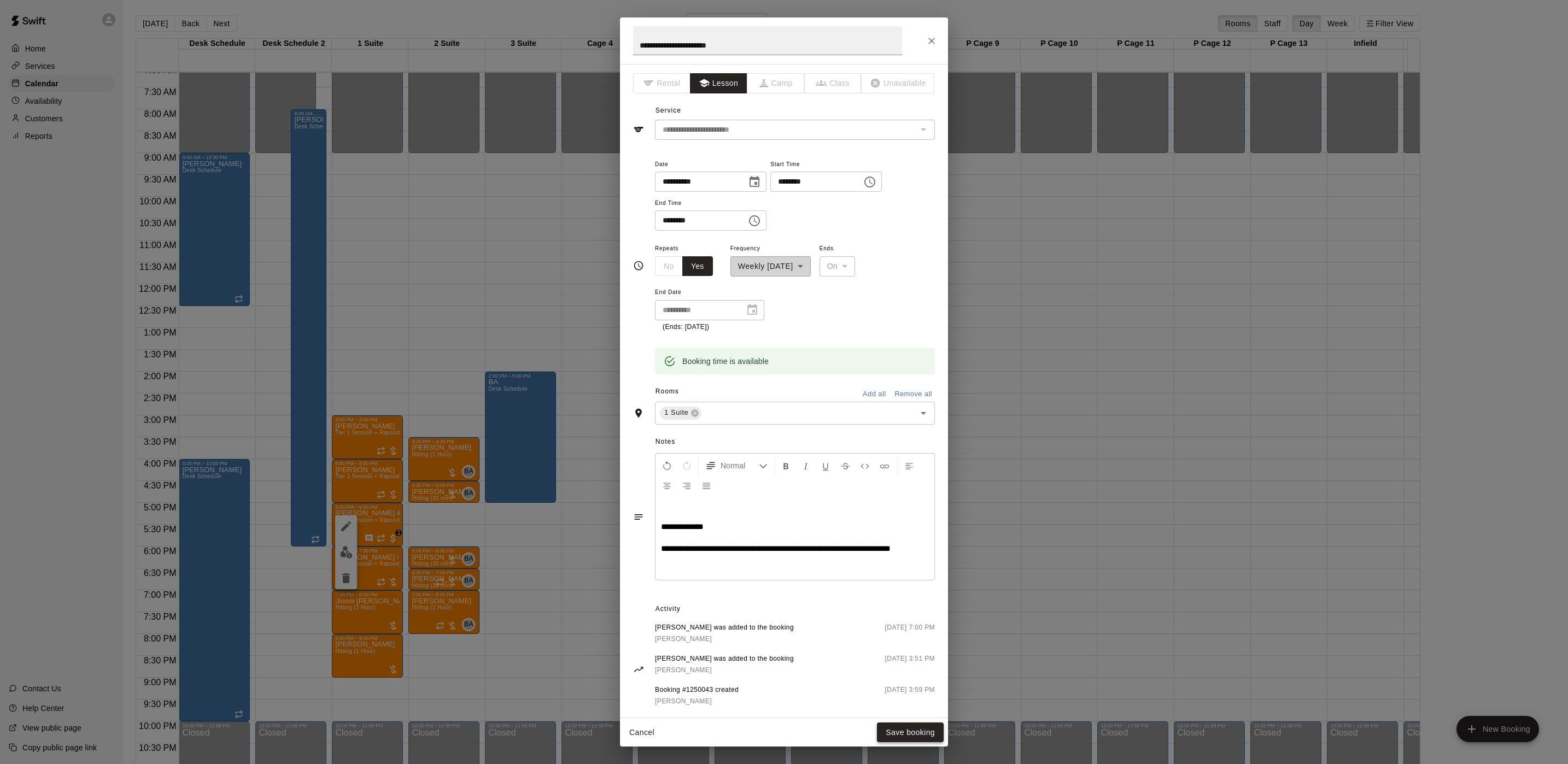
click at [918, 732] on button "Save booking" at bounding box center [910, 732] width 67 height 20
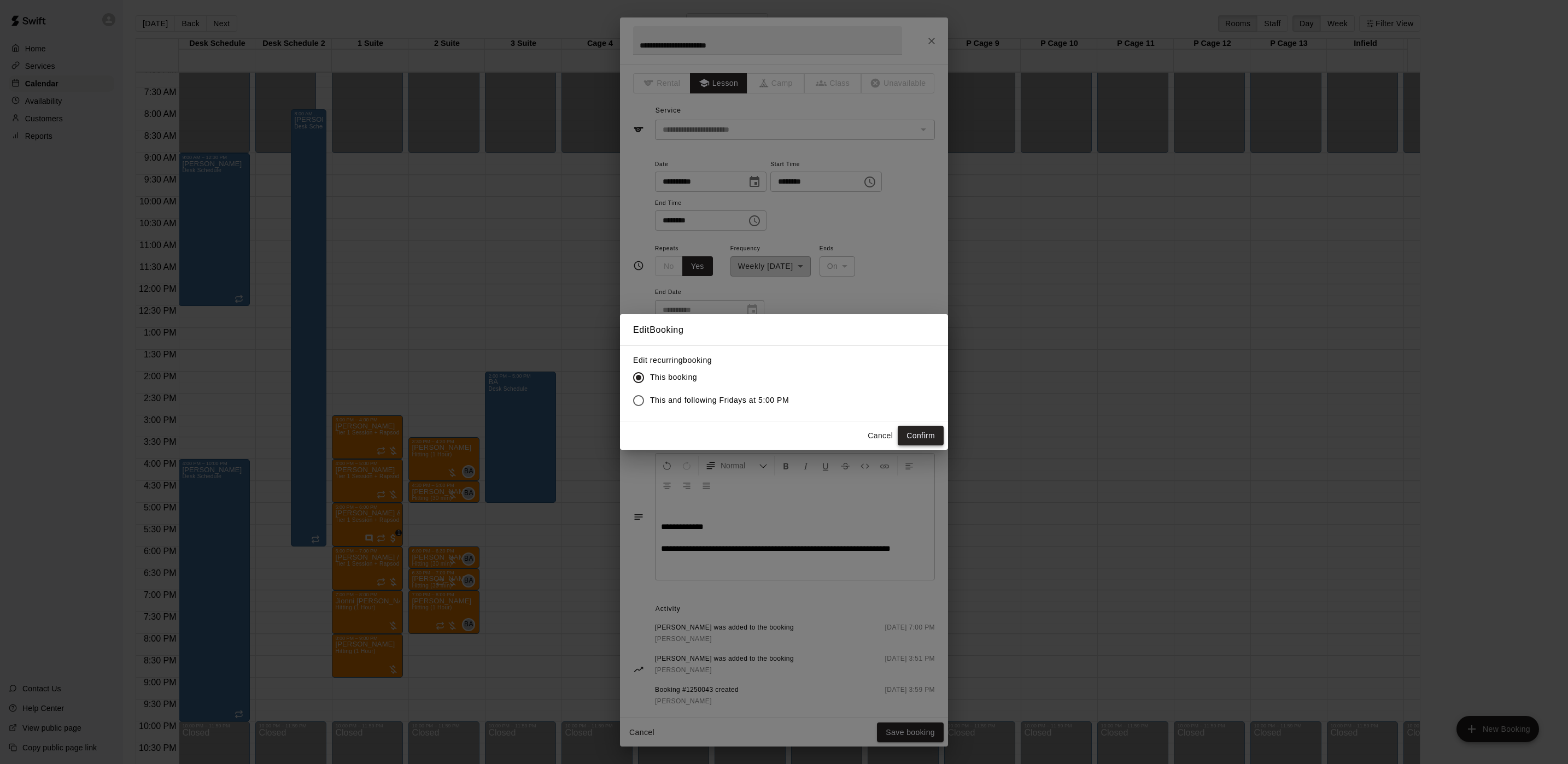
click at [923, 442] on button "Confirm" at bounding box center [920, 436] width 46 height 20
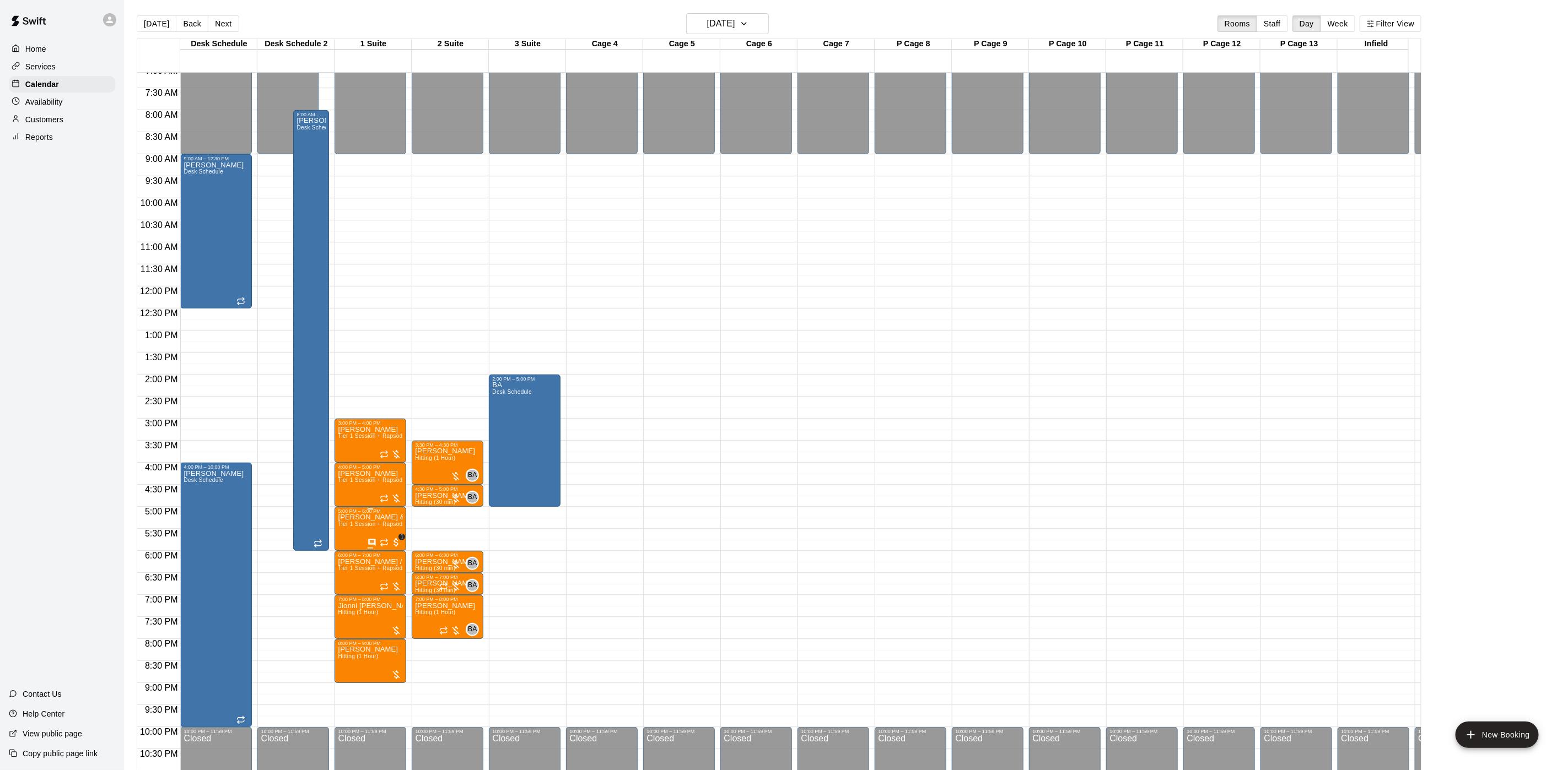
click at [395, 517] on p "[PERSON_NAME] & 1 other" at bounding box center [371, 517] width 65 height 0
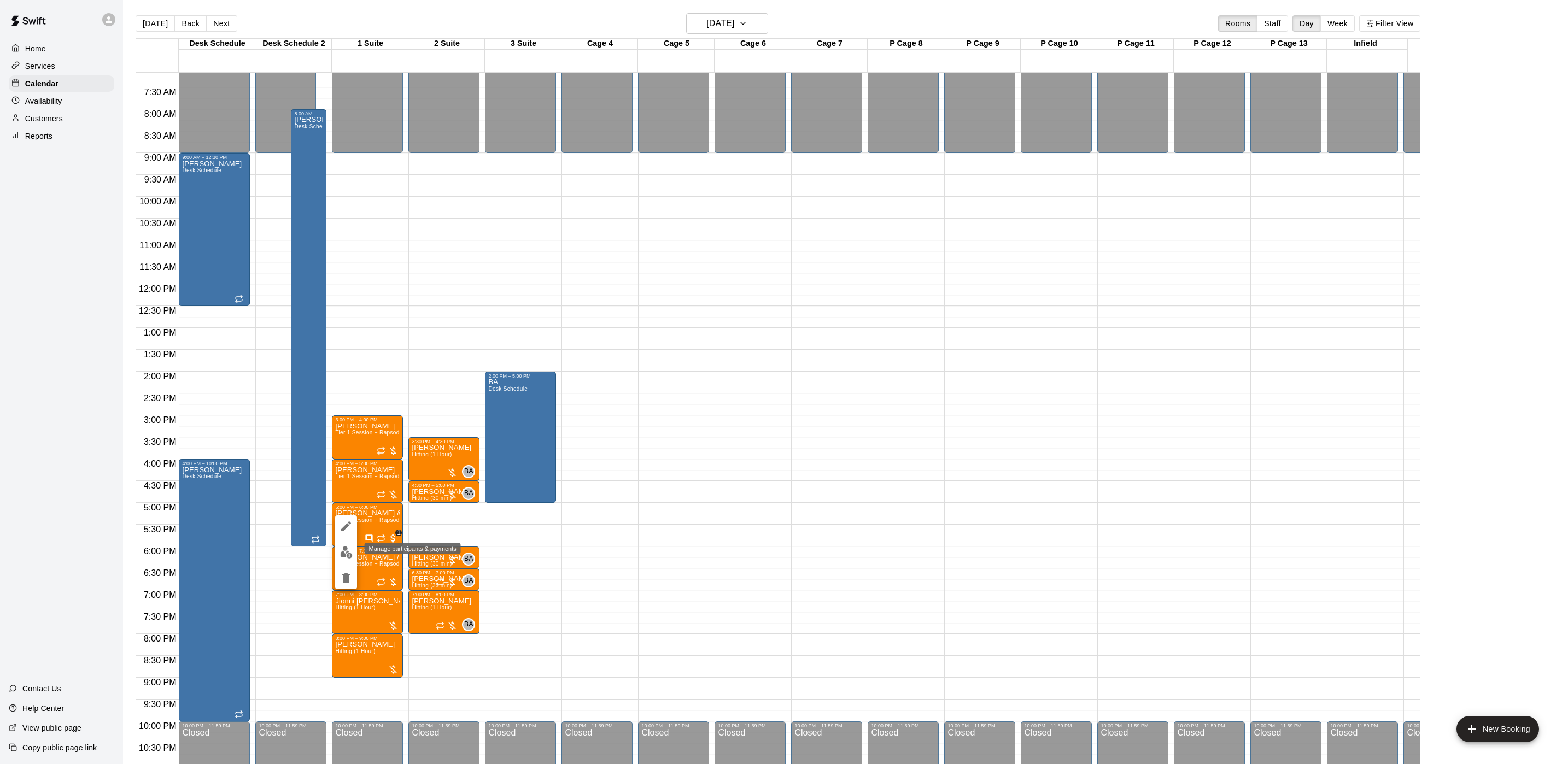
click at [345, 546] on img "edit" at bounding box center [346, 553] width 12 height 12
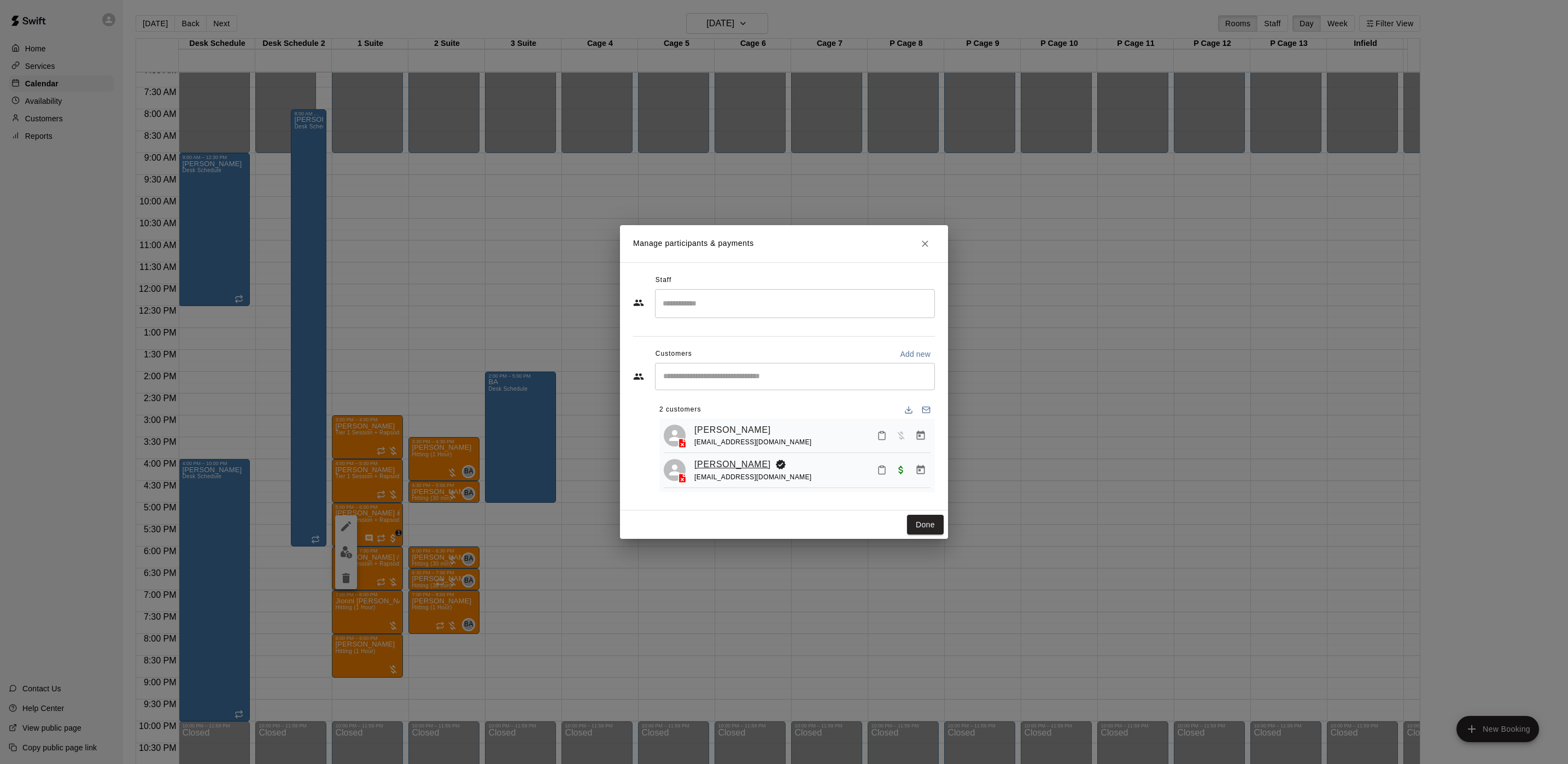
click at [739, 468] on link "[PERSON_NAME]" at bounding box center [732, 465] width 76 height 14
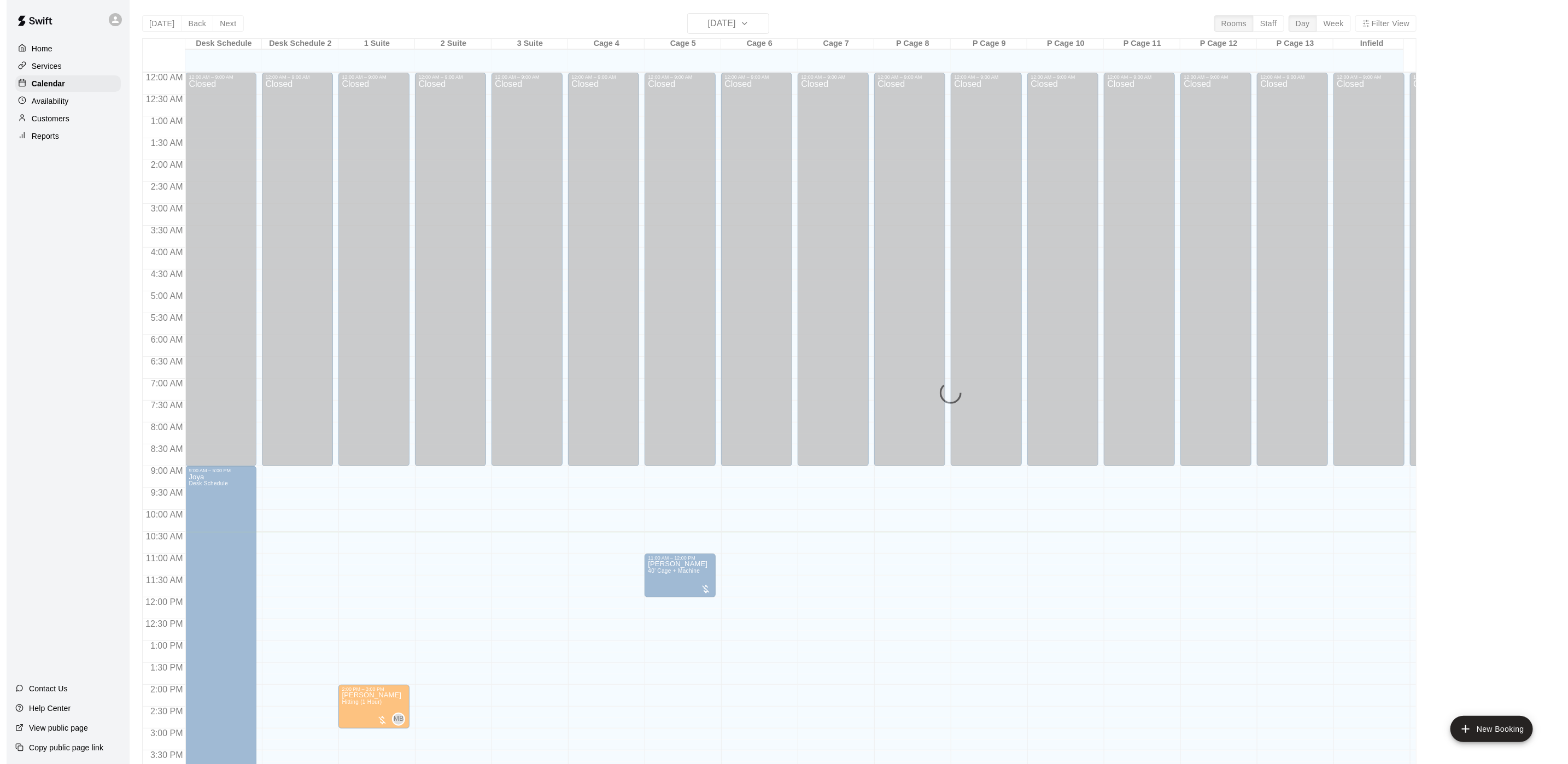
scroll to position [313, 0]
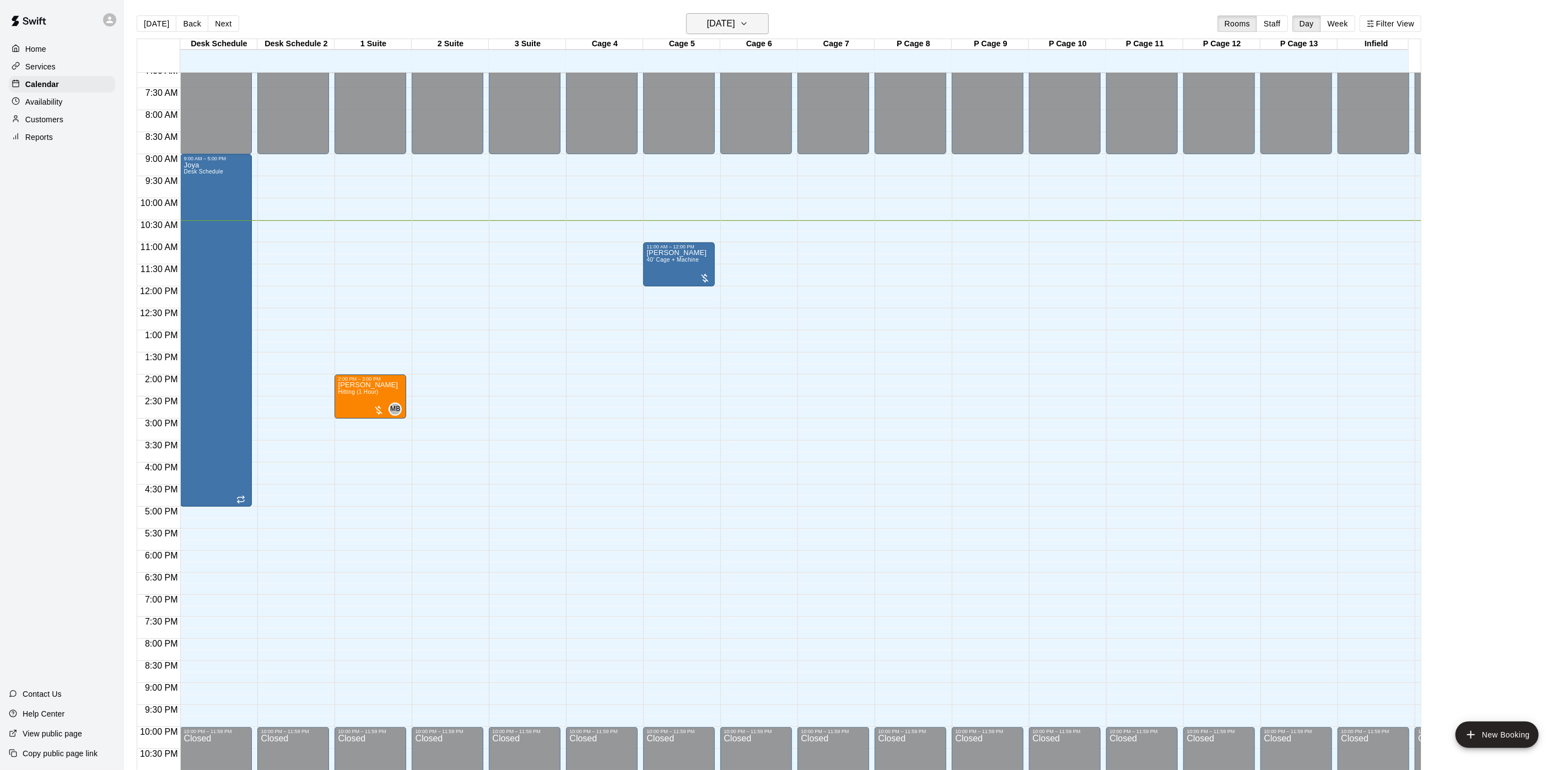
click at [728, 30] on h6 "[DATE]" at bounding box center [722, 23] width 28 height 15
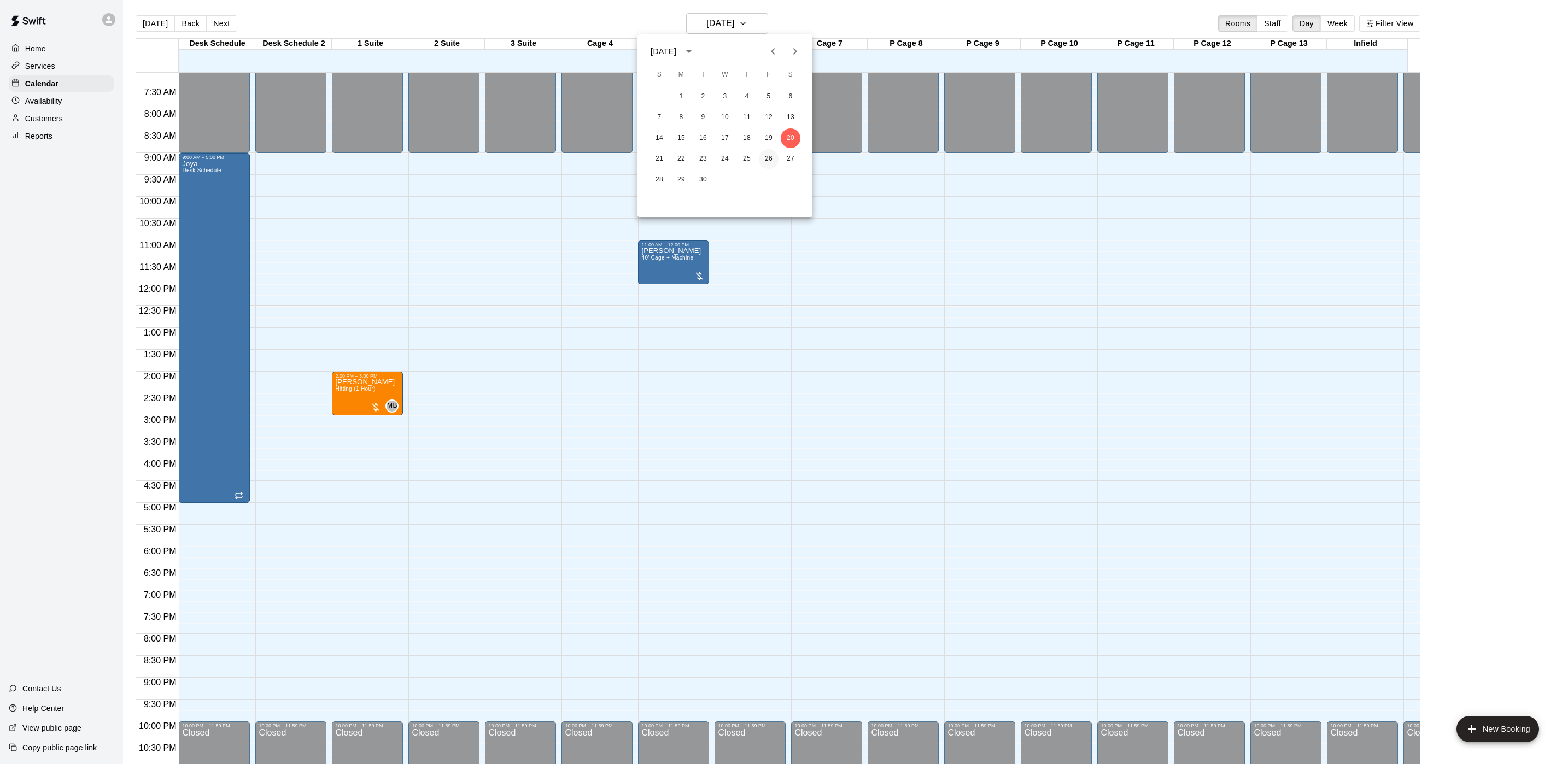
click at [763, 161] on button "26" at bounding box center [768, 159] width 19 height 19
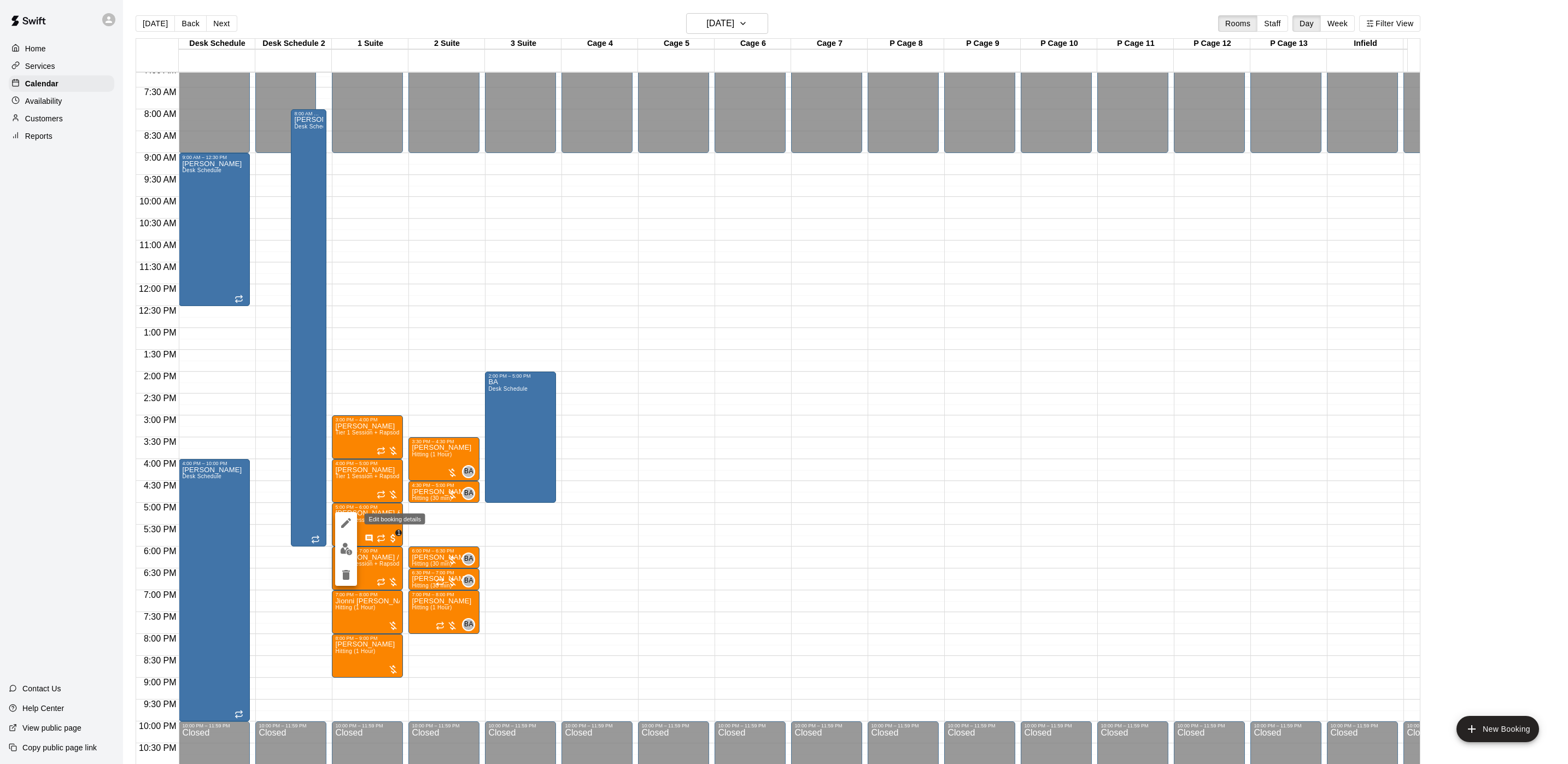
click at [349, 525] on icon "edit" at bounding box center [346, 523] width 13 height 13
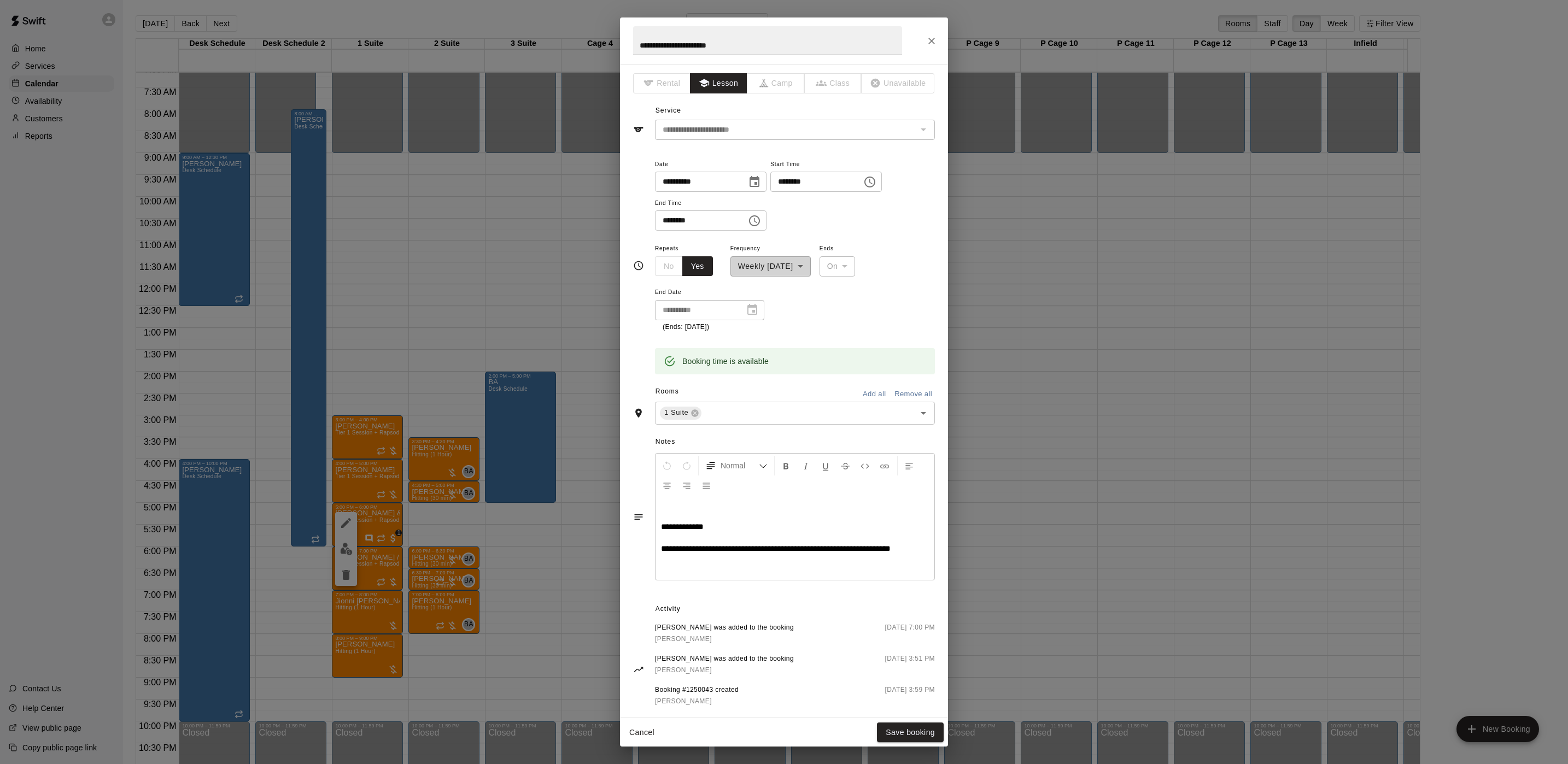
click at [761, 183] on icon "Choose date, selected date is Sep 26, 2025" at bounding box center [754, 182] width 13 height 13
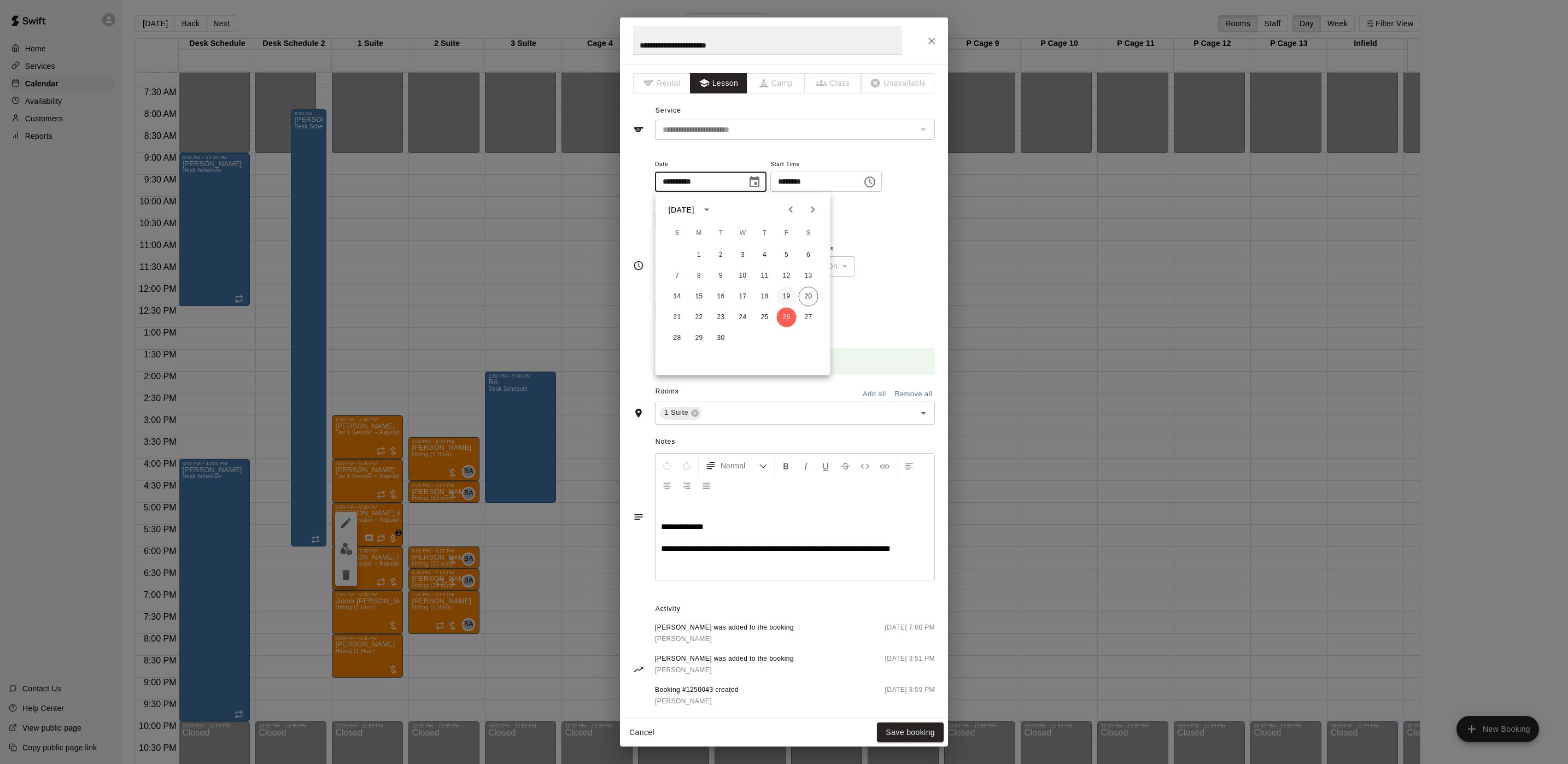
click at [788, 289] on button "19" at bounding box center [787, 296] width 19 height 19
type input "**********"
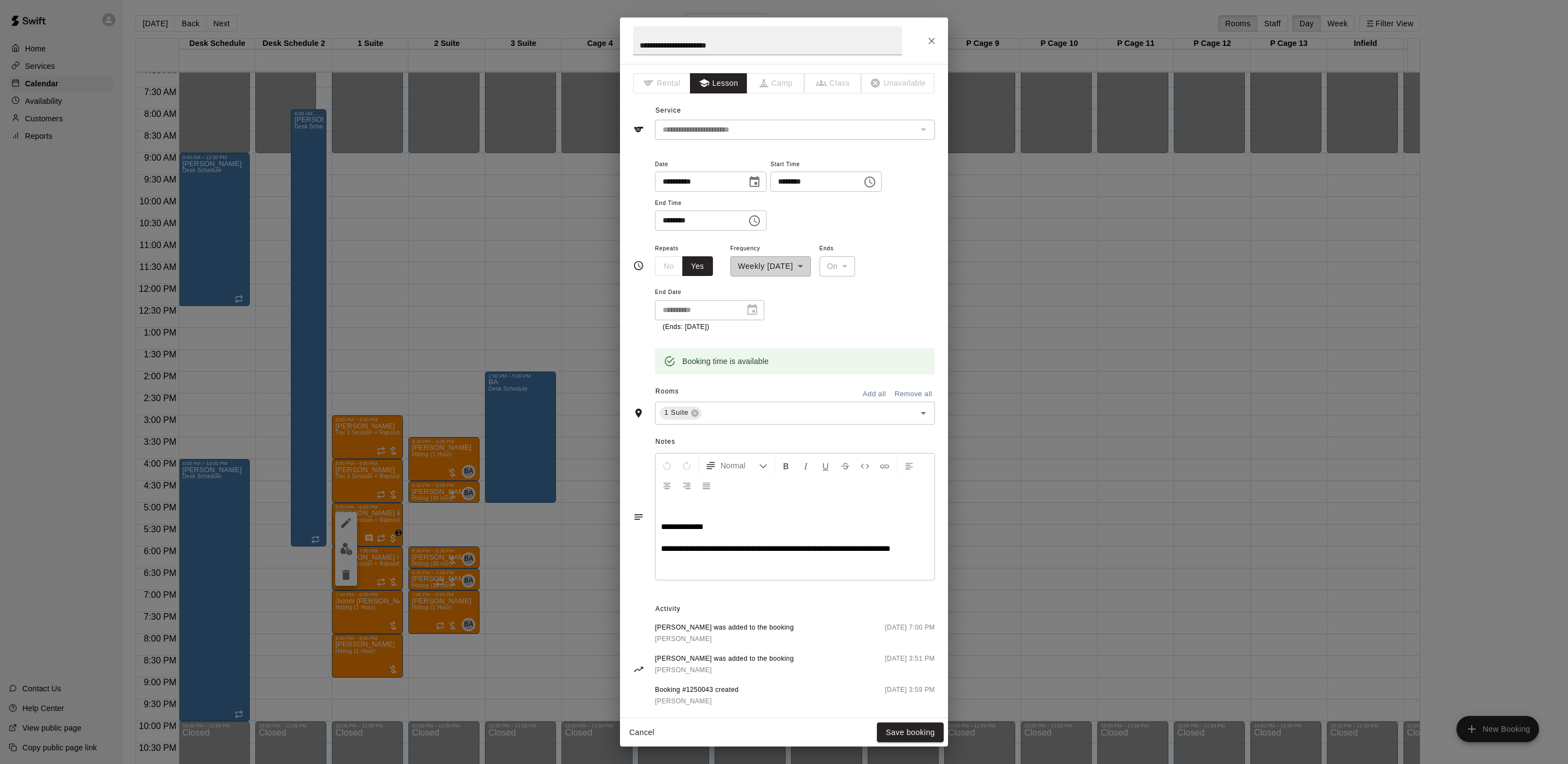
click at [670, 545] on span "**********" at bounding box center [776, 548] width 230 height 8
drag, startPoint x: 661, startPoint y: 544, endPoint x: 695, endPoint y: 563, distance: 38.9
click at [695, 554] on p "**********" at bounding box center [795, 538] width 267 height 32
click at [910, 732] on button "Save booking" at bounding box center [910, 732] width 67 height 20
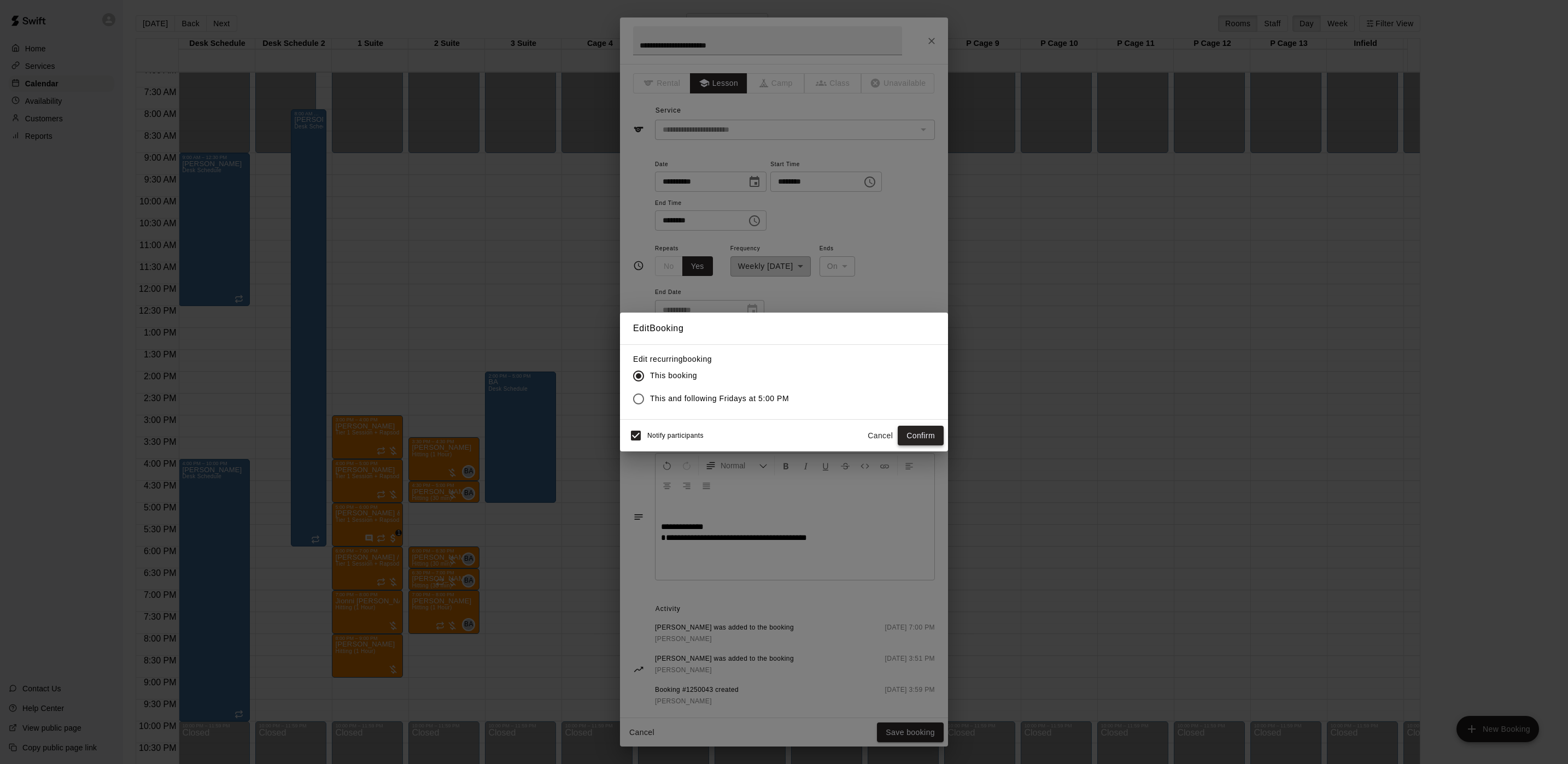
click at [930, 440] on button "Confirm" at bounding box center [920, 436] width 46 height 20
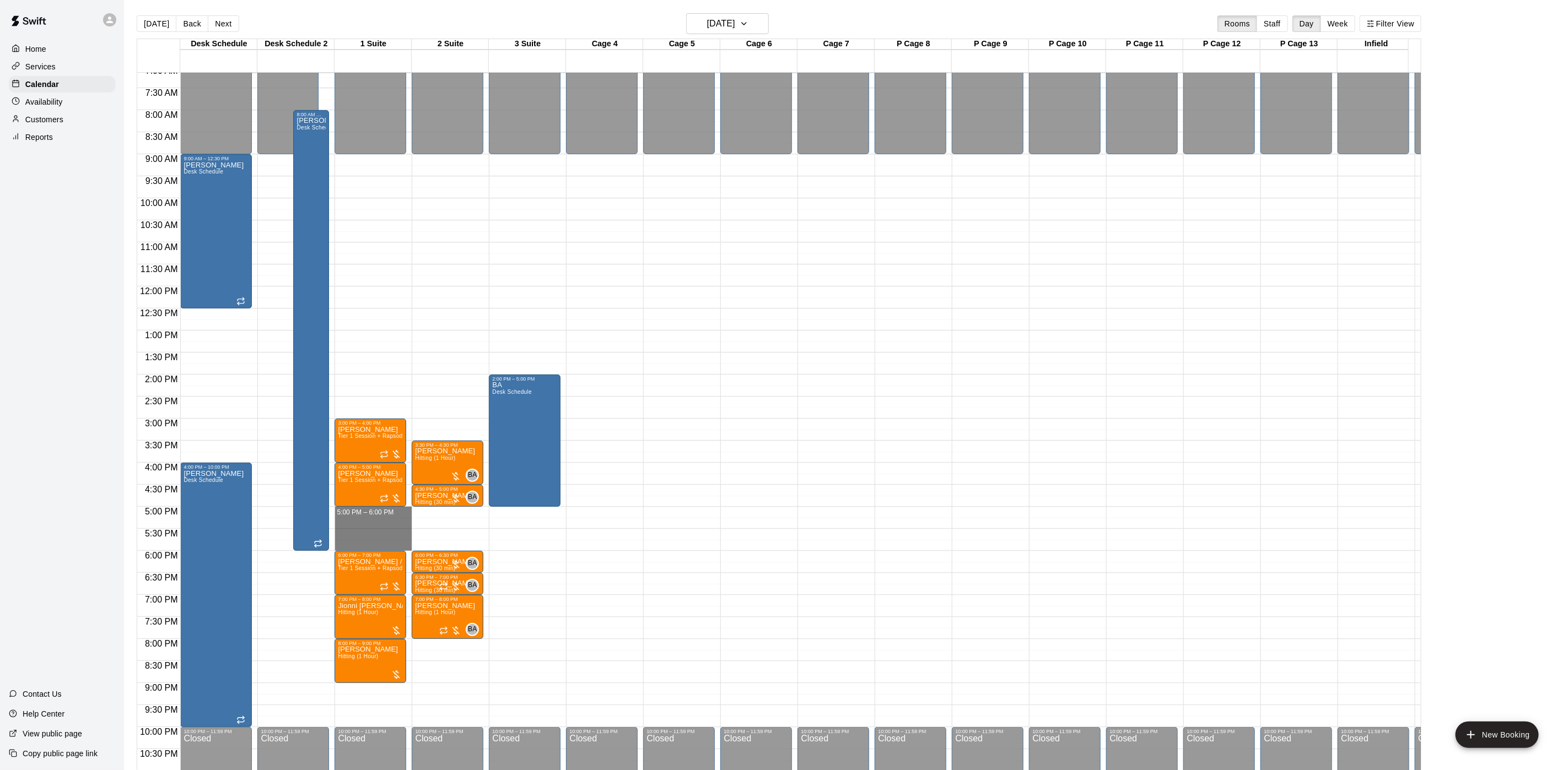
drag, startPoint x: 352, startPoint y: 510, endPoint x: 352, endPoint y: 548, distance: 38.0
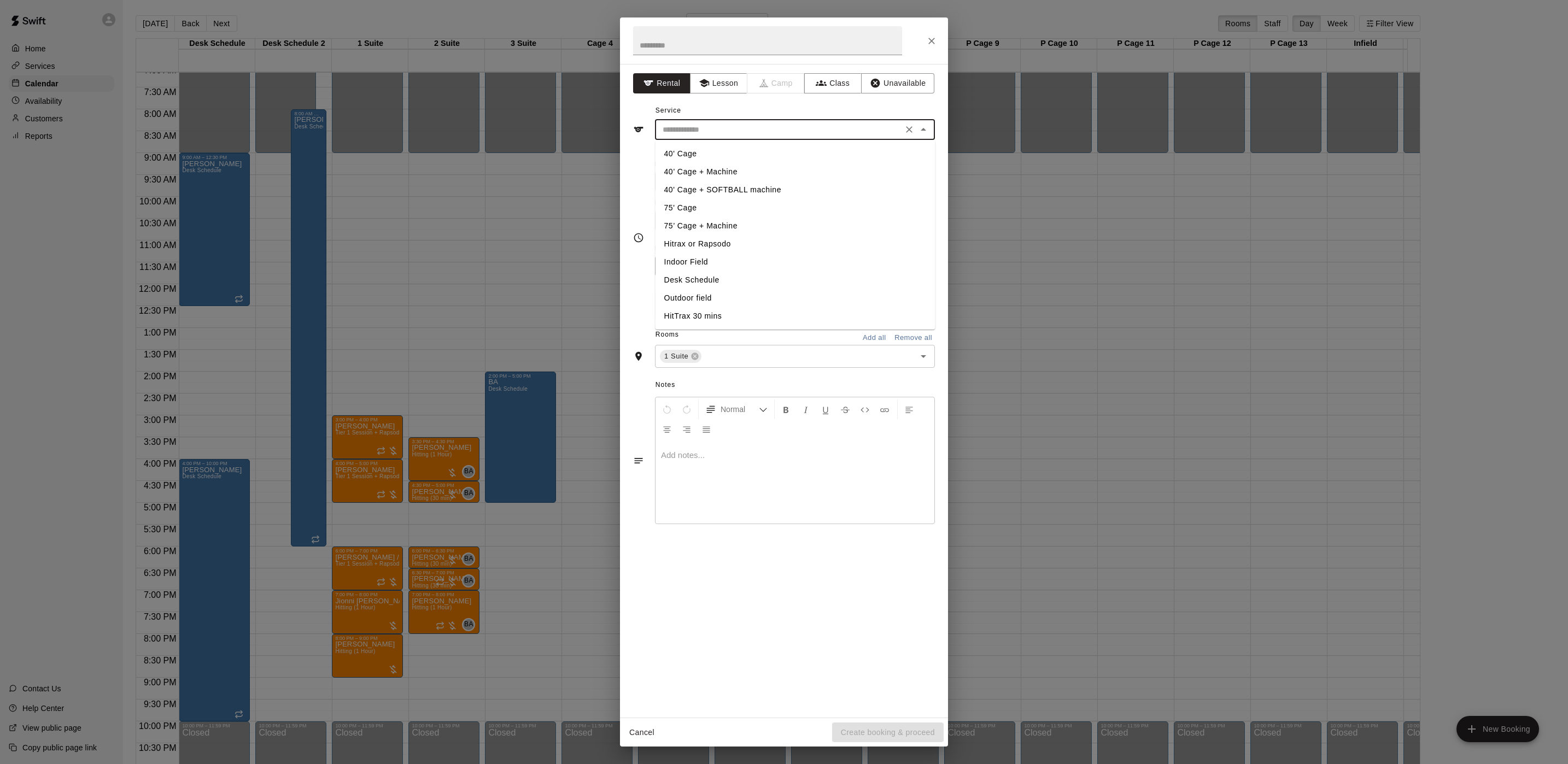
click at [772, 132] on input "text" at bounding box center [778, 130] width 241 height 14
click at [726, 94] on div "**********" at bounding box center [784, 390] width 328 height 653
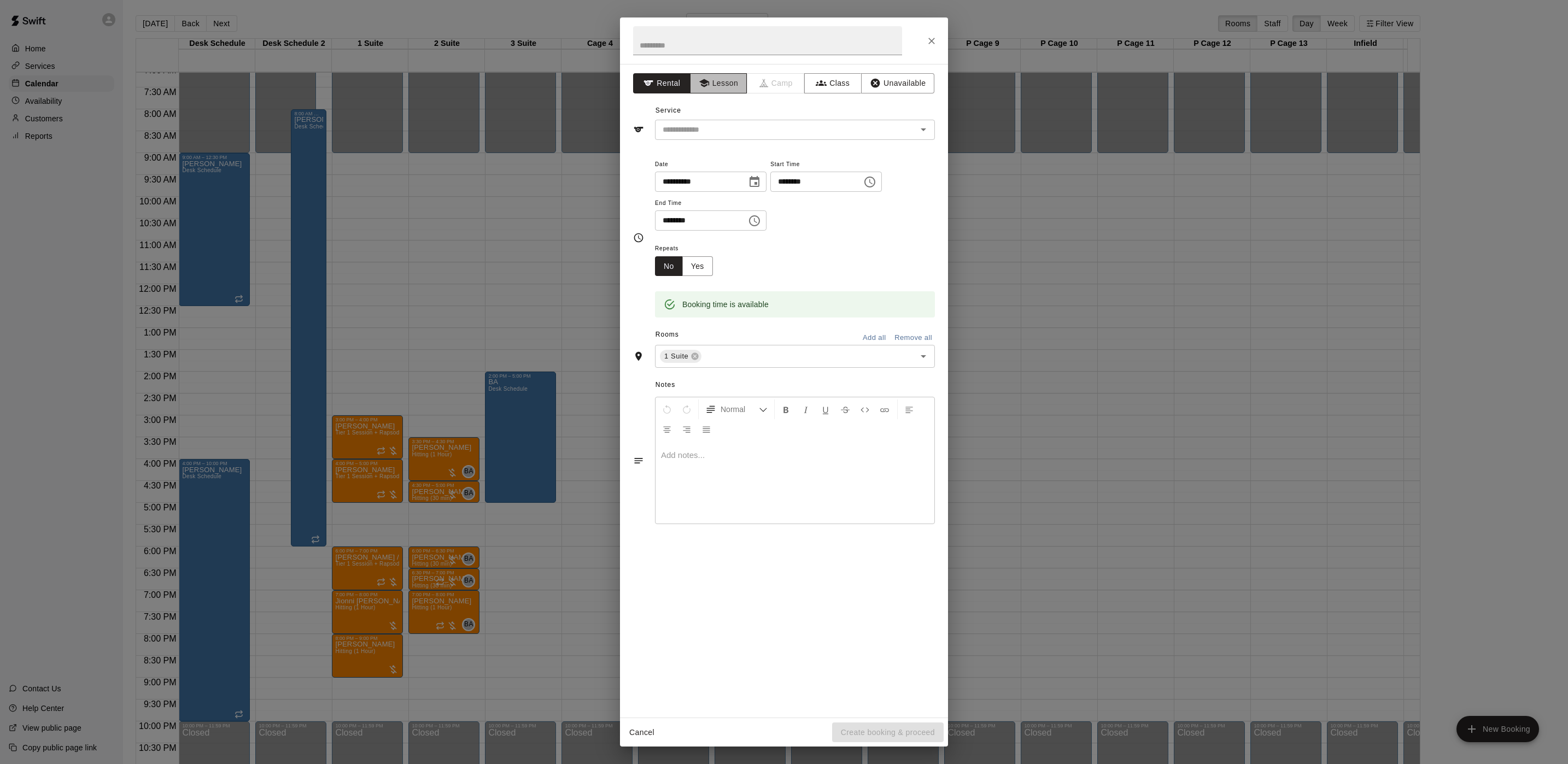
click at [726, 90] on button "Lesson" at bounding box center [718, 83] width 57 height 20
click at [716, 123] on input "text" at bounding box center [778, 130] width 241 height 14
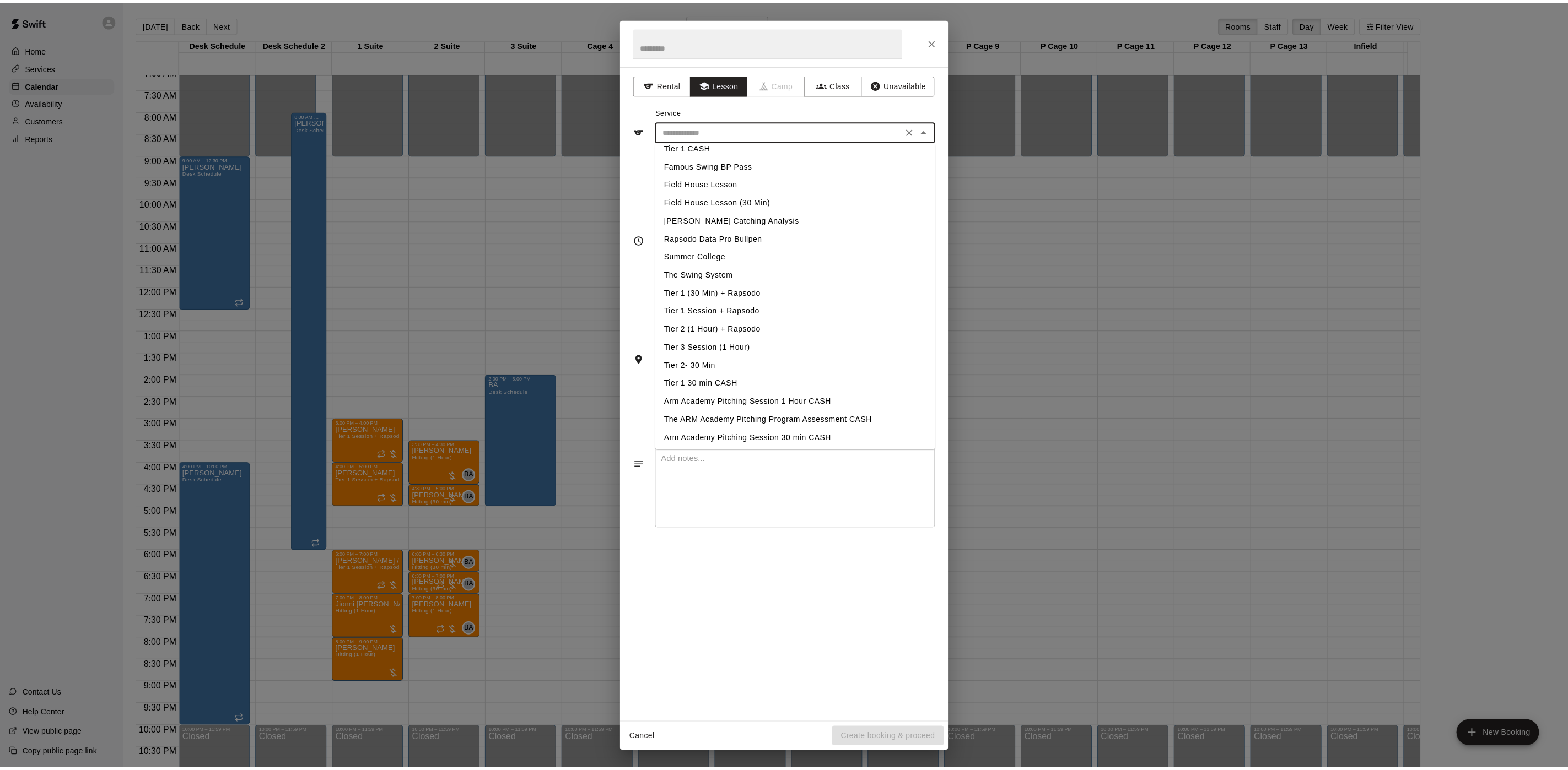
scroll to position [118, 0]
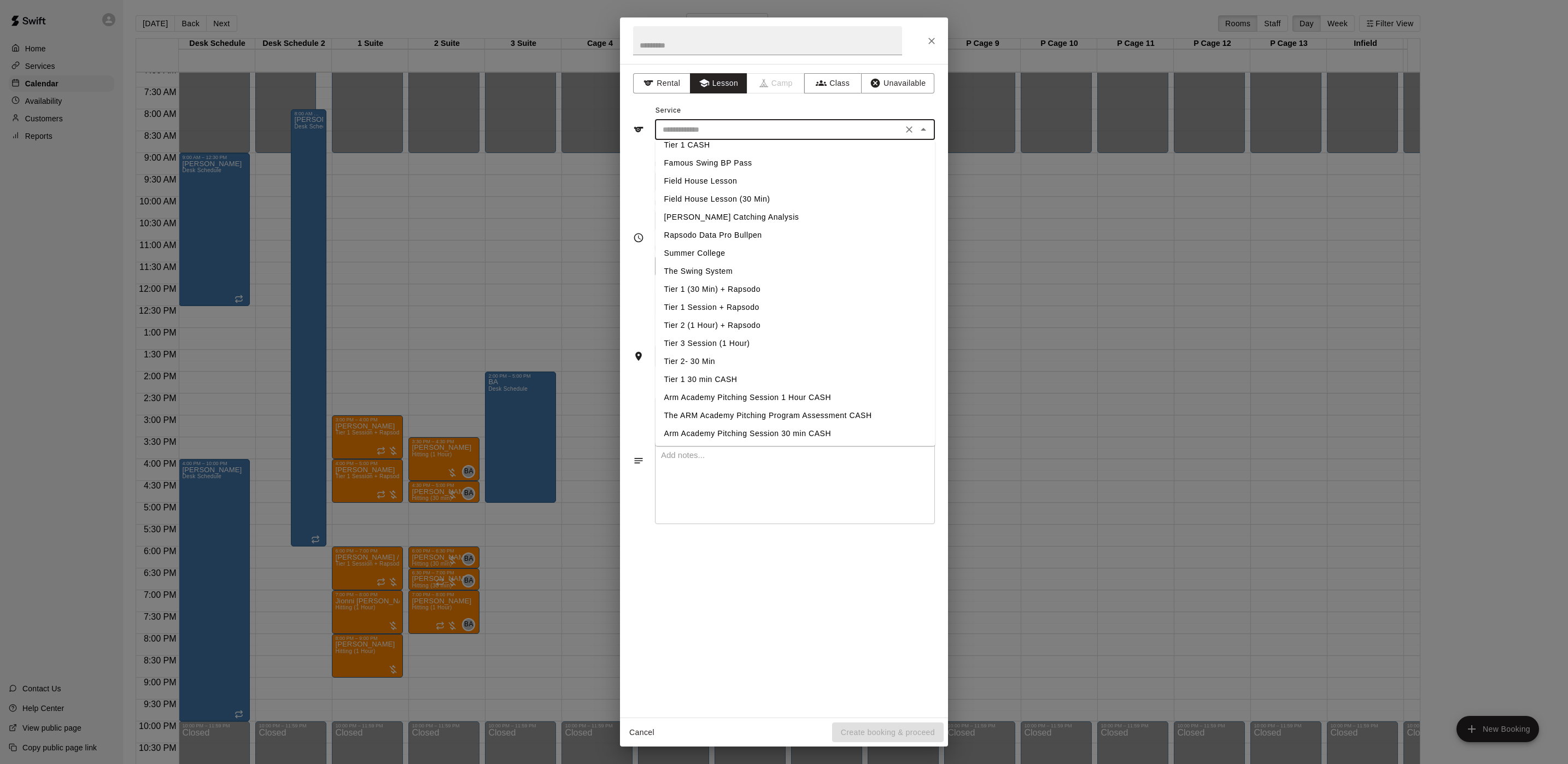
click at [756, 309] on li "Tier 1 Session + Rapsodo" at bounding box center [795, 307] width 280 height 18
type input "**********"
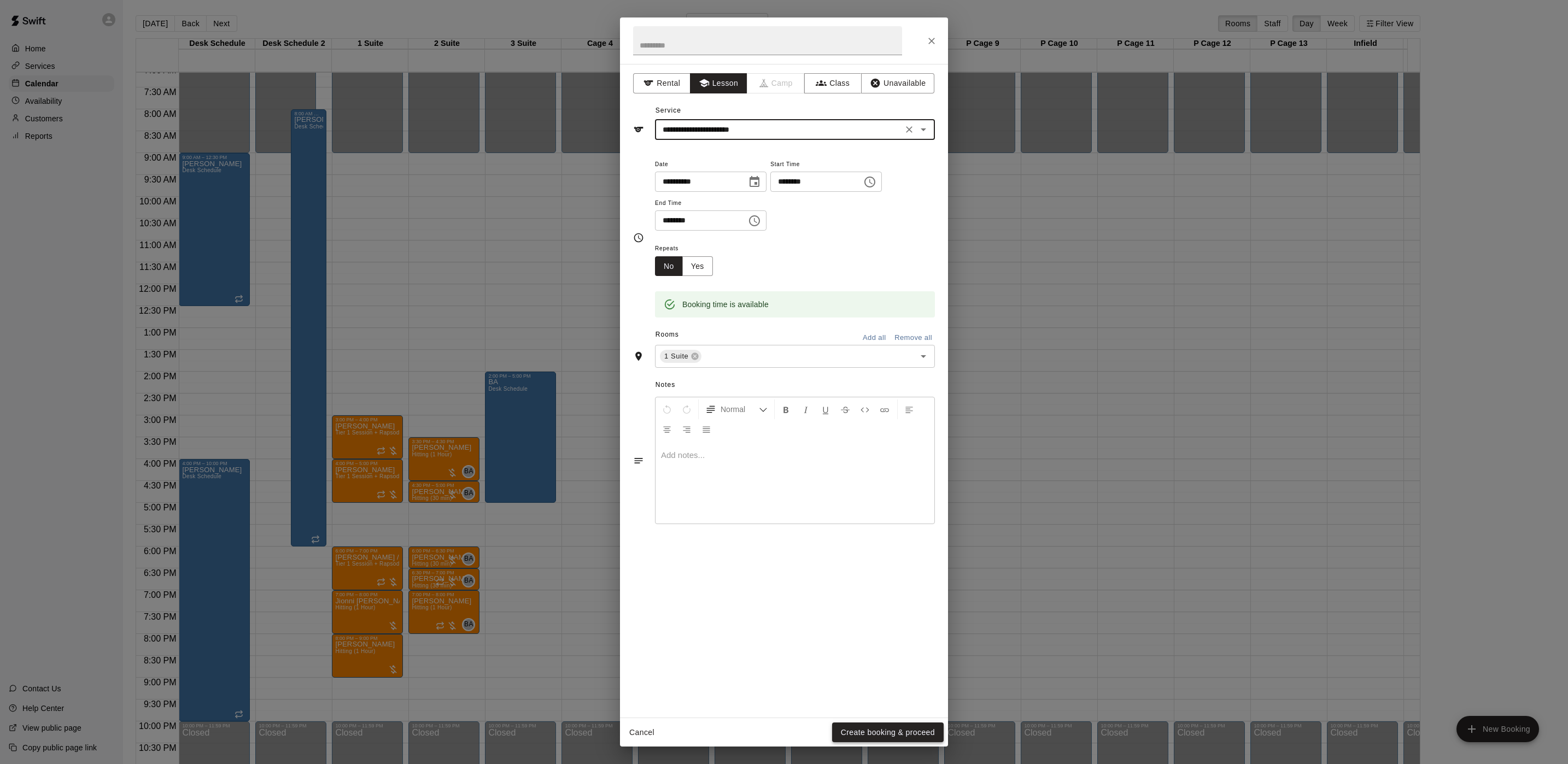
click at [859, 737] on button "Create booking & proceed" at bounding box center [887, 732] width 111 height 20
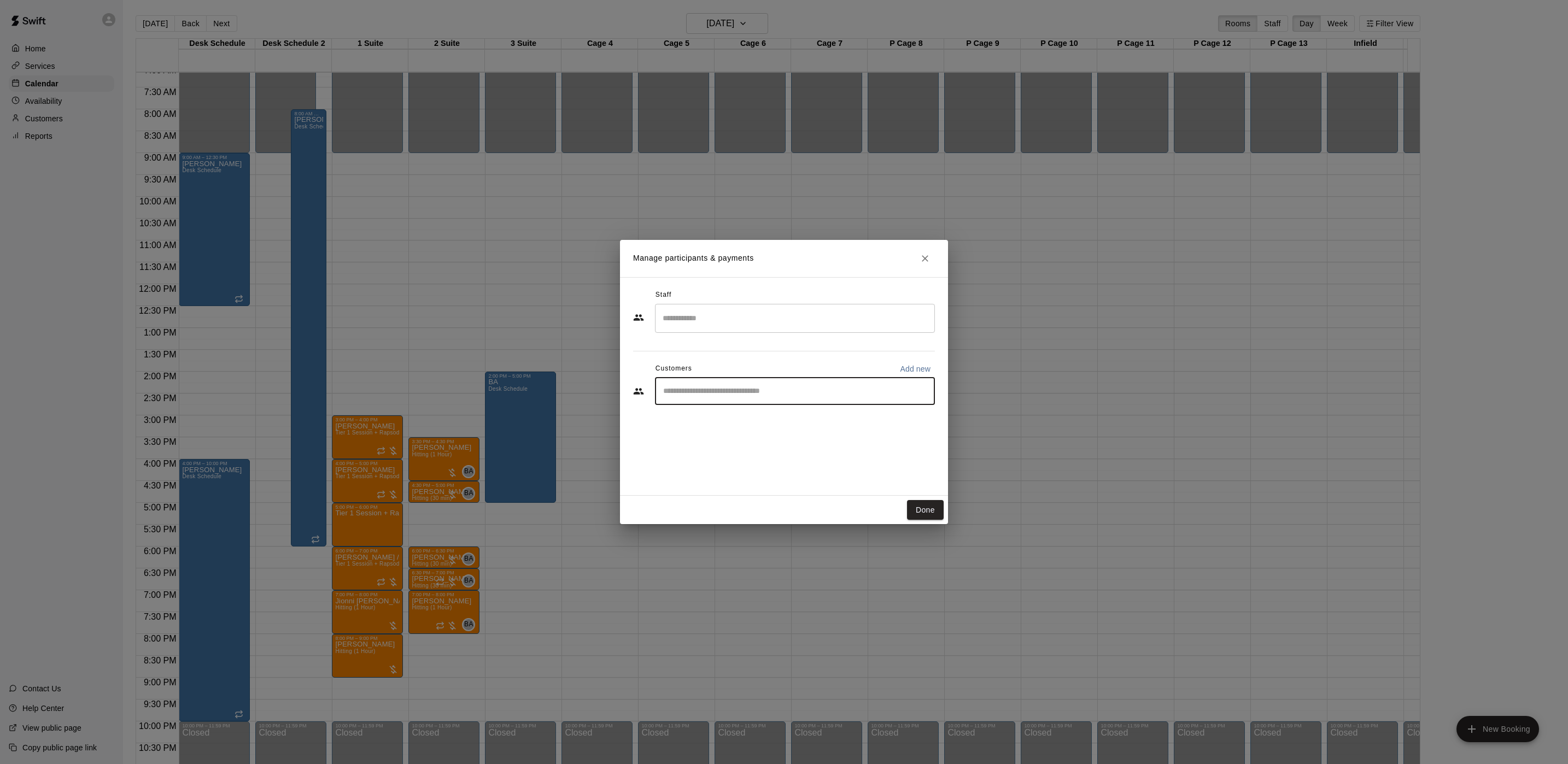
click at [716, 396] on input "Start typing to search customers..." at bounding box center [795, 391] width 270 height 11
type input "******"
click at [721, 413] on p "[PERSON_NAME]" at bounding box center [719, 417] width 67 height 11
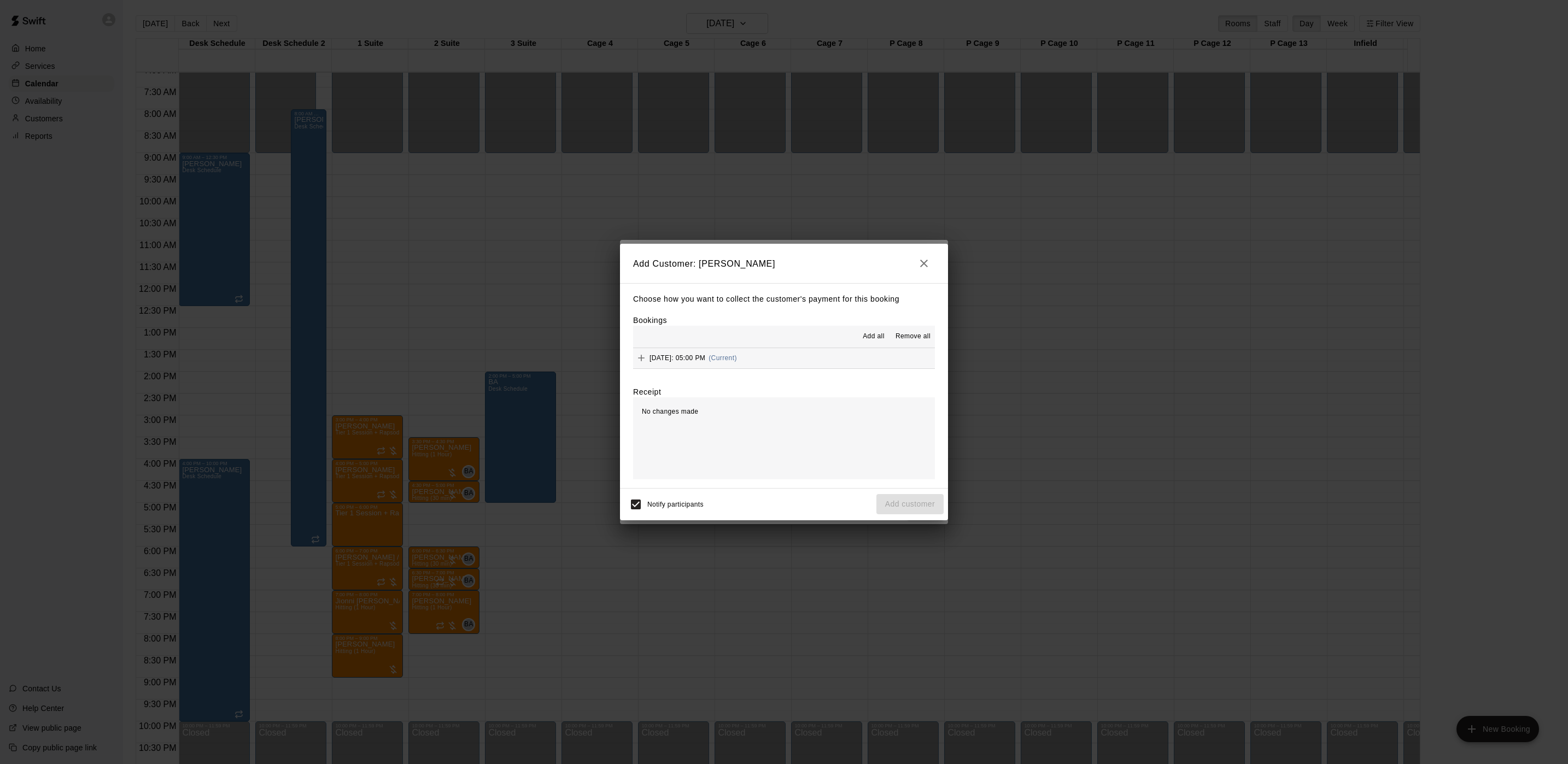
click at [794, 365] on button "[DATE]: 05:00 PM (Current)" at bounding box center [784, 358] width 302 height 20
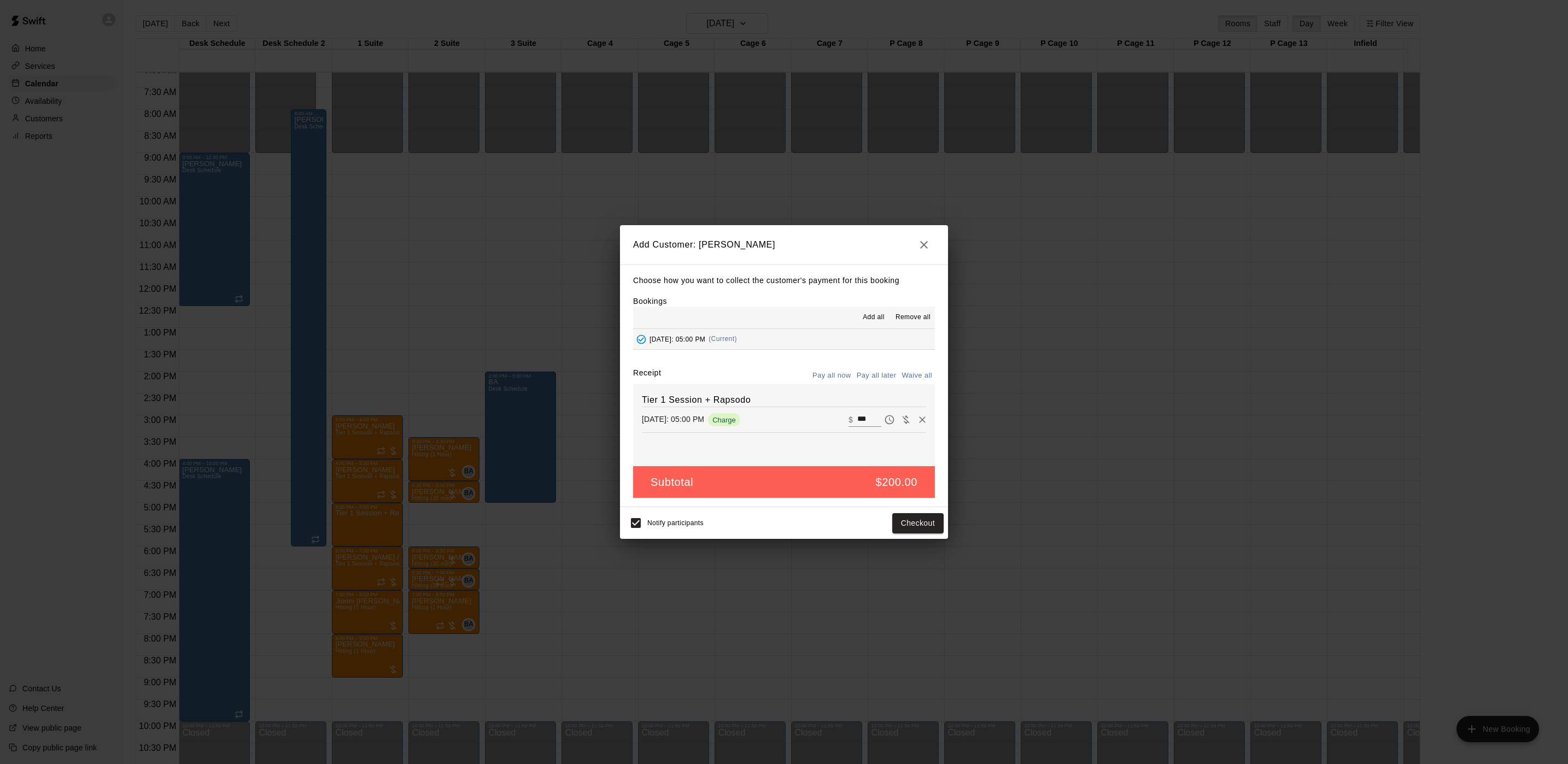
click at [885, 375] on button "Pay all later" at bounding box center [877, 375] width 46 height 17
click at [930, 520] on button "Add customer" at bounding box center [909, 523] width 68 height 20
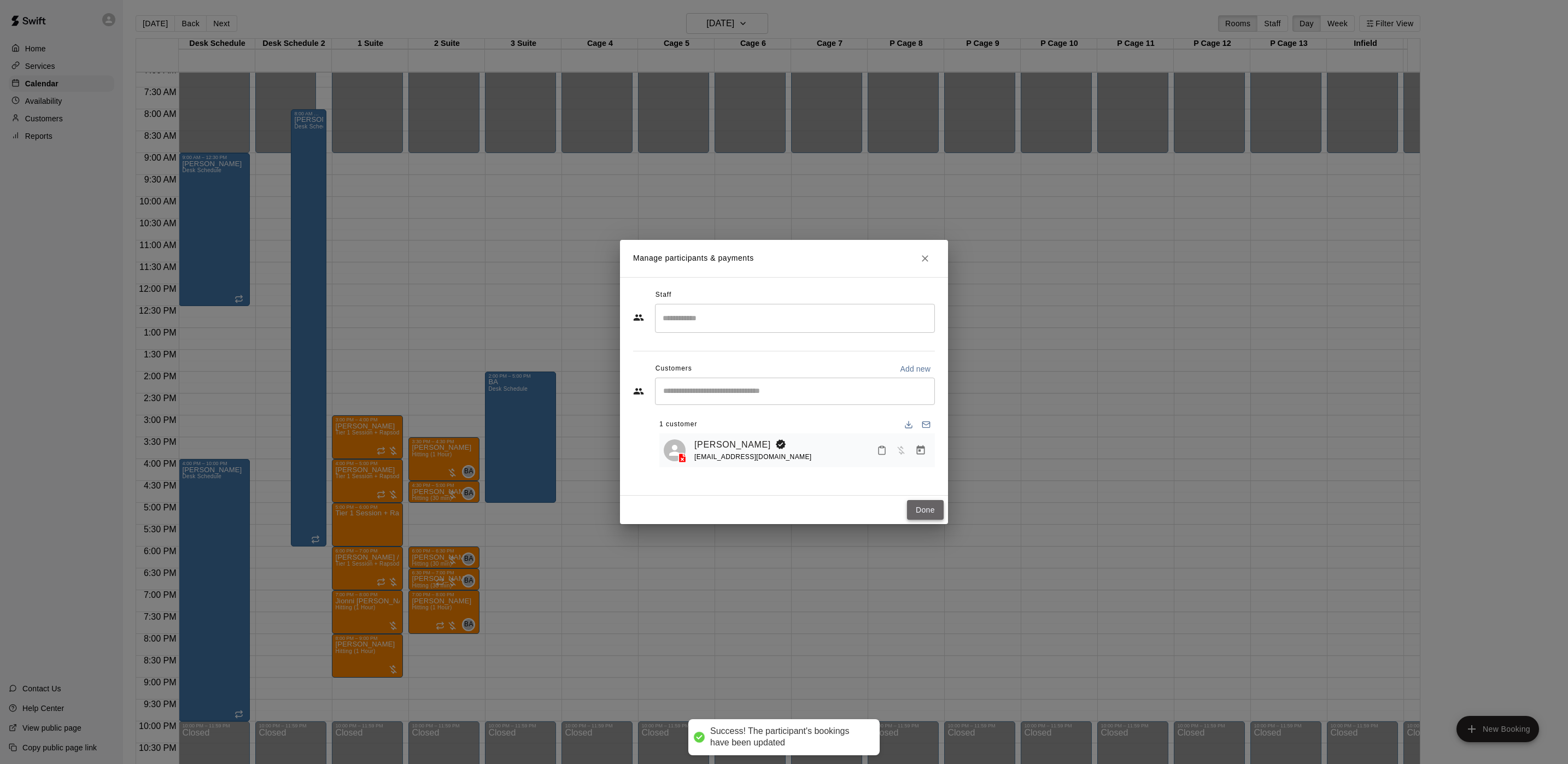
click at [922, 513] on button "Done" at bounding box center [925, 510] width 37 height 20
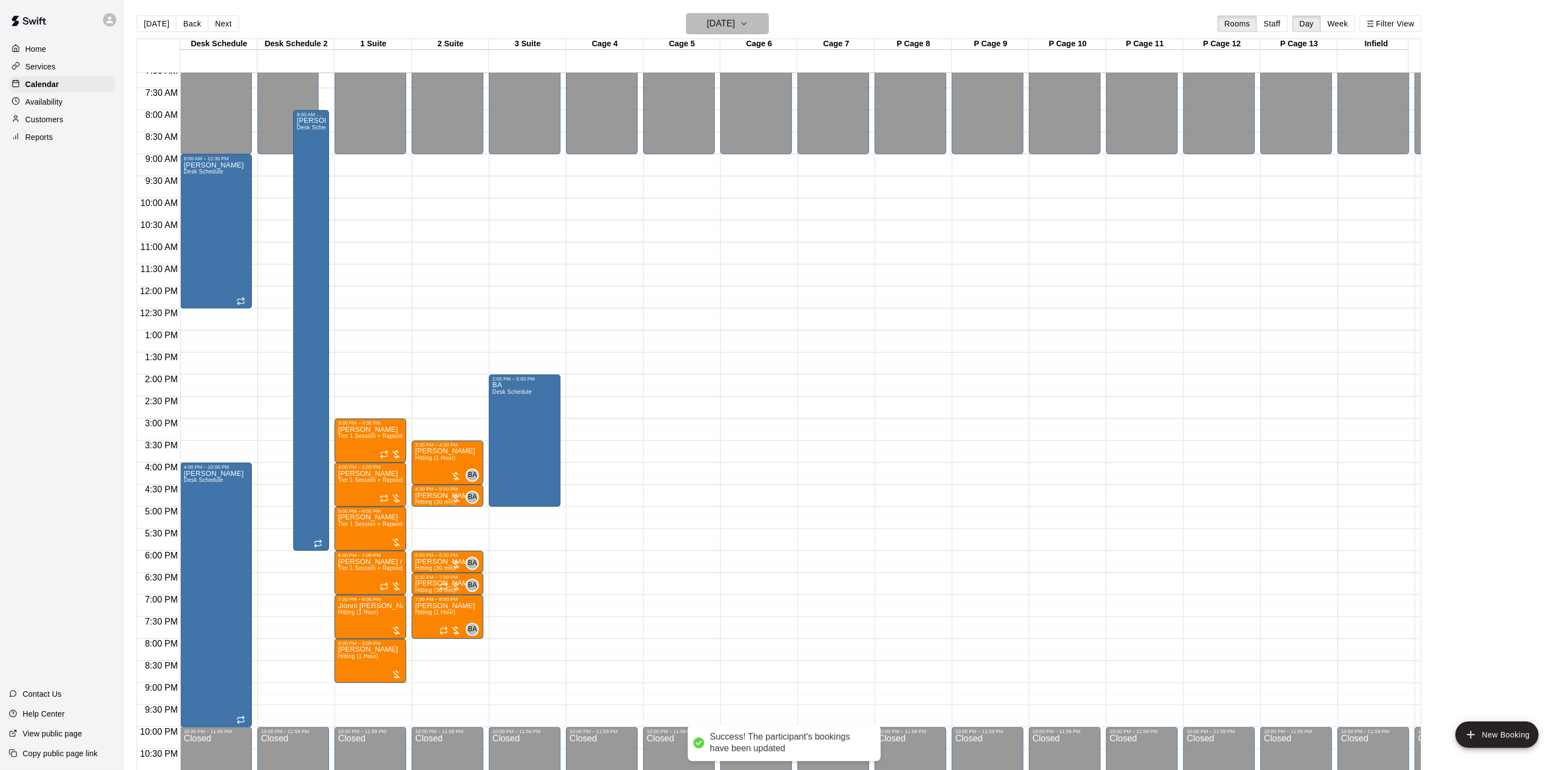
click at [726, 34] on button "[DATE]" at bounding box center [727, 24] width 82 height 21
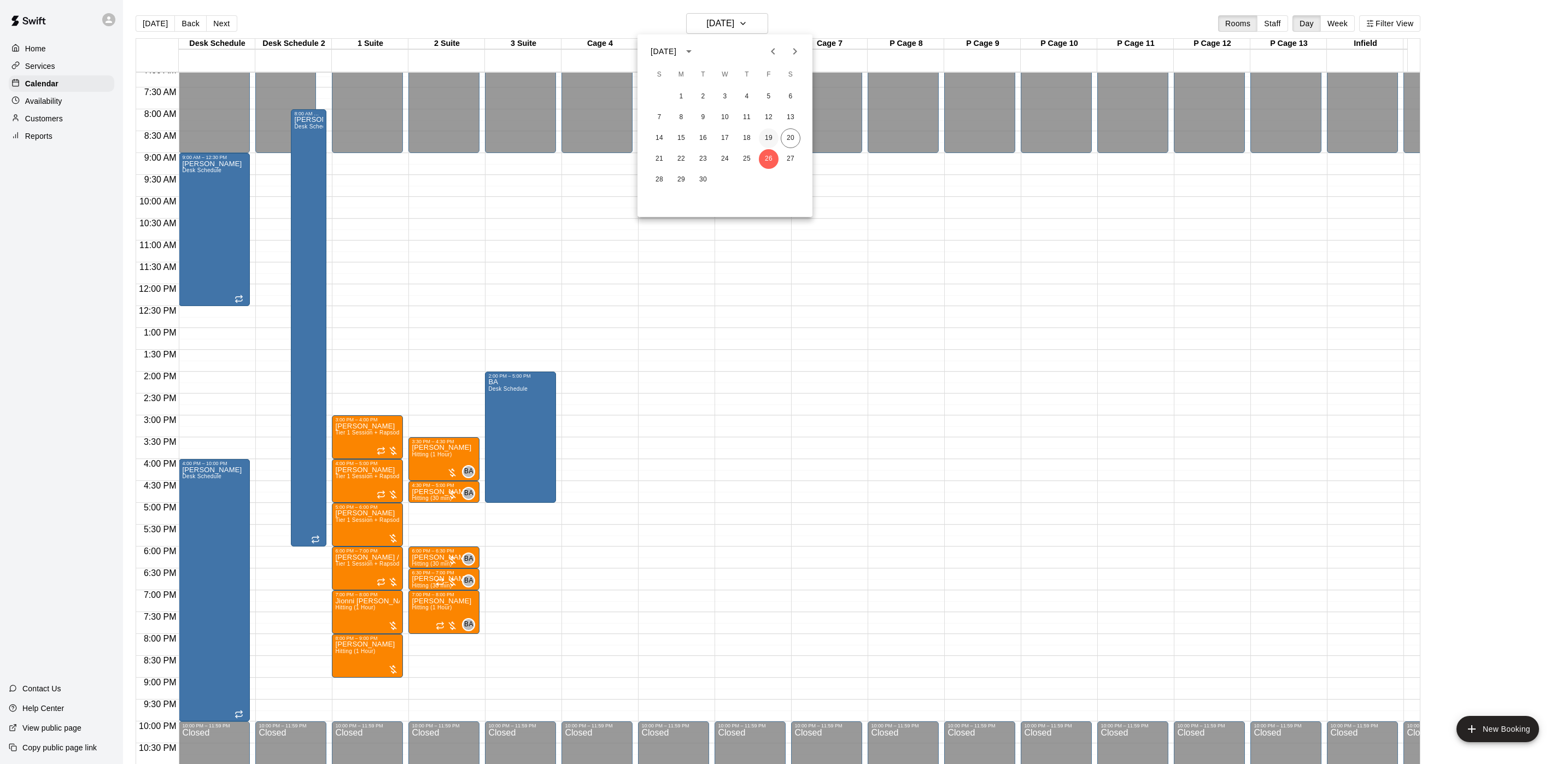
click at [766, 132] on button "19" at bounding box center [768, 138] width 19 height 19
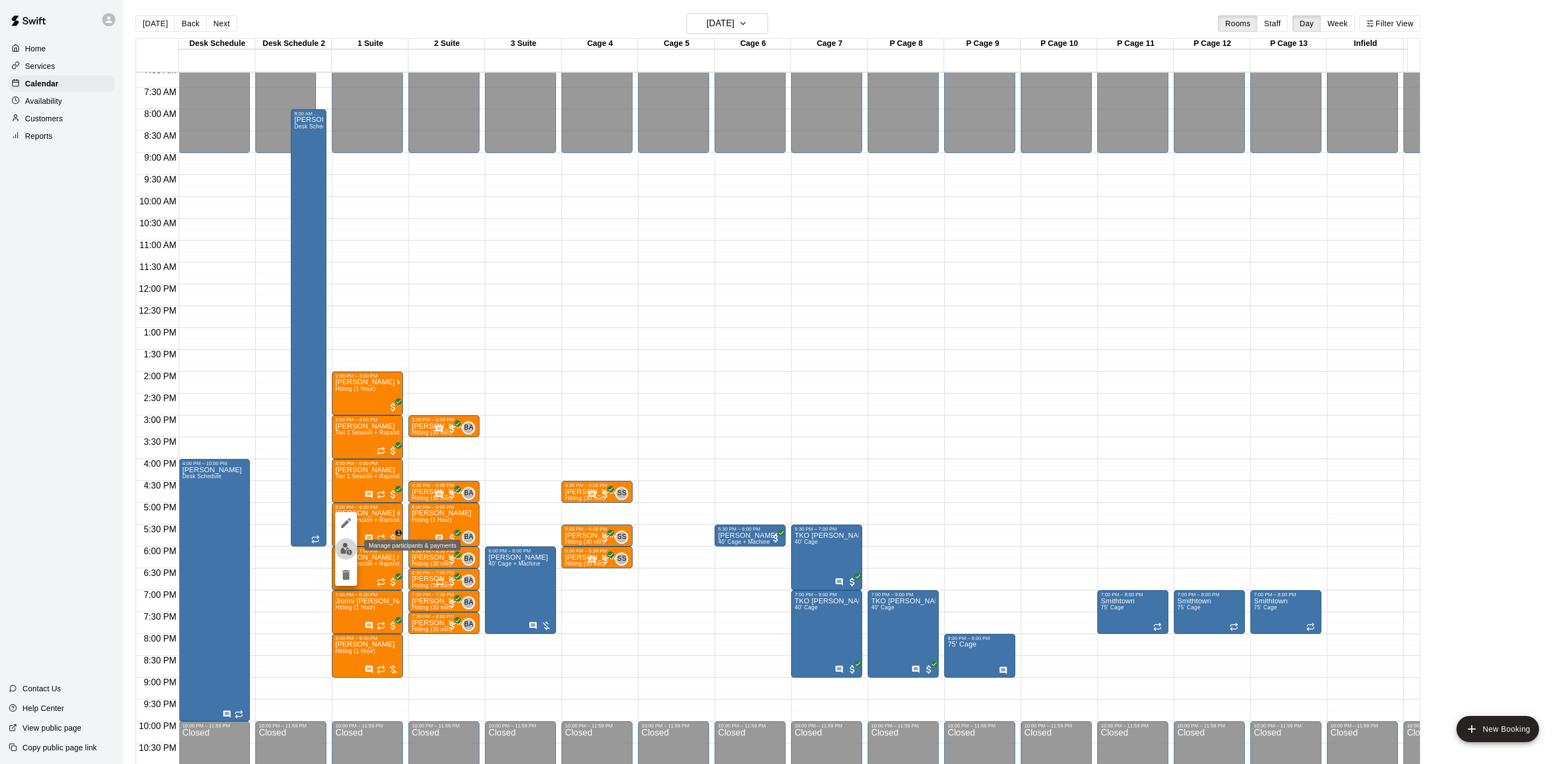
click at [345, 548] on img "edit" at bounding box center [346, 549] width 12 height 12
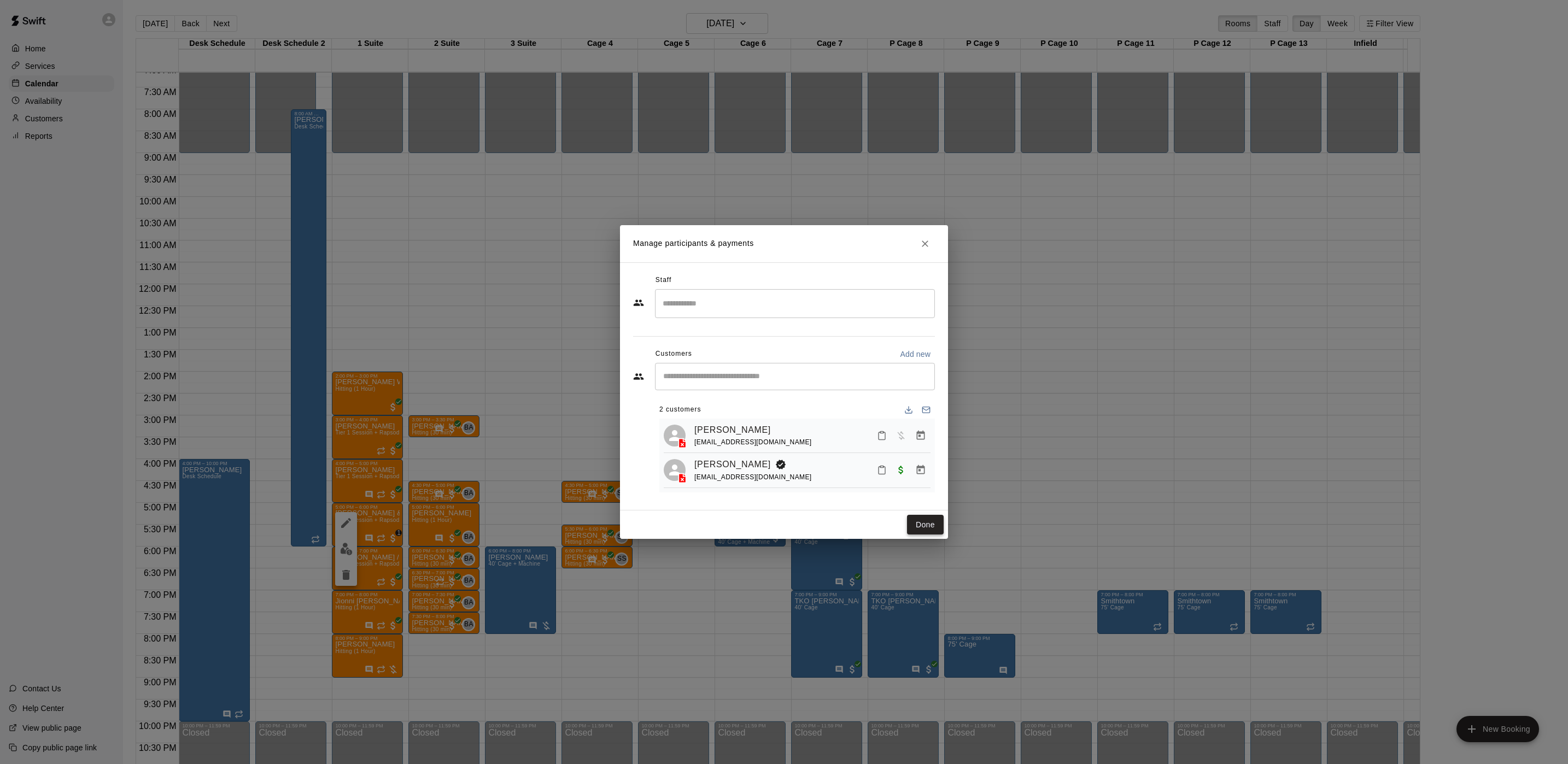
click at [933, 518] on button "Done" at bounding box center [925, 525] width 37 height 20
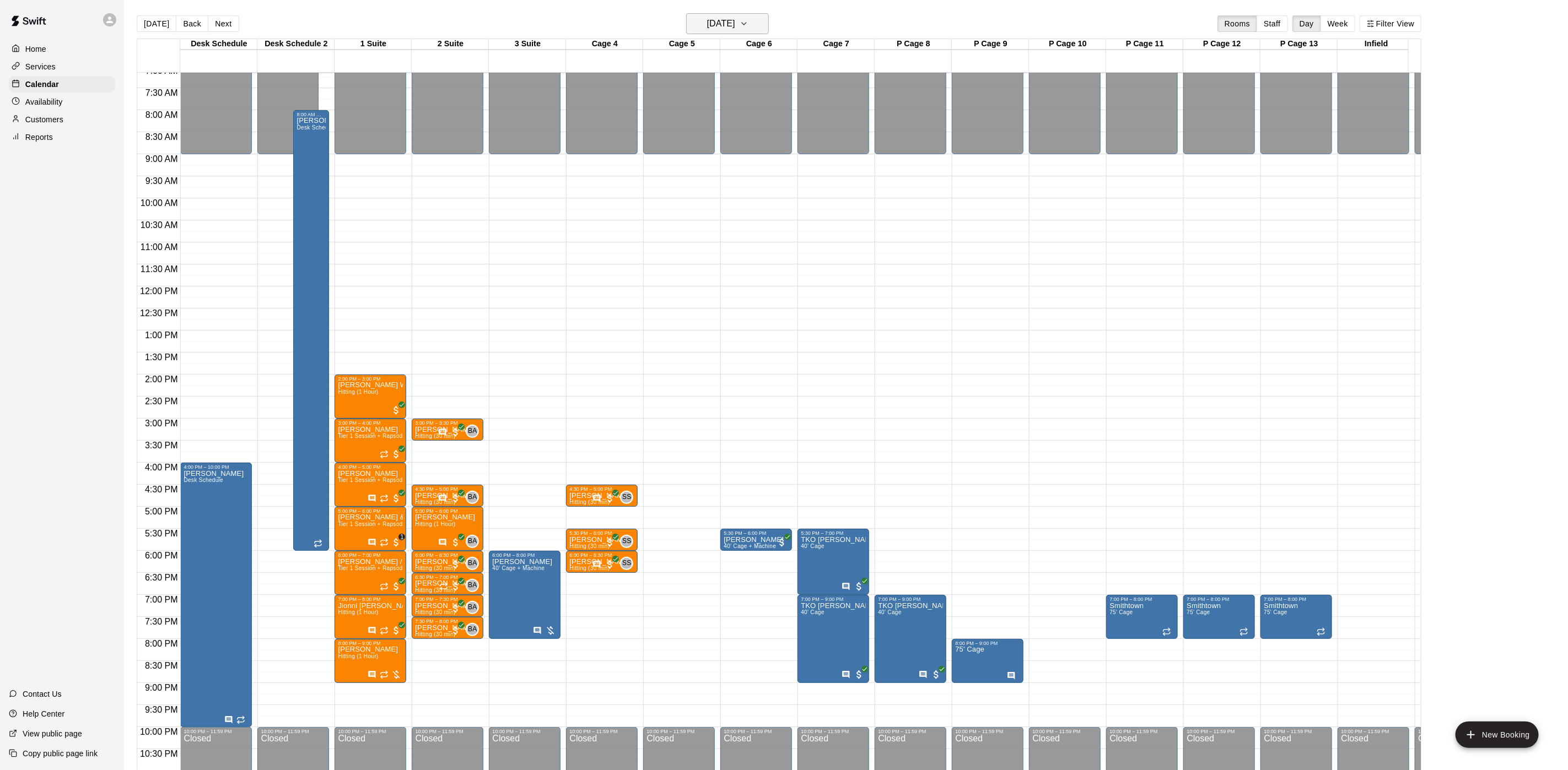
click at [736, 19] on h6 "[DATE]" at bounding box center [722, 23] width 28 height 15
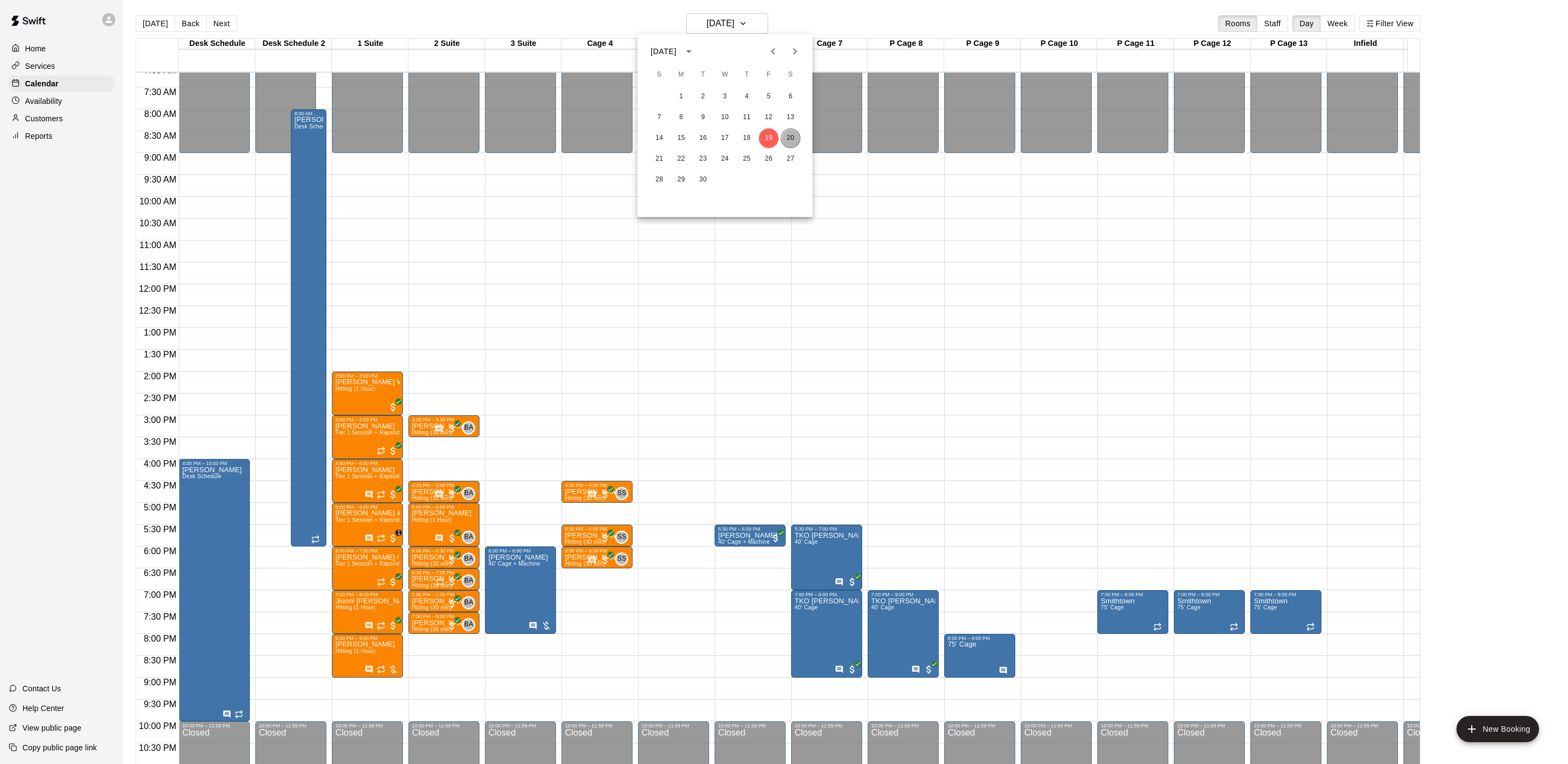
click at [790, 138] on button "20" at bounding box center [790, 138] width 19 height 19
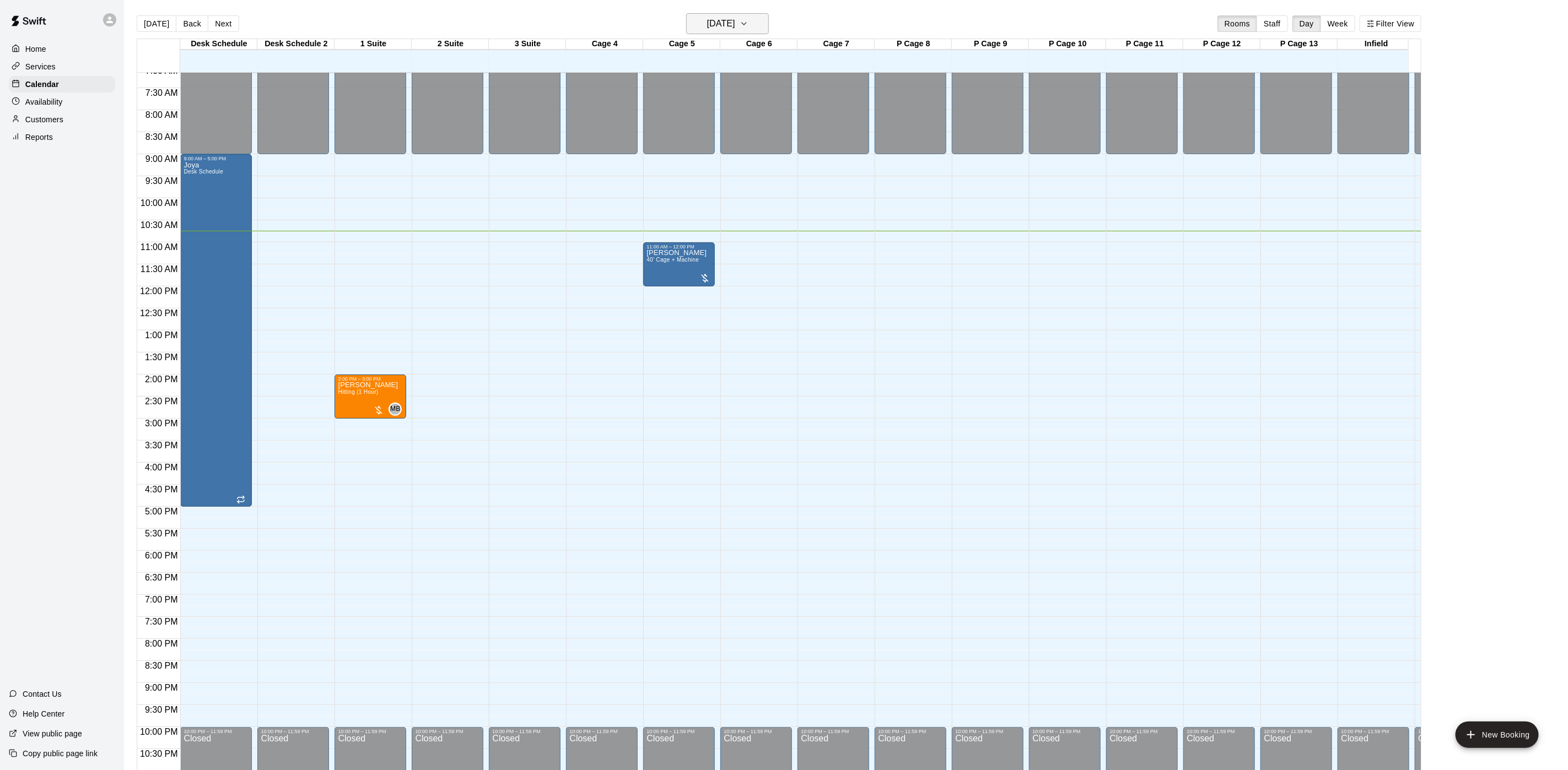
click at [736, 19] on h6 "[DATE]" at bounding box center [722, 23] width 28 height 15
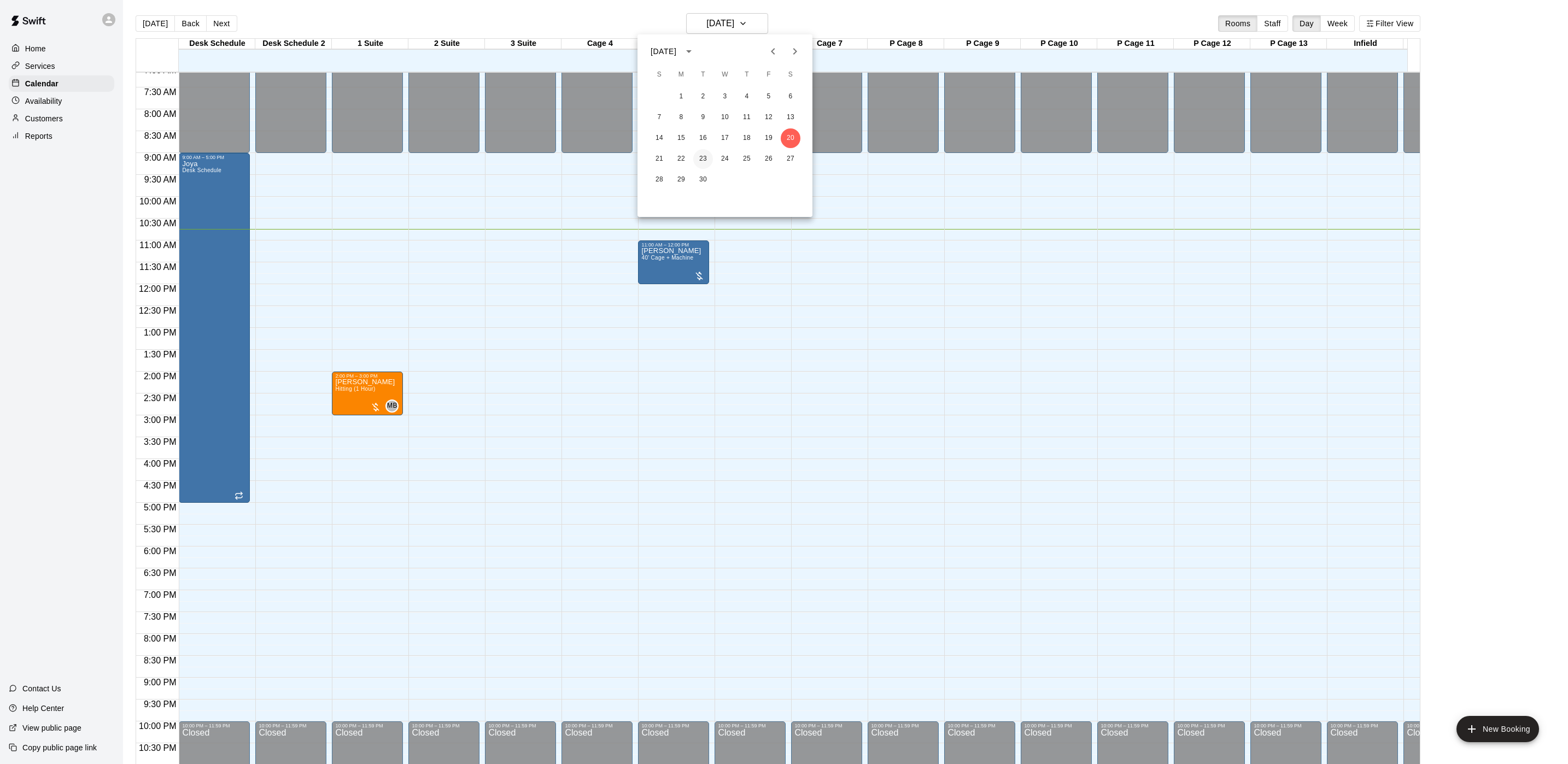
click at [706, 165] on button "23" at bounding box center [702, 159] width 19 height 19
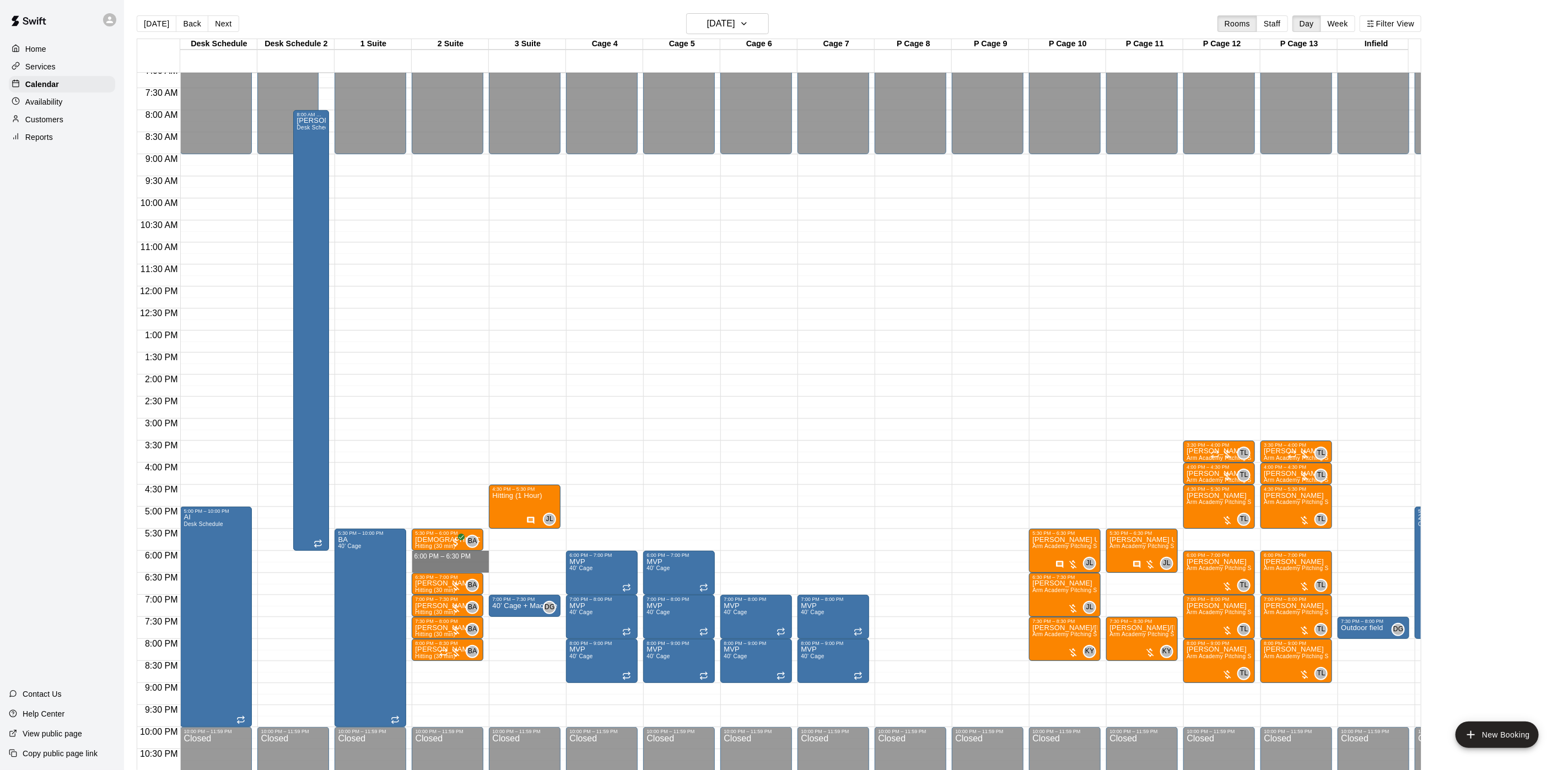
drag, startPoint x: 425, startPoint y: 558, endPoint x: 425, endPoint y: 567, distance: 9.0
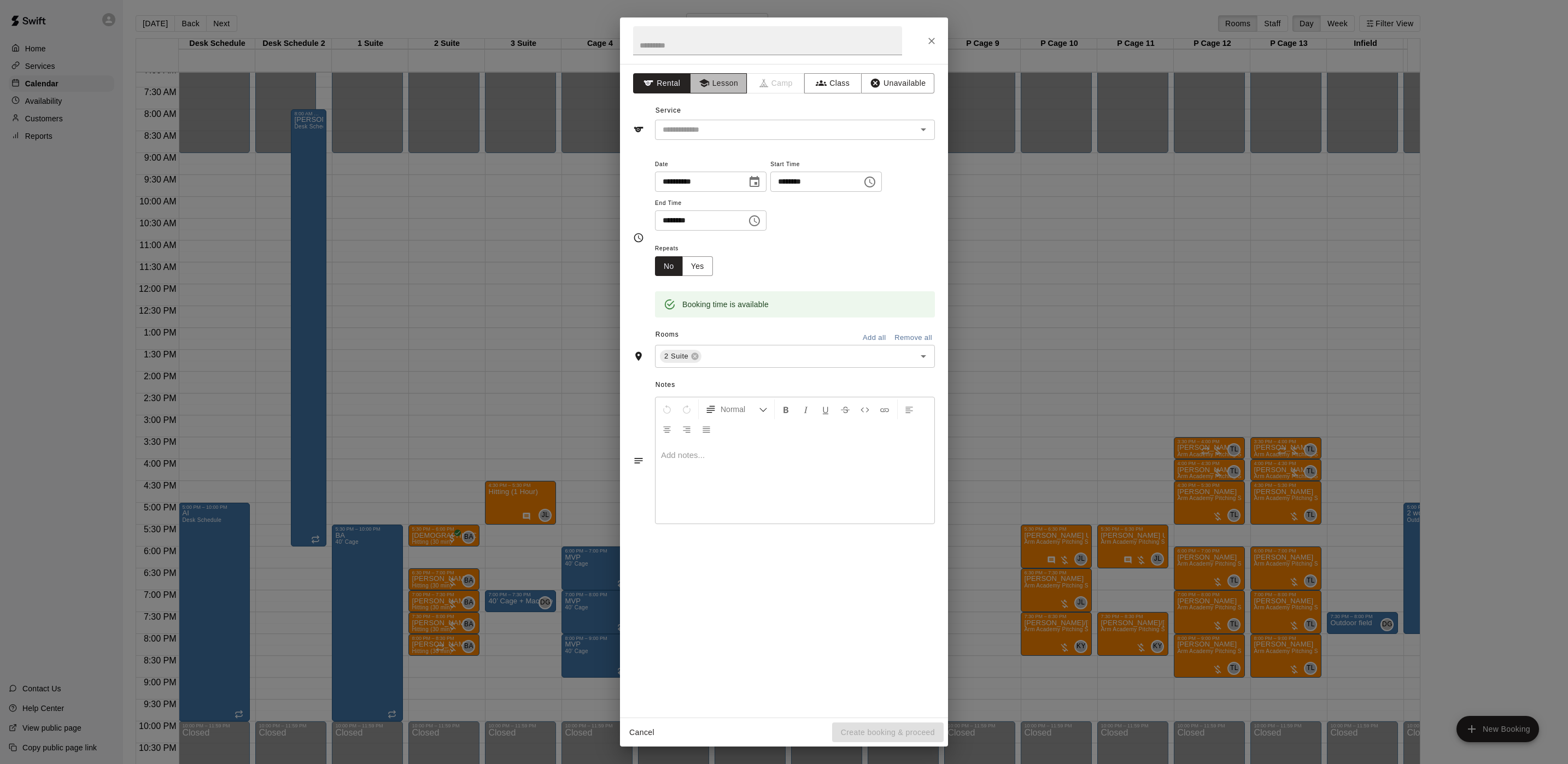
click at [725, 87] on button "Lesson" at bounding box center [718, 83] width 57 height 20
click at [727, 130] on input "text" at bounding box center [778, 130] width 241 height 14
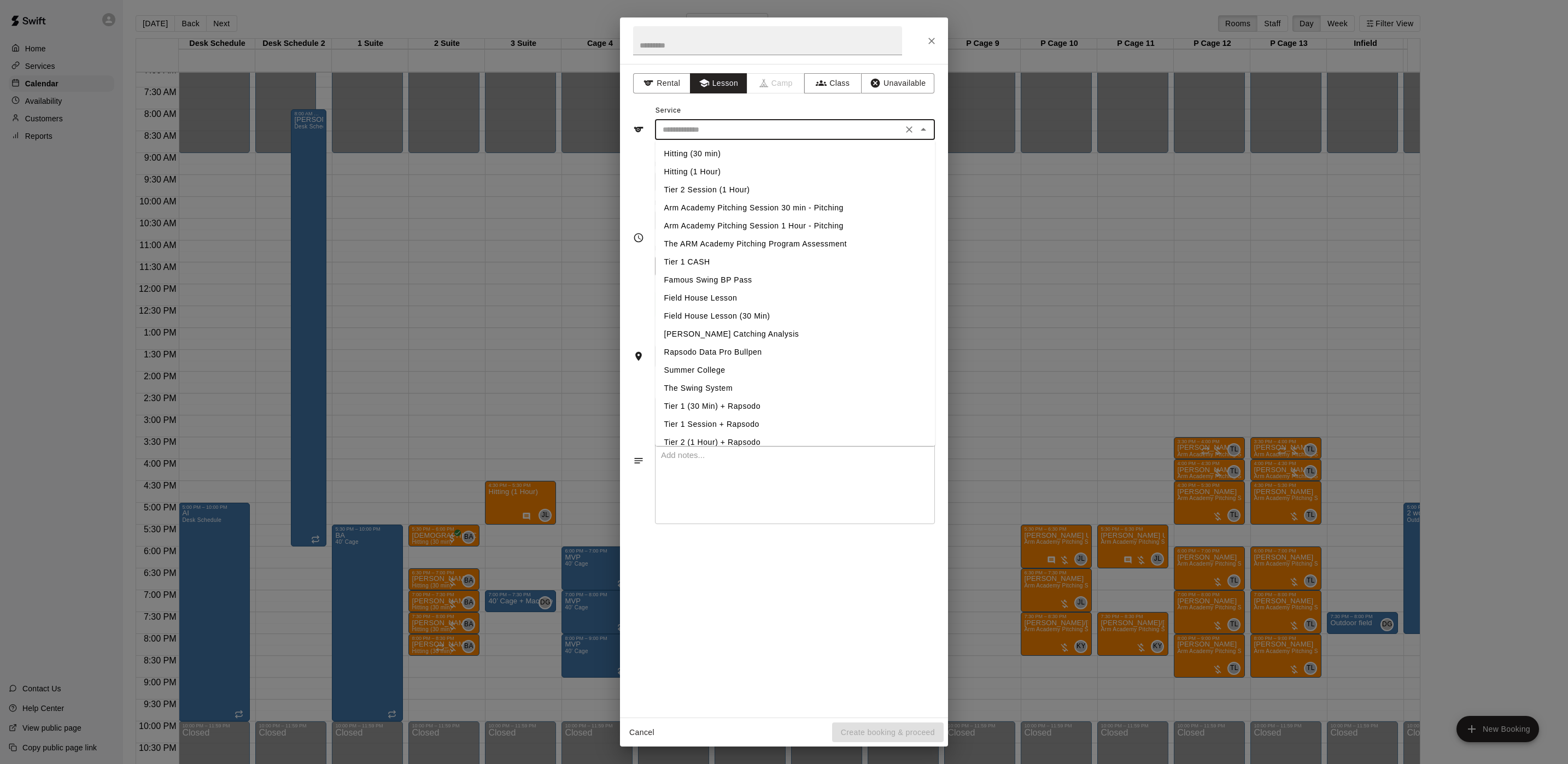
click at [725, 154] on li "Hitting (30 min)" at bounding box center [795, 154] width 280 height 18
type input "**********"
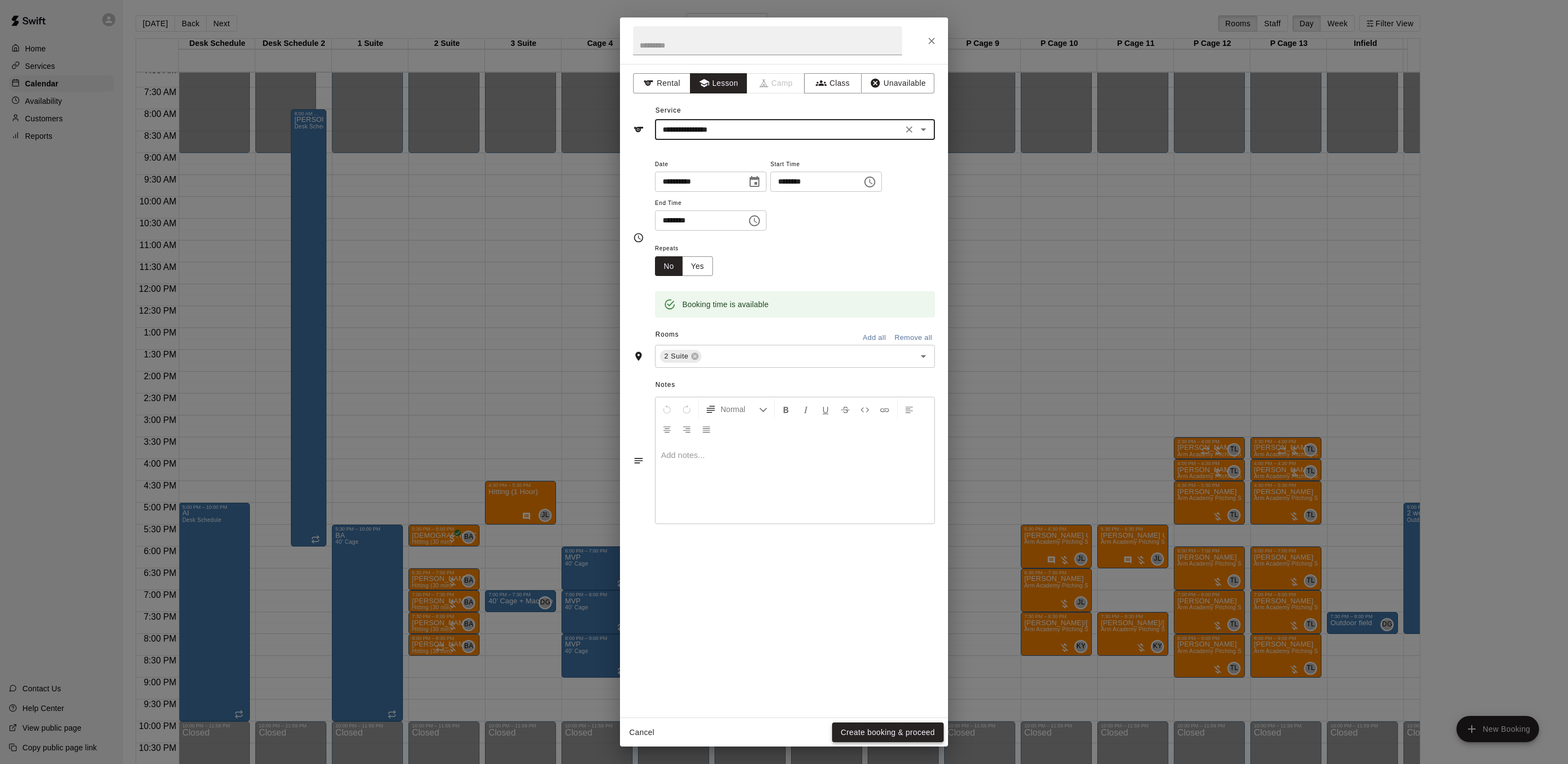
click at [878, 730] on button "Create booking & proceed" at bounding box center [887, 732] width 111 height 20
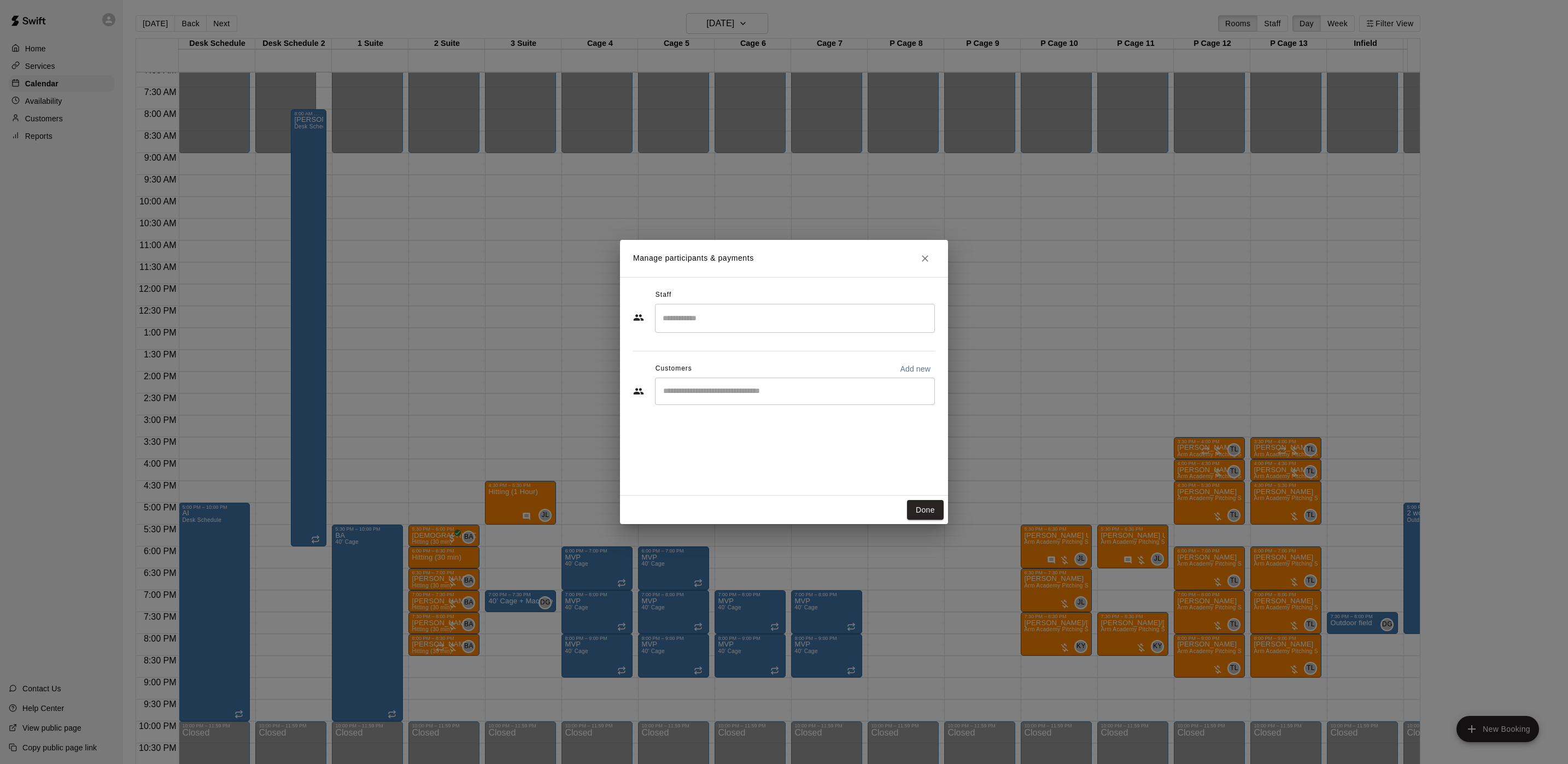
click at [695, 401] on div "​" at bounding box center [795, 391] width 280 height 27
type input "***"
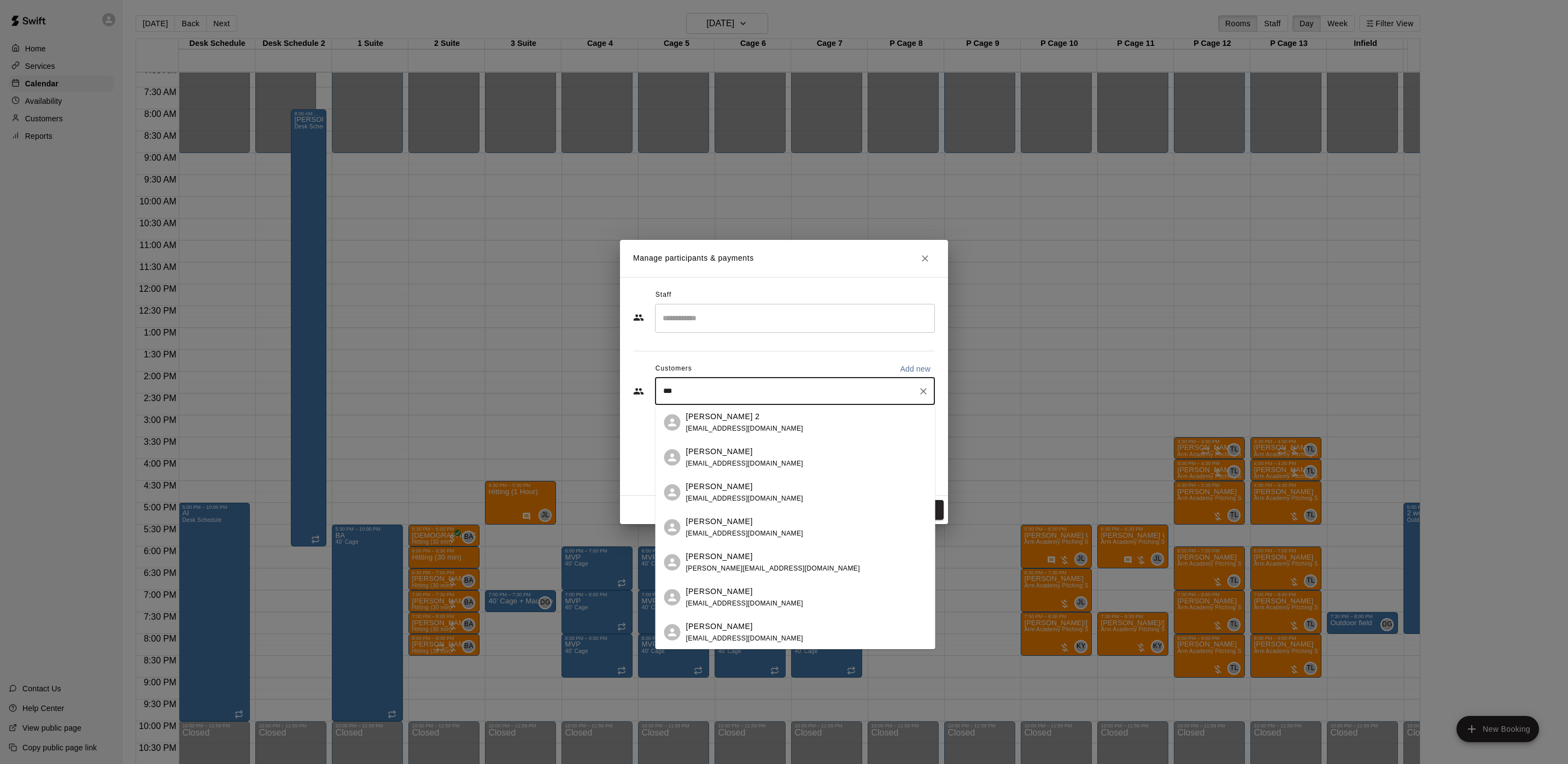
drag, startPoint x: 763, startPoint y: 422, endPoint x: 763, endPoint y: 428, distance: 6.0
click at [763, 428] on div "[PERSON_NAME] 2 [EMAIL_ADDRESS][DOMAIN_NAME]" at bounding box center [806, 423] width 240 height 24
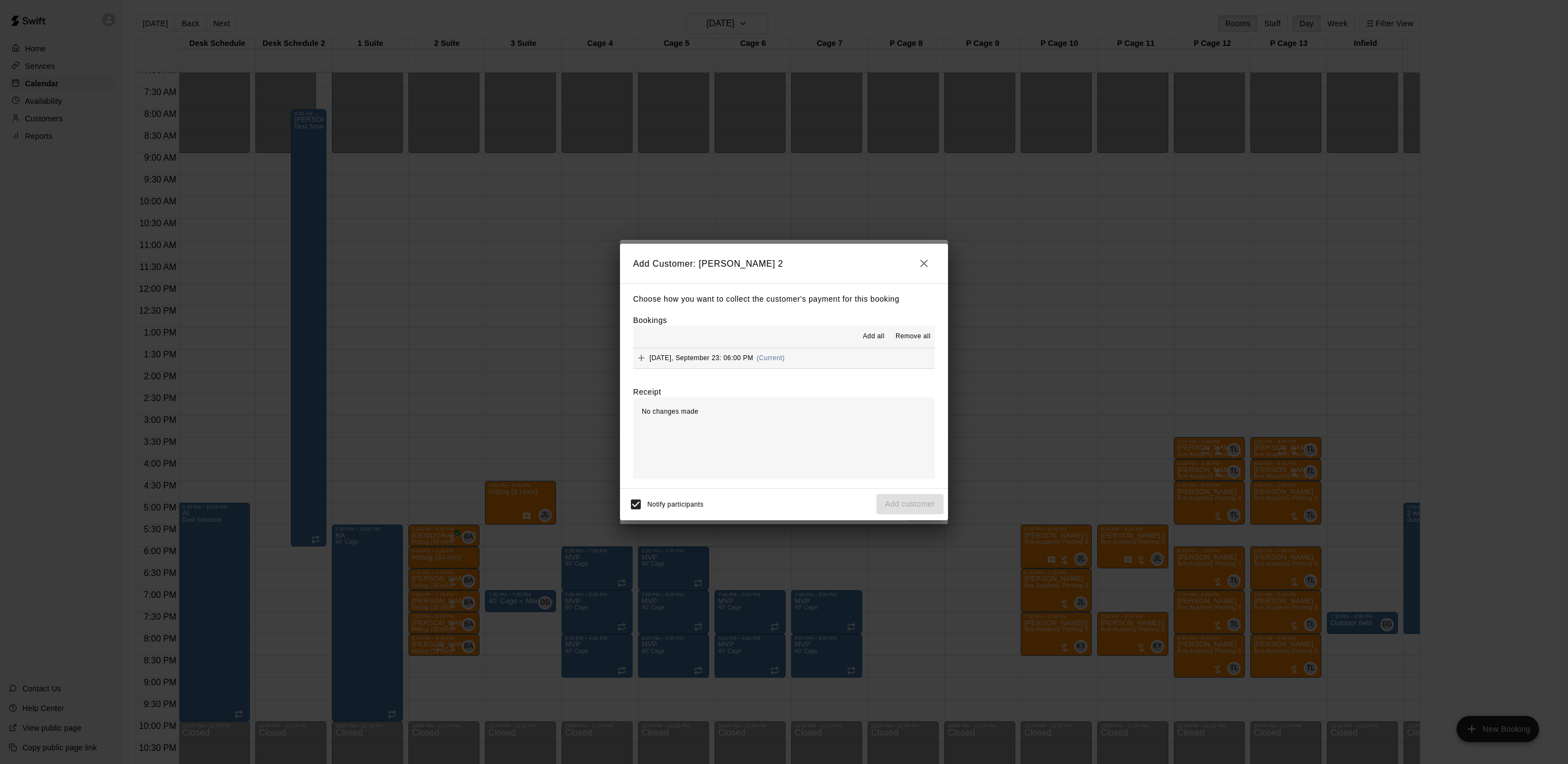
click at [784, 366] on div "[DATE], September 23: 06:00 PM (Current)" at bounding box center [709, 358] width 152 height 17
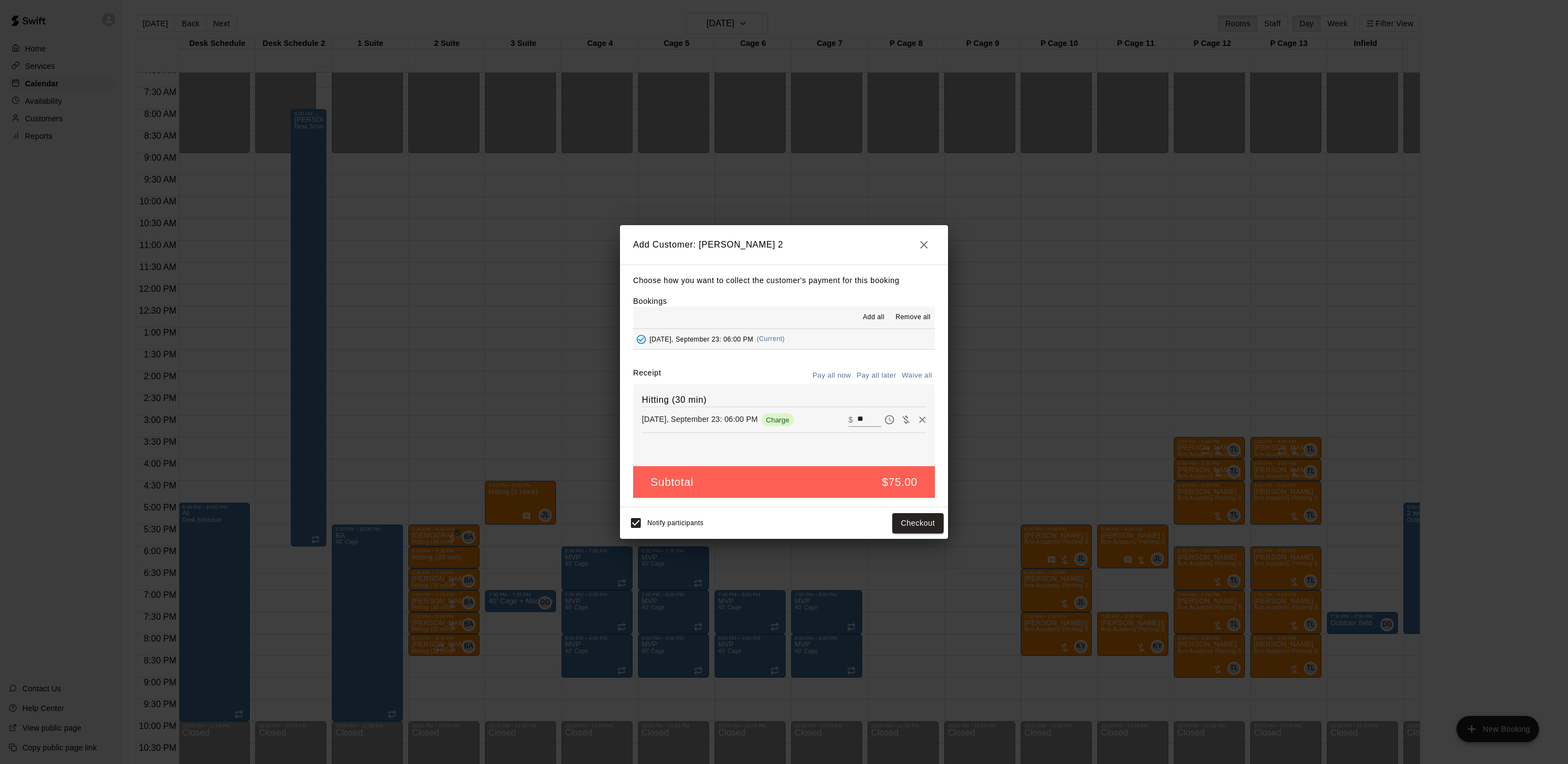
click at [893, 375] on button "Pay all later" at bounding box center [877, 375] width 46 height 17
click at [912, 528] on button "Add customer" at bounding box center [909, 523] width 68 height 20
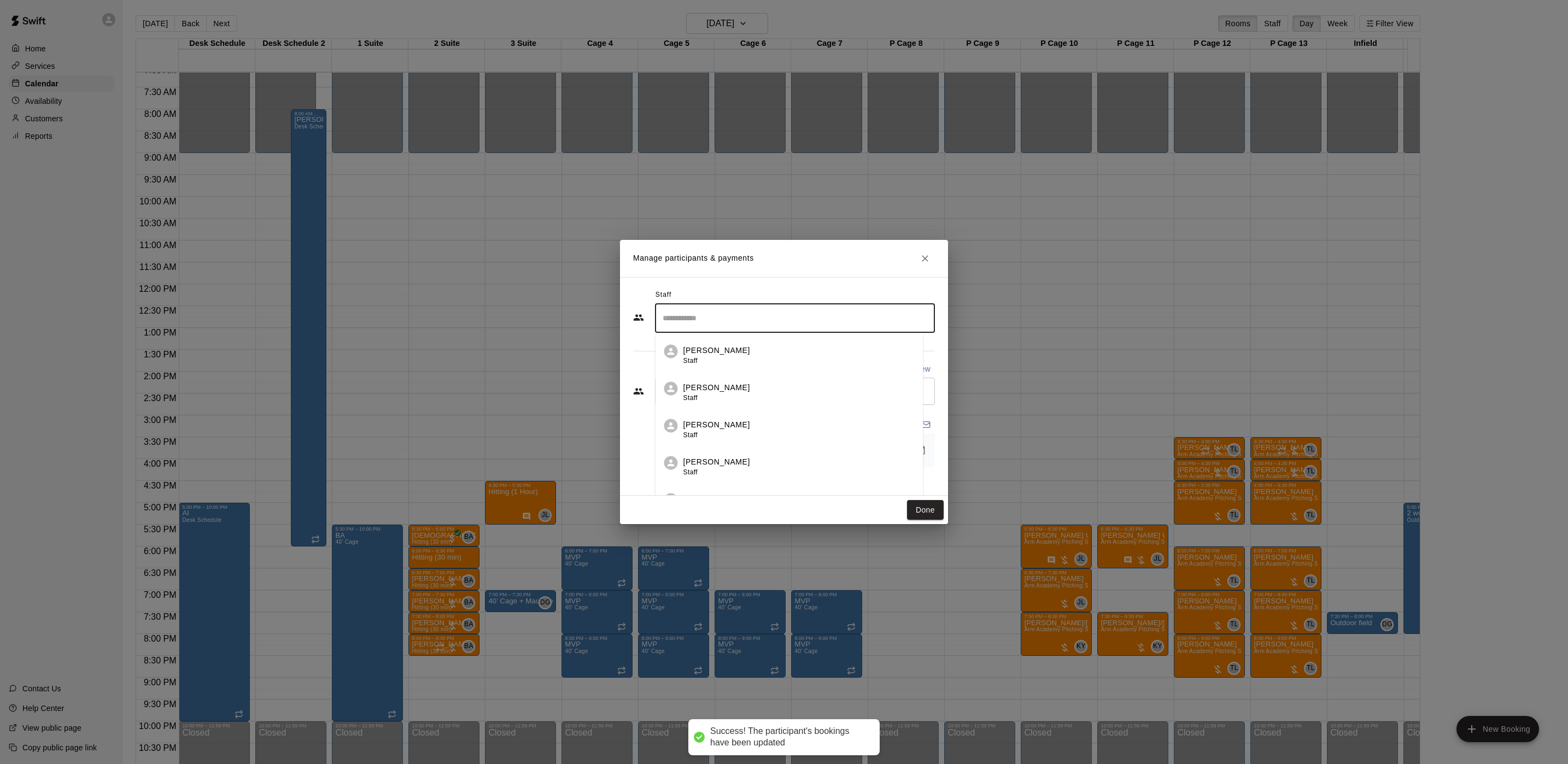
click at [714, 327] on input "Search staff" at bounding box center [795, 318] width 270 height 19
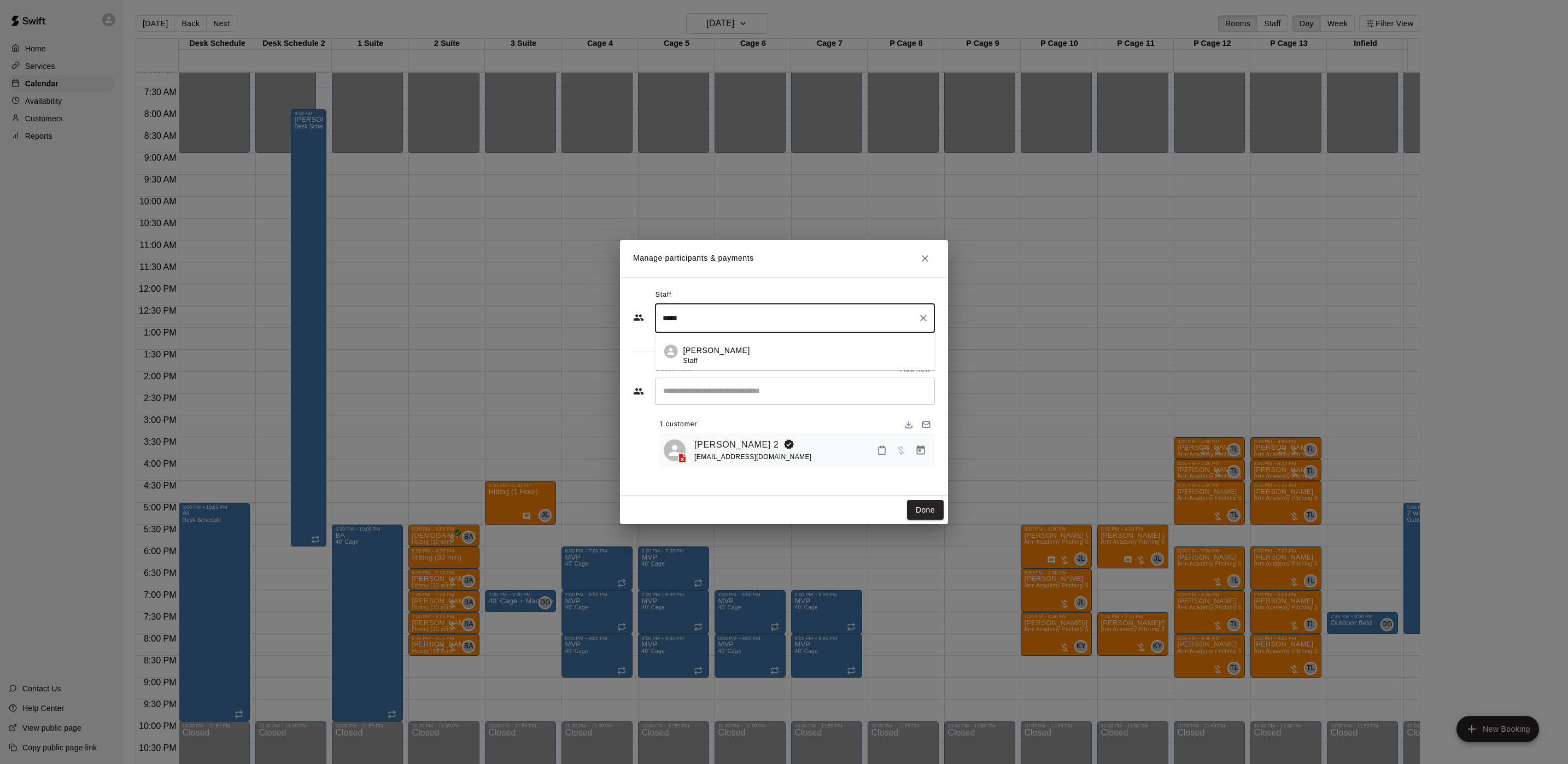
click at [710, 343] on li "[PERSON_NAME] Staff" at bounding box center [795, 352] width 280 height 37
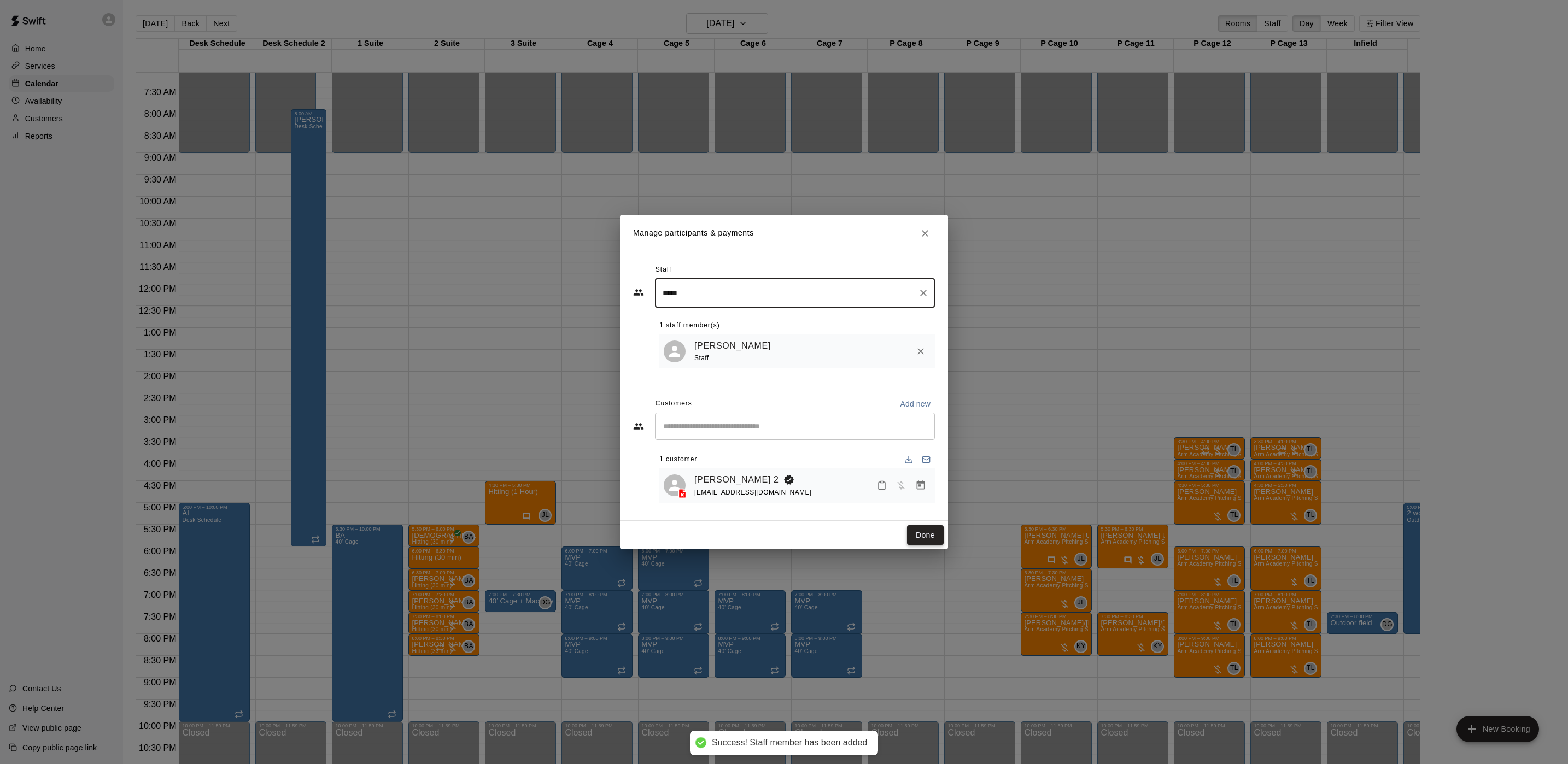
type input "*****"
click at [933, 536] on button "Done" at bounding box center [925, 535] width 37 height 20
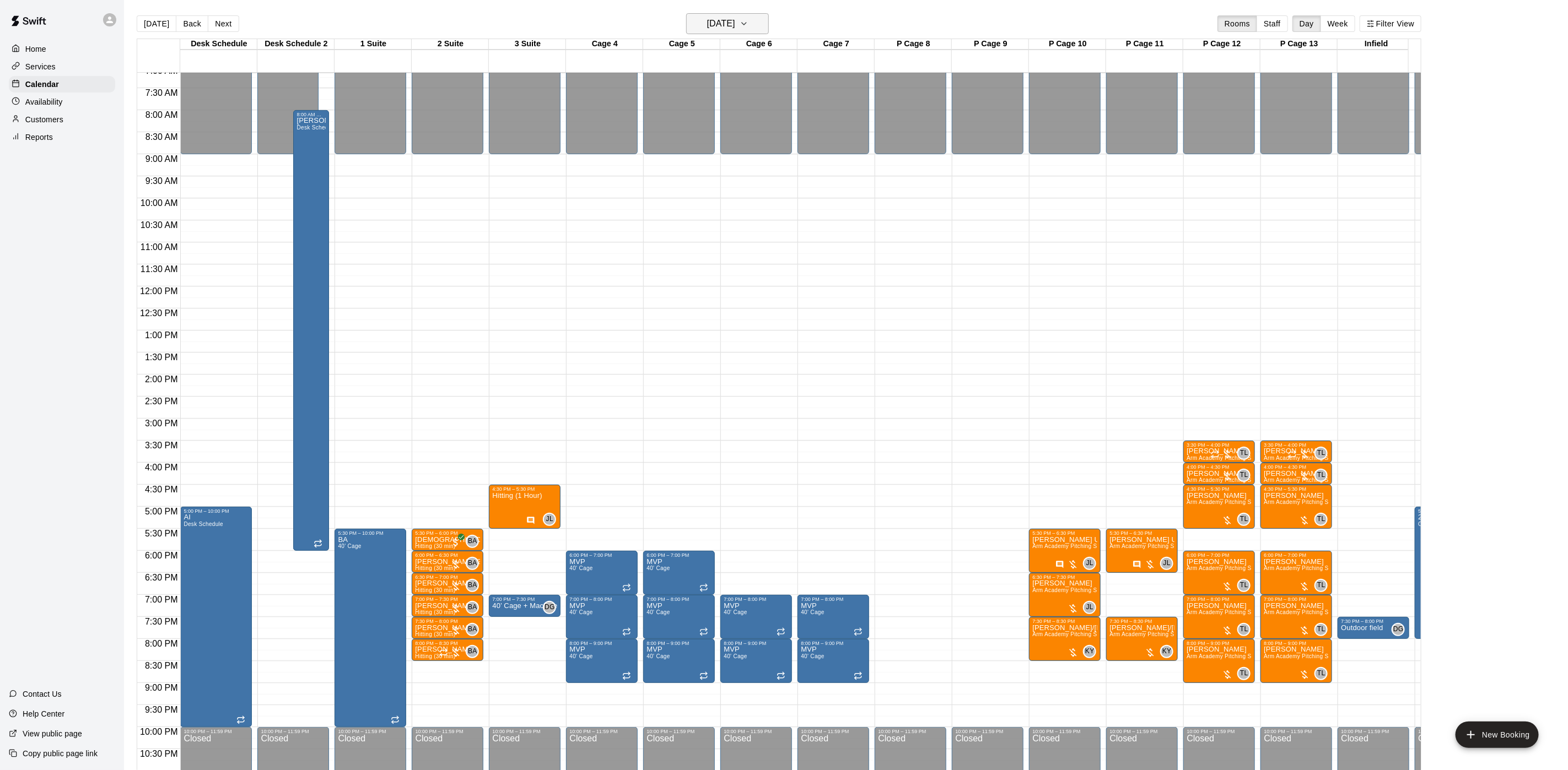
click at [759, 23] on button "[DATE]" at bounding box center [727, 24] width 82 height 21
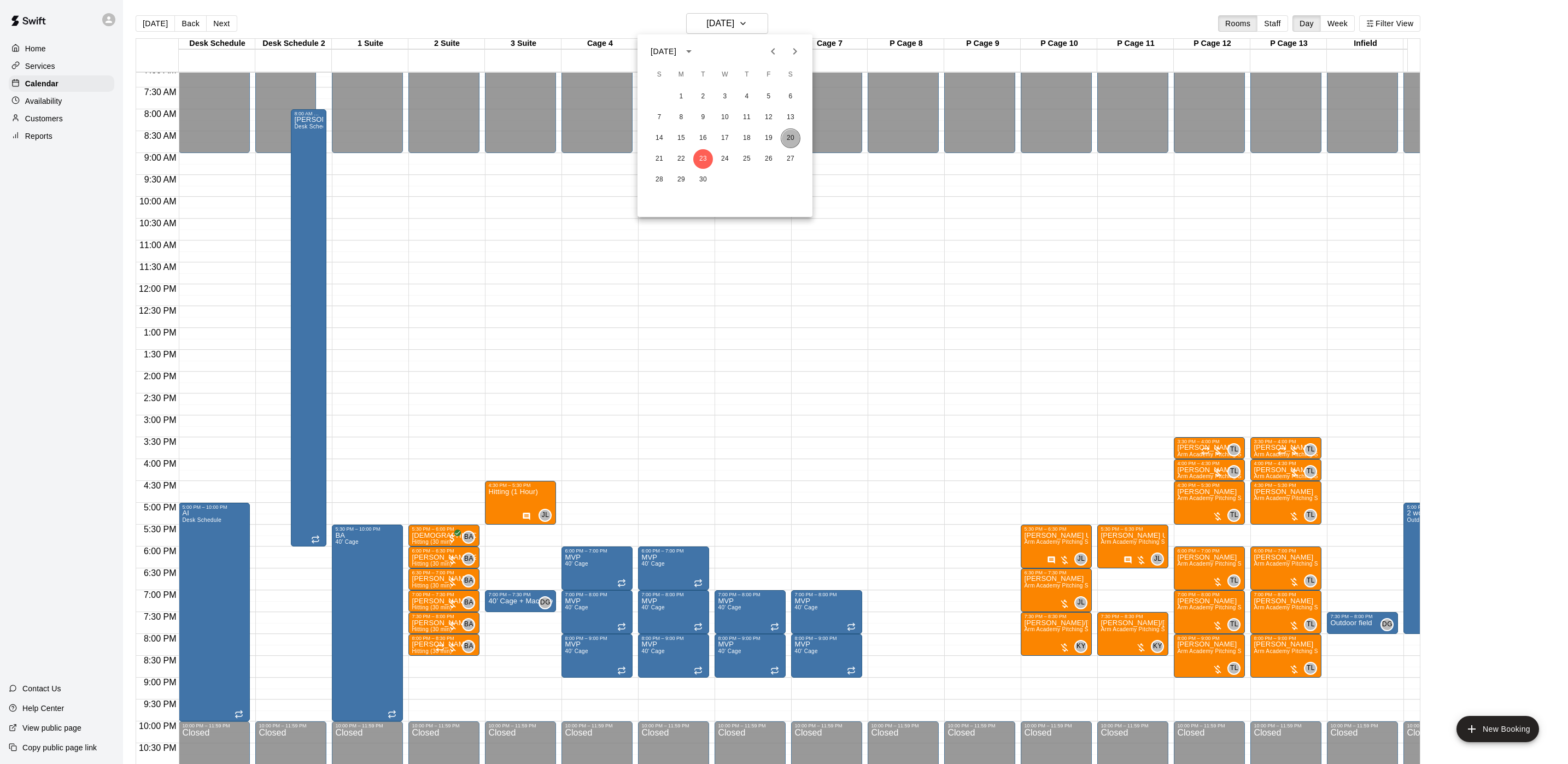
click at [784, 138] on button "20" at bounding box center [790, 138] width 19 height 19
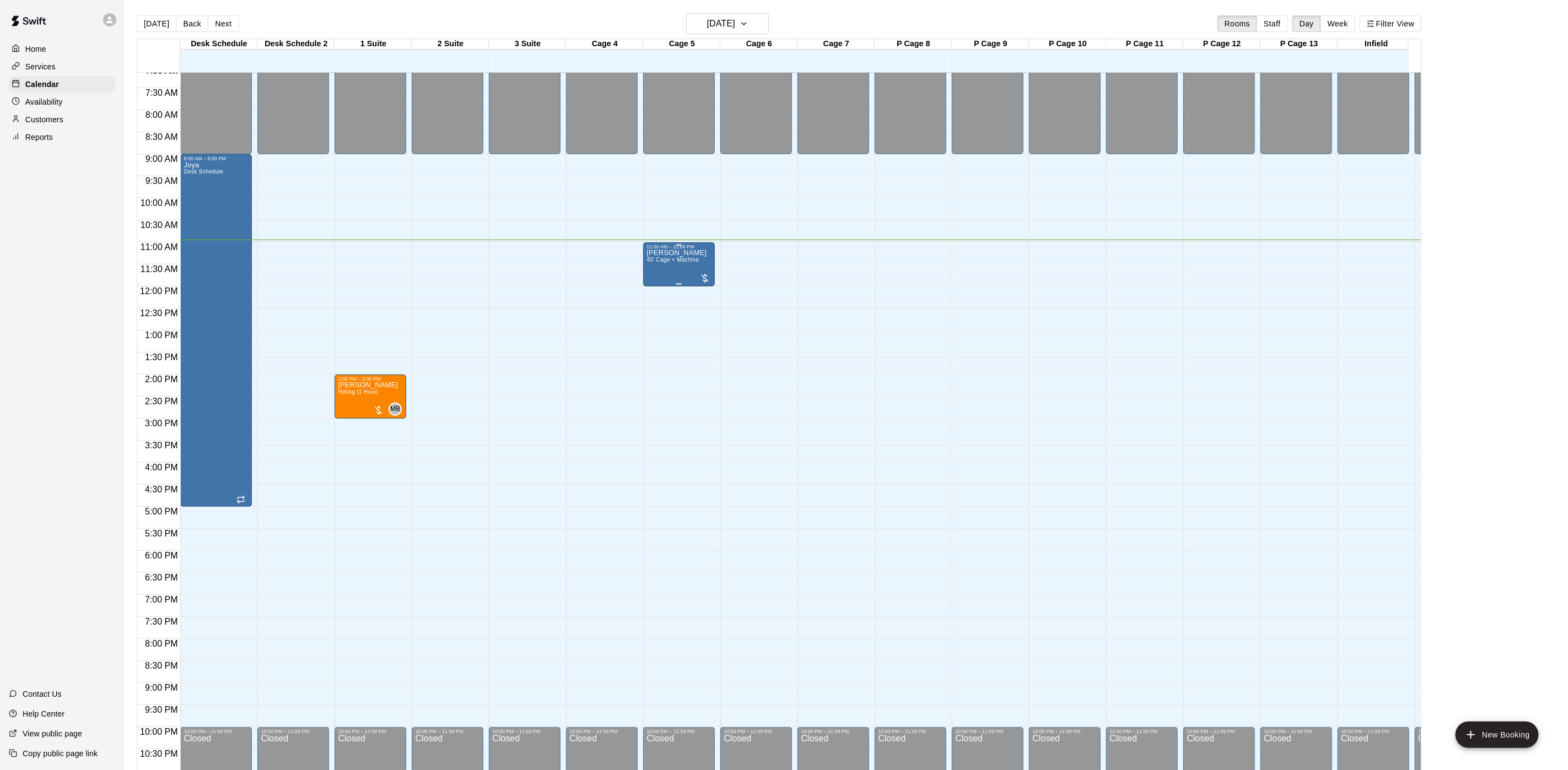
click at [707, 258] on div "[PERSON_NAME] 40’ Cage + Machine" at bounding box center [679, 634] width 65 height 770
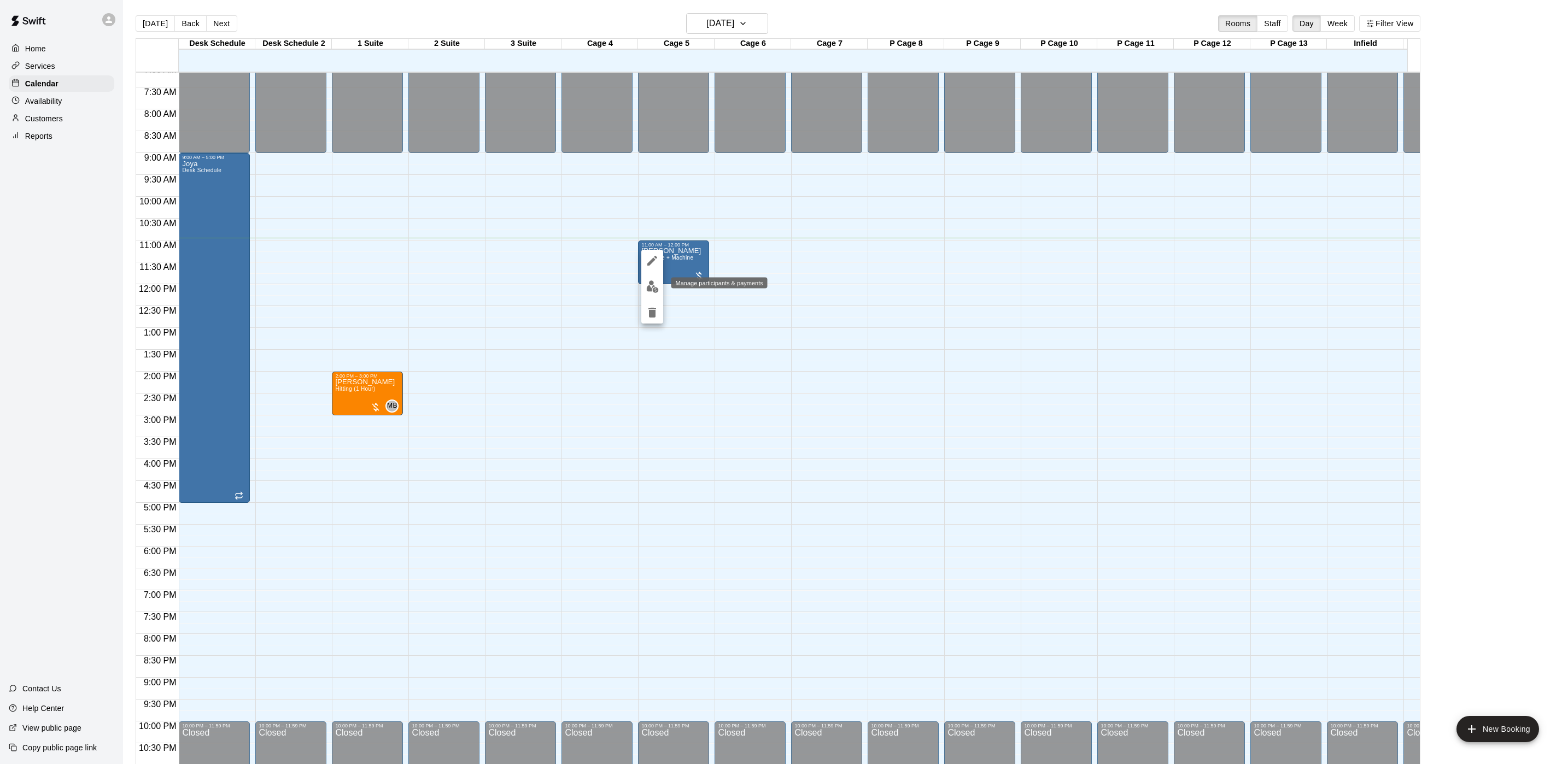
click at [659, 291] on button "edit" at bounding box center [652, 287] width 22 height 21
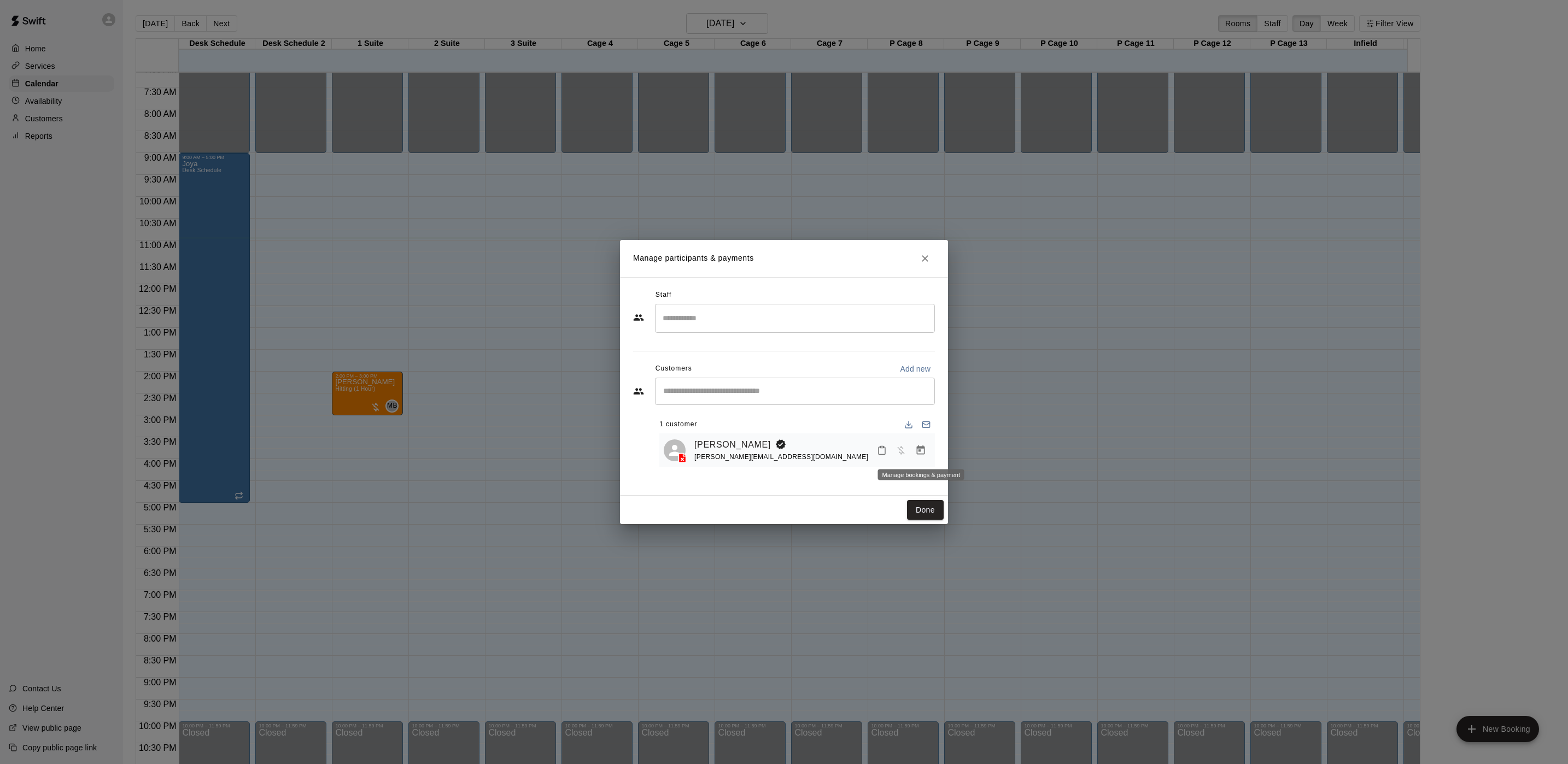
click at [918, 446] on icon "Manage bookings & payment" at bounding box center [920, 450] width 8 height 10
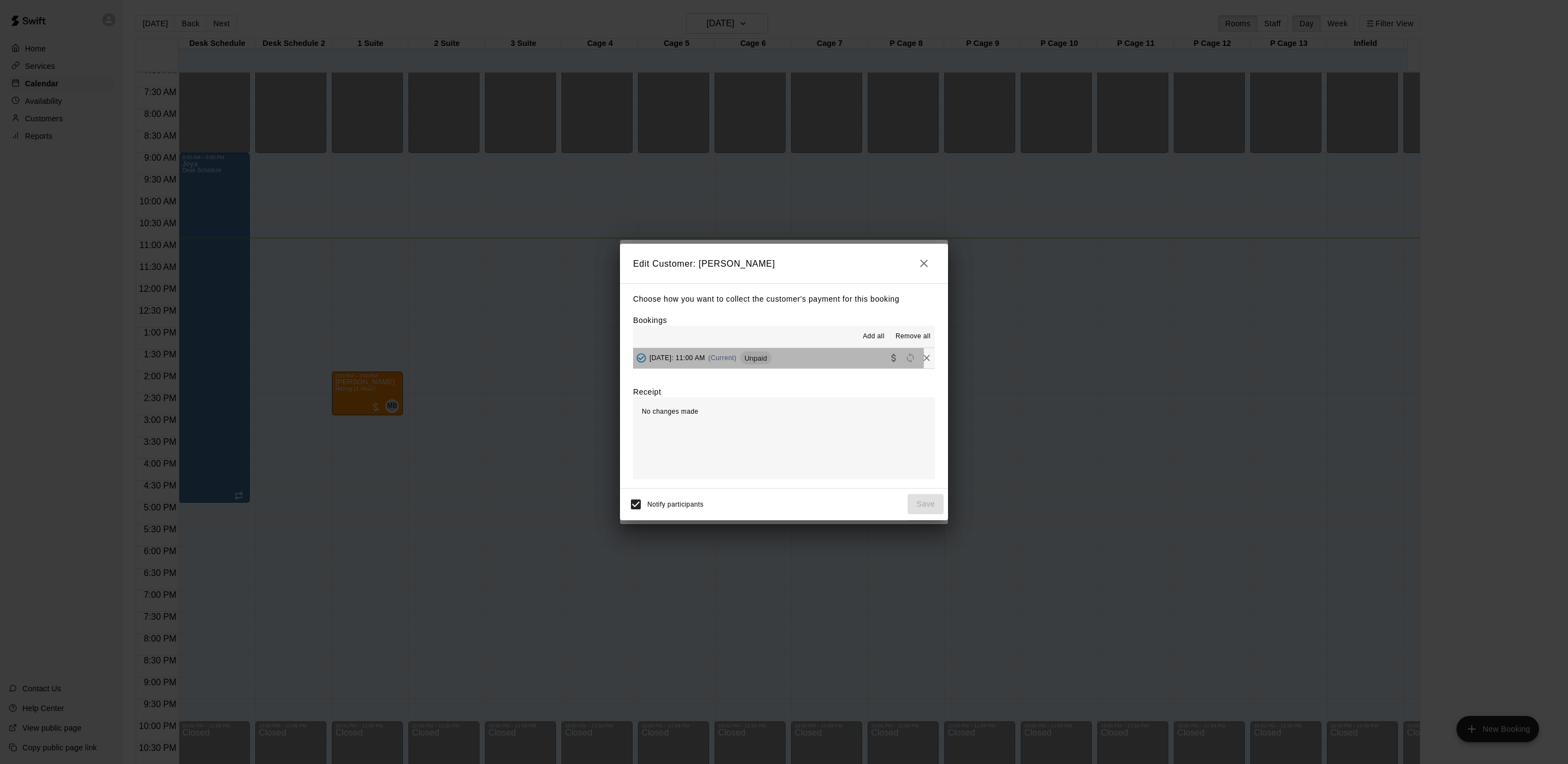
click at [705, 358] on span "[DATE]: 11:00 AM" at bounding box center [678, 358] width 56 height 8
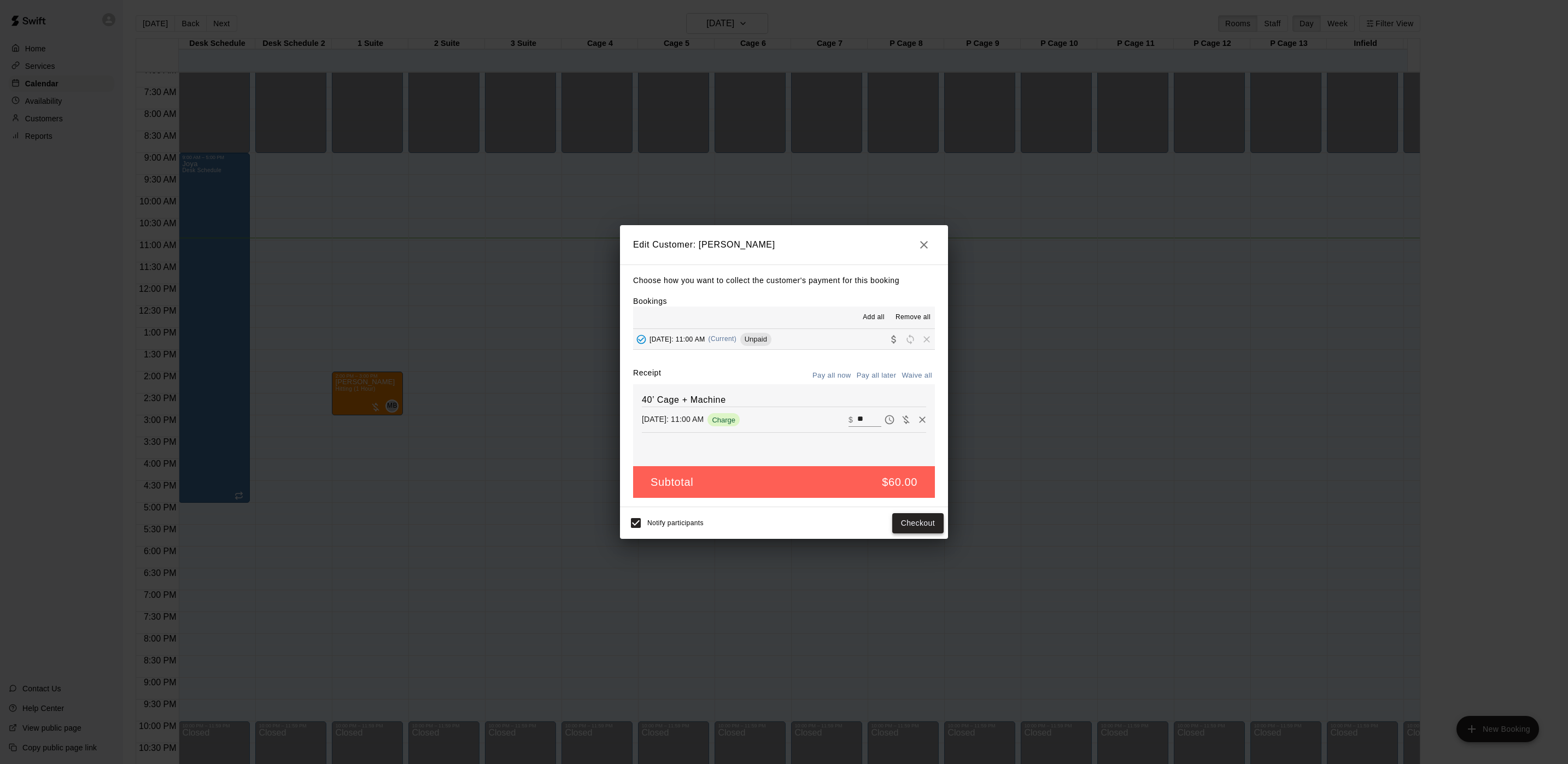
click at [923, 518] on button "Checkout" at bounding box center [917, 523] width 52 height 20
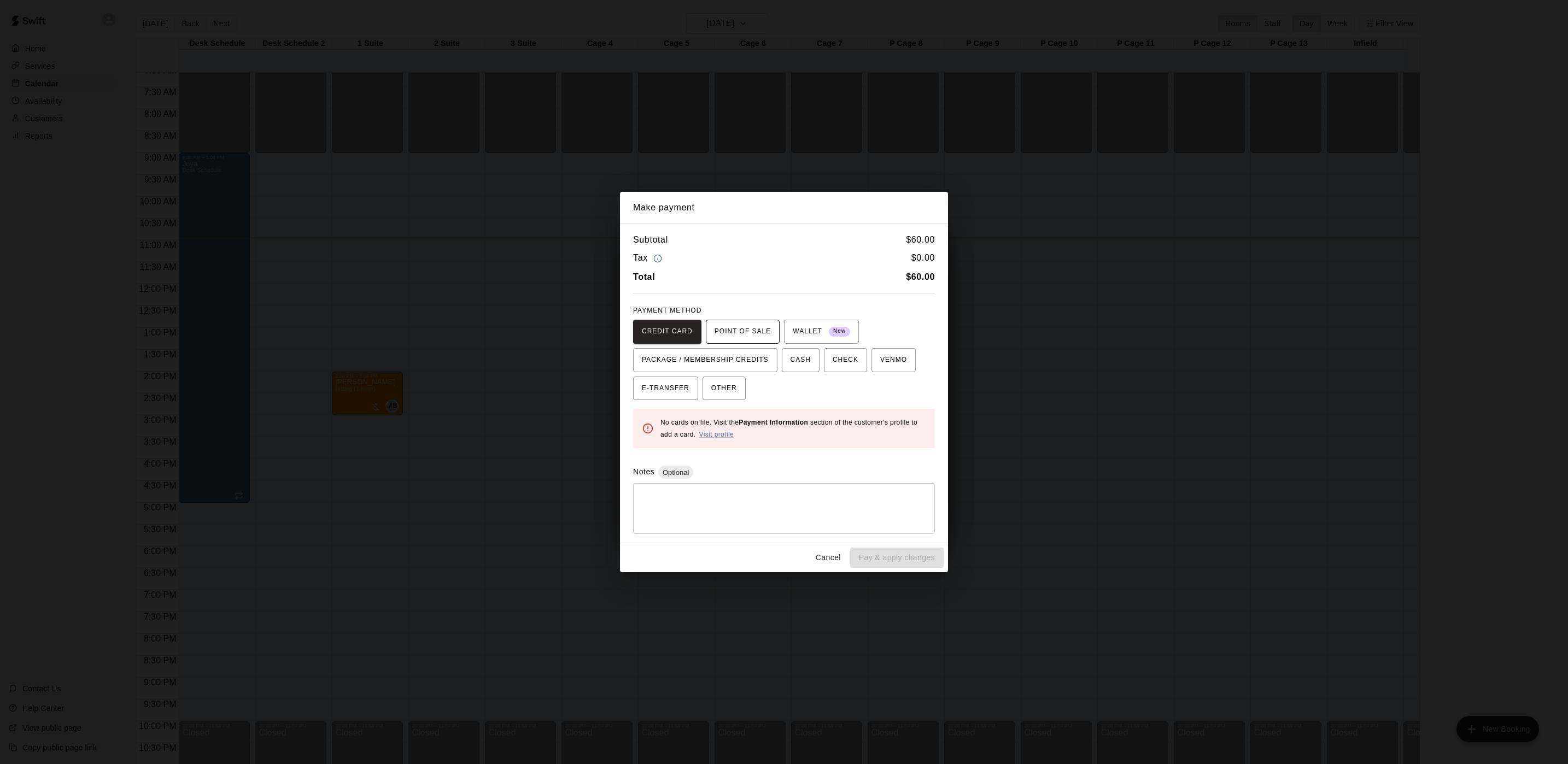
click at [745, 325] on span "POINT OF SALE" at bounding box center [743, 332] width 56 height 18
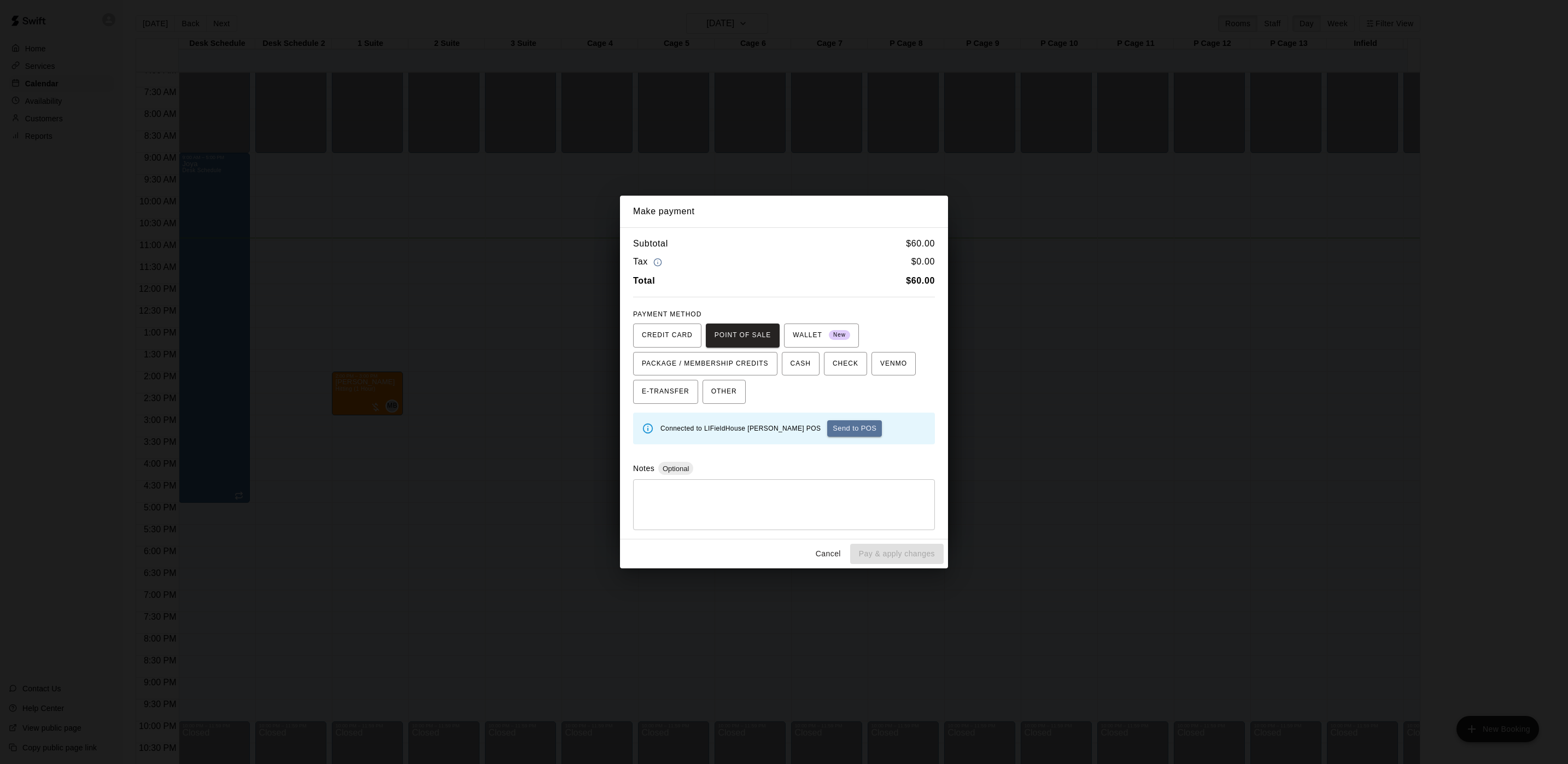
click at [828, 430] on button "Send to POS" at bounding box center [854, 428] width 54 height 17
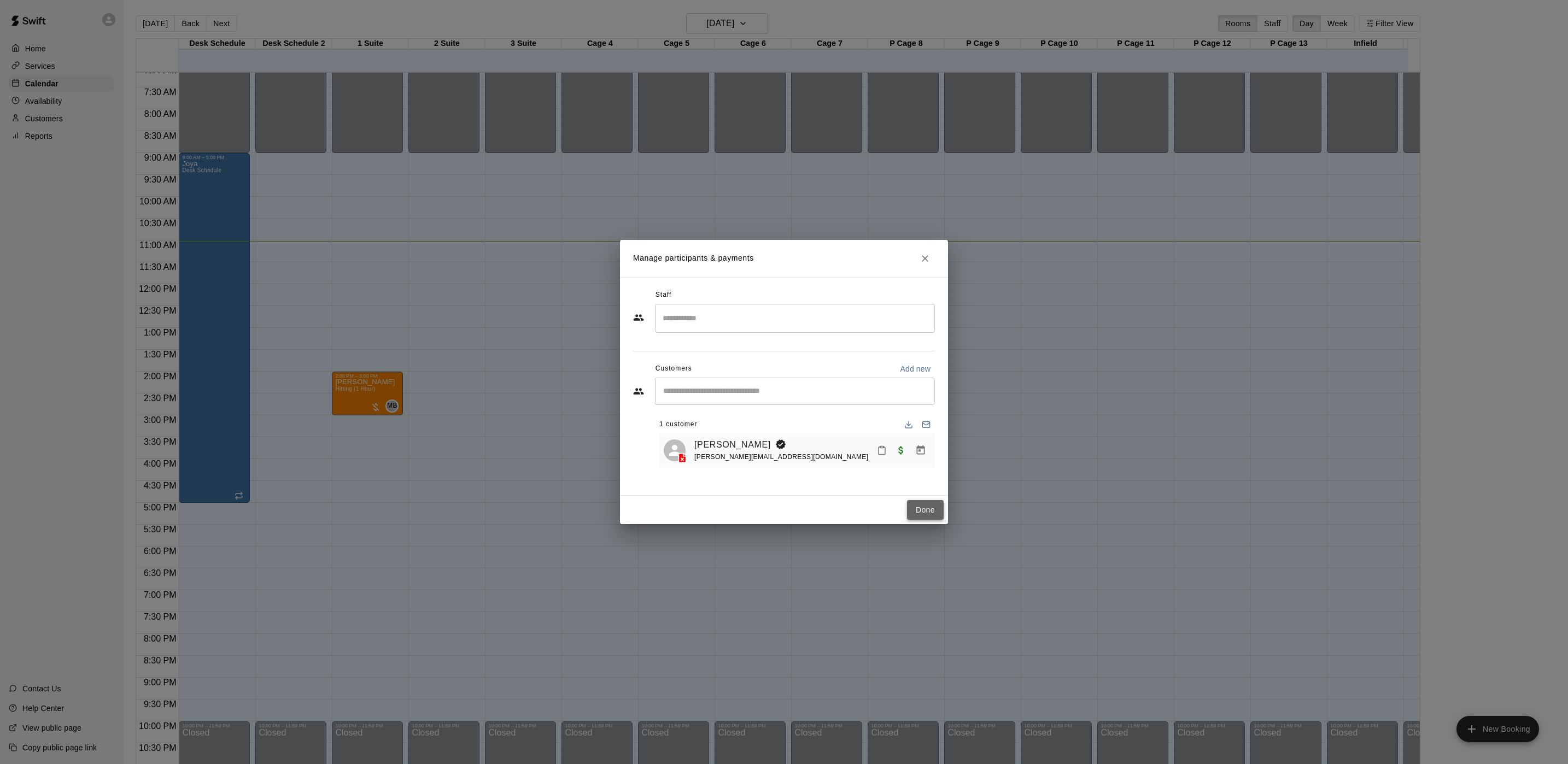
click at [939, 511] on button "Done" at bounding box center [925, 510] width 37 height 20
